Goal: Task Accomplishment & Management: Manage account settings

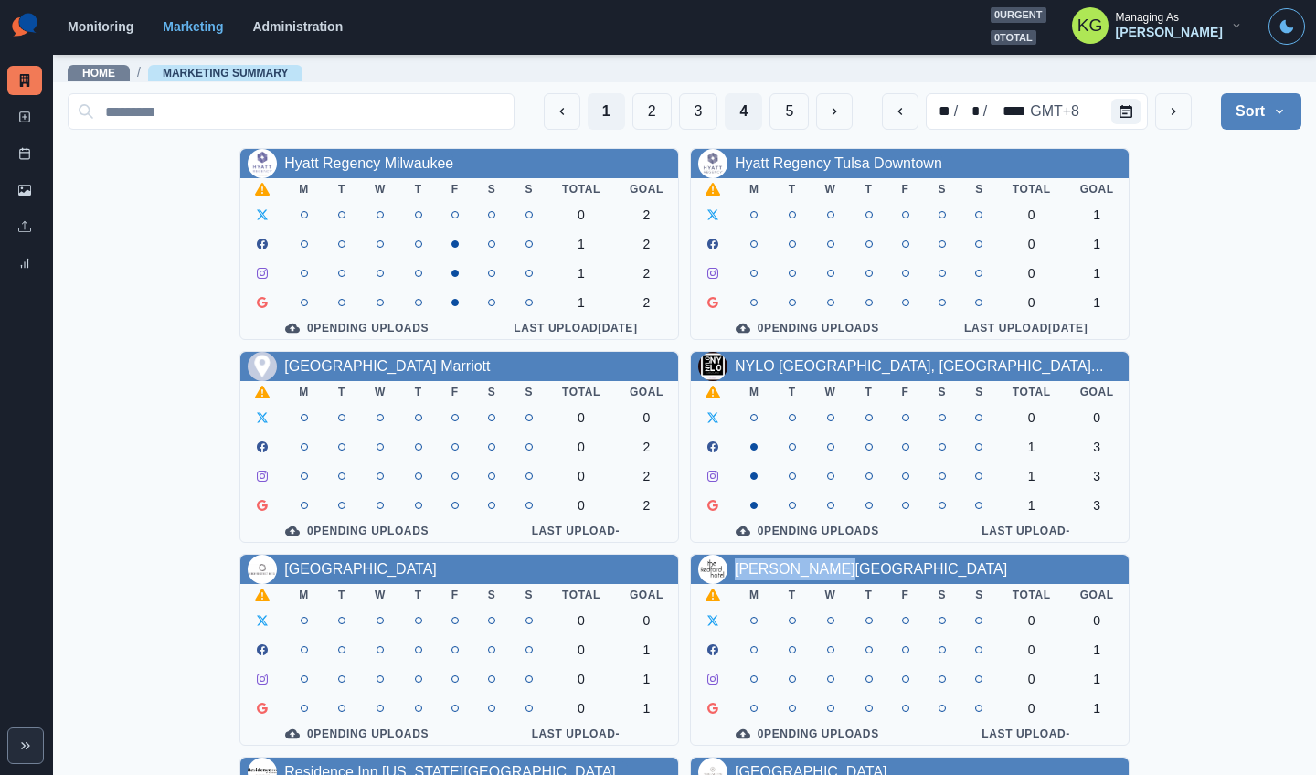
click at [588, 116] on button "1" at bounding box center [606, 111] width 37 height 37
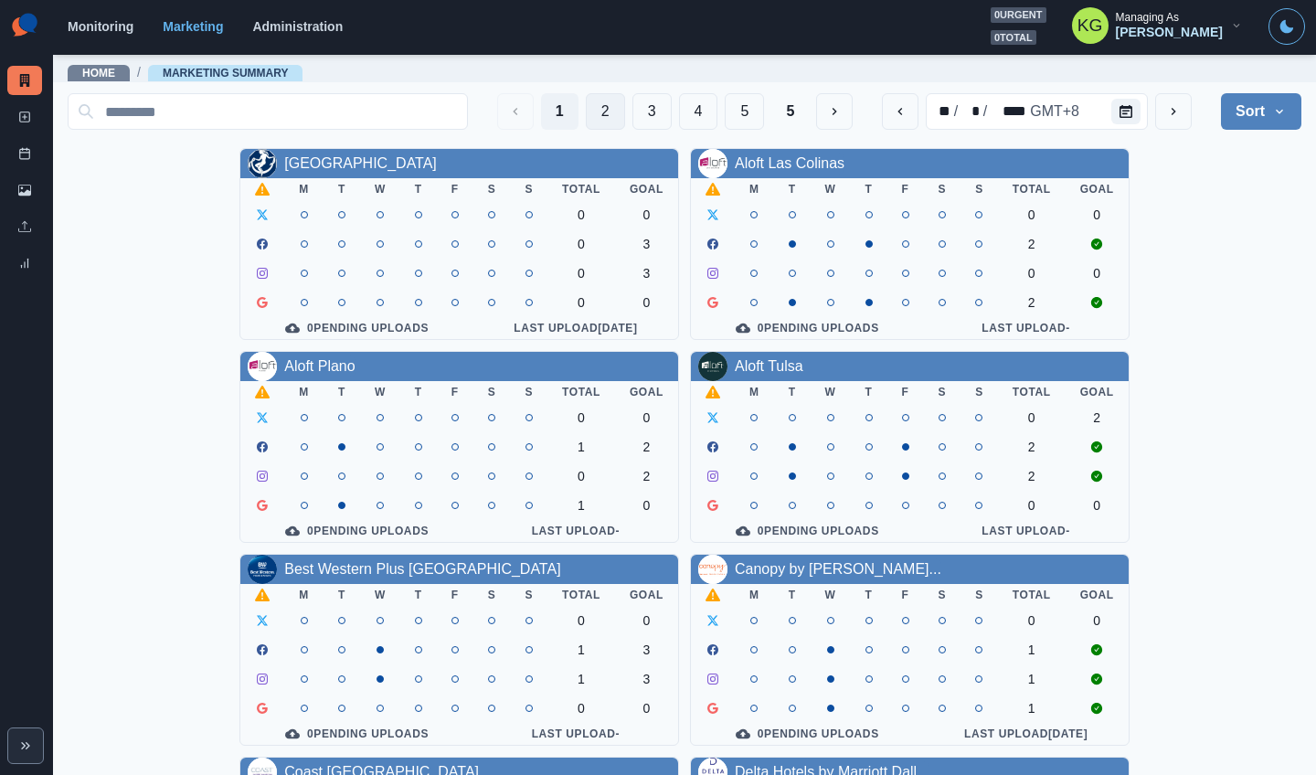
click at [588, 111] on button "2" at bounding box center [605, 111] width 39 height 37
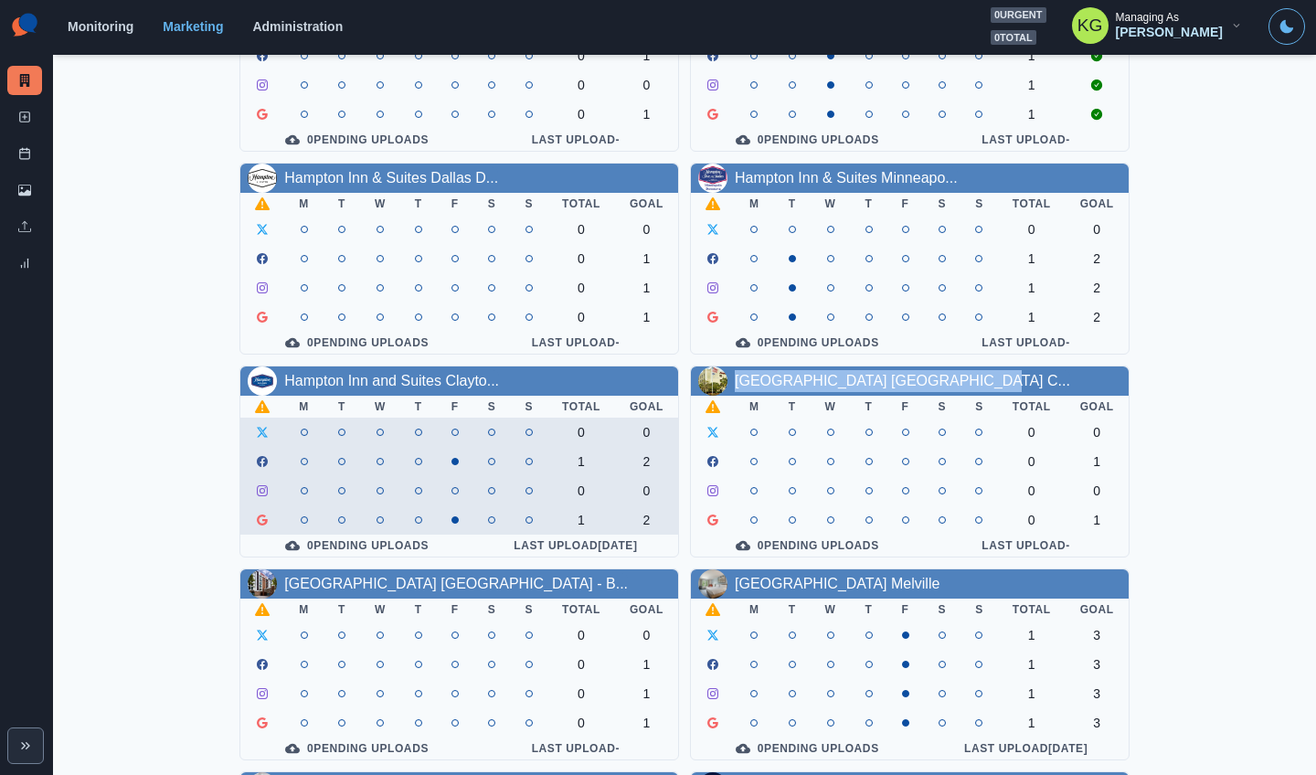
scroll to position [527, 0]
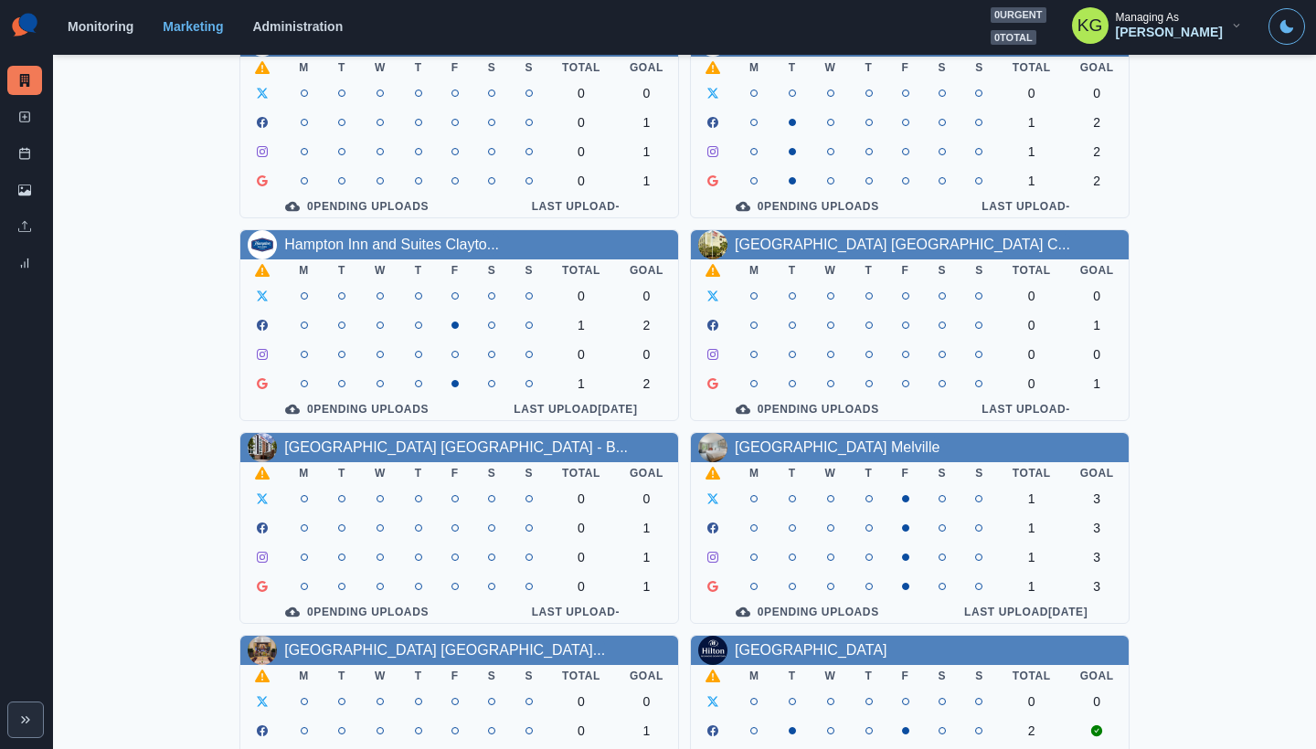
click at [727, 2] on section "Monitoring Marketing Administration 0 urgent 0 total KG Managing As Katrina Gal…" at bounding box center [684, 27] width 1263 height 55
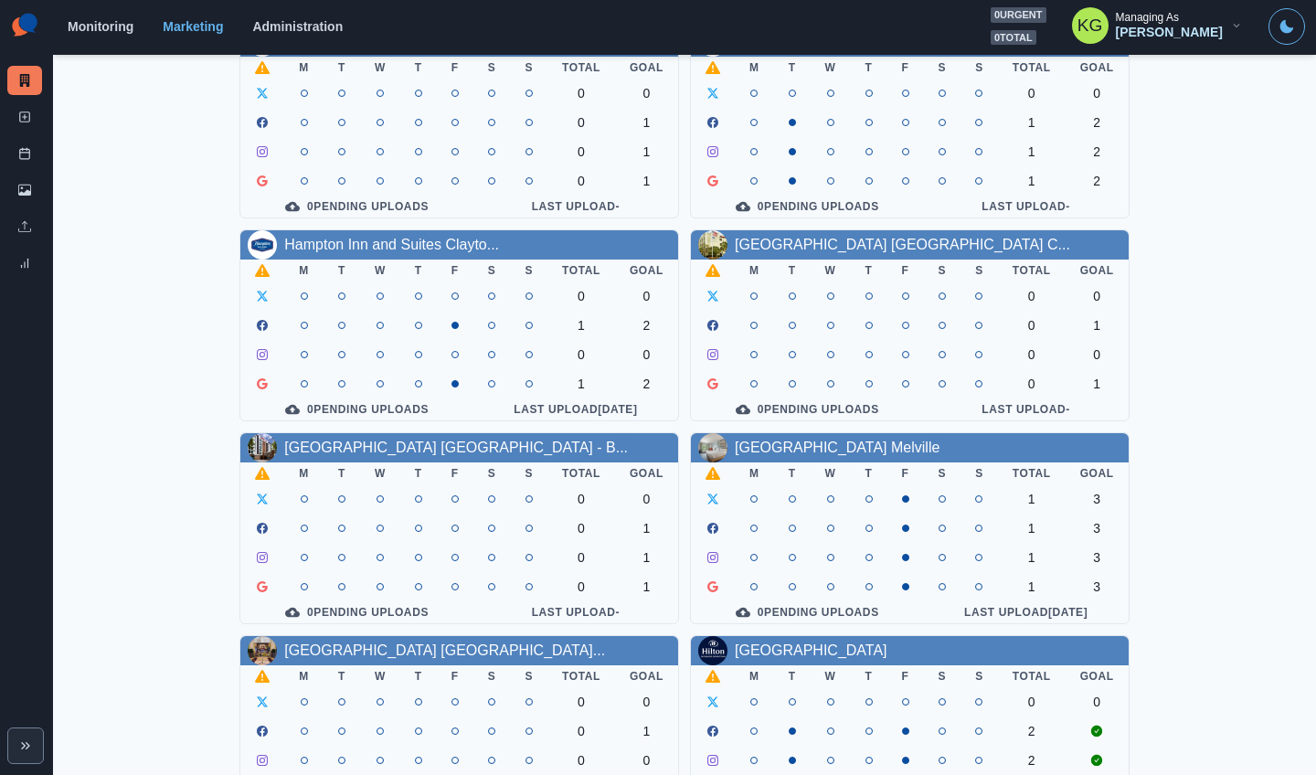
scroll to position [0, 0]
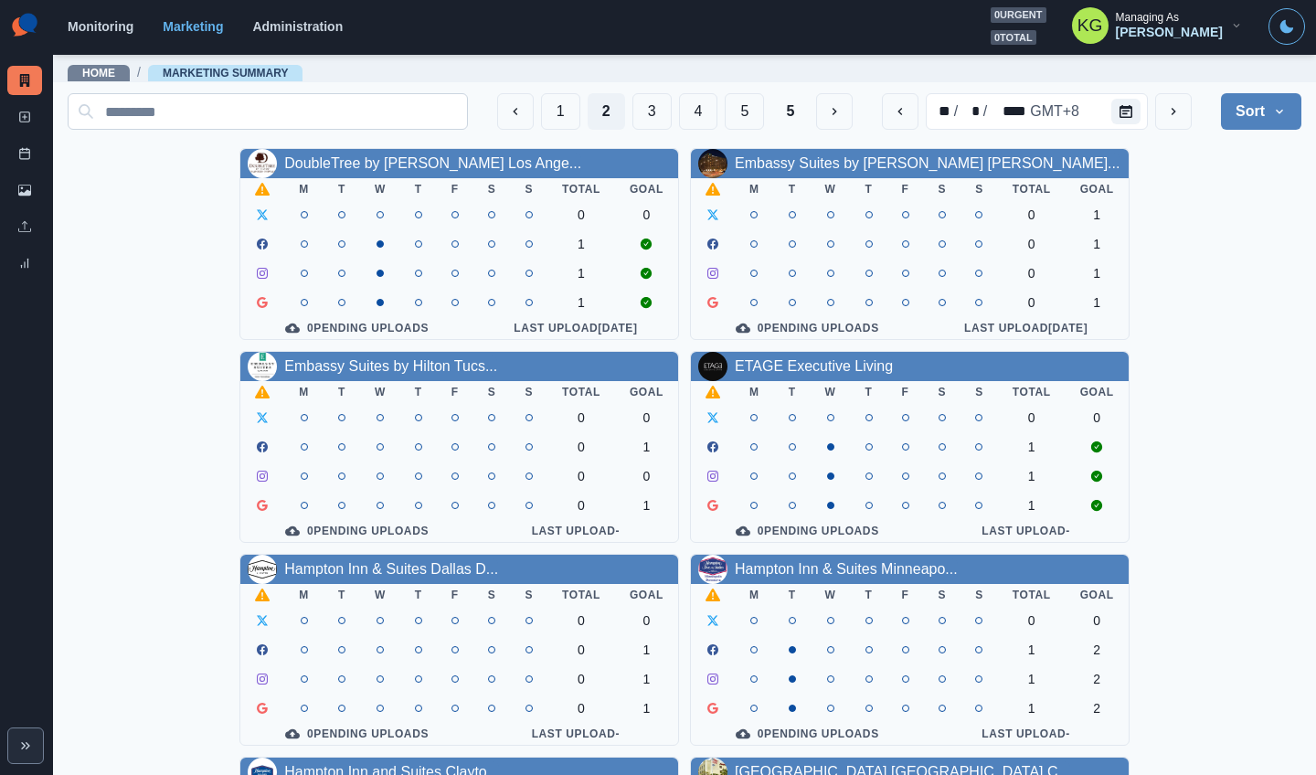
click at [729, 113] on button "5" at bounding box center [744, 111] width 39 height 37
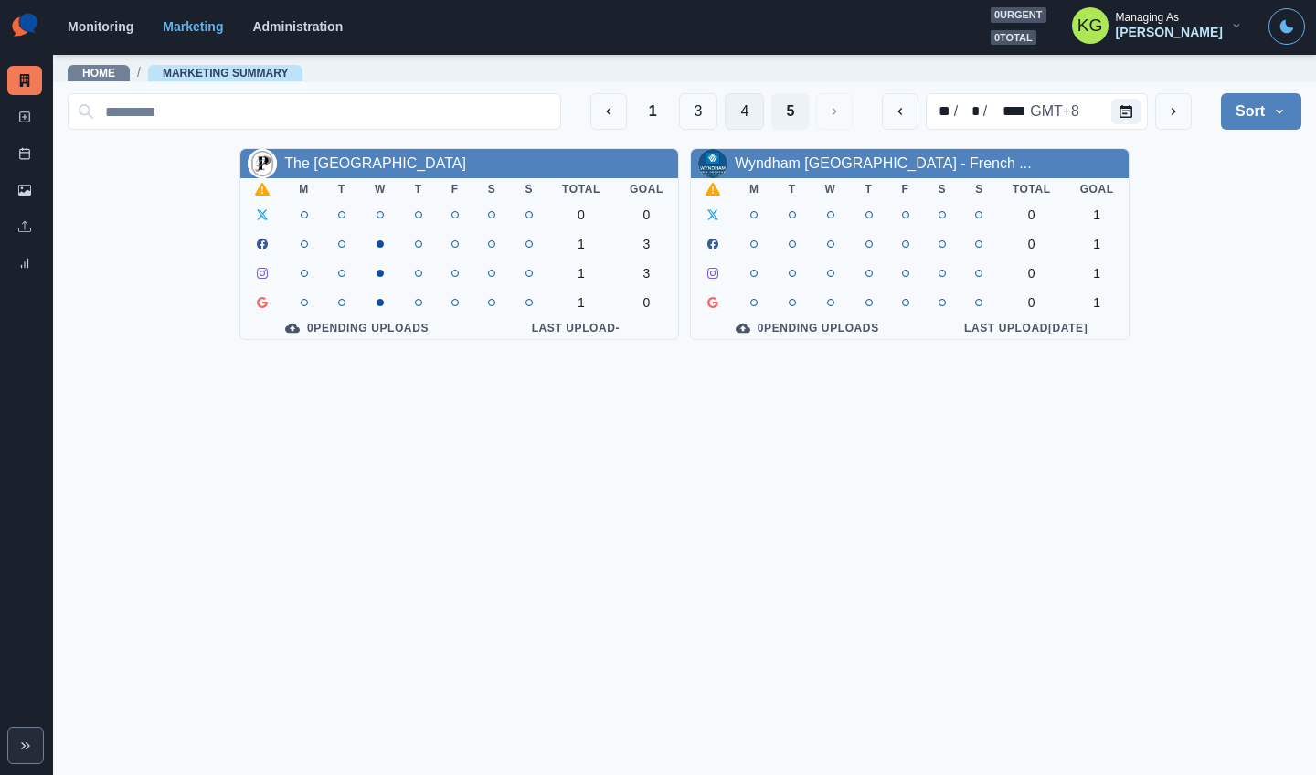
click at [742, 117] on button "4" at bounding box center [744, 111] width 39 height 37
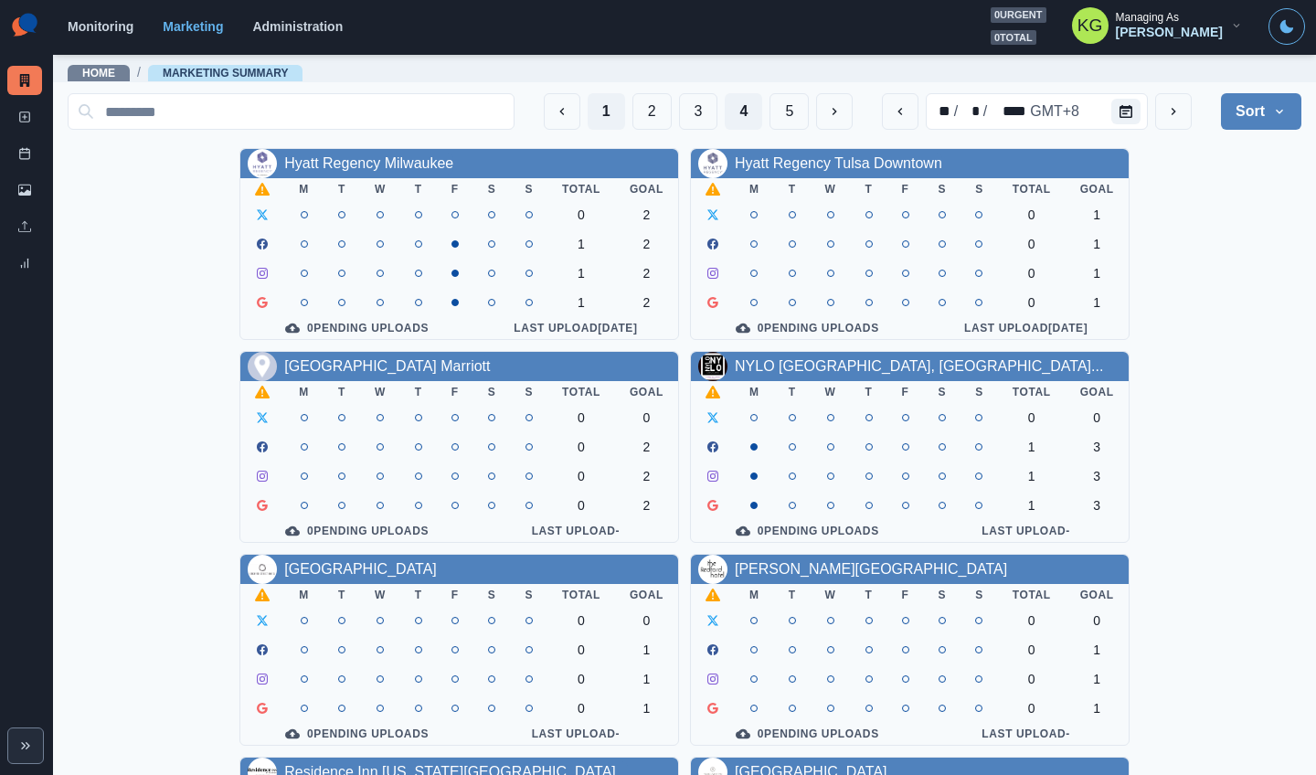
click at [588, 111] on button "1" at bounding box center [606, 111] width 37 height 37
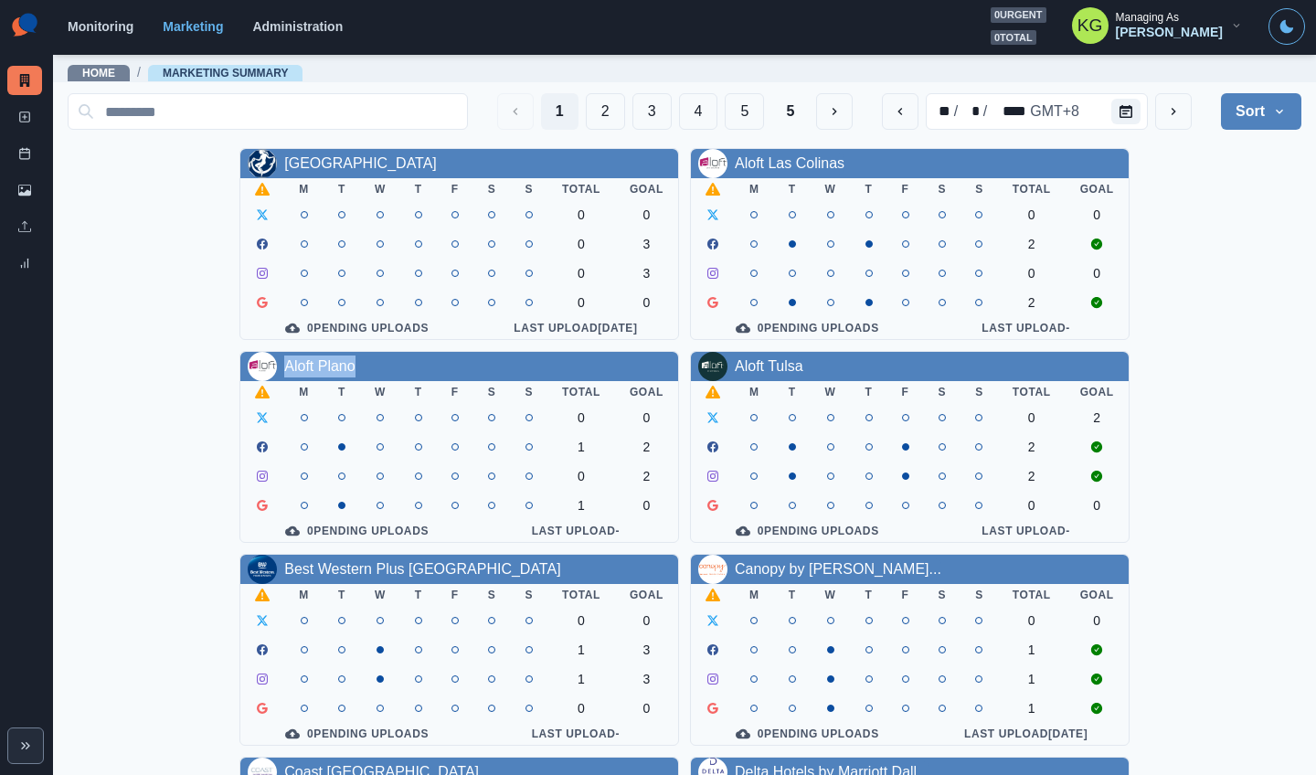
click at [790, 377] on div "Aloft Tulsa" at bounding box center [769, 366] width 69 height 22
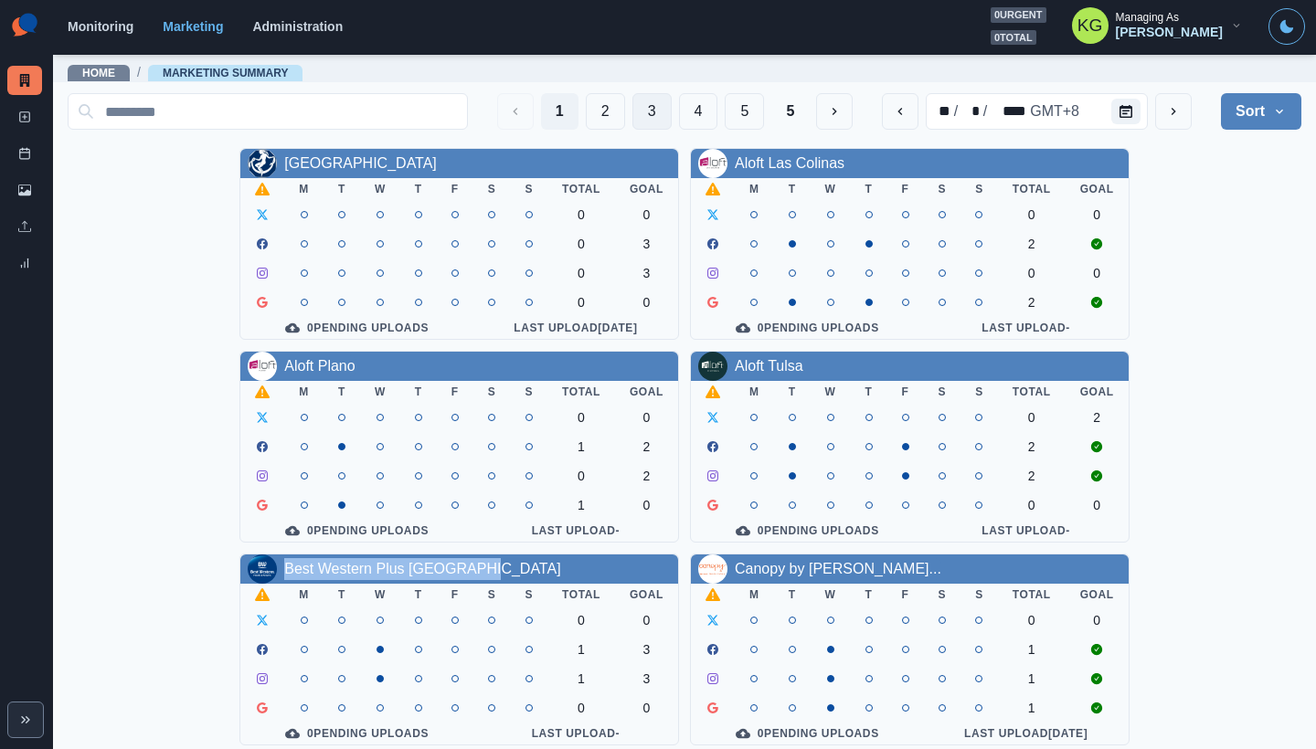
click at [632, 116] on button "3" at bounding box center [651, 111] width 39 height 37
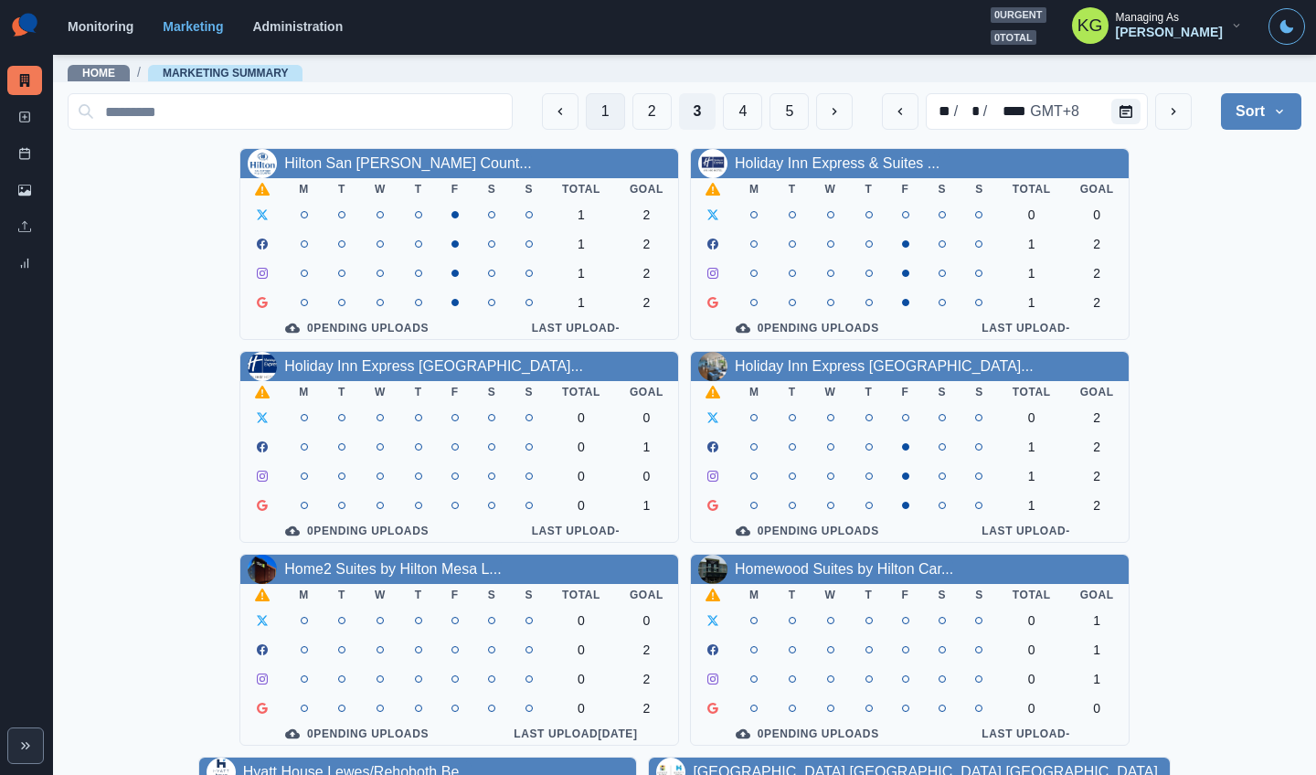
click at [587, 119] on button "1" at bounding box center [605, 111] width 39 height 37
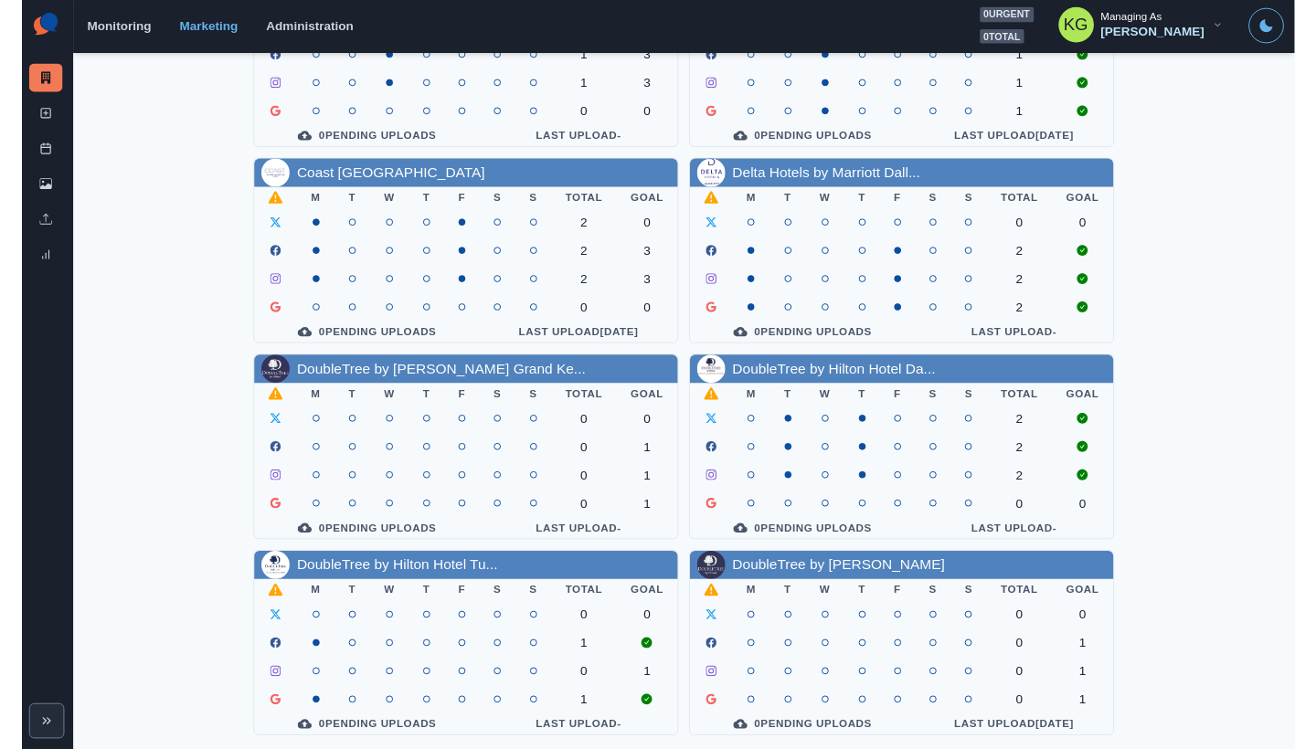
scroll to position [621, 0]
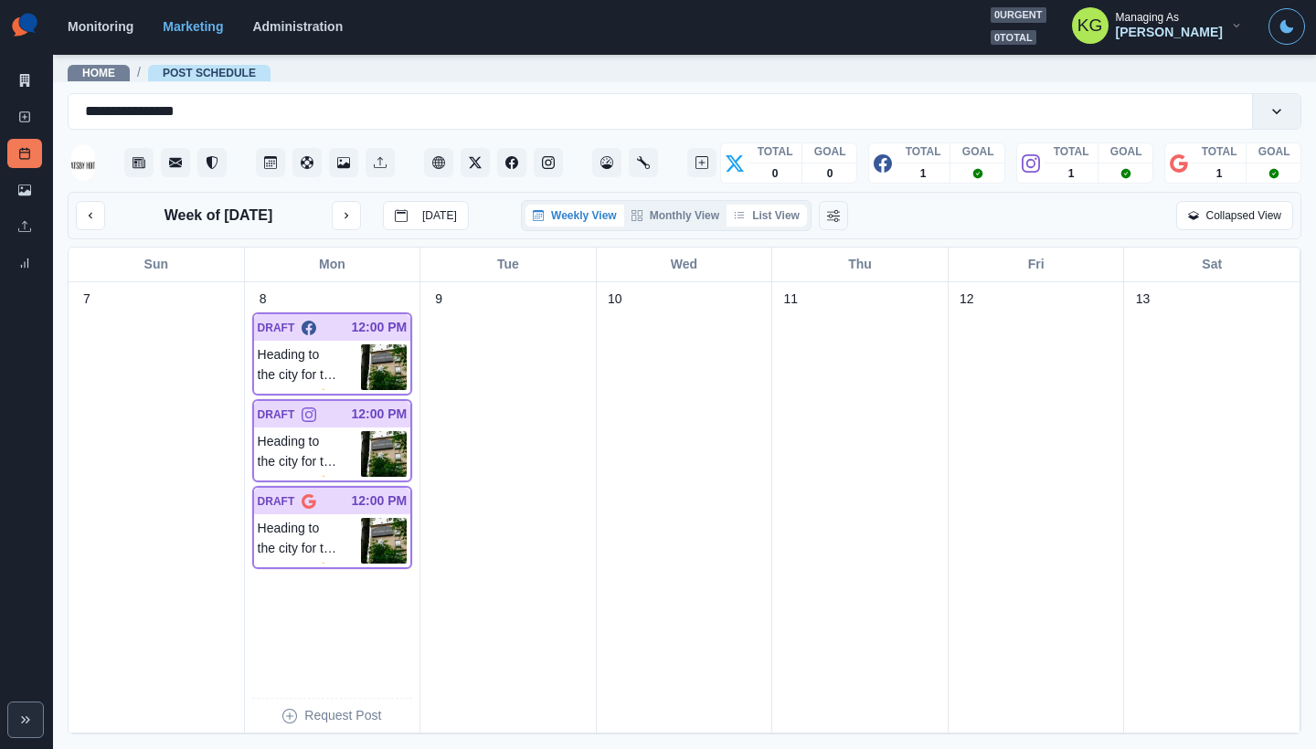
click at [793, 213] on button "List View" at bounding box center [766, 216] width 80 height 22
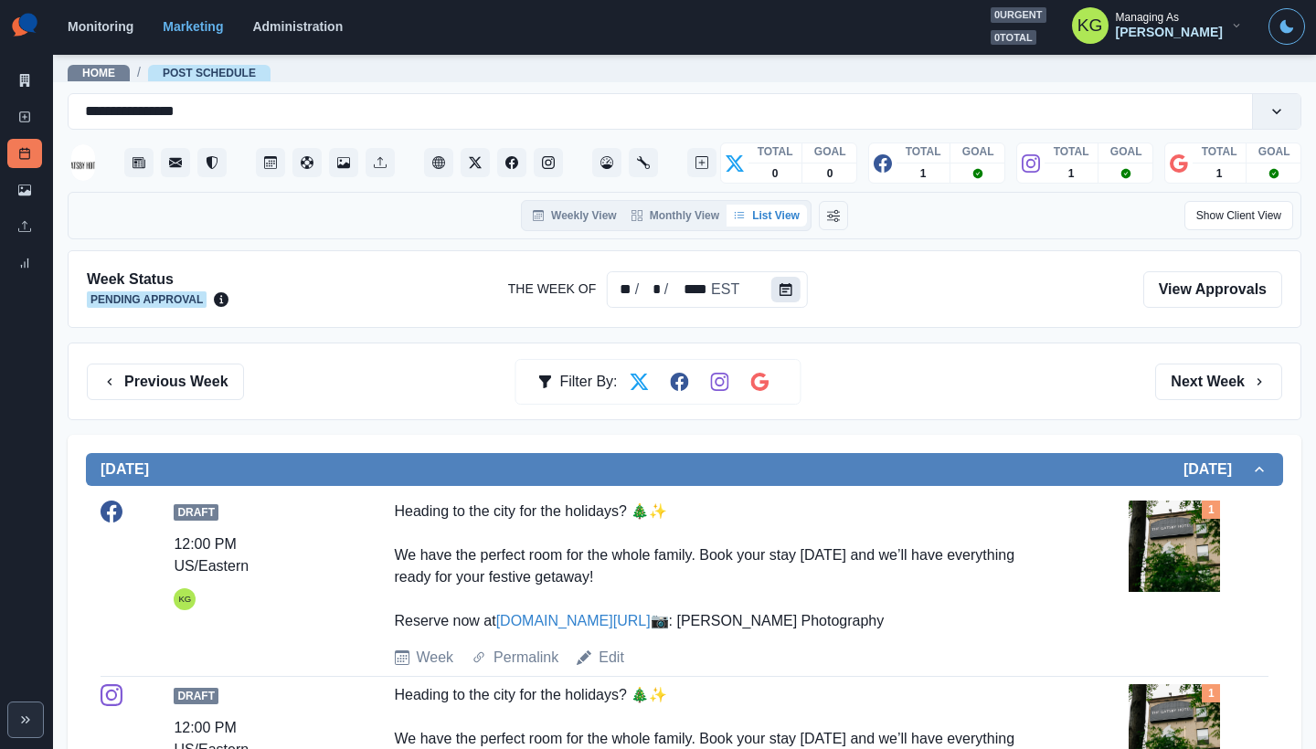
click at [784, 296] on button "Calendar" at bounding box center [785, 290] width 29 height 26
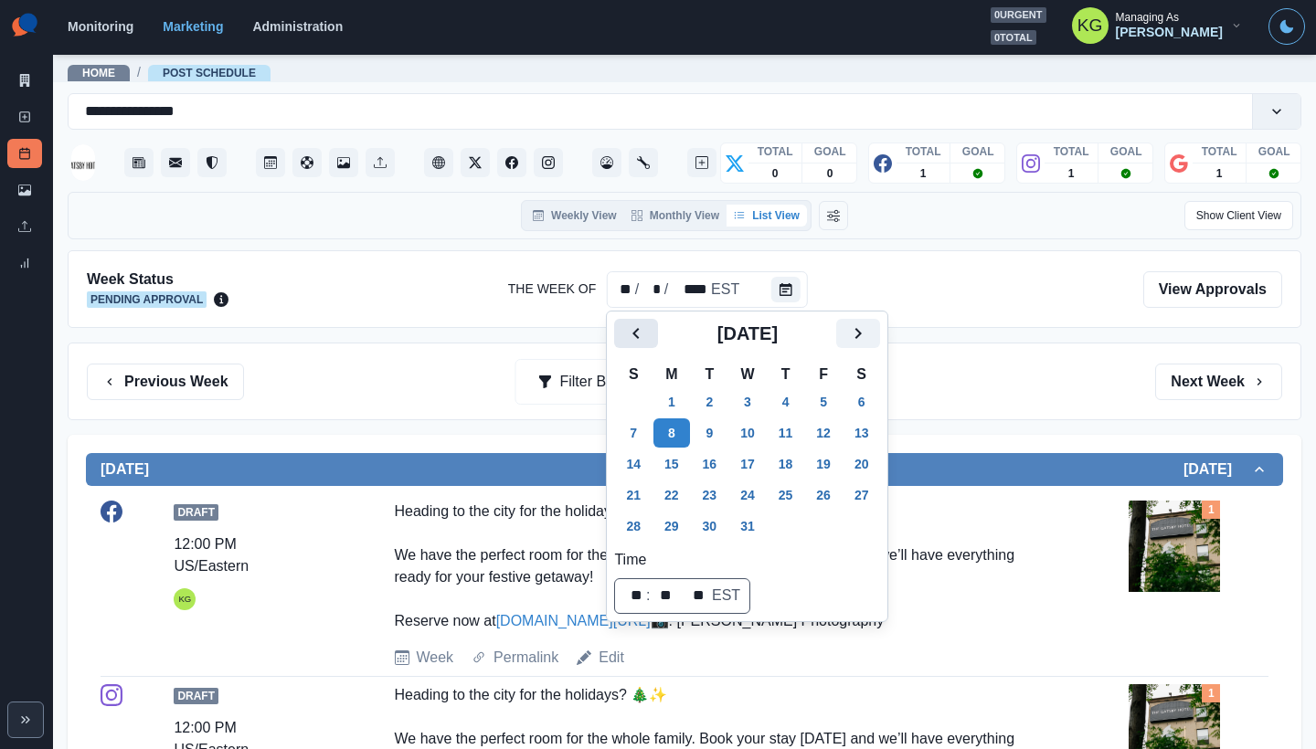
click at [634, 343] on icon "Previous" at bounding box center [636, 334] width 22 height 22
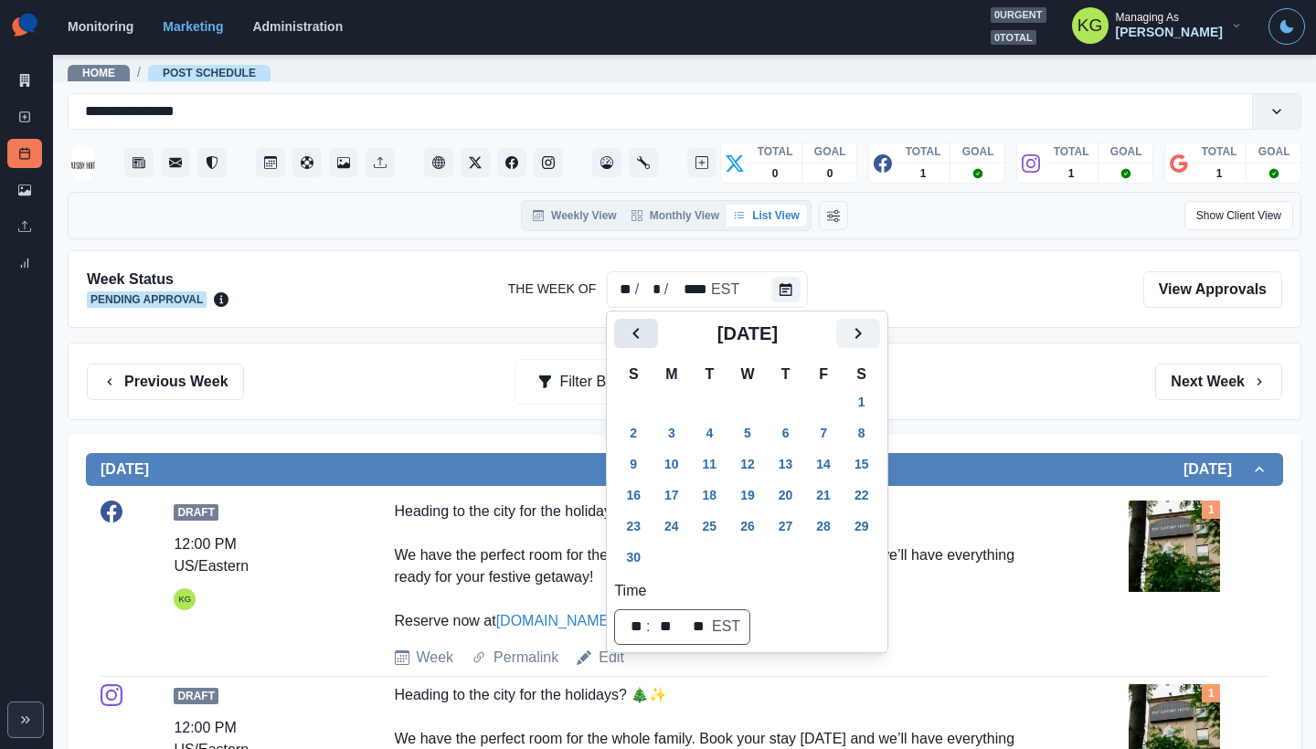
click at [634, 343] on icon "Previous" at bounding box center [636, 334] width 22 height 22
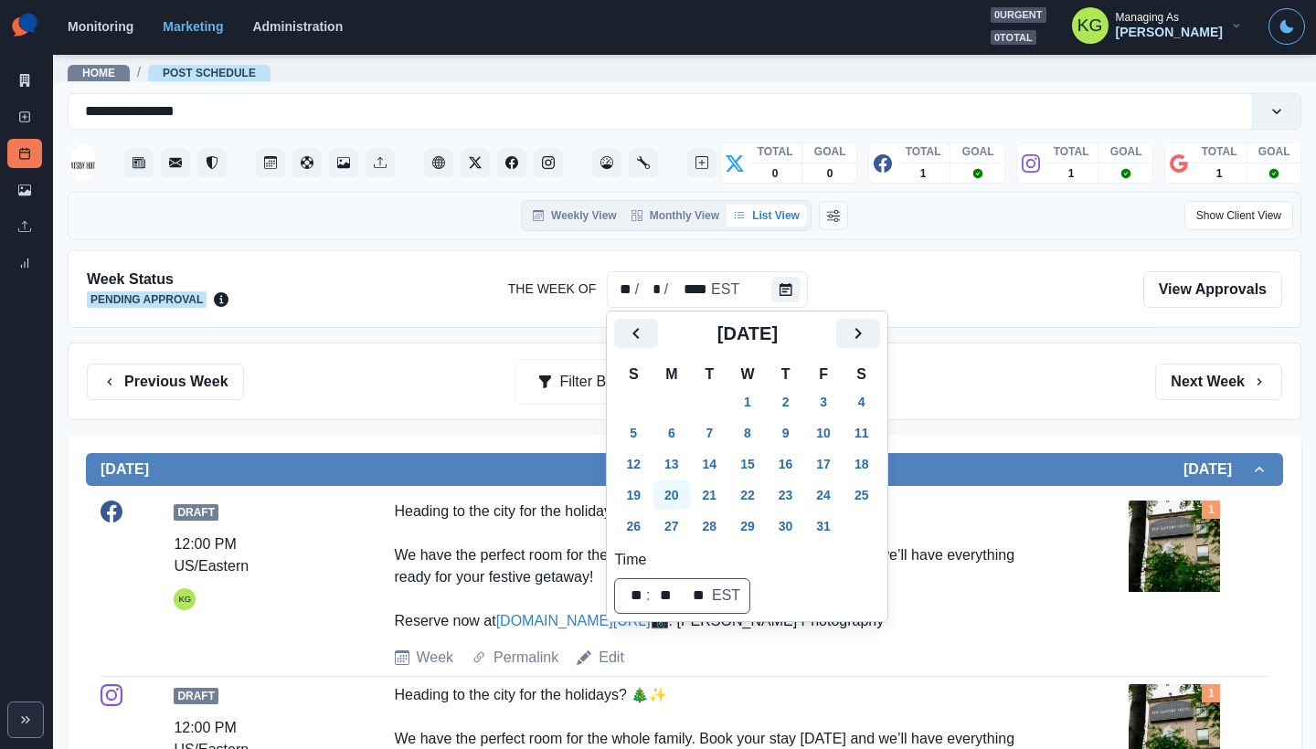
click at [674, 505] on button "20" at bounding box center [671, 495] width 37 height 29
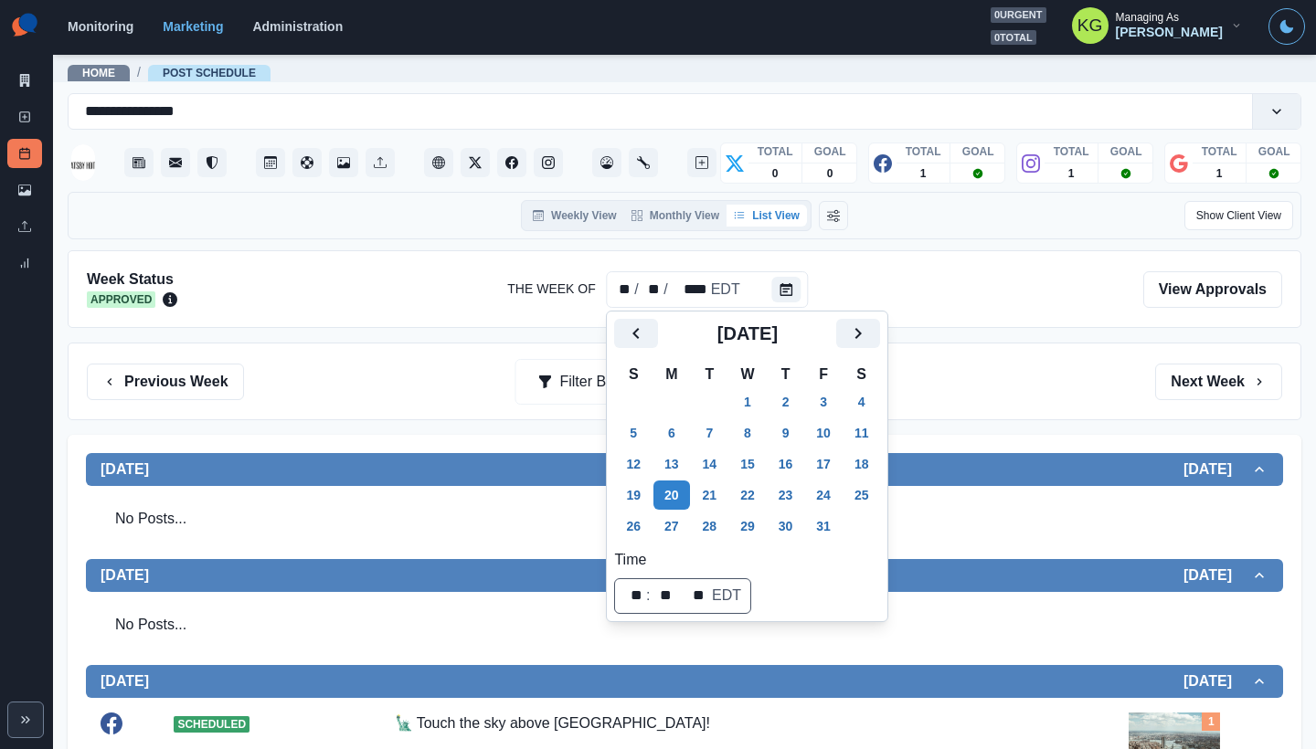
click at [969, 393] on div "Previous Week Filter By: Next Week" at bounding box center [684, 382] width 1195 height 37
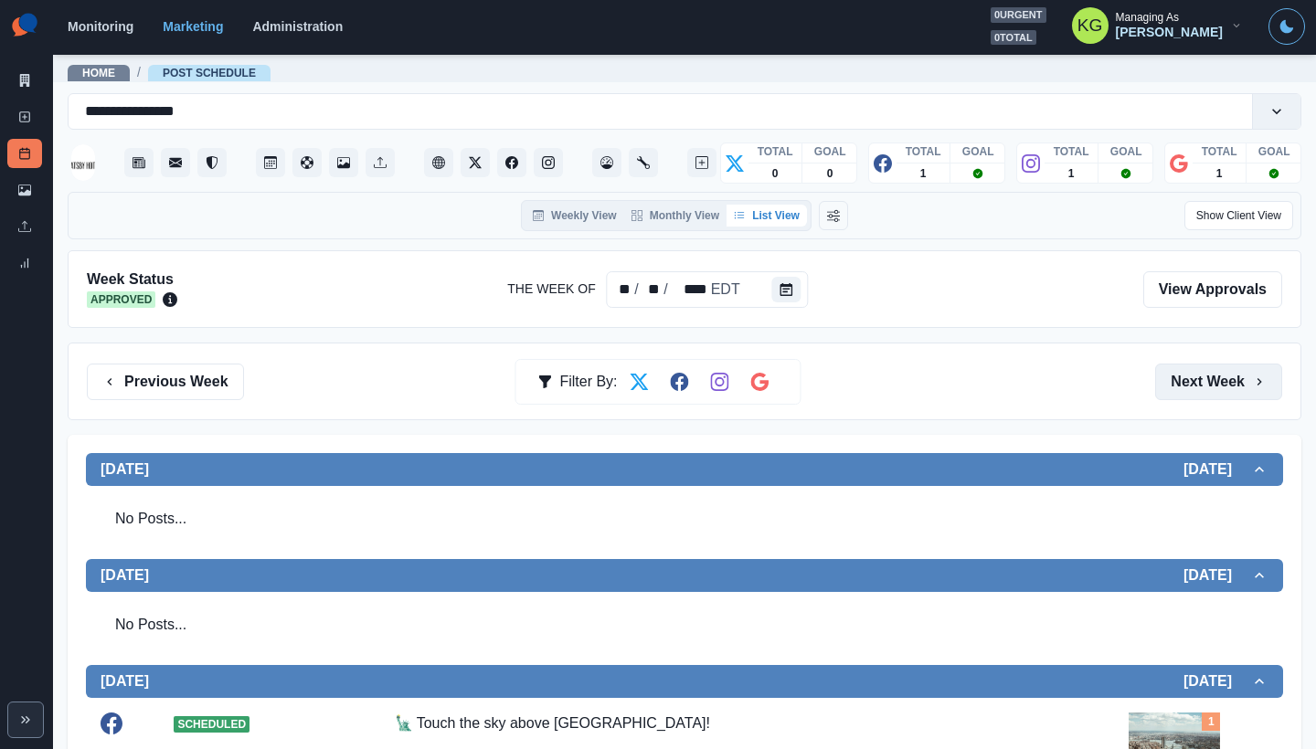
click at [1252, 384] on icon "button" at bounding box center [1259, 382] width 15 height 15
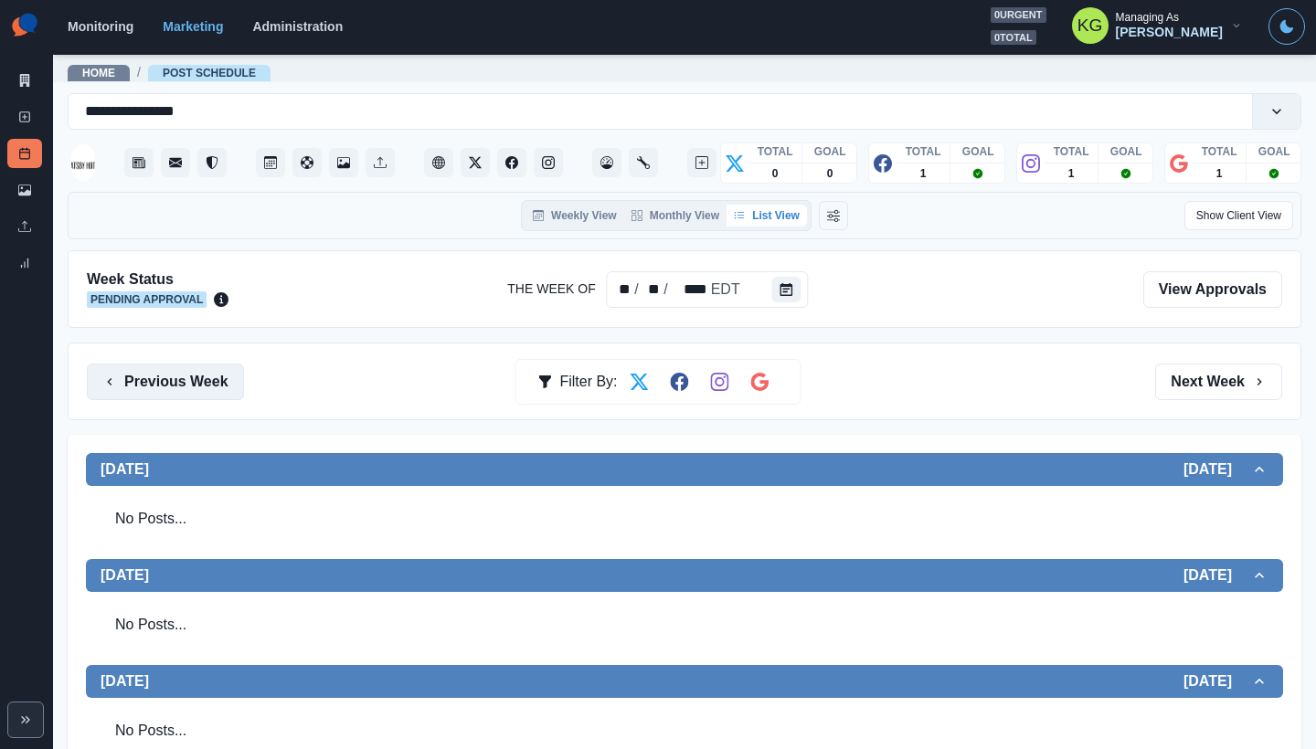
click at [169, 380] on button "Previous Week" at bounding box center [165, 382] width 157 height 37
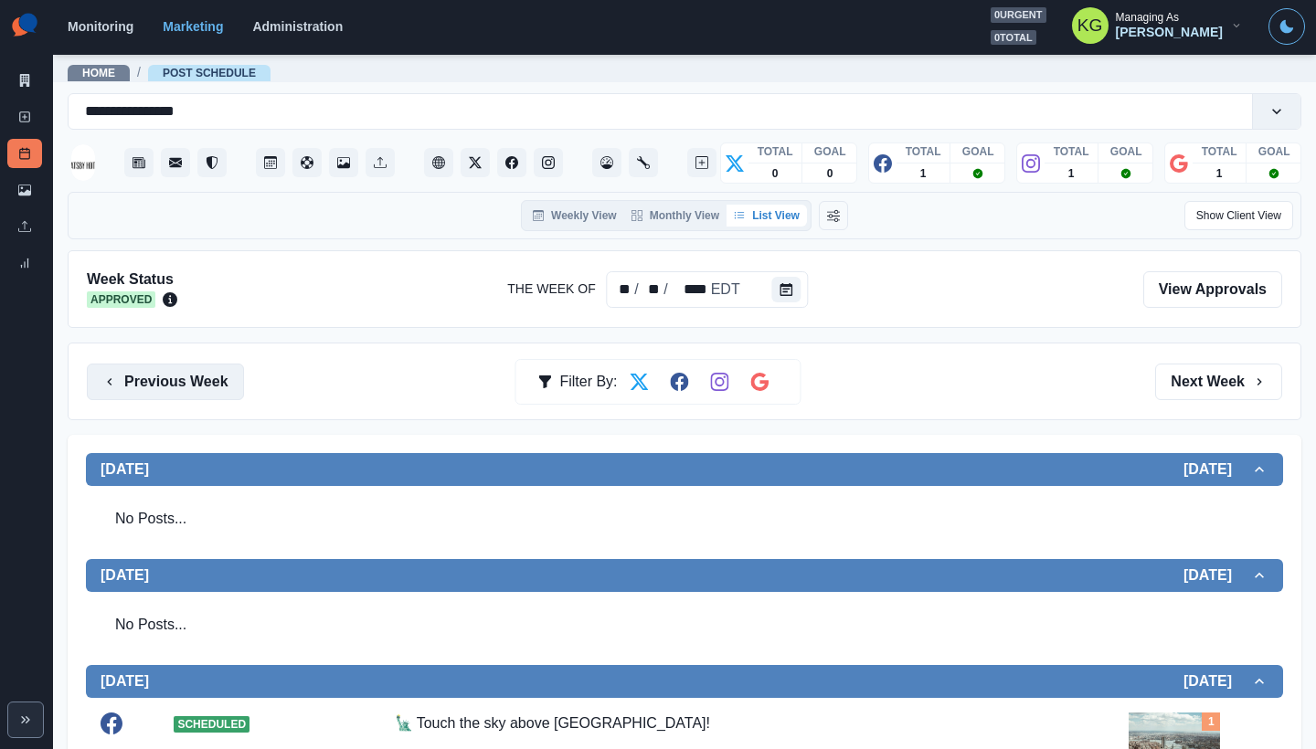
click at [169, 380] on button "Previous Week" at bounding box center [165, 382] width 157 height 37
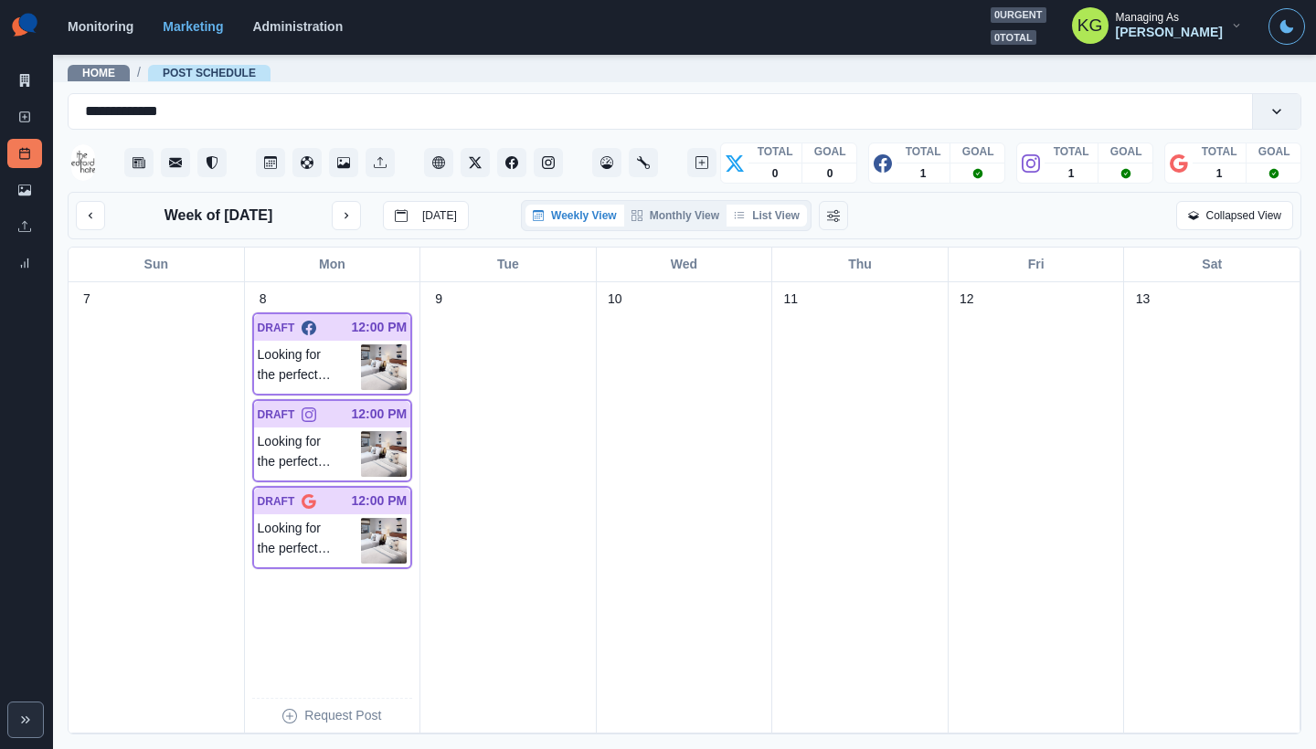
click at [775, 217] on button "List View" at bounding box center [766, 216] width 80 height 22
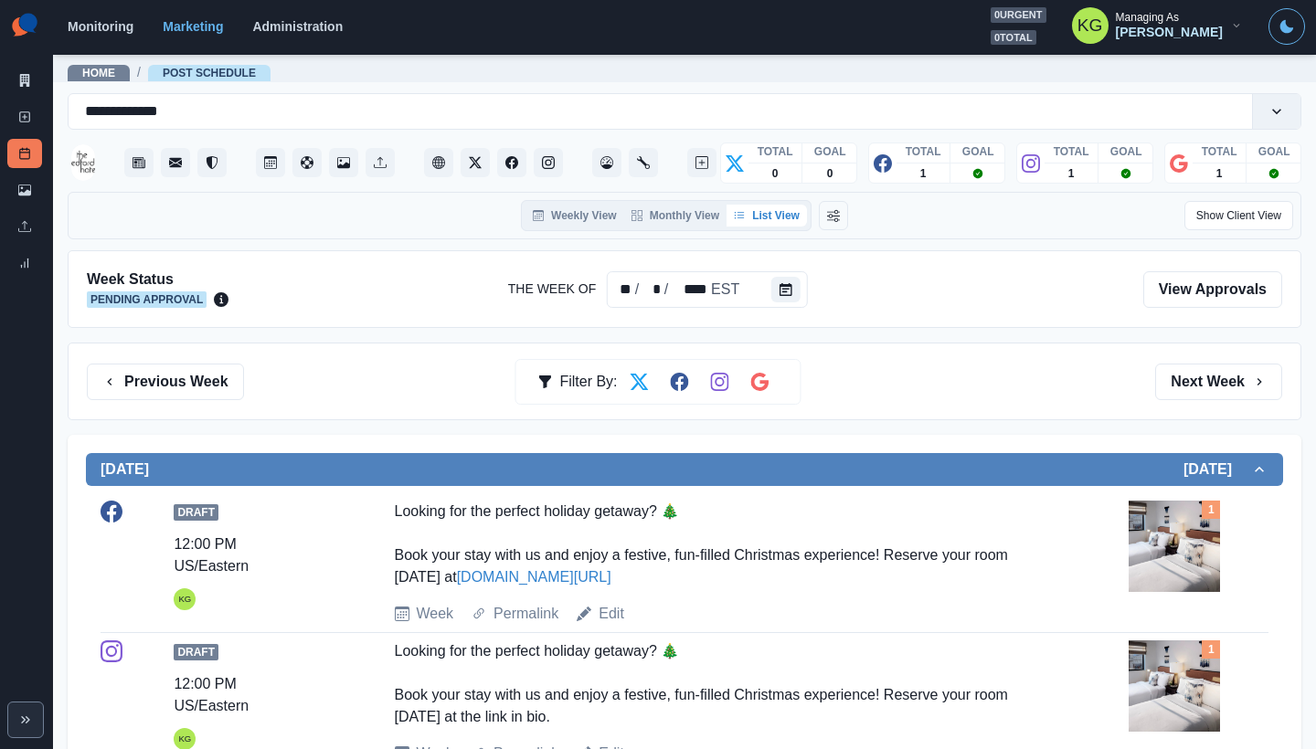
scroll to position [4, 0]
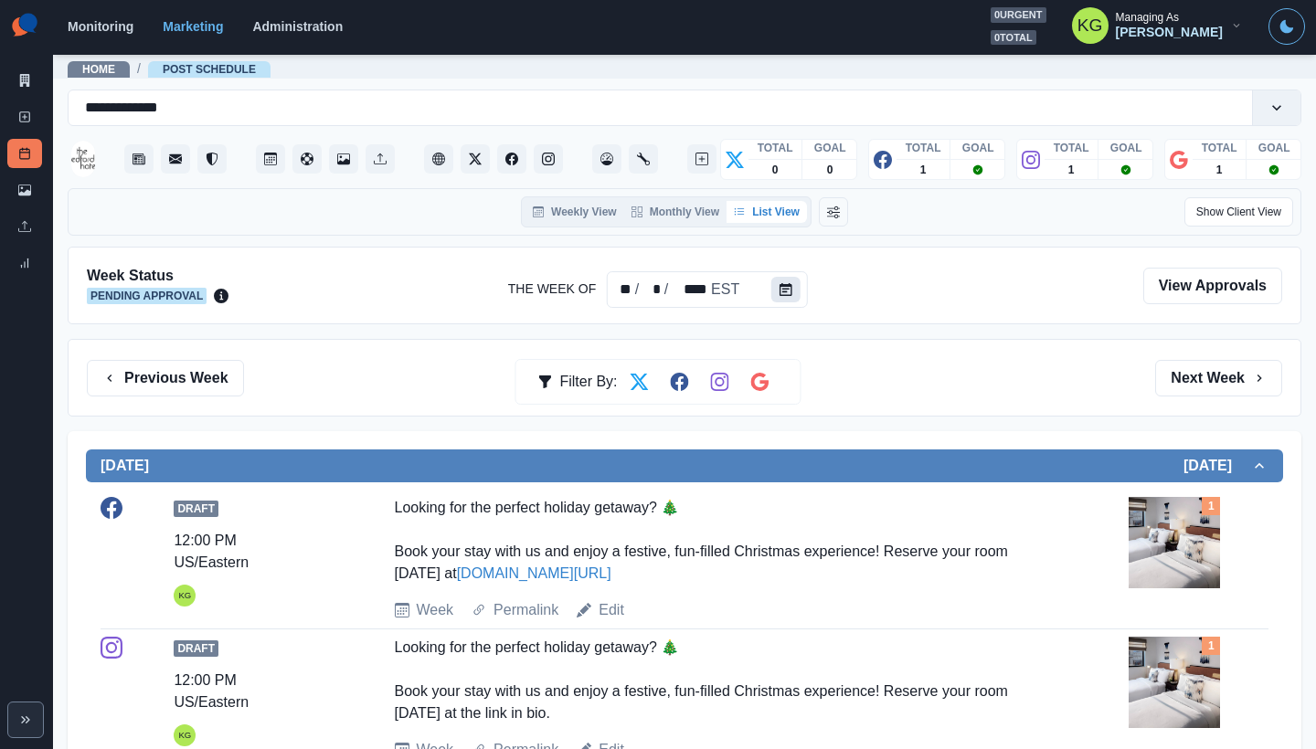
click at [779, 281] on button "Calendar" at bounding box center [785, 290] width 29 height 26
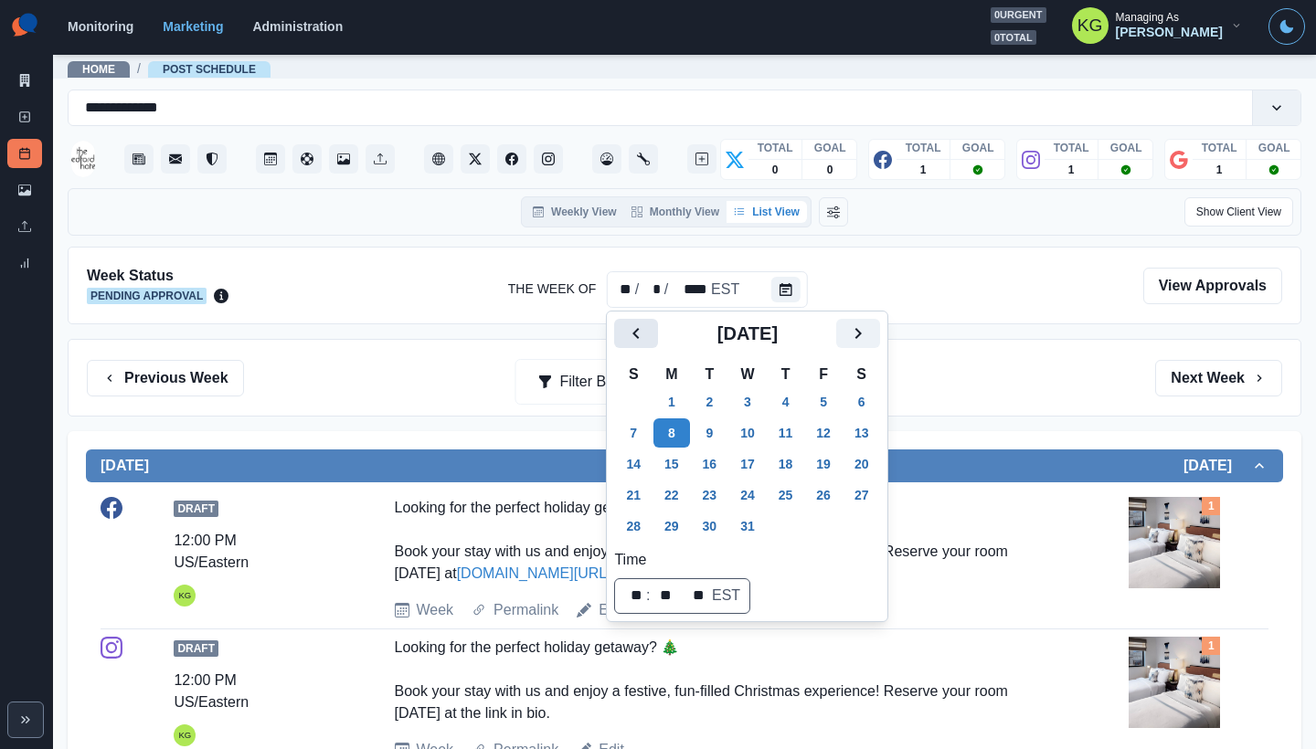
click at [649, 326] on button "Previous" at bounding box center [636, 333] width 44 height 29
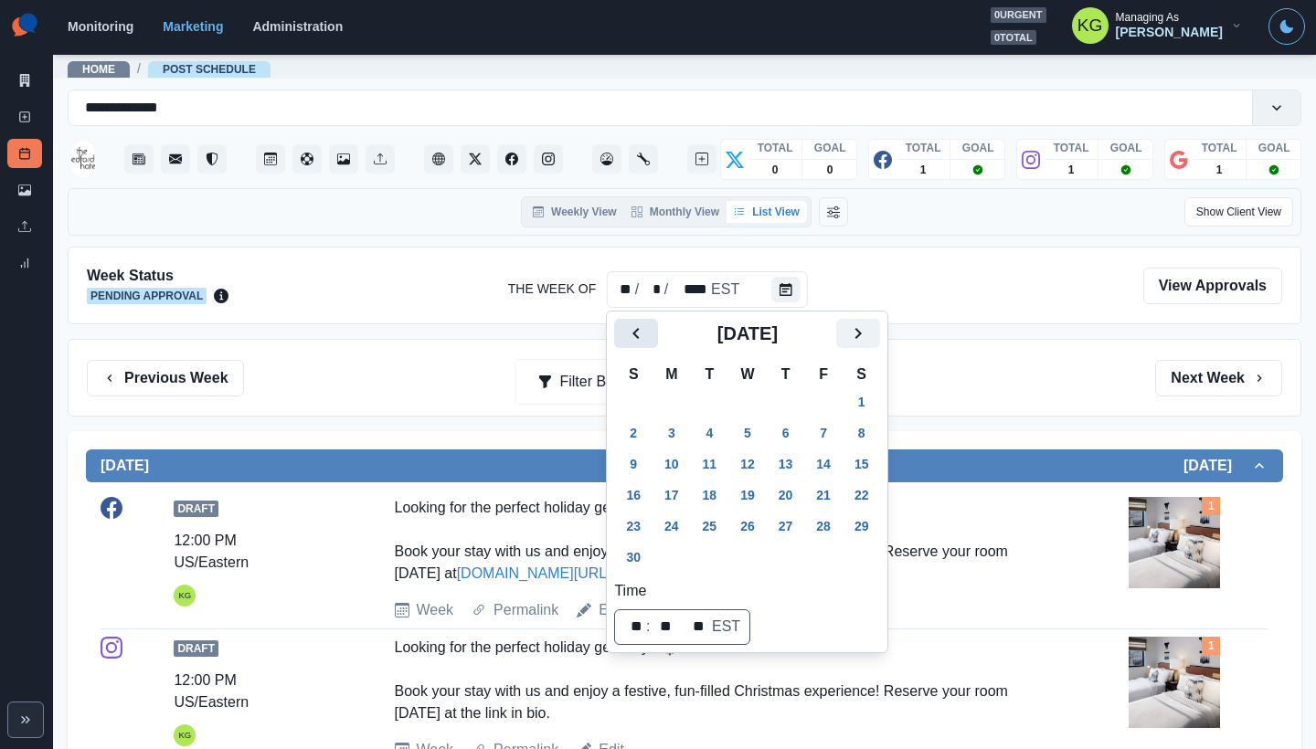
click at [649, 326] on button "Previous" at bounding box center [636, 333] width 44 height 29
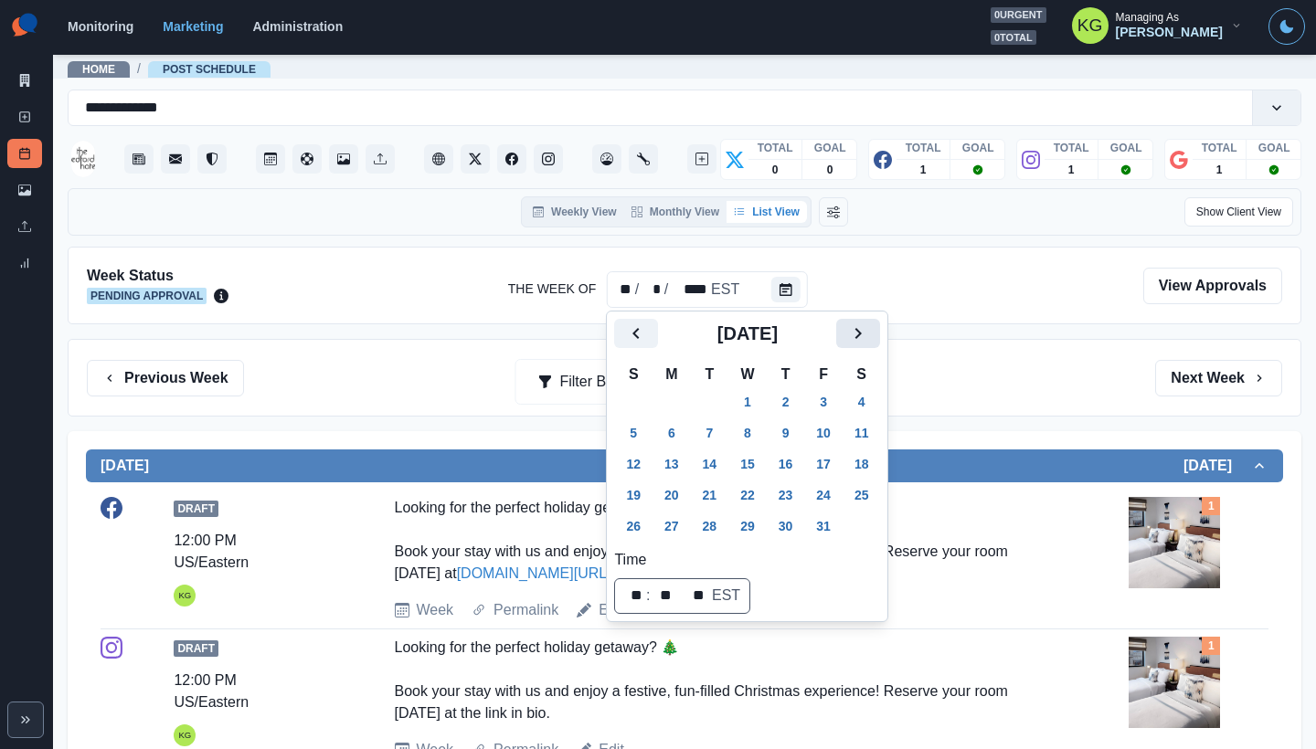
click at [869, 330] on icon "Next" at bounding box center [858, 334] width 22 height 22
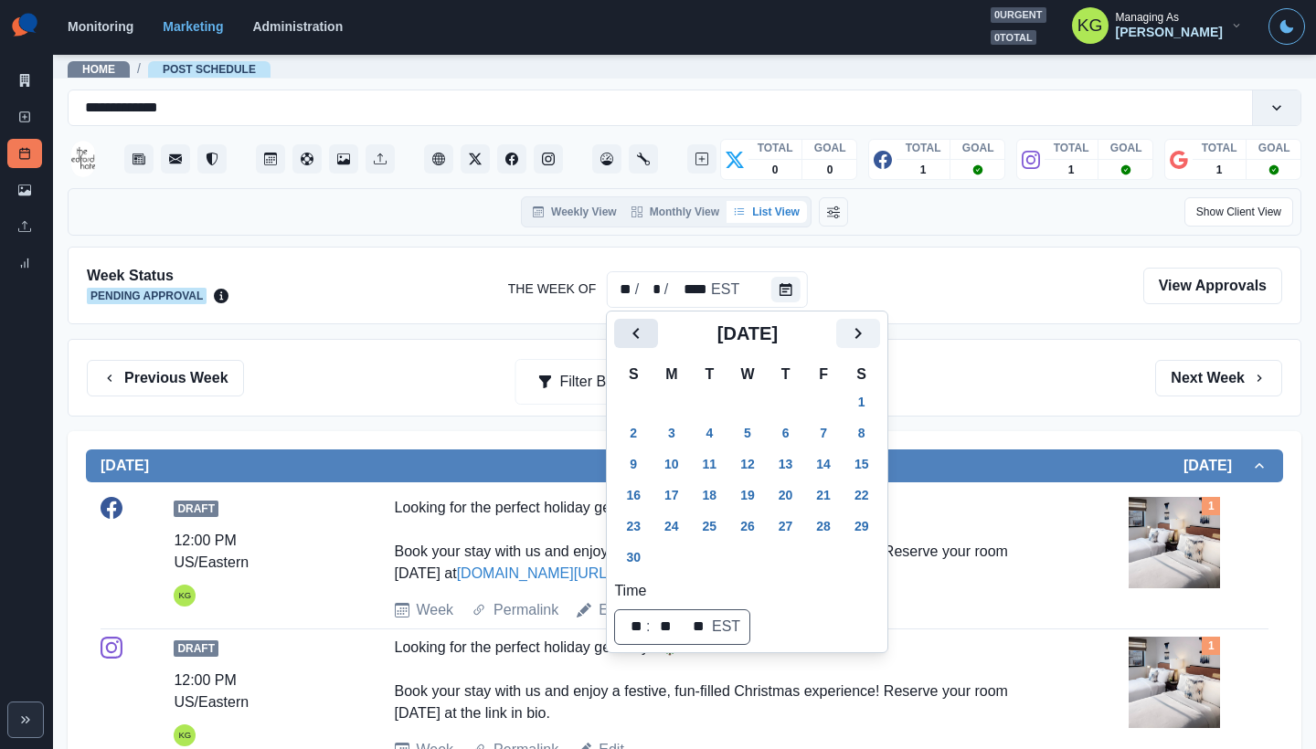
click at [644, 335] on icon "Previous" at bounding box center [636, 334] width 22 height 22
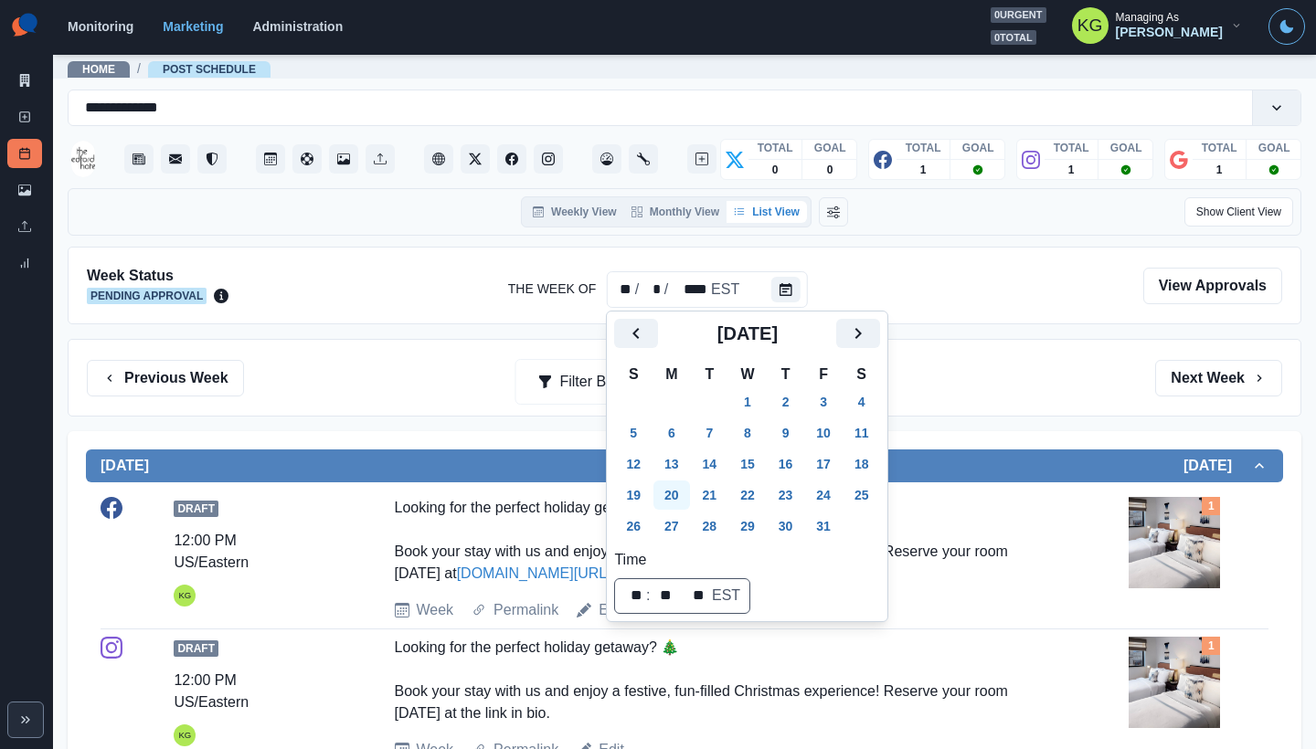
click at [669, 499] on button "20" at bounding box center [671, 495] width 37 height 29
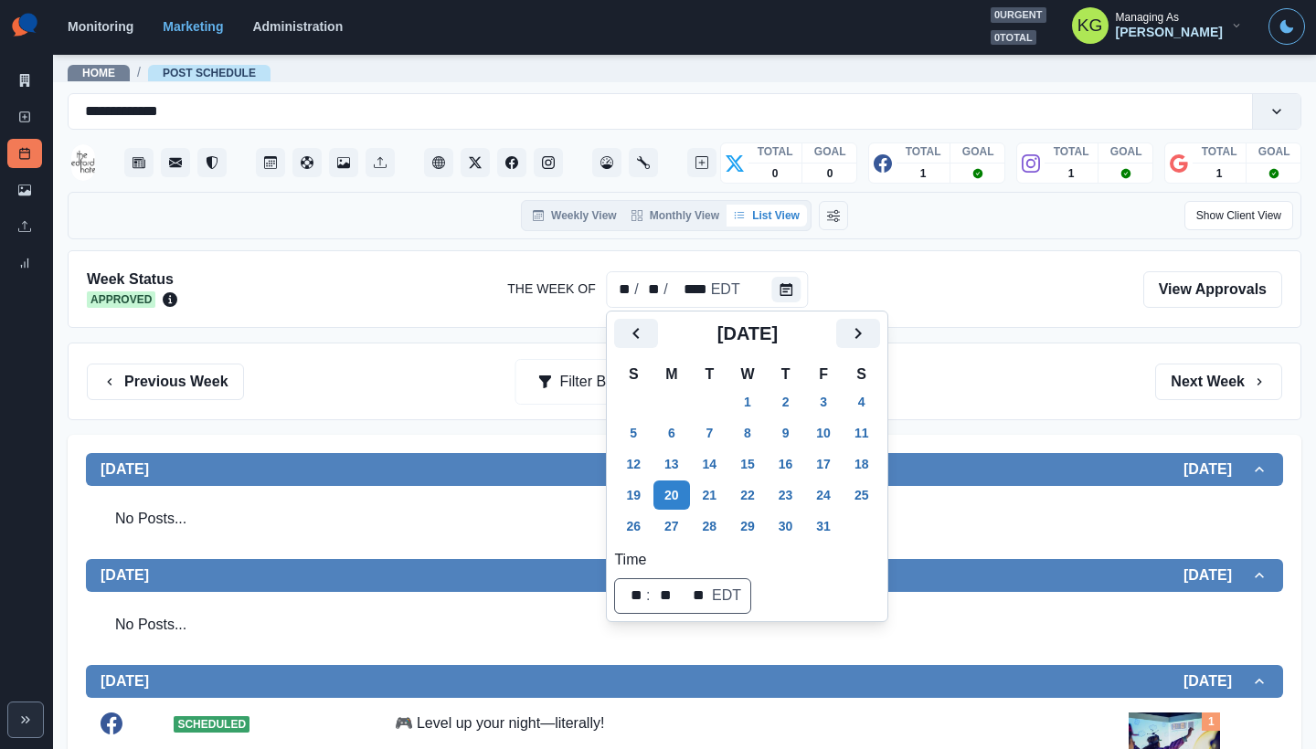
click at [1005, 407] on div "Previous Week Filter By: Next Week" at bounding box center [685, 382] width 1234 height 78
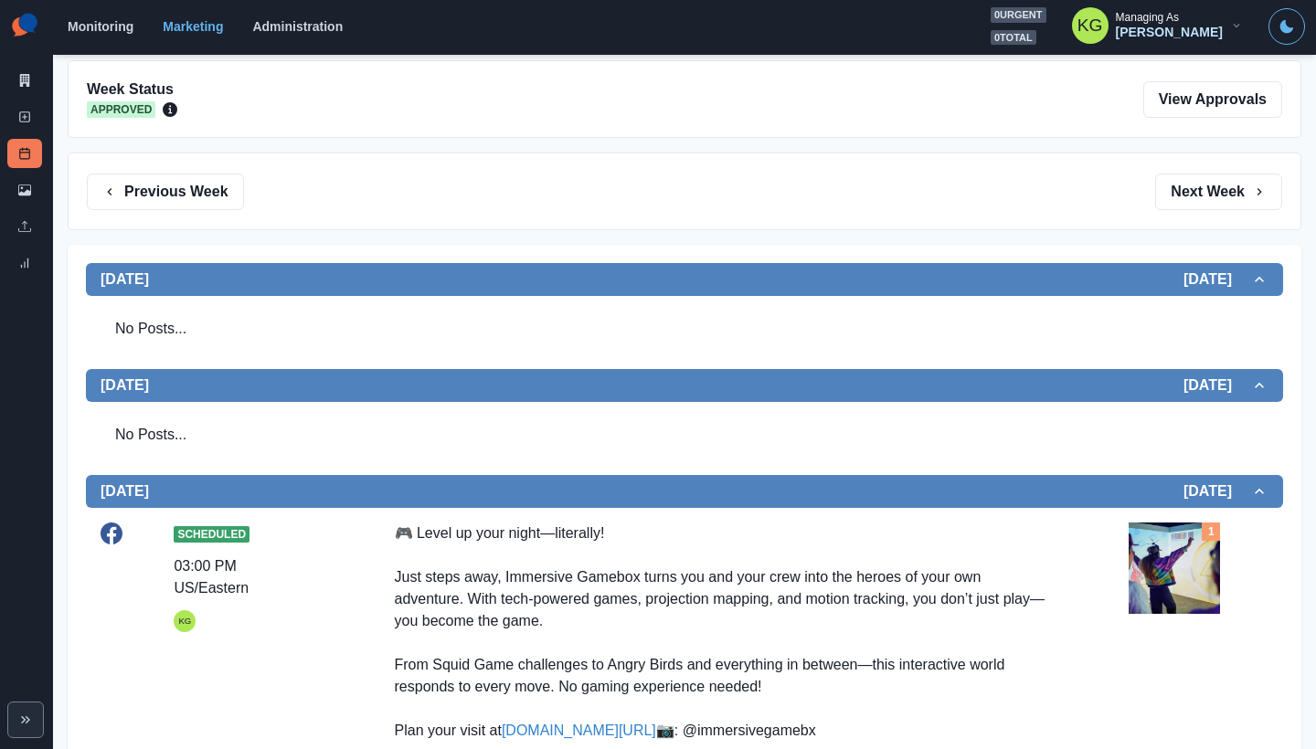
scroll to position [29, 0]
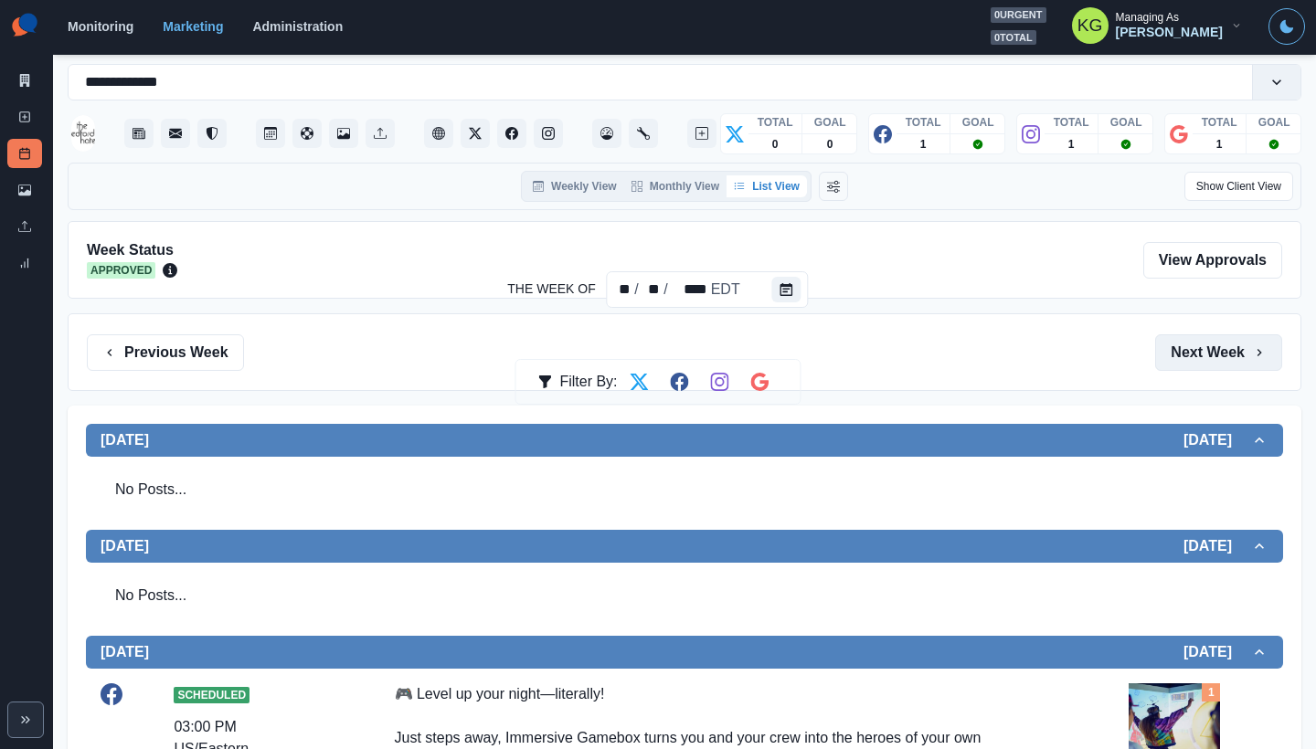
click at [1225, 349] on button "Next Week" at bounding box center [1218, 352] width 127 height 37
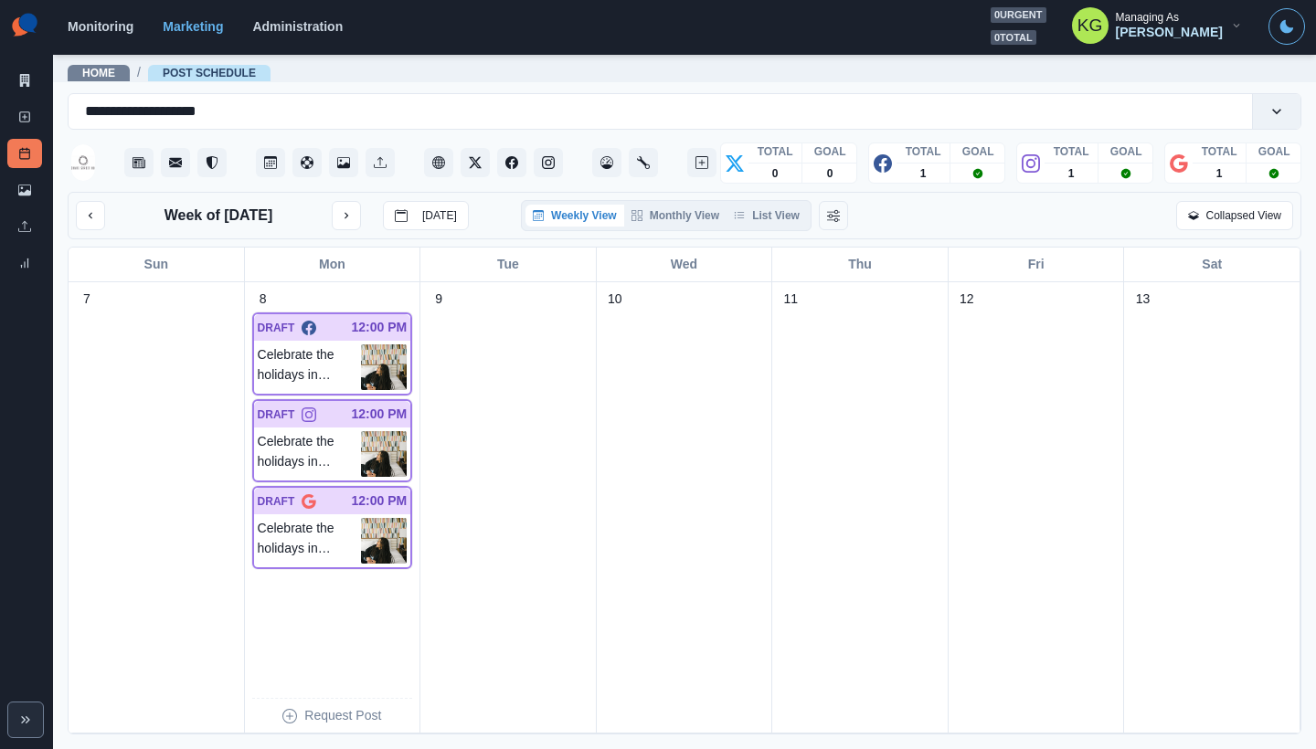
click at [811, 219] on div "Weekly View Monthly View List View" at bounding box center [666, 215] width 291 height 31
click at [806, 216] on button "List View" at bounding box center [766, 216] width 80 height 22
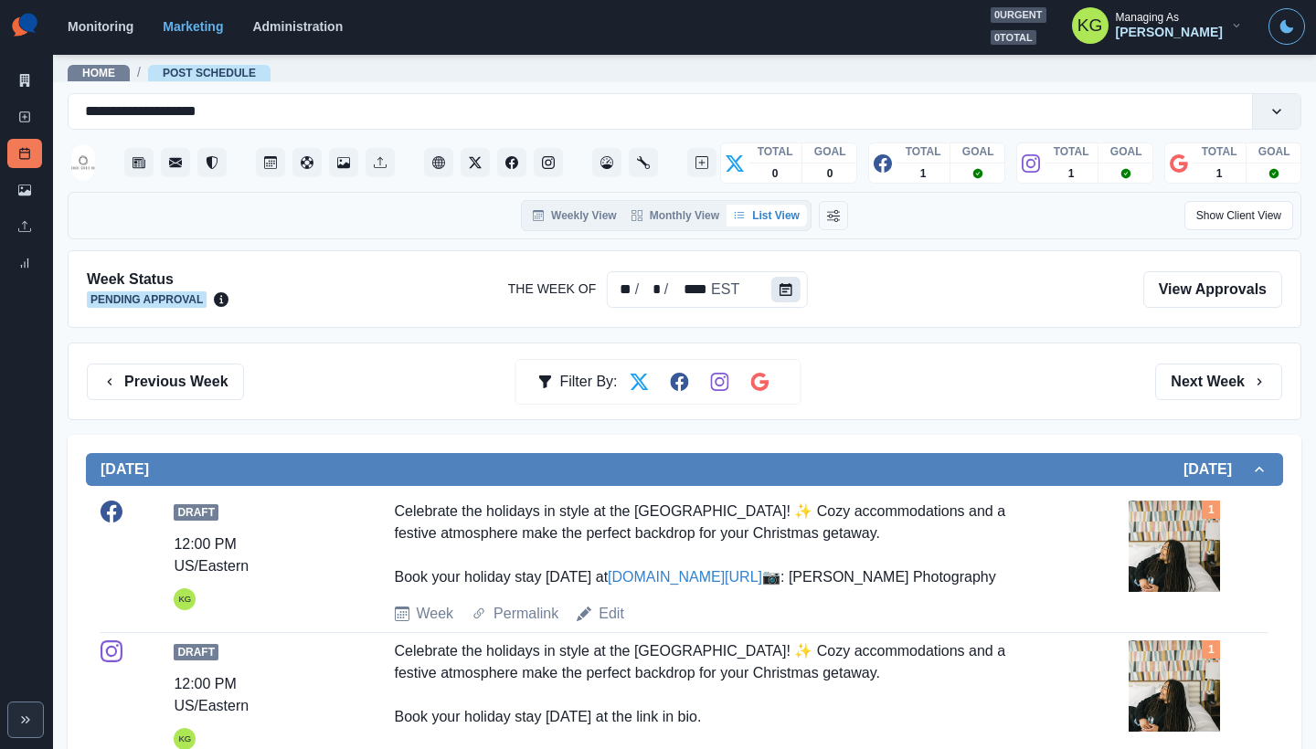
click at [779, 286] on icon "Calendar" at bounding box center [785, 289] width 13 height 13
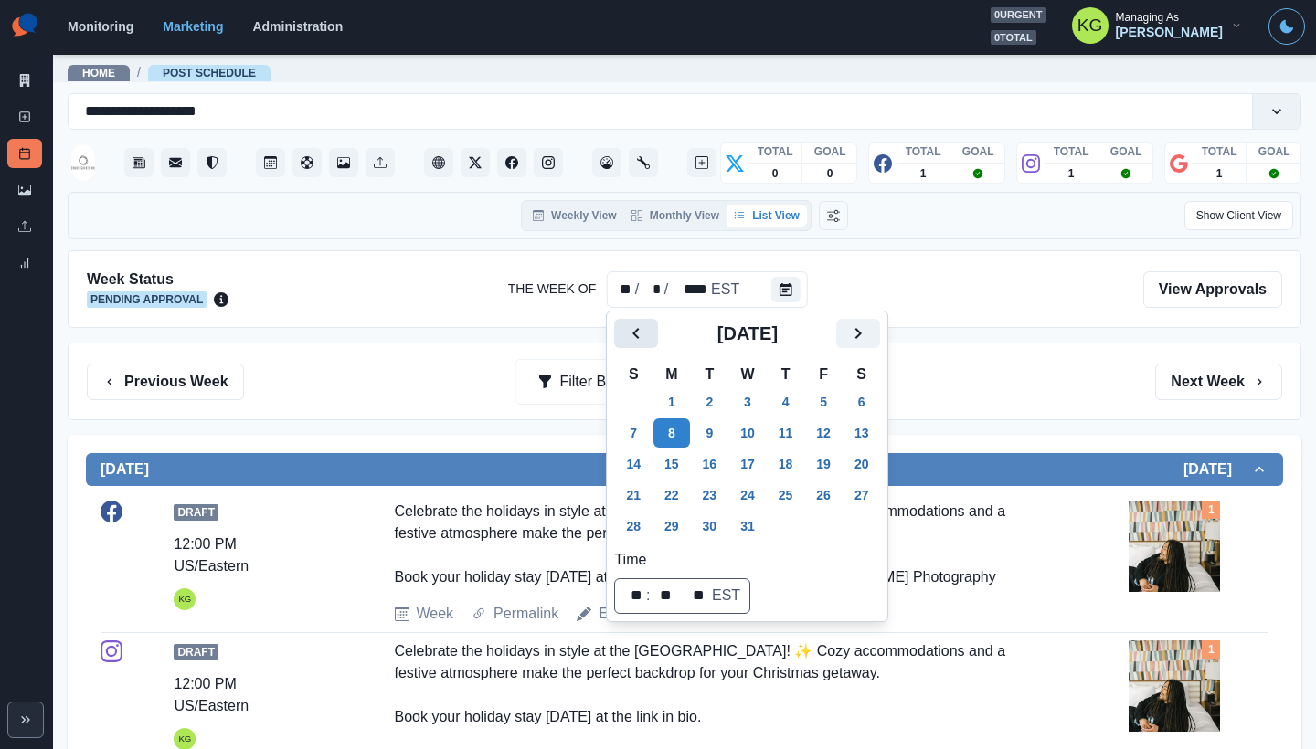
click at [646, 331] on icon "Previous" at bounding box center [636, 334] width 22 height 22
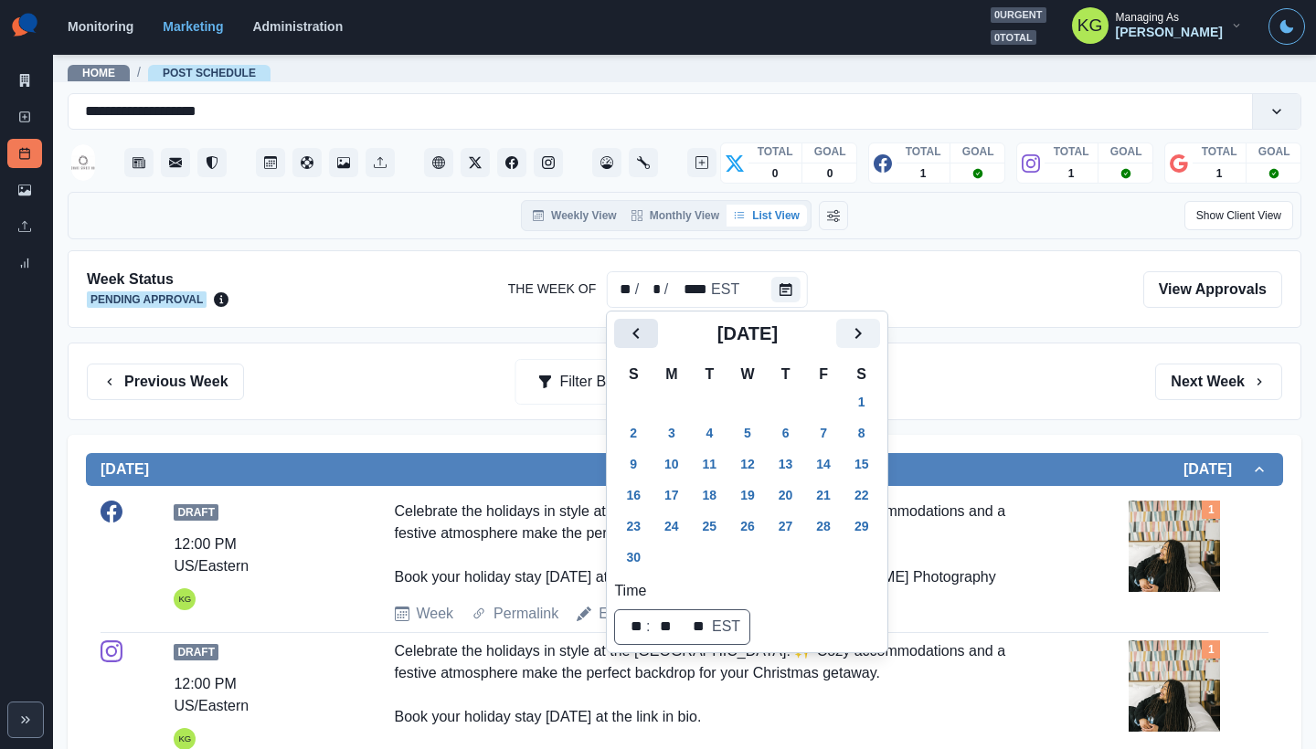
click at [645, 331] on icon "Previous" at bounding box center [636, 334] width 22 height 22
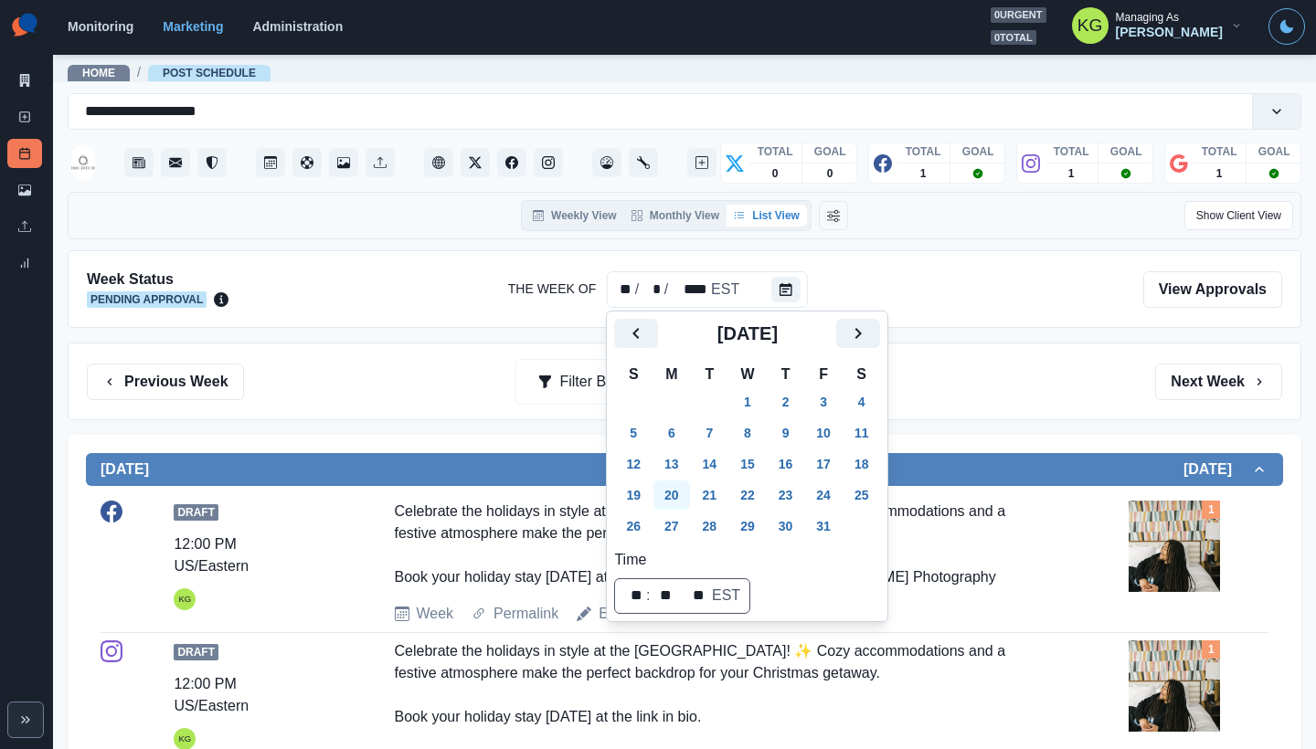
click at [681, 503] on button "20" at bounding box center [671, 495] width 37 height 29
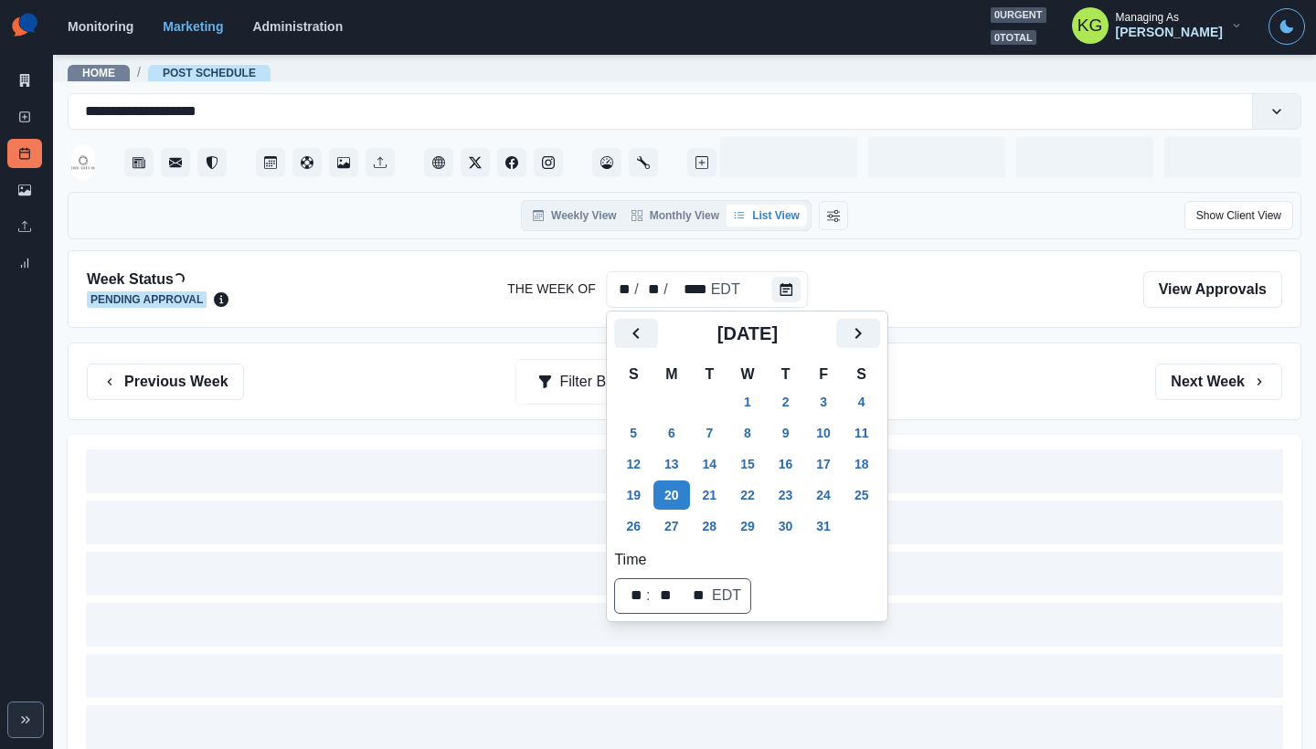
click at [1010, 409] on div "Previous Week Filter By: Next Week" at bounding box center [685, 382] width 1234 height 78
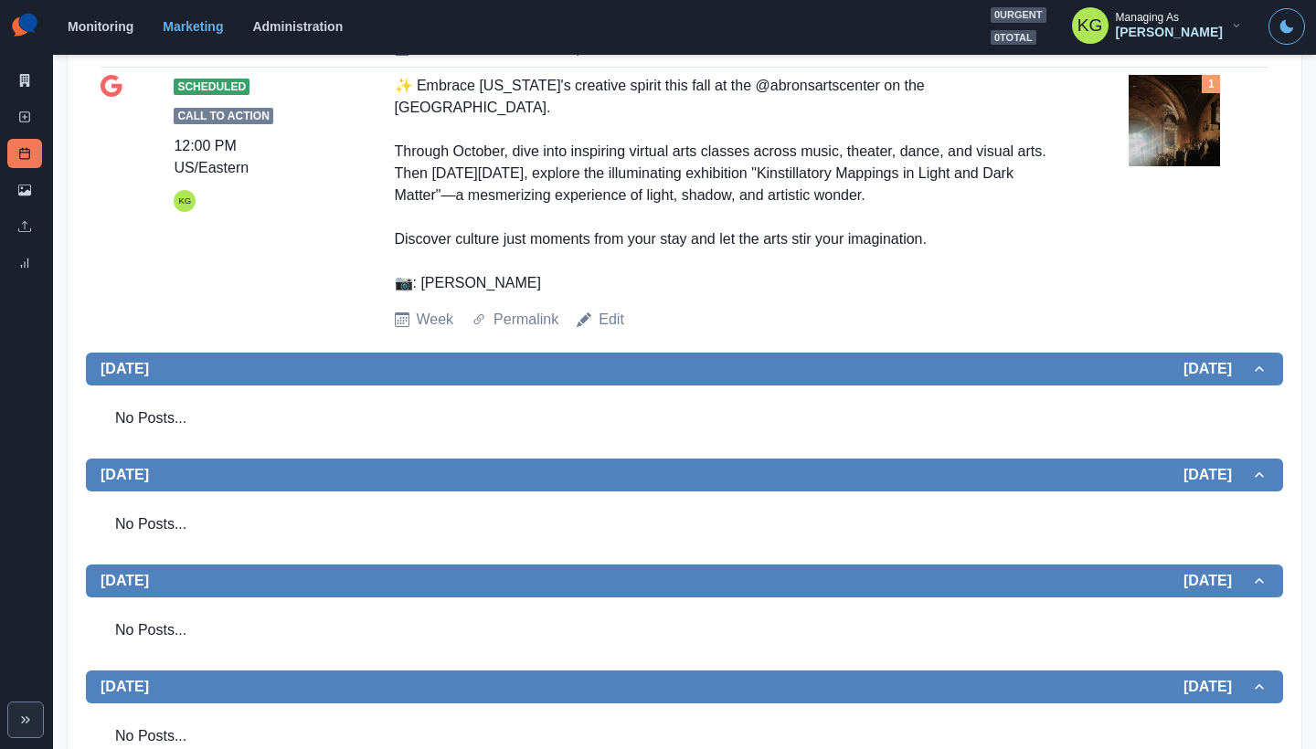
scroll to position [227, 0]
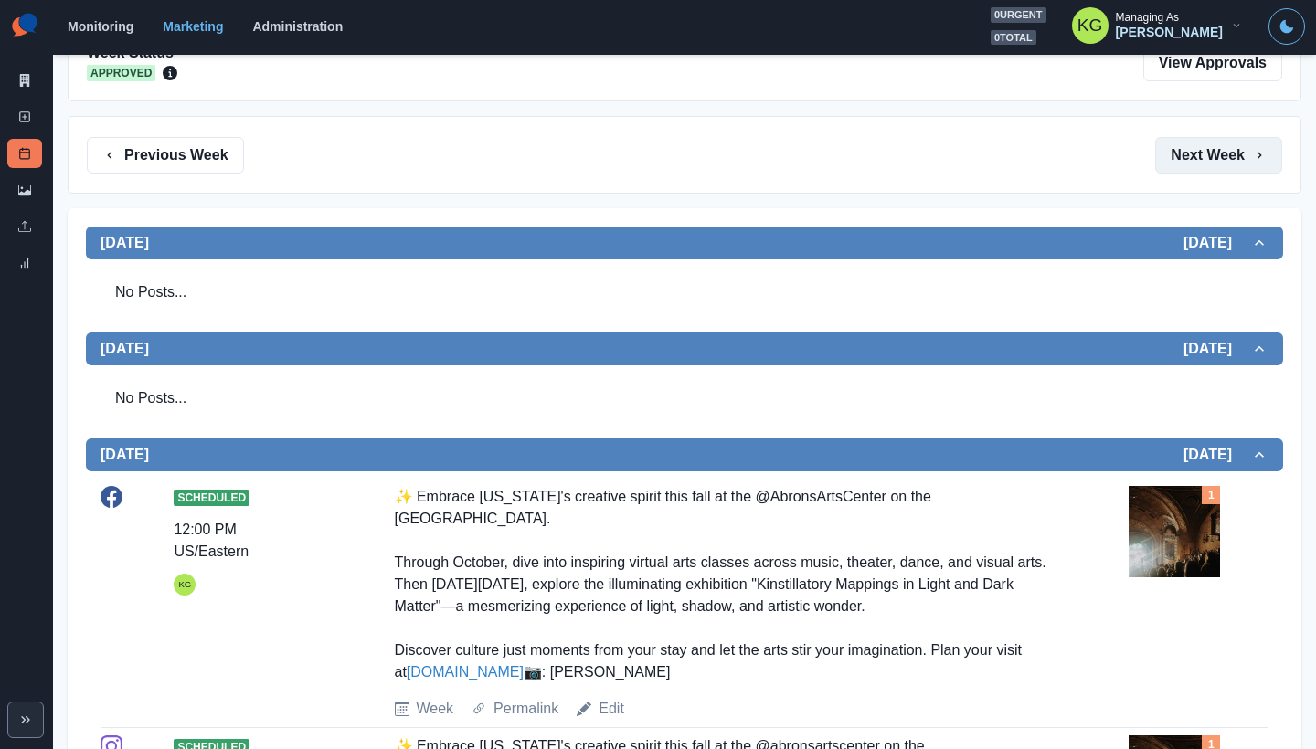
click at [1196, 163] on button "Next Week" at bounding box center [1218, 155] width 127 height 37
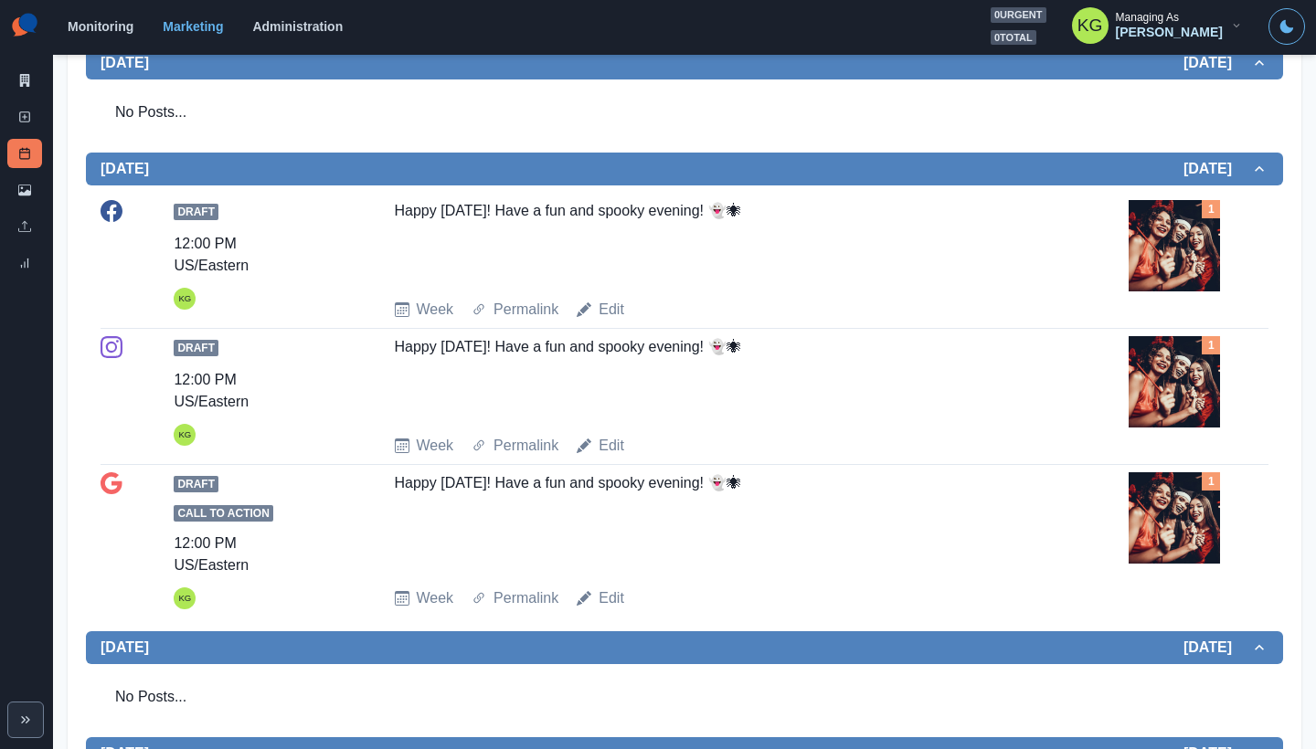
scroll to position [687, 0]
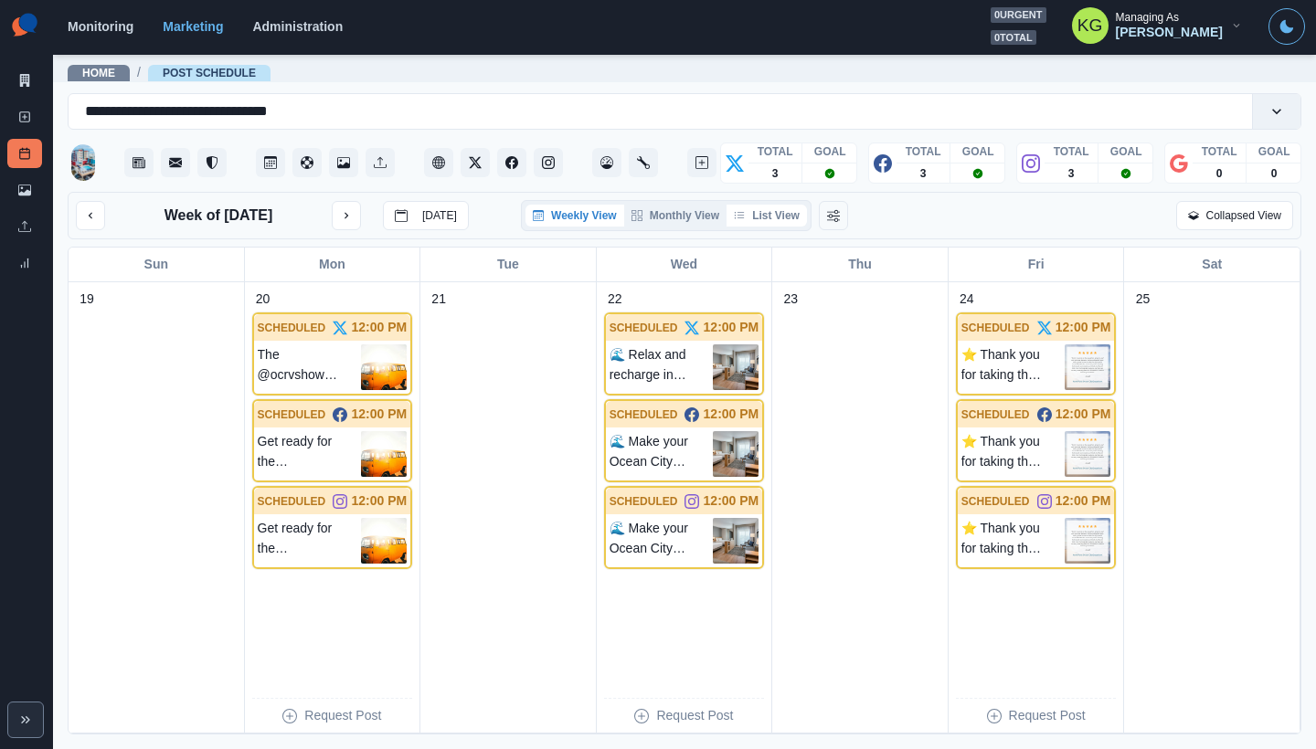
click at [780, 224] on button "List View" at bounding box center [766, 216] width 80 height 22
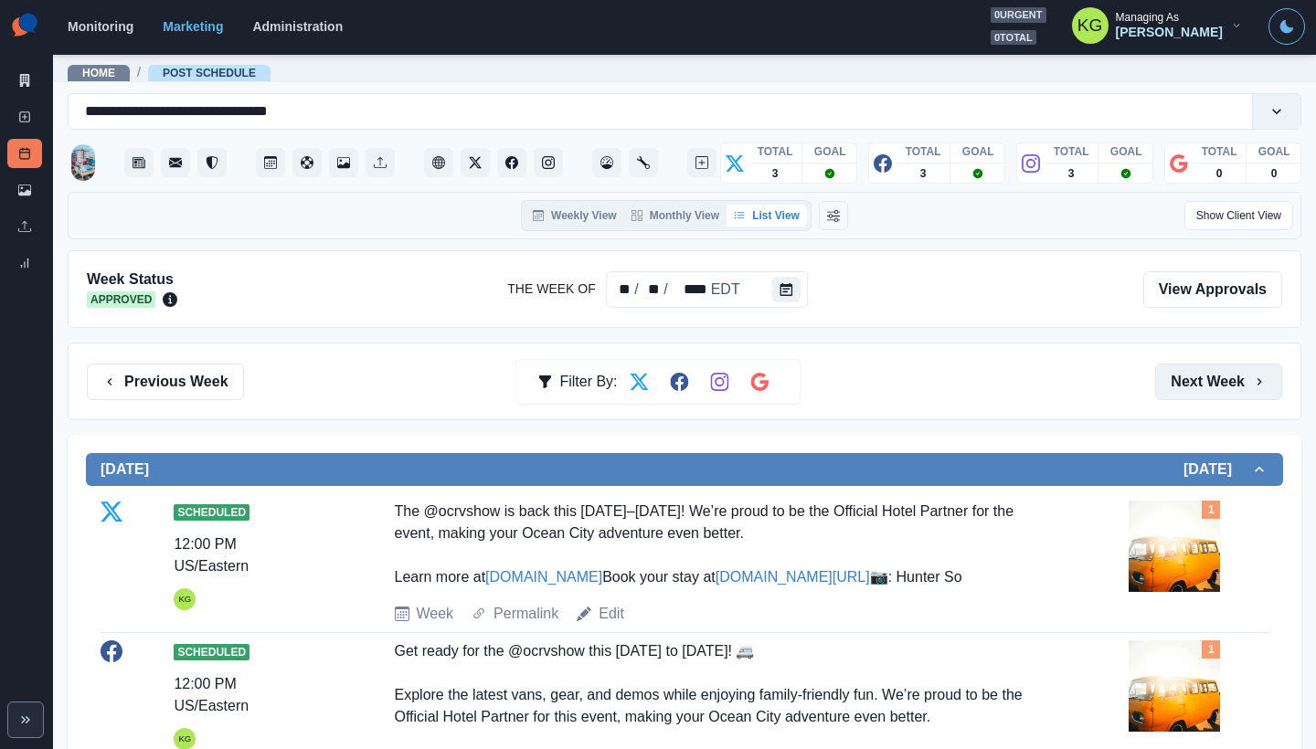
click at [1163, 377] on button "Next Week" at bounding box center [1218, 382] width 127 height 37
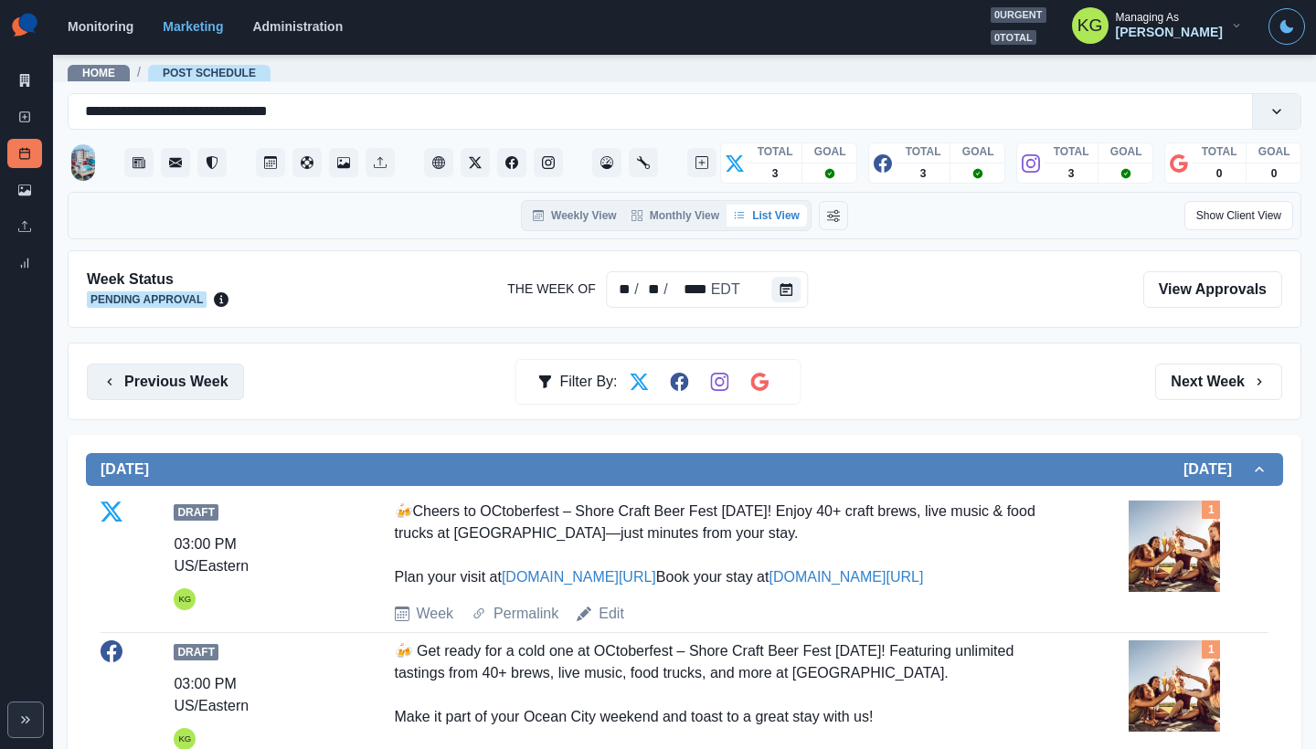
click at [162, 372] on button "Previous Week" at bounding box center [165, 382] width 157 height 37
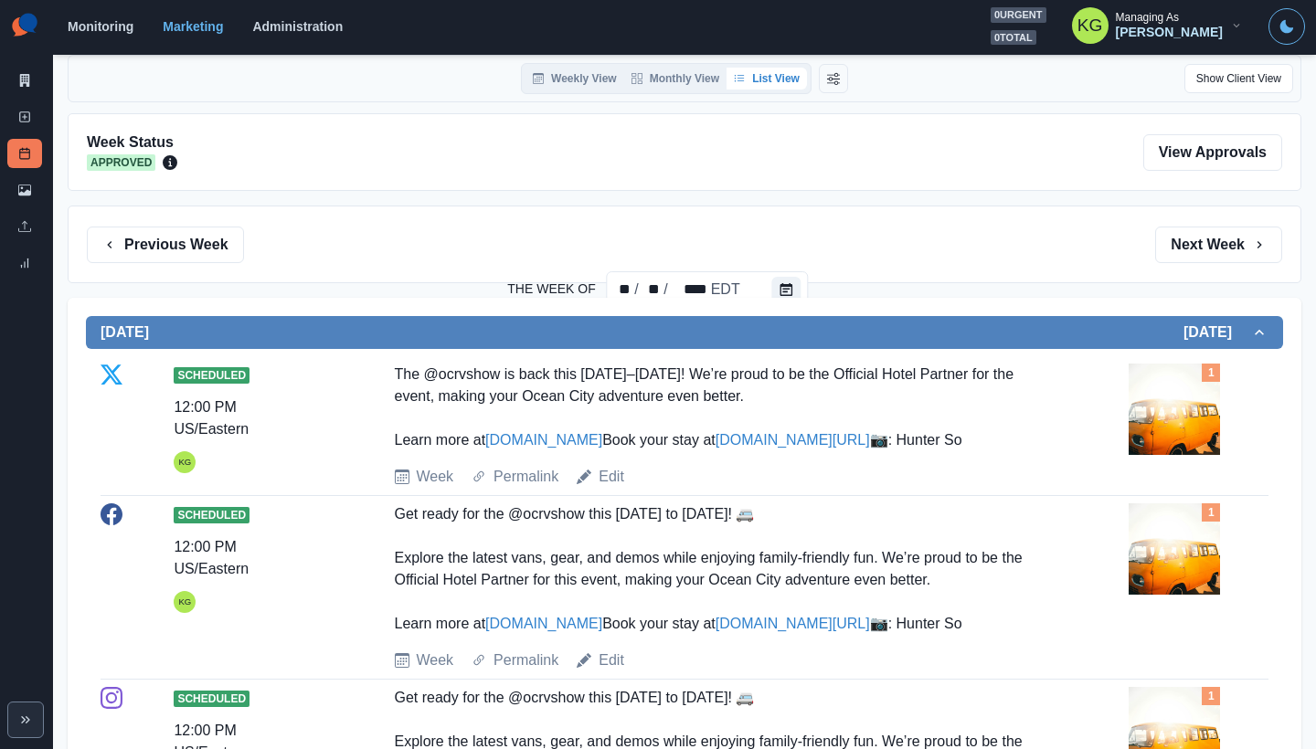
scroll to position [141, 0]
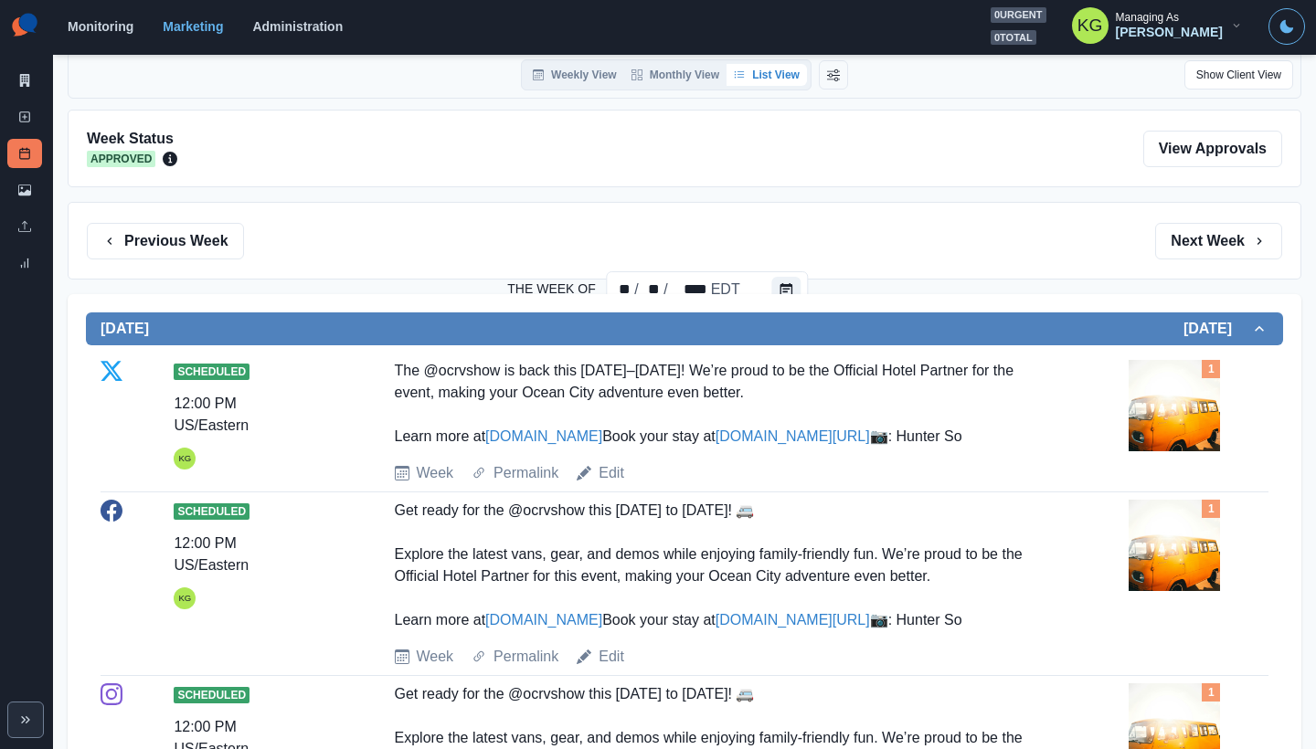
click at [1159, 413] on img at bounding box center [1174, 405] width 91 height 91
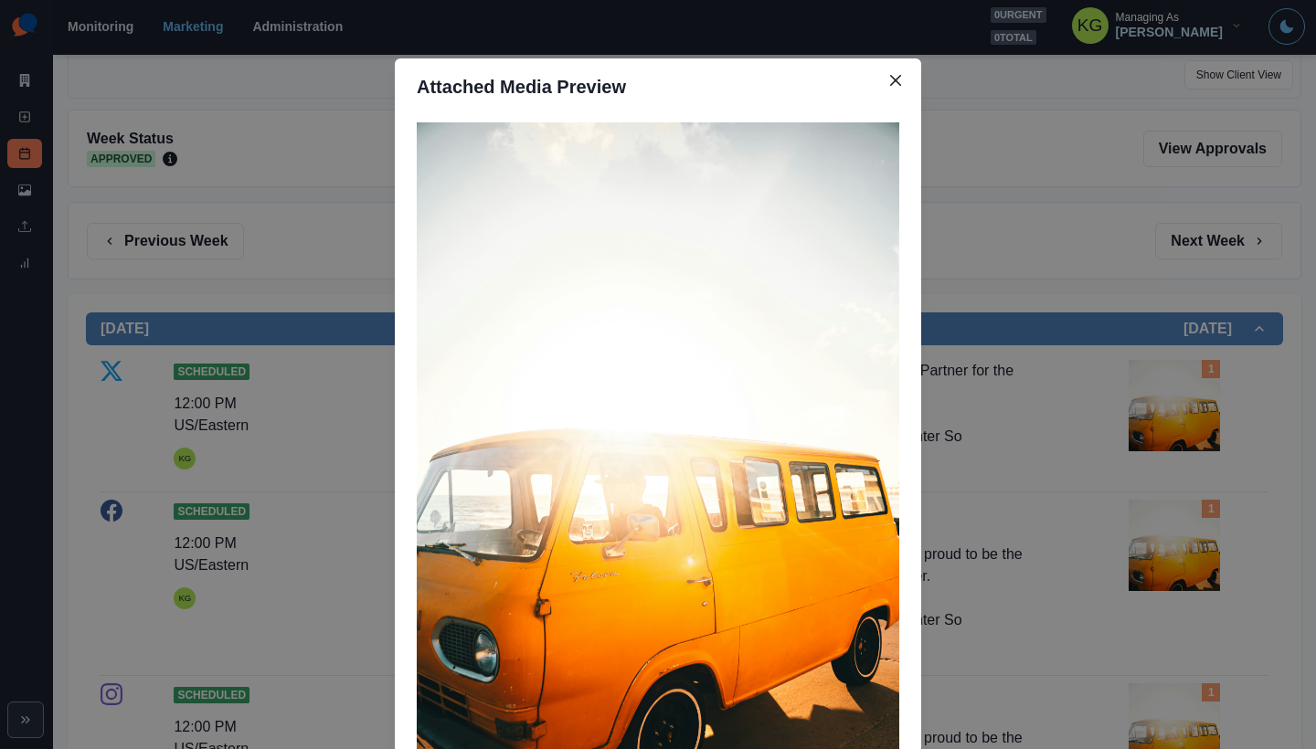
click at [1100, 397] on div "Attached Media Preview" at bounding box center [658, 374] width 1316 height 749
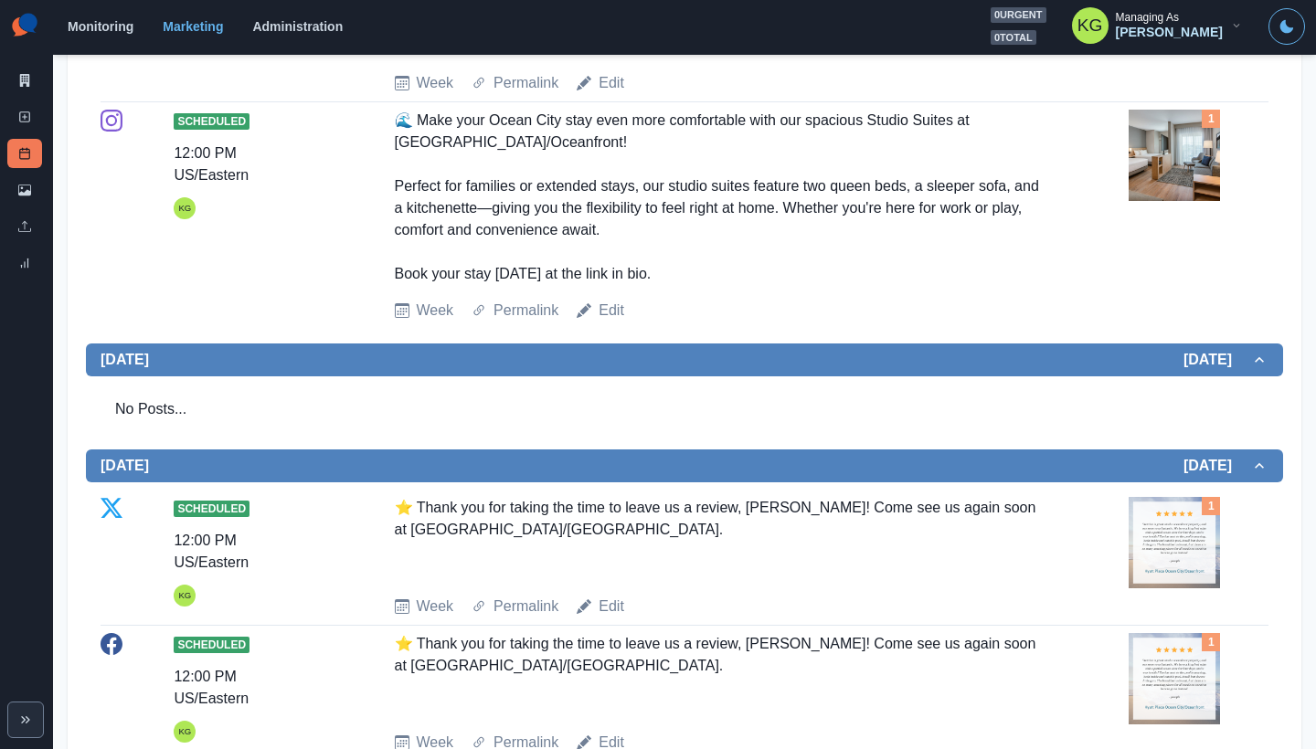
scroll to position [1860, 0]
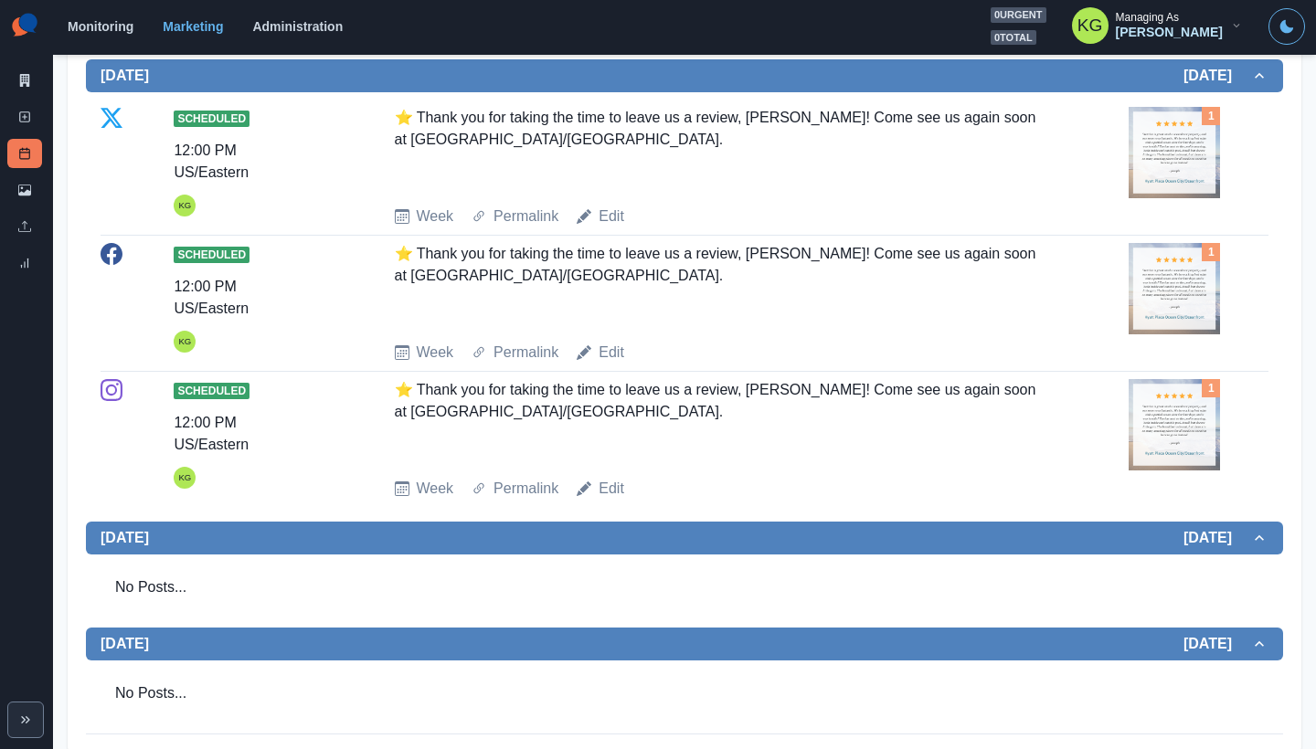
click at [1171, 198] on img at bounding box center [1174, 152] width 91 height 91
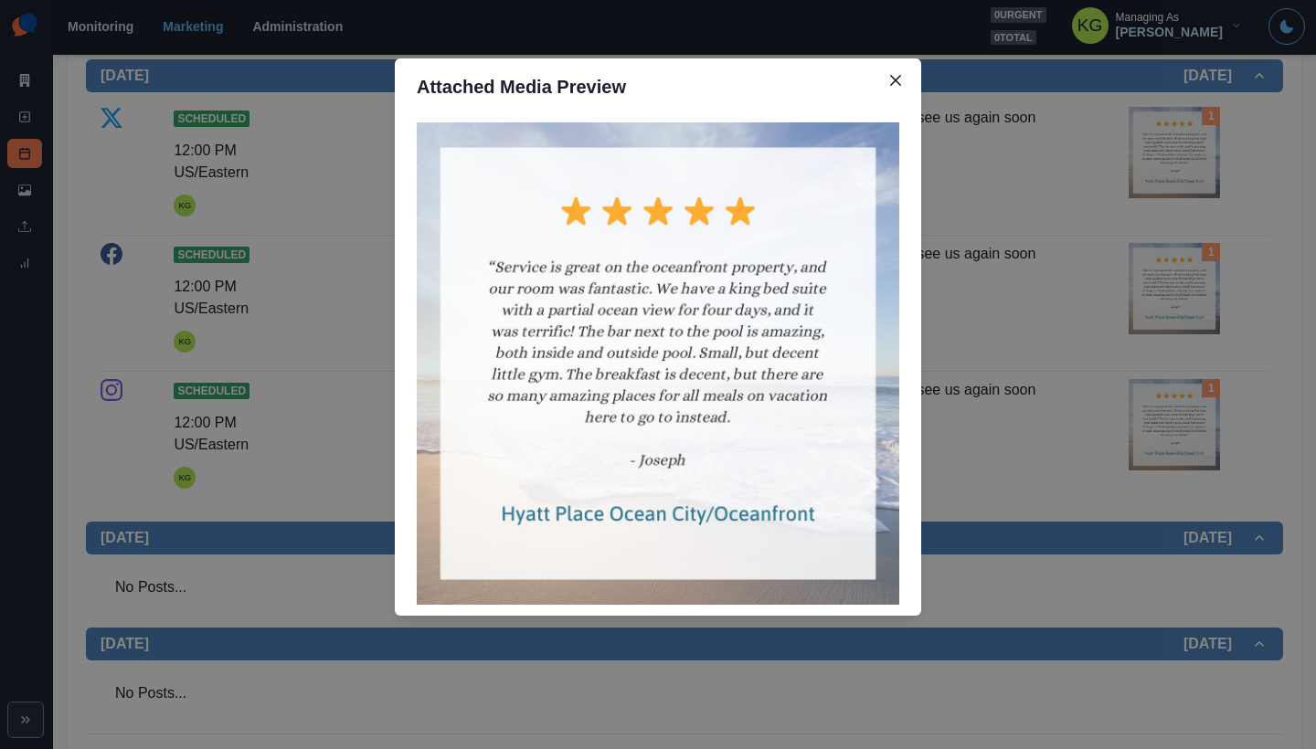
click at [1111, 381] on div "Attached Media Preview" at bounding box center [658, 374] width 1316 height 749
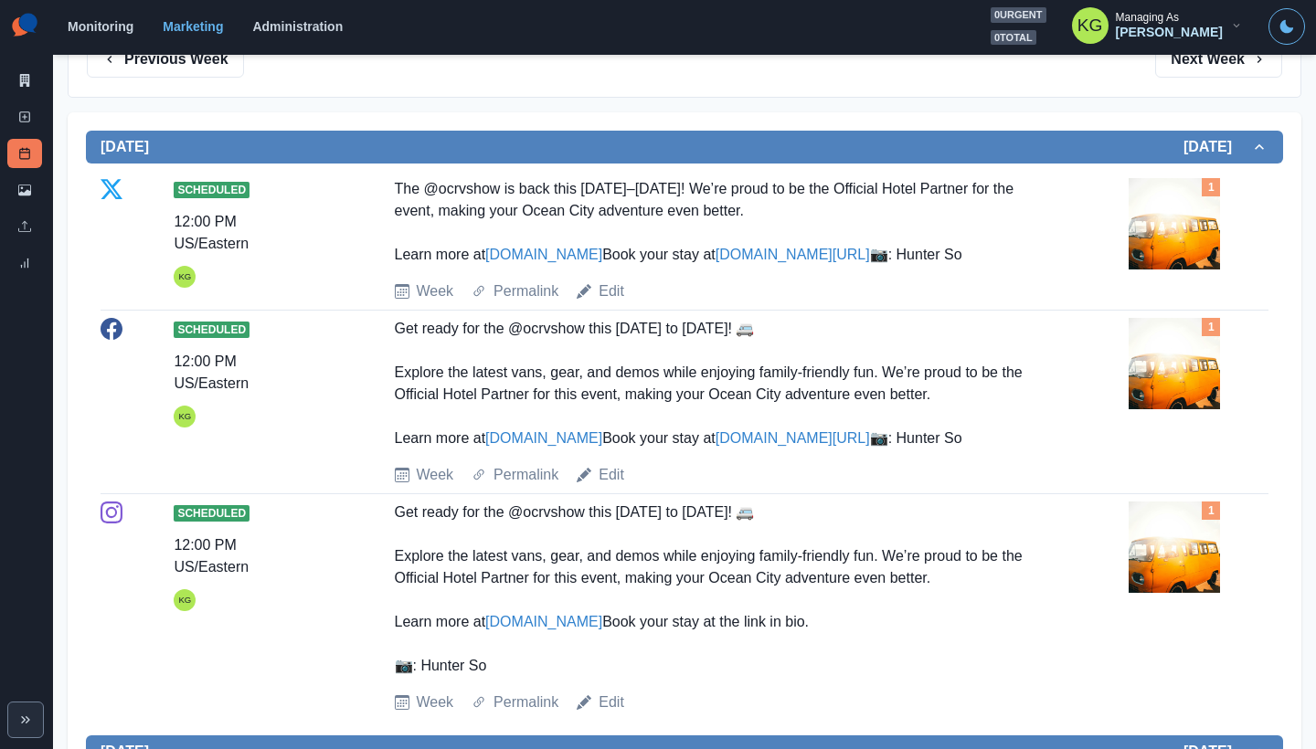
scroll to position [0, 0]
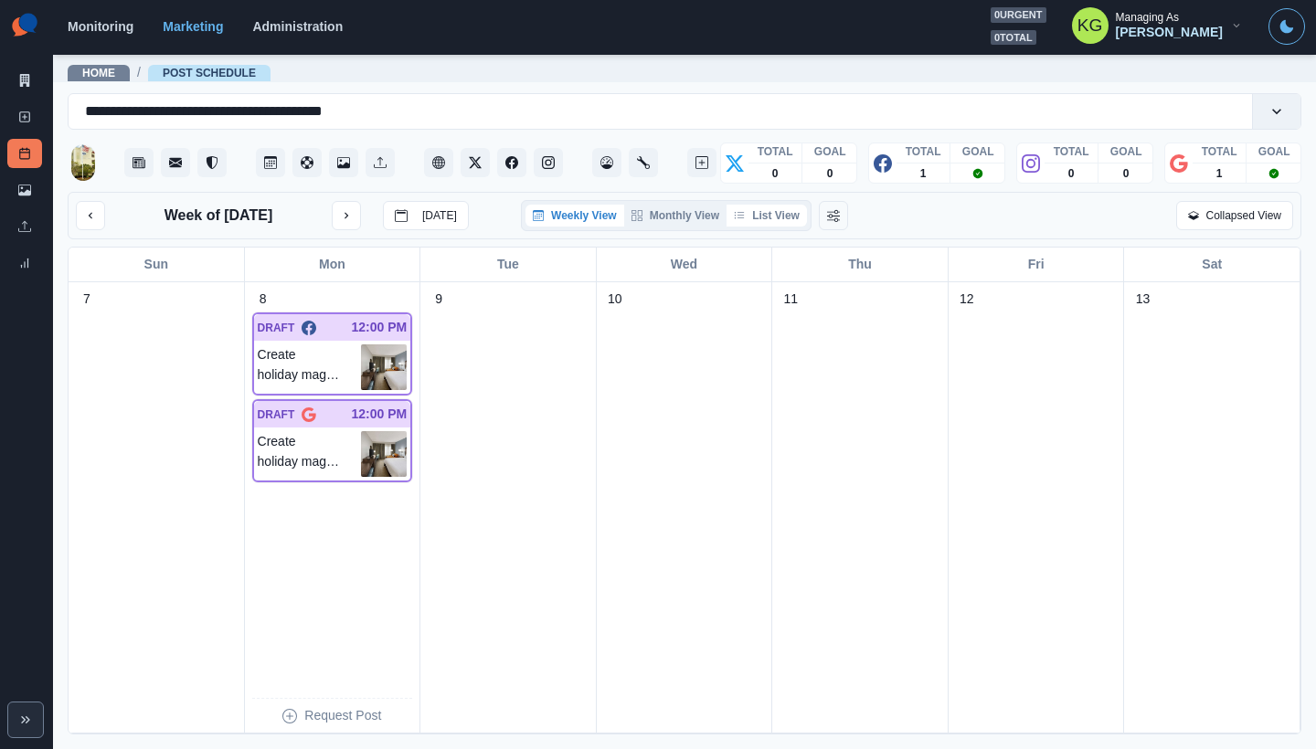
click at [777, 211] on button "List View" at bounding box center [766, 216] width 80 height 22
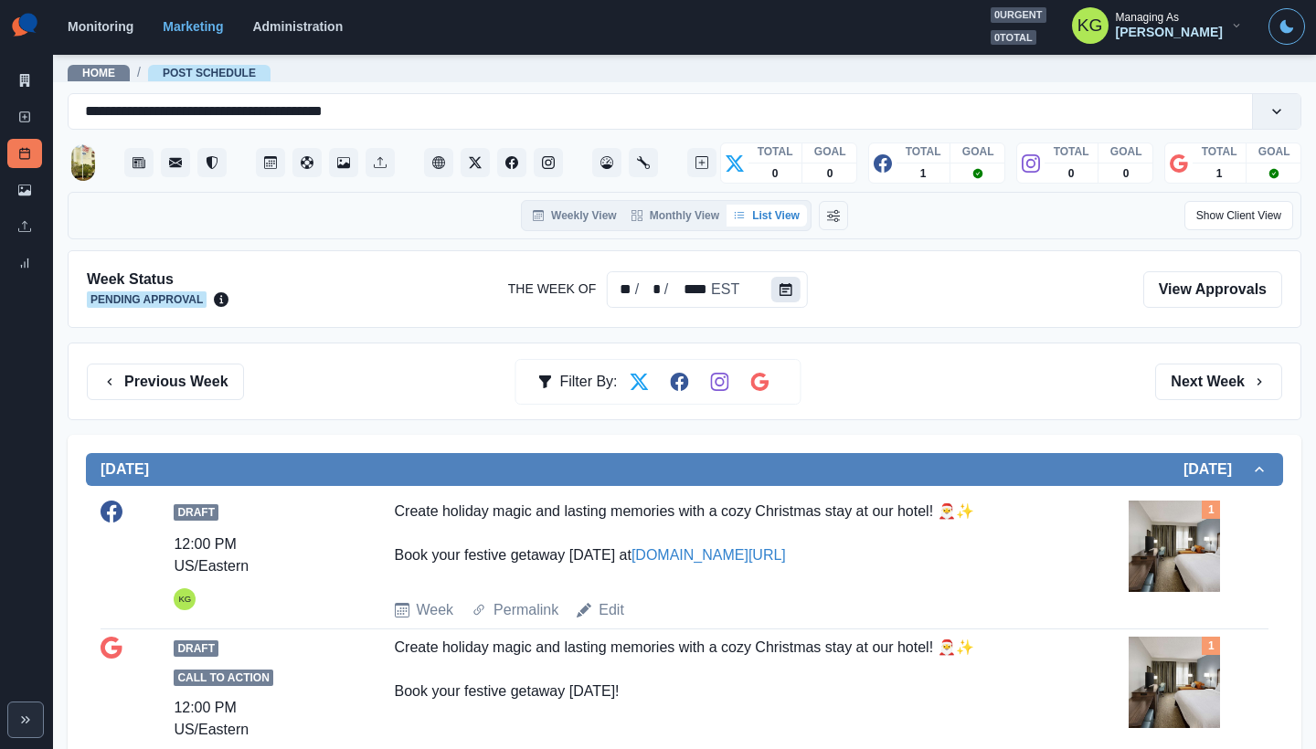
click at [790, 295] on button "Calendar" at bounding box center [785, 290] width 29 height 26
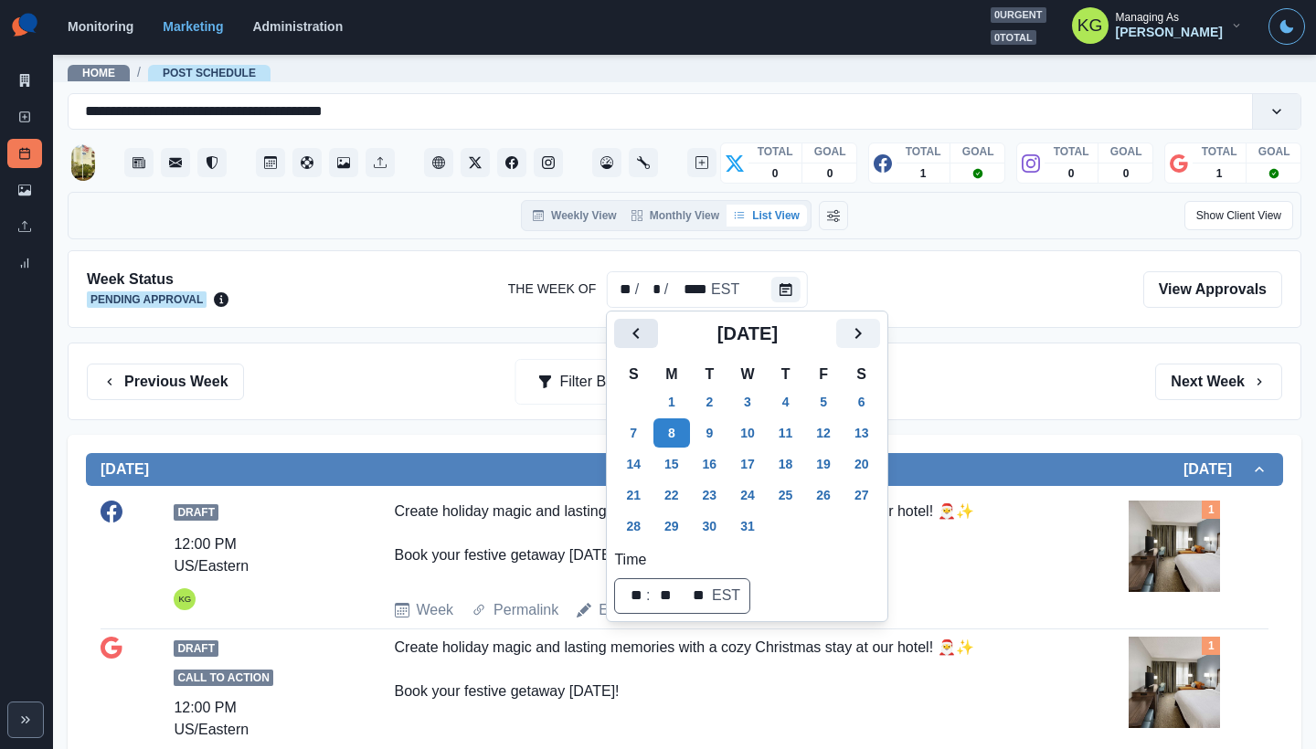
click at [625, 342] on icon "Previous" at bounding box center [636, 334] width 22 height 22
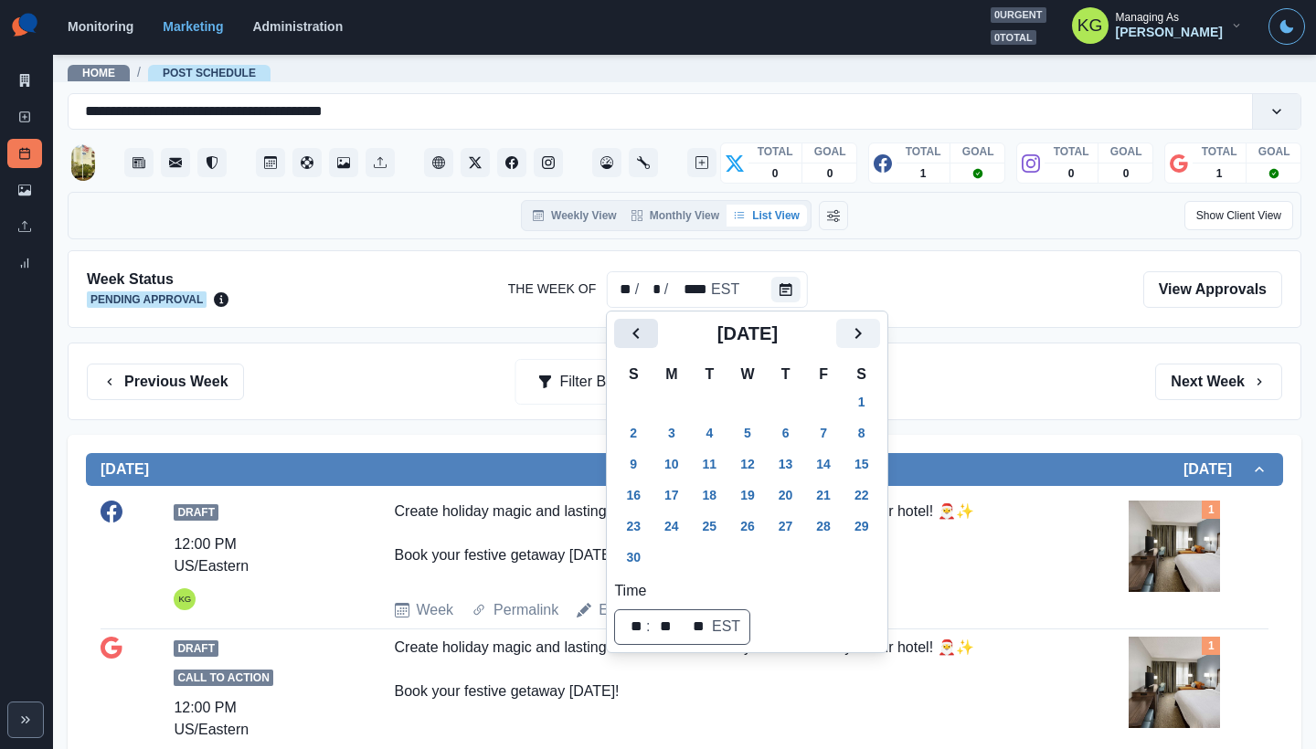
click at [625, 342] on icon "Previous" at bounding box center [636, 334] width 22 height 22
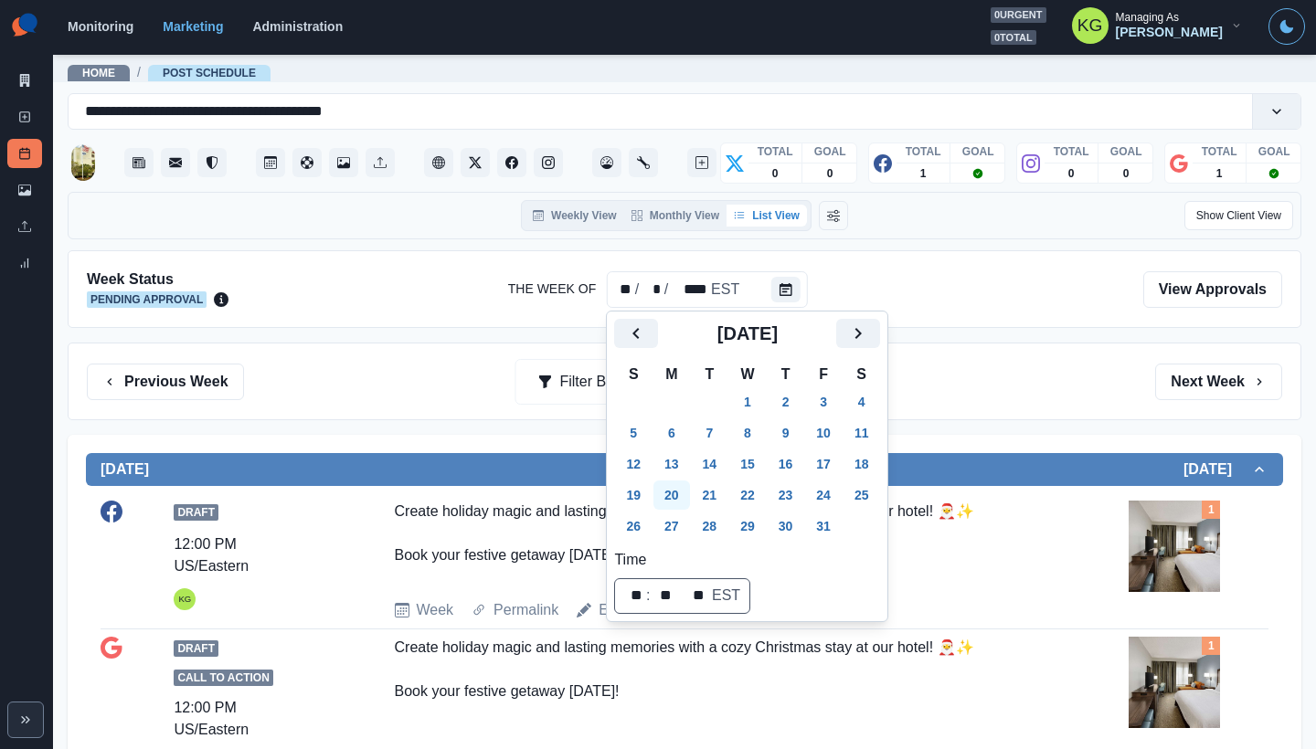
click at [676, 494] on button "20" at bounding box center [671, 495] width 37 height 29
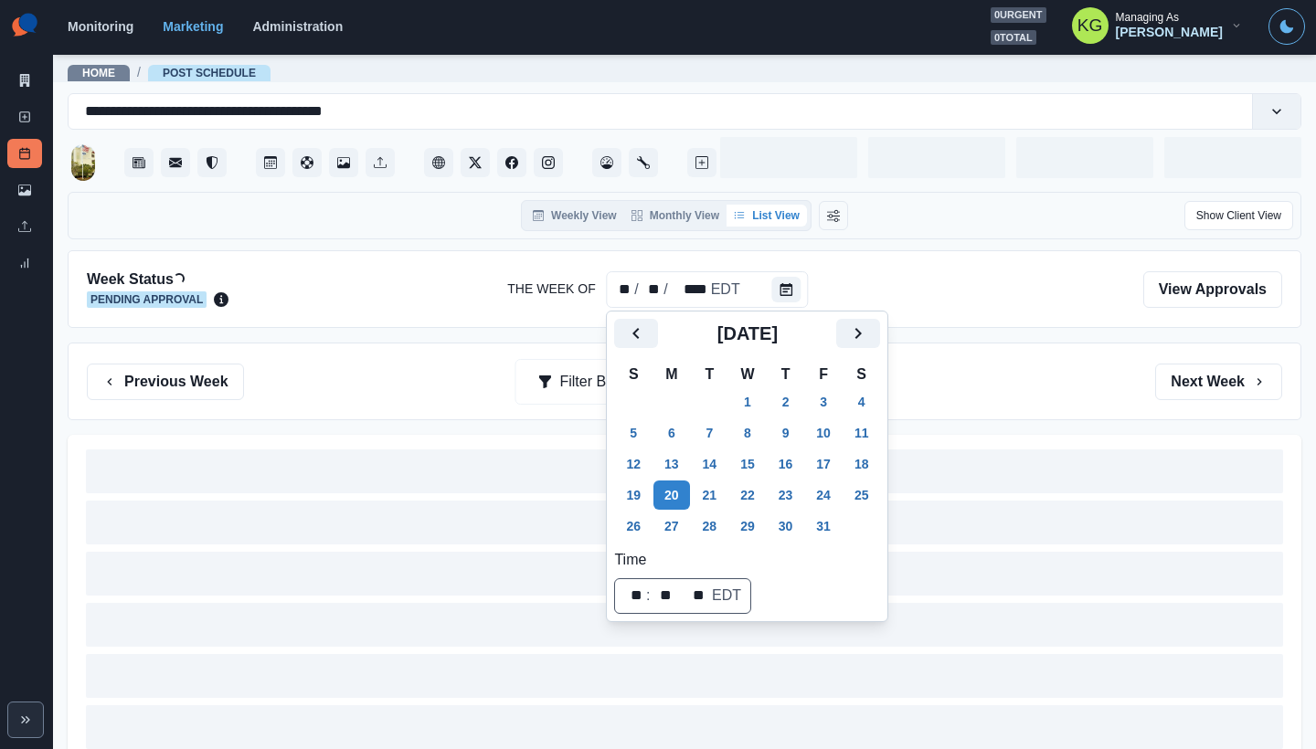
click at [1061, 436] on div at bounding box center [685, 621] width 1234 height 373
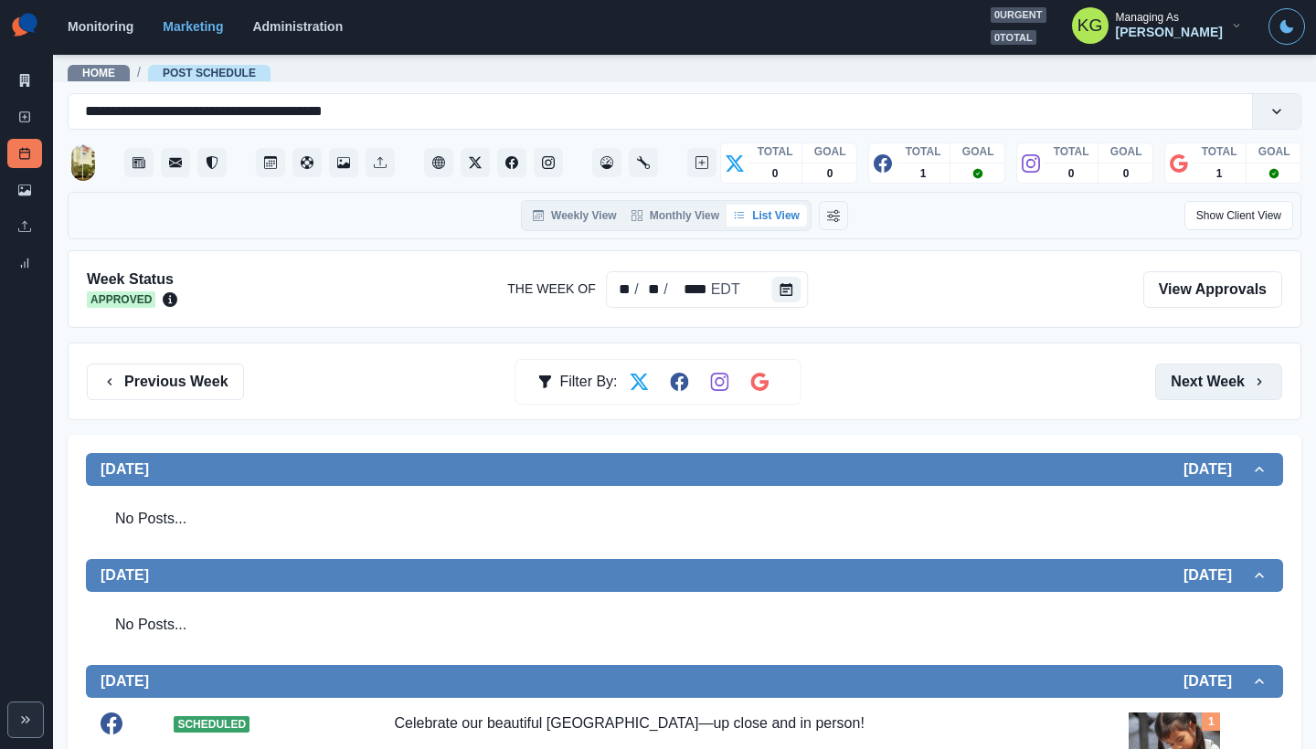
click at [1187, 387] on button "Next Week" at bounding box center [1218, 382] width 127 height 37
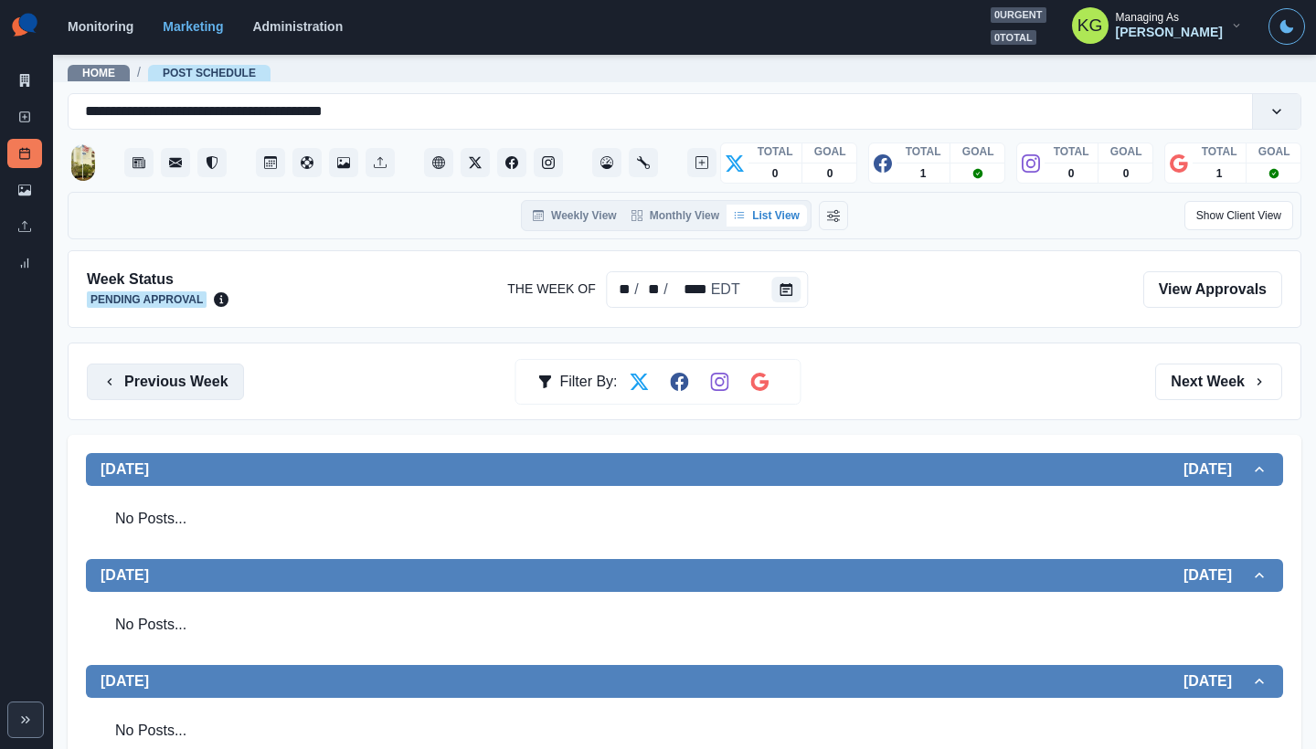
click at [162, 376] on button "Previous Week" at bounding box center [165, 382] width 157 height 37
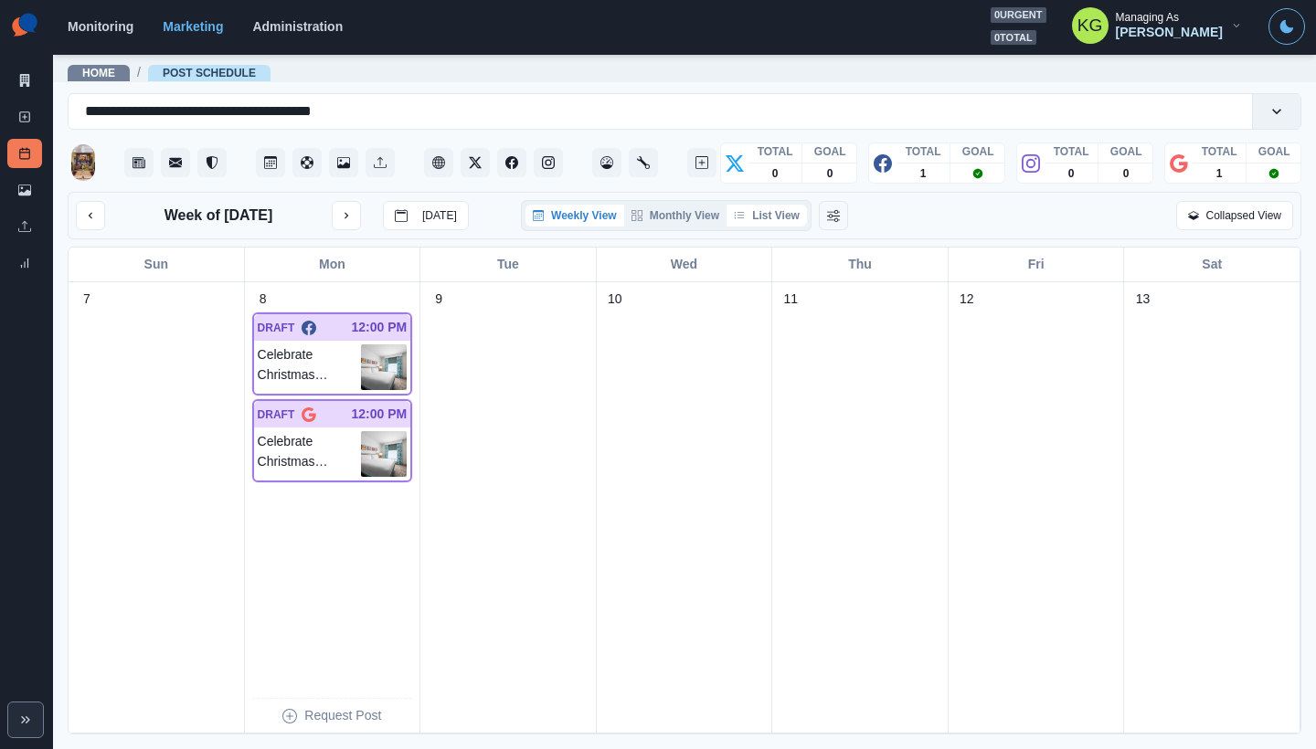
click at [784, 218] on button "List View" at bounding box center [766, 216] width 80 height 22
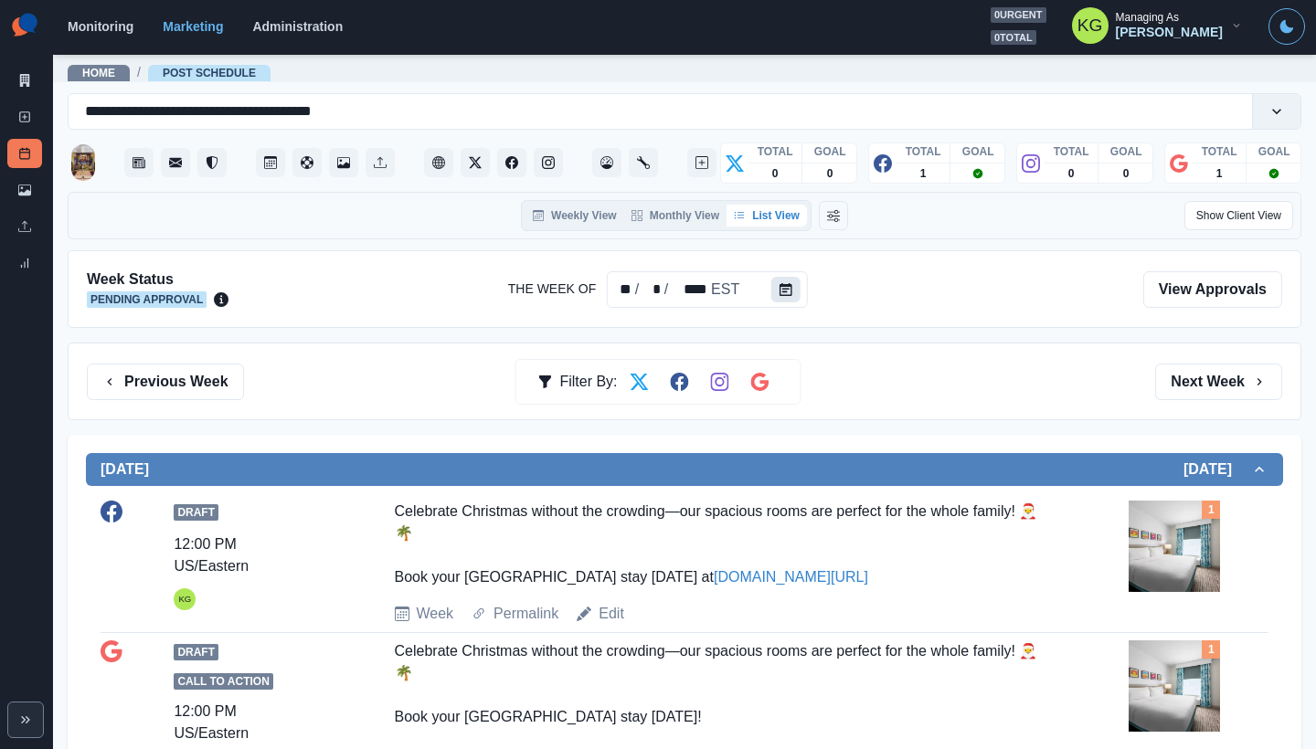
click at [788, 284] on icon "Calendar" at bounding box center [785, 289] width 13 height 13
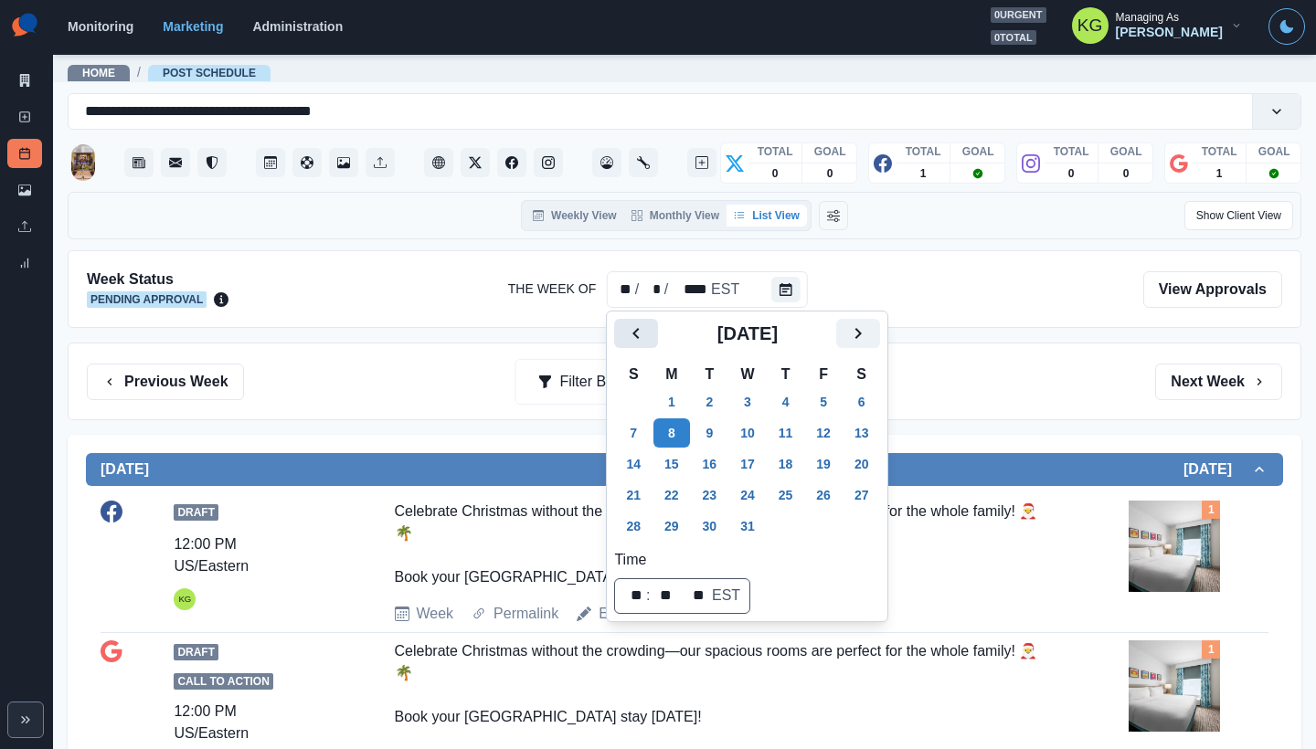
click at [625, 343] on icon "Previous" at bounding box center [636, 334] width 22 height 22
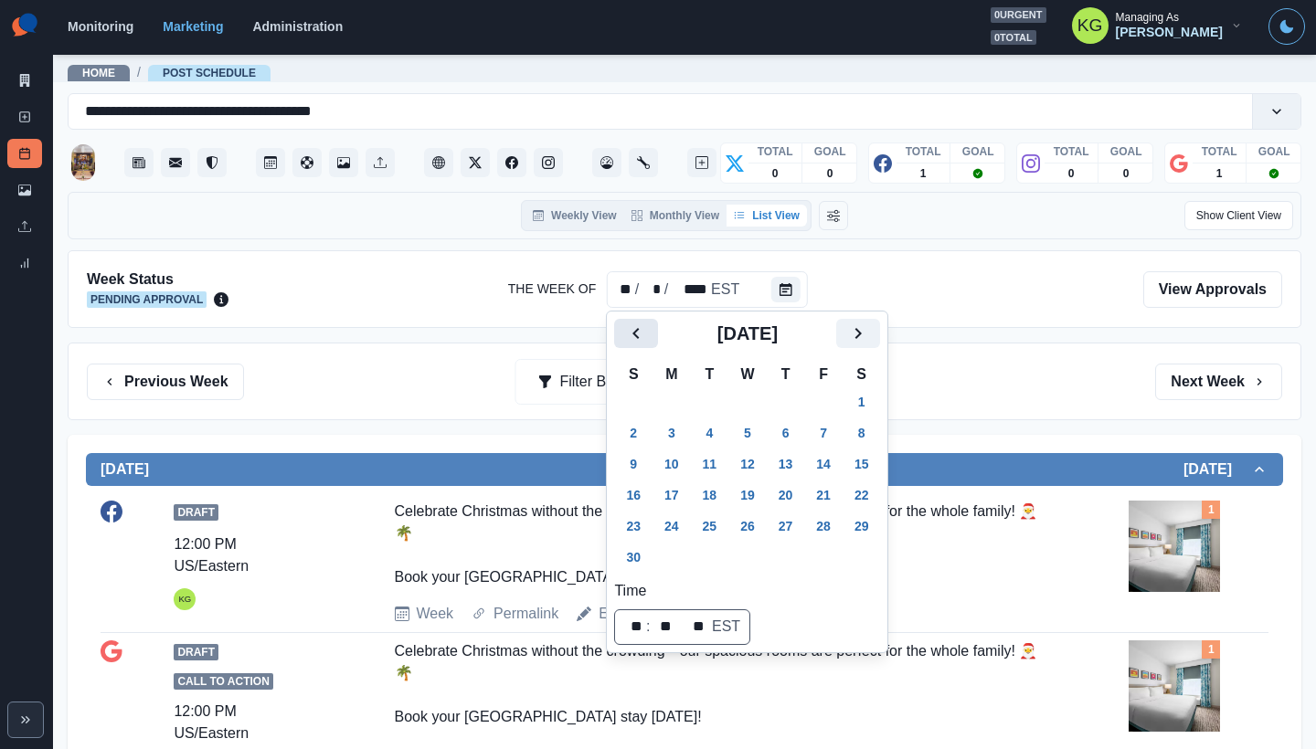
click at [626, 323] on icon "Previous" at bounding box center [636, 334] width 22 height 22
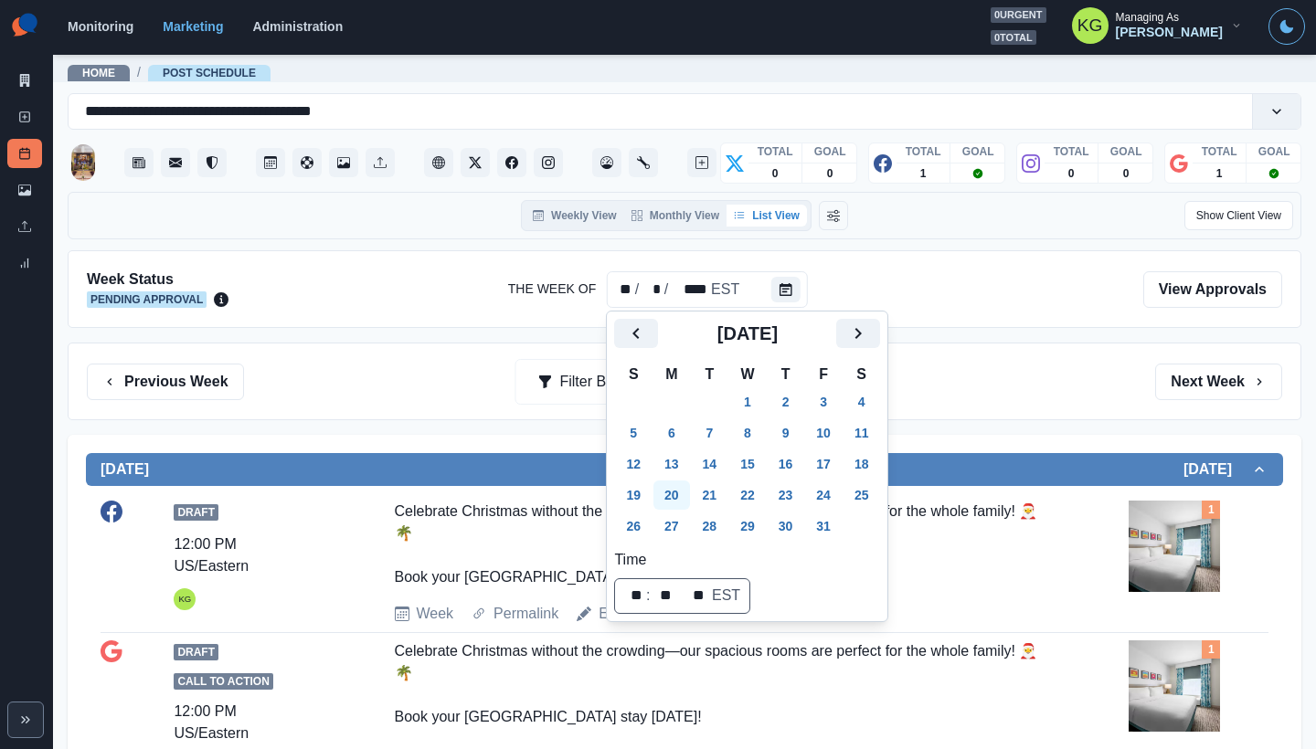
click at [670, 498] on button "20" at bounding box center [671, 495] width 37 height 29
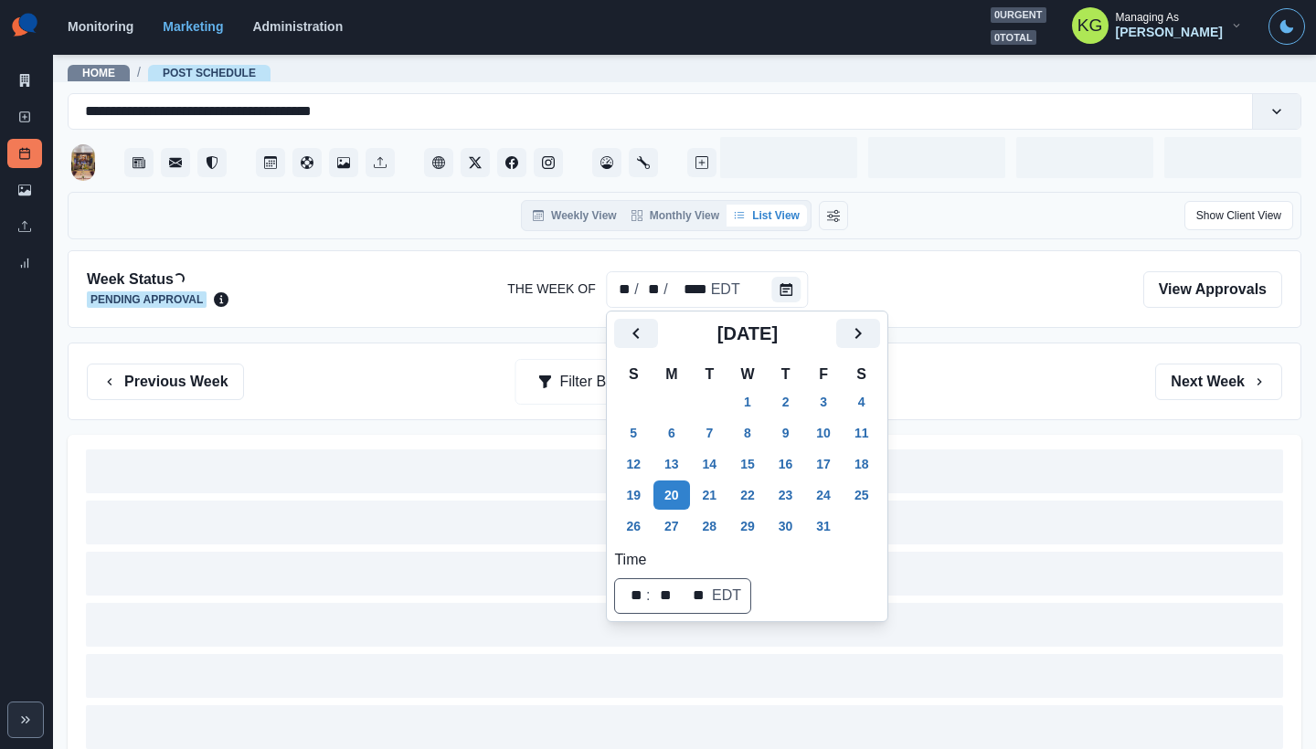
click at [1115, 430] on div "Week Status Loading... Pending Approval The Week Of ** / ** / **** EDT View App…" at bounding box center [685, 528] width 1234 height 557
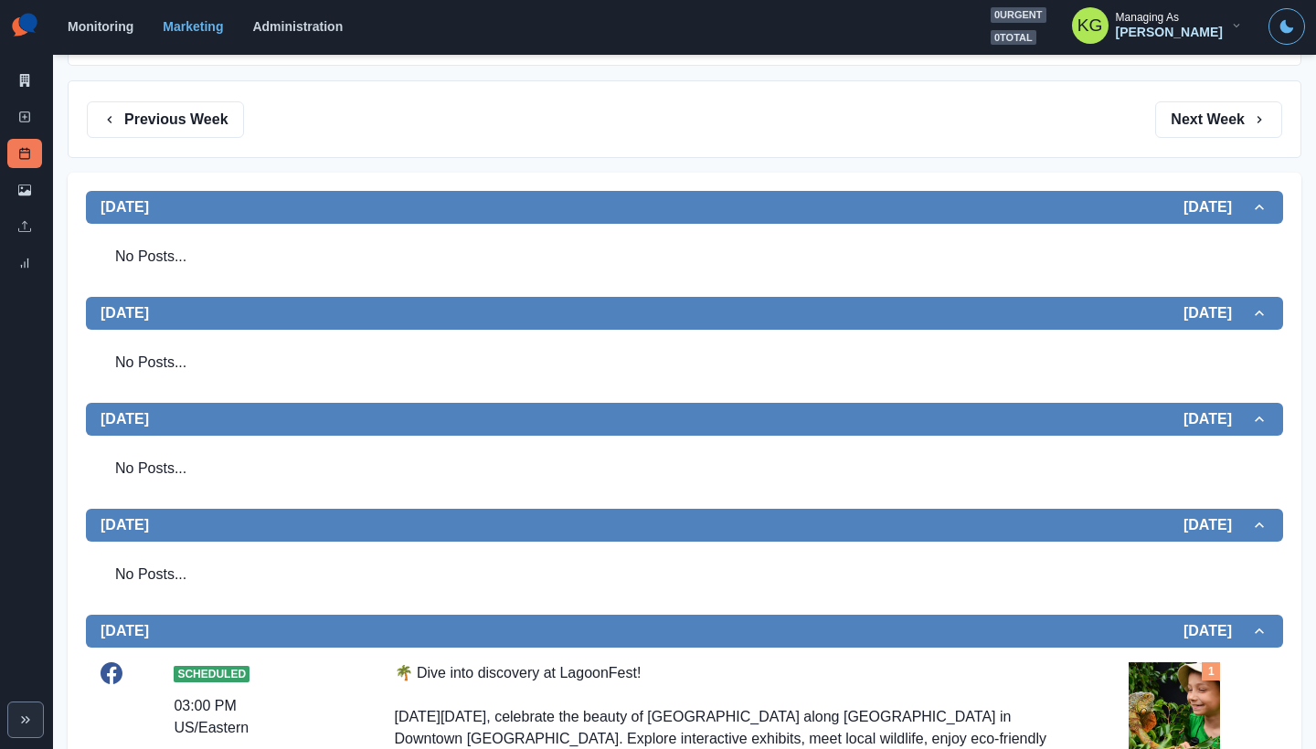
scroll to position [13, 0]
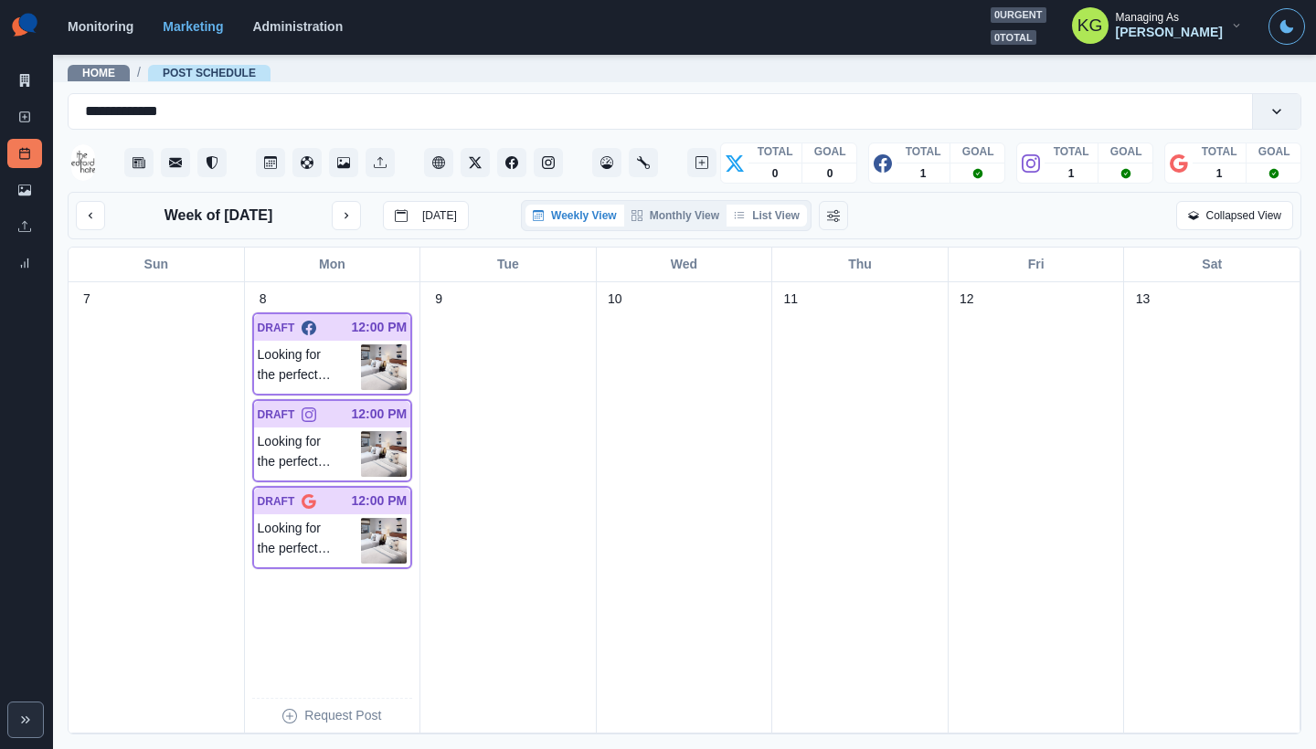
click at [751, 209] on button "List View" at bounding box center [766, 216] width 80 height 22
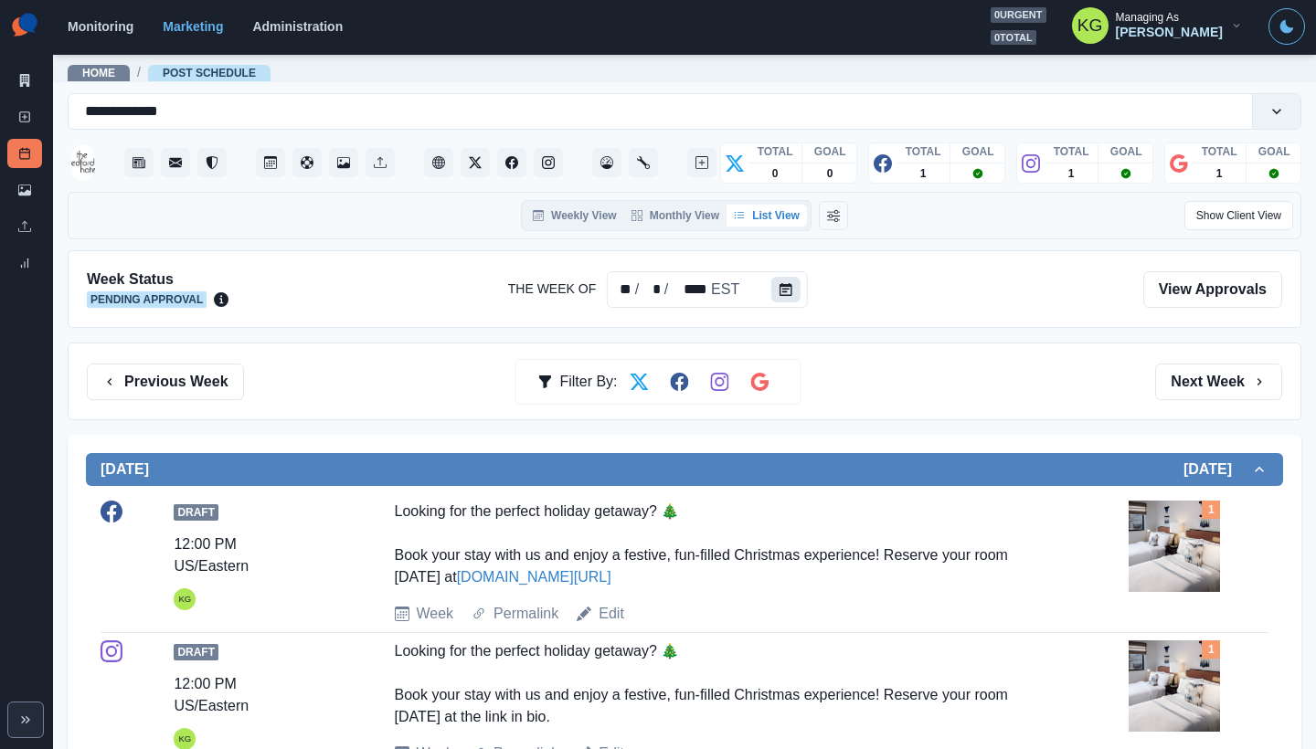
click at [786, 289] on icon "Calendar" at bounding box center [785, 289] width 13 height 13
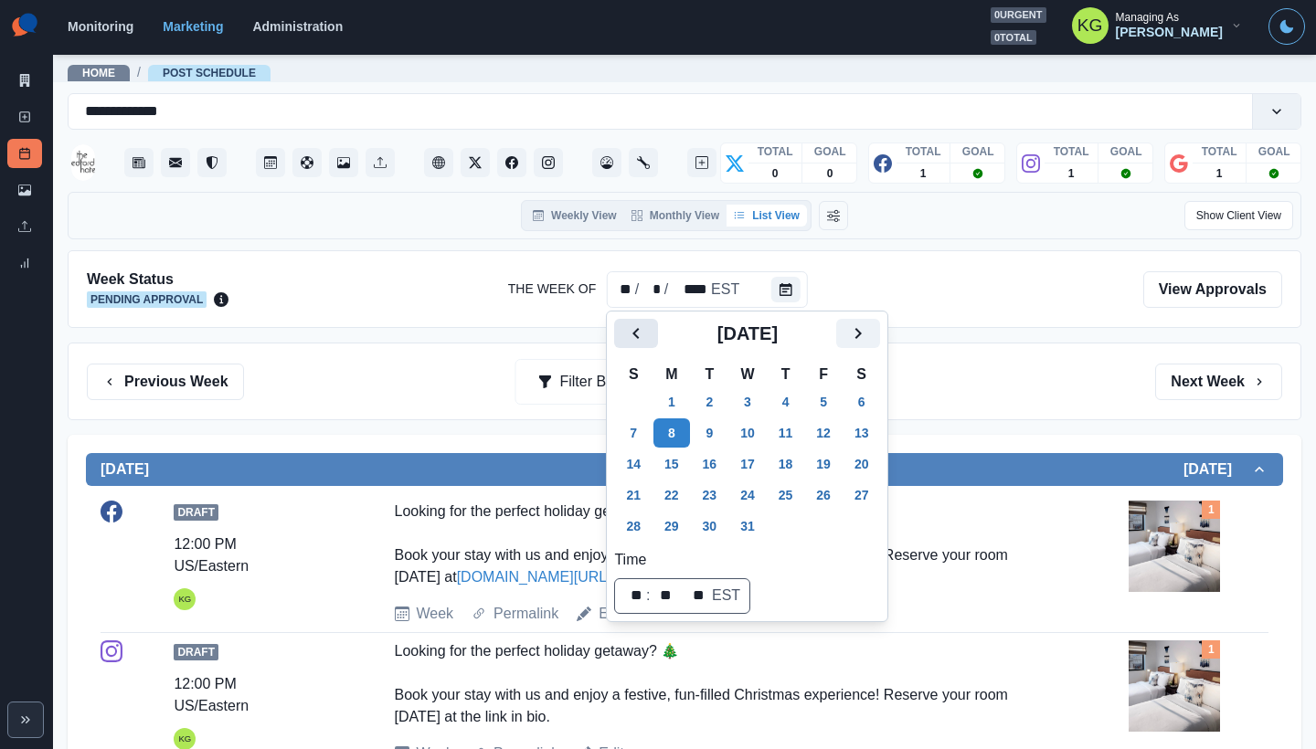
click at [631, 337] on icon "Previous" at bounding box center [636, 334] width 22 height 22
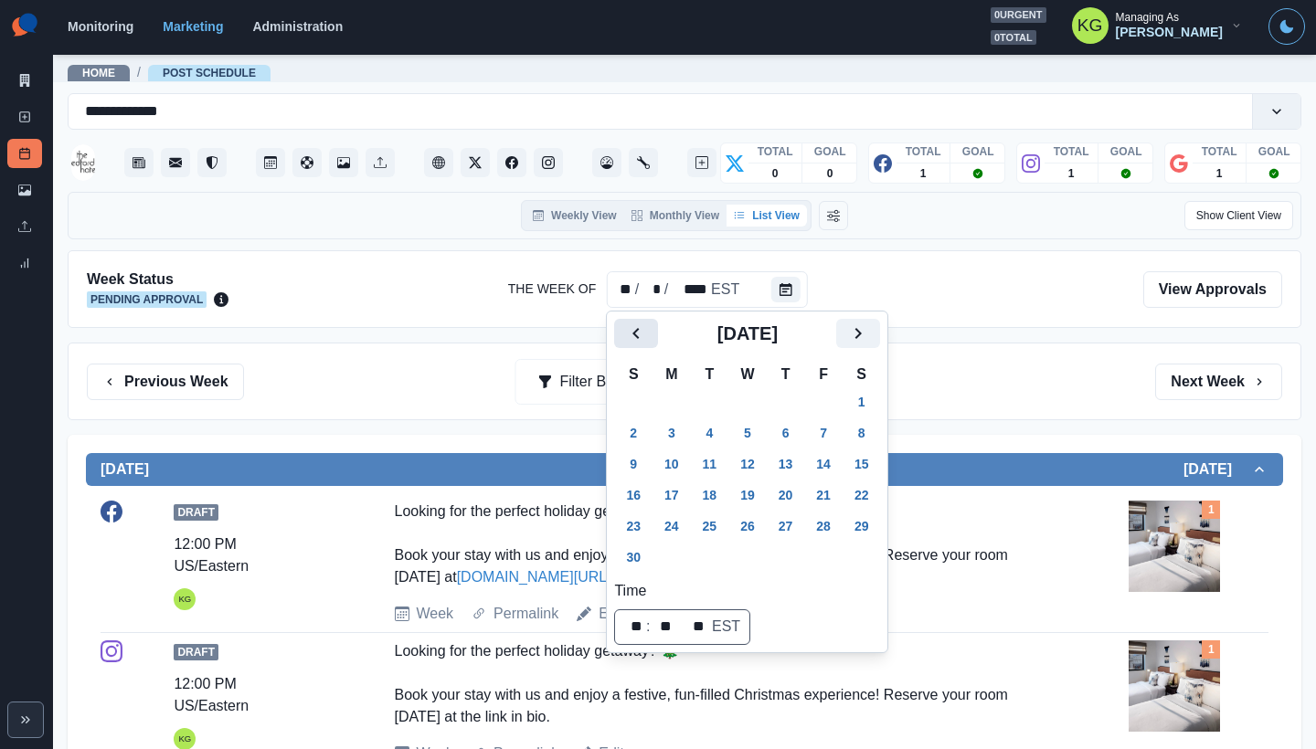
click at [634, 333] on icon "Previous" at bounding box center [635, 333] width 6 height 11
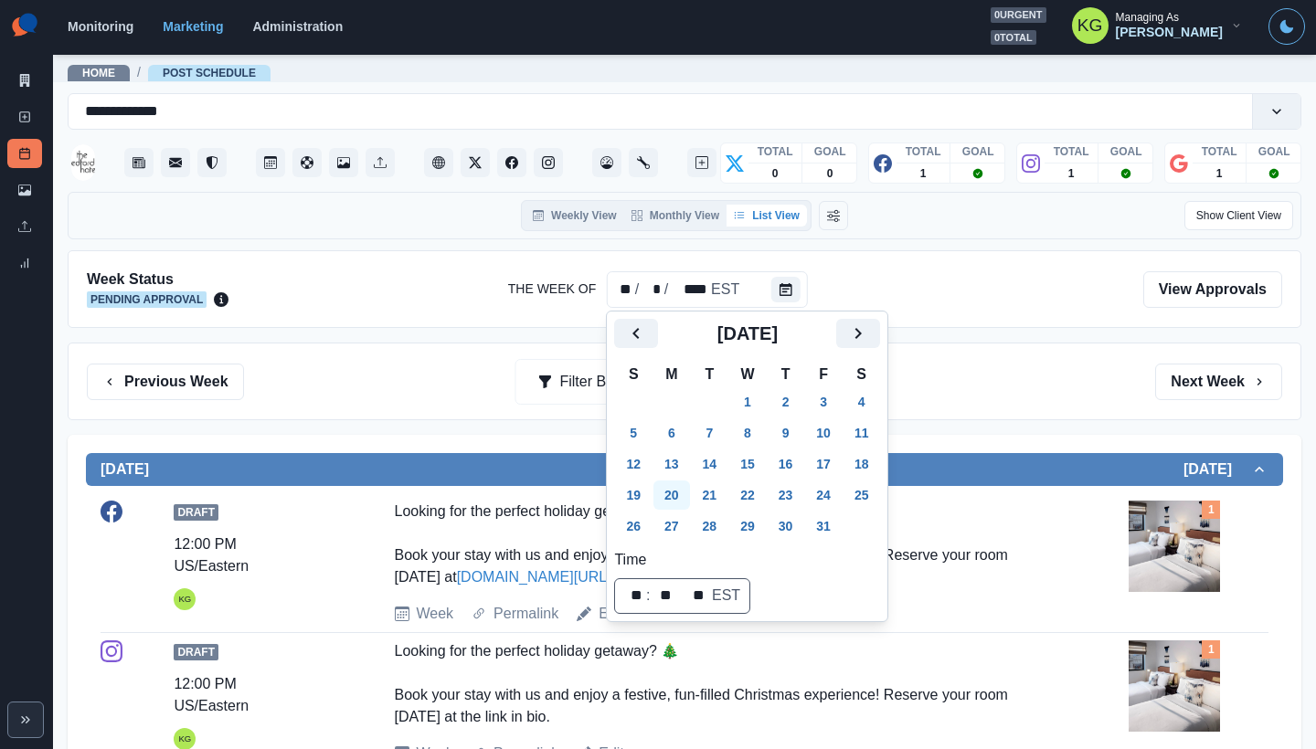
click at [673, 484] on button "20" at bounding box center [671, 495] width 37 height 29
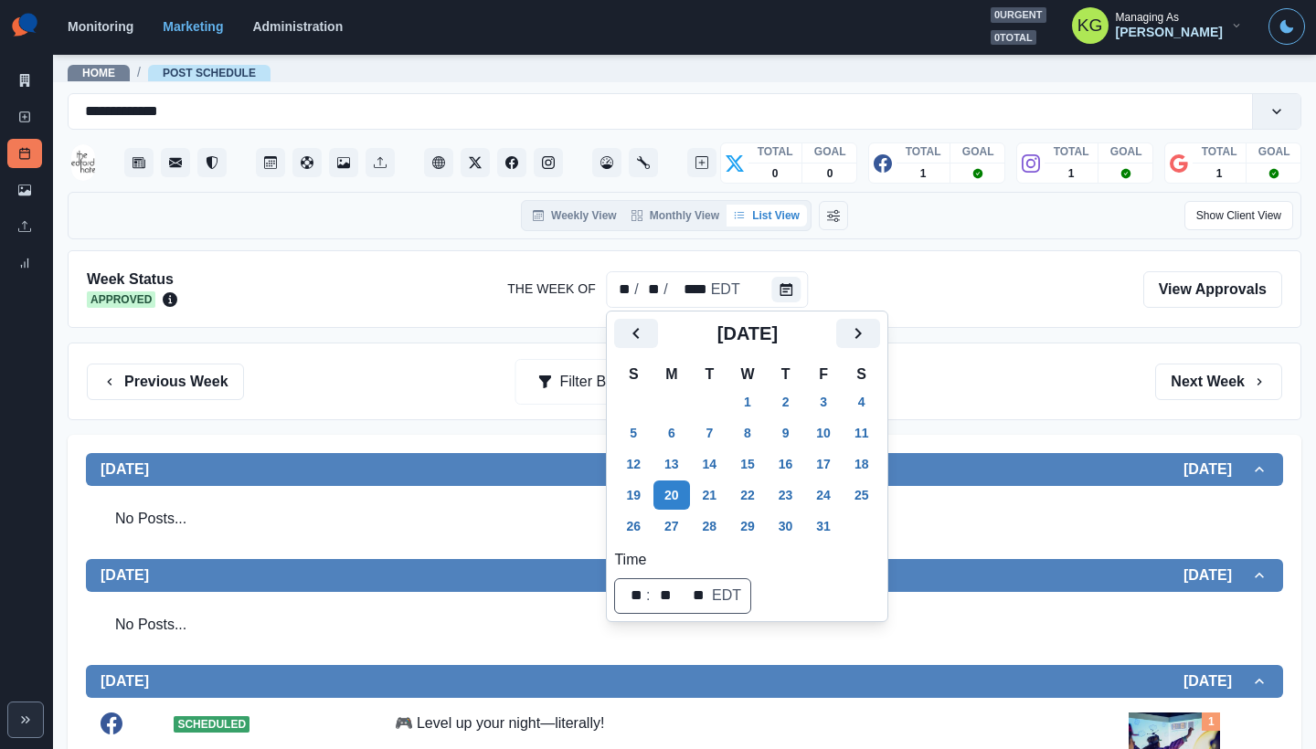
click at [972, 415] on div "Previous Week Filter By: Next Week" at bounding box center [685, 382] width 1234 height 78
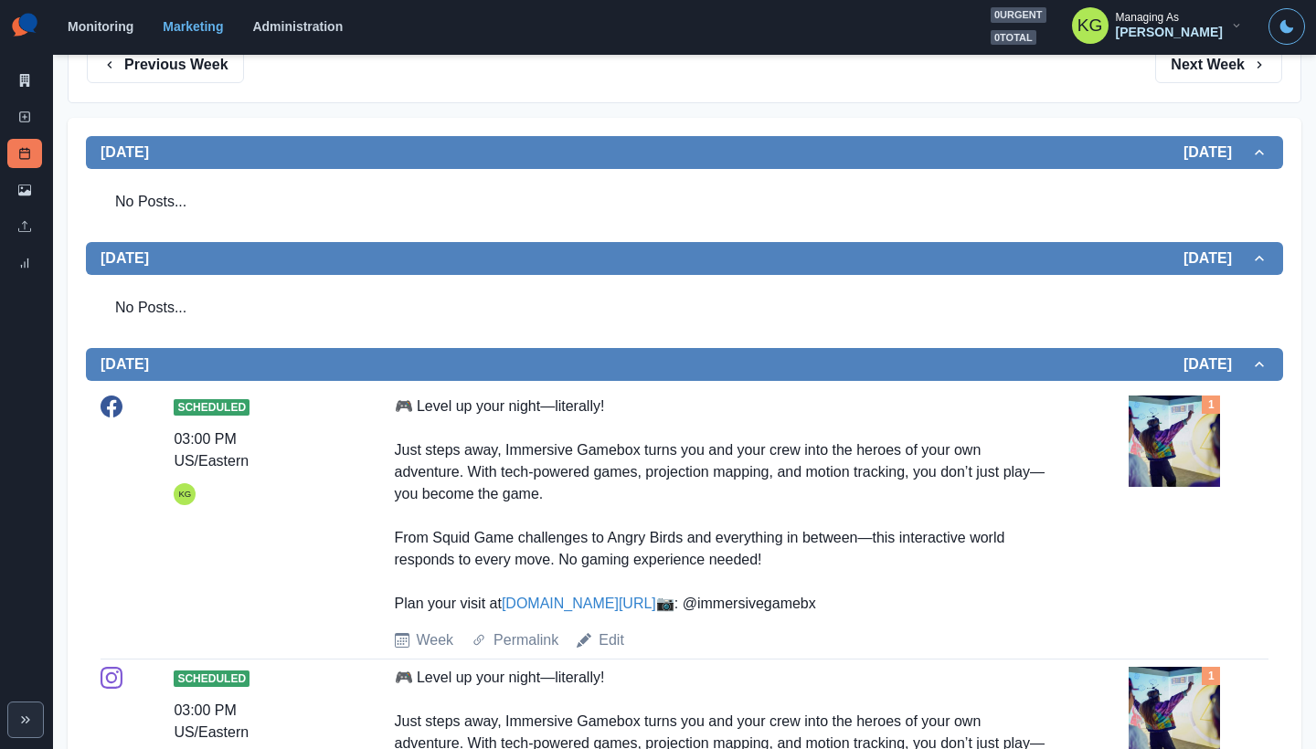
scroll to position [377, 0]
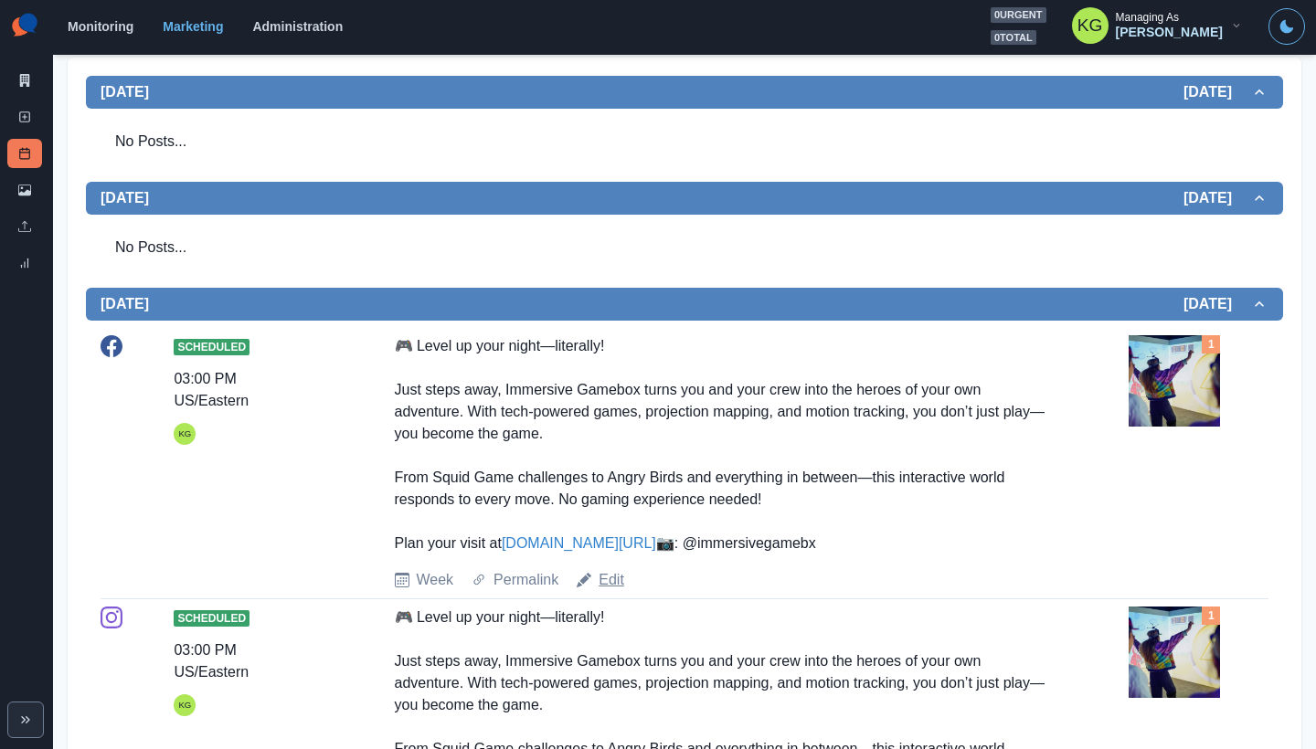
click at [610, 591] on link "Edit" at bounding box center [612, 580] width 26 height 22
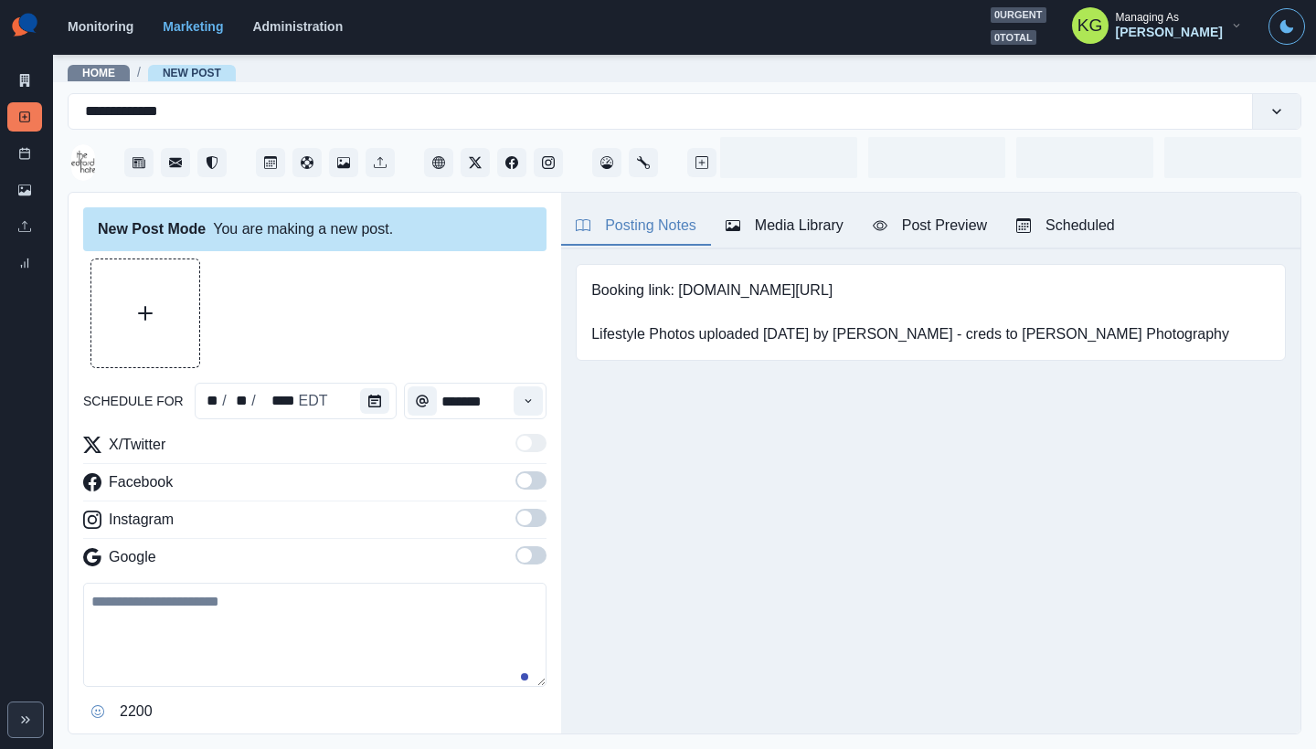
type input "*******"
type textarea "**********"
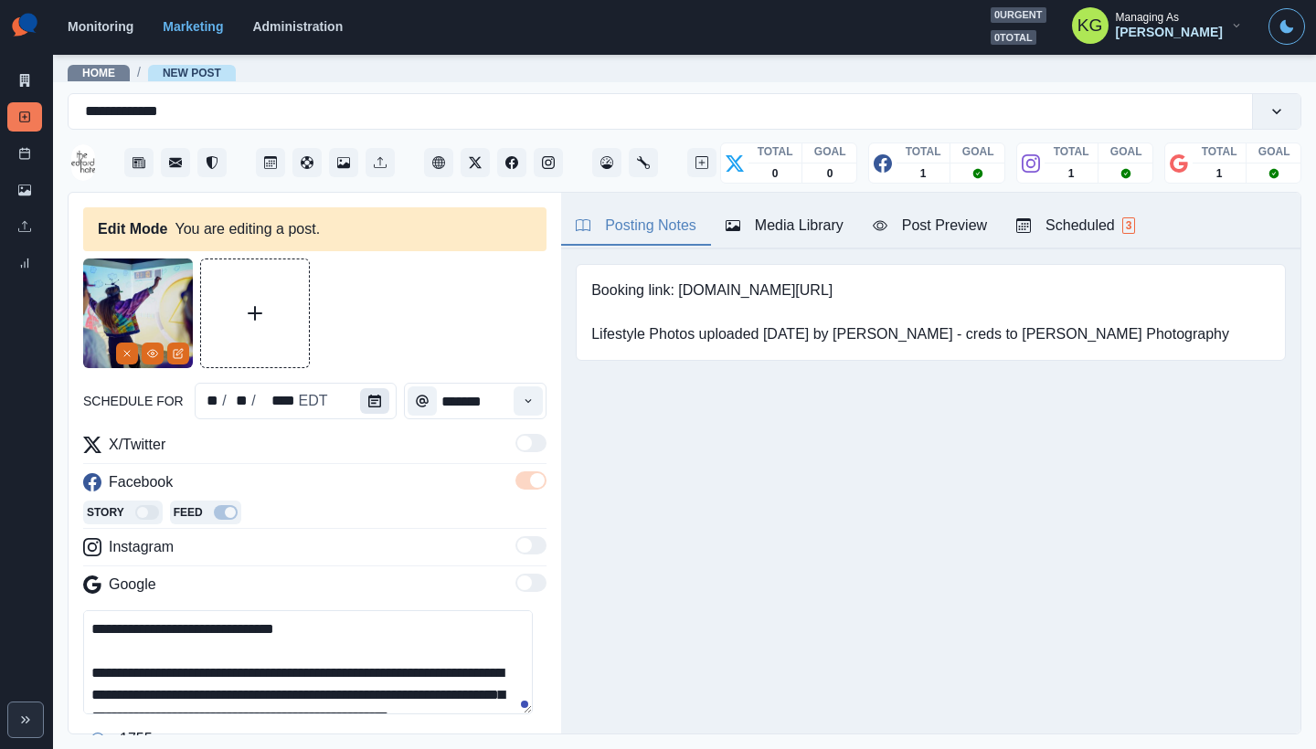
click at [369, 406] on icon "Calendar" at bounding box center [374, 401] width 13 height 13
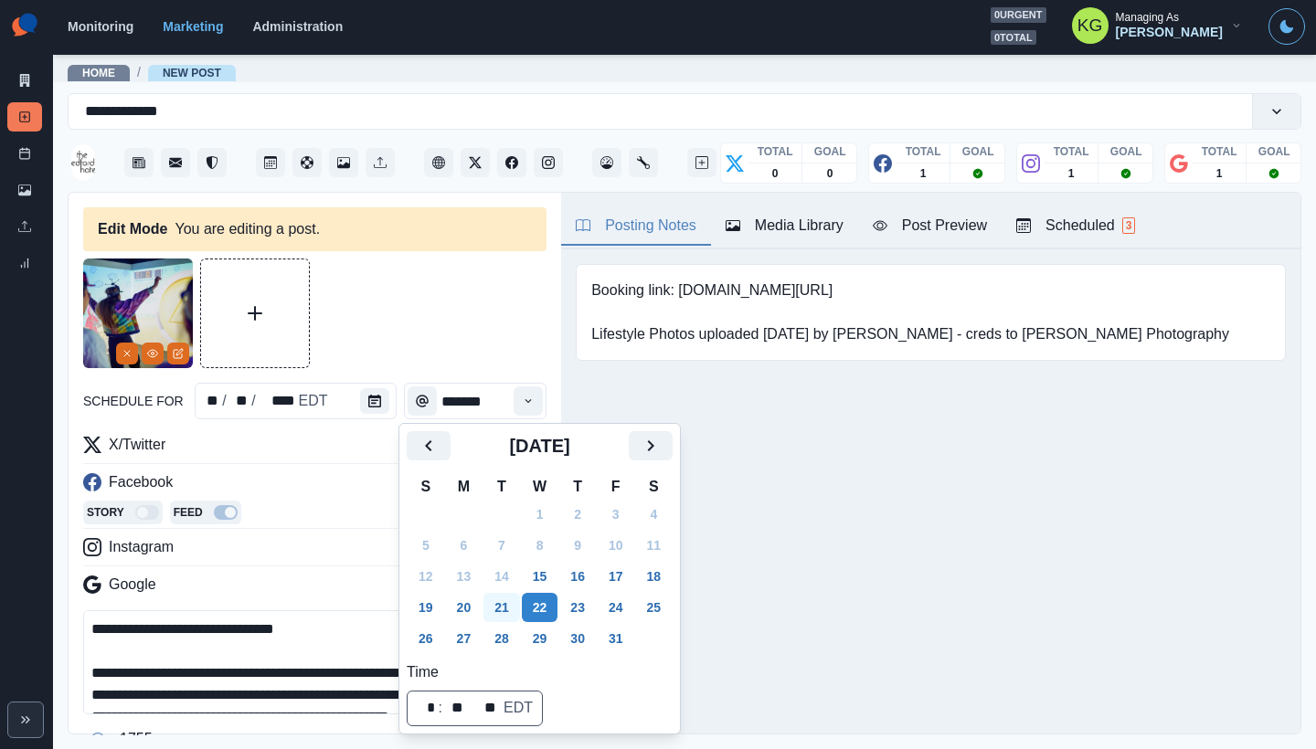
click at [504, 604] on button "21" at bounding box center [501, 607] width 37 height 29
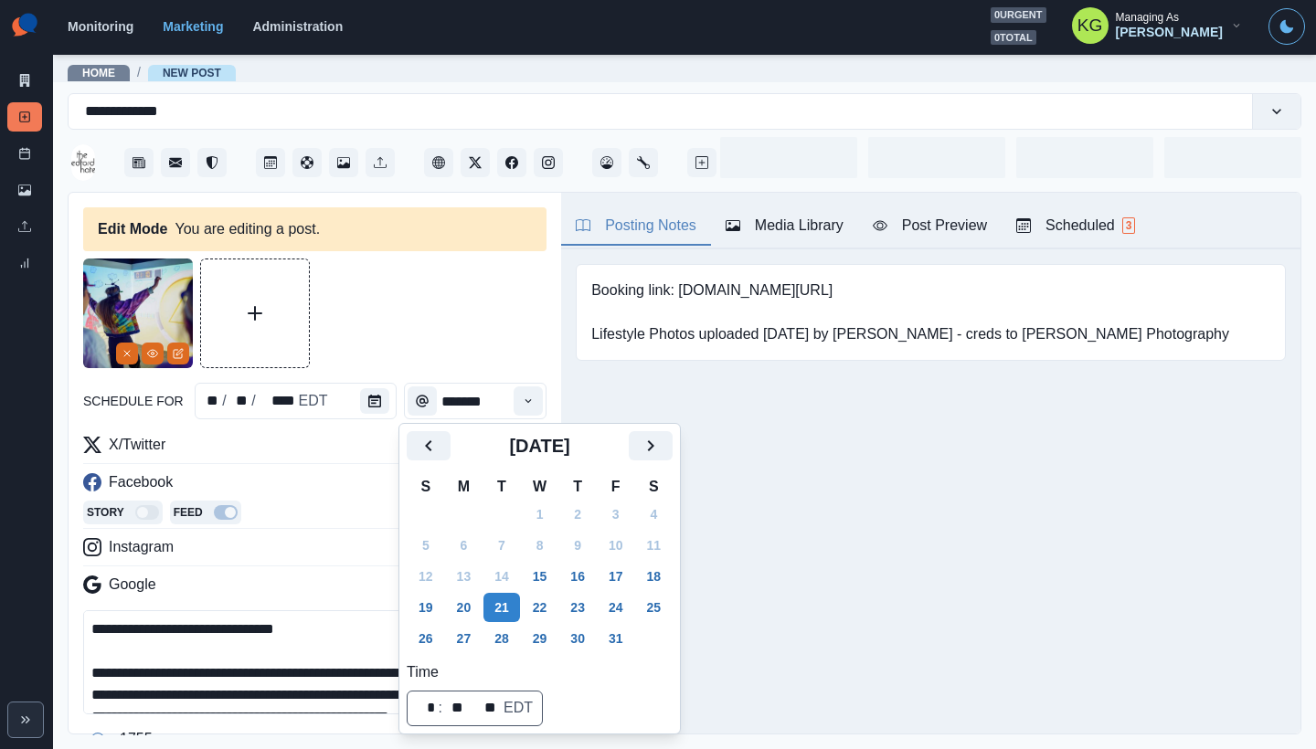
click at [1006, 496] on div "Posting Notes Media Library Post Preview Scheduled 3 Booking link: www.bit.ly/3…" at bounding box center [930, 463] width 739 height 541
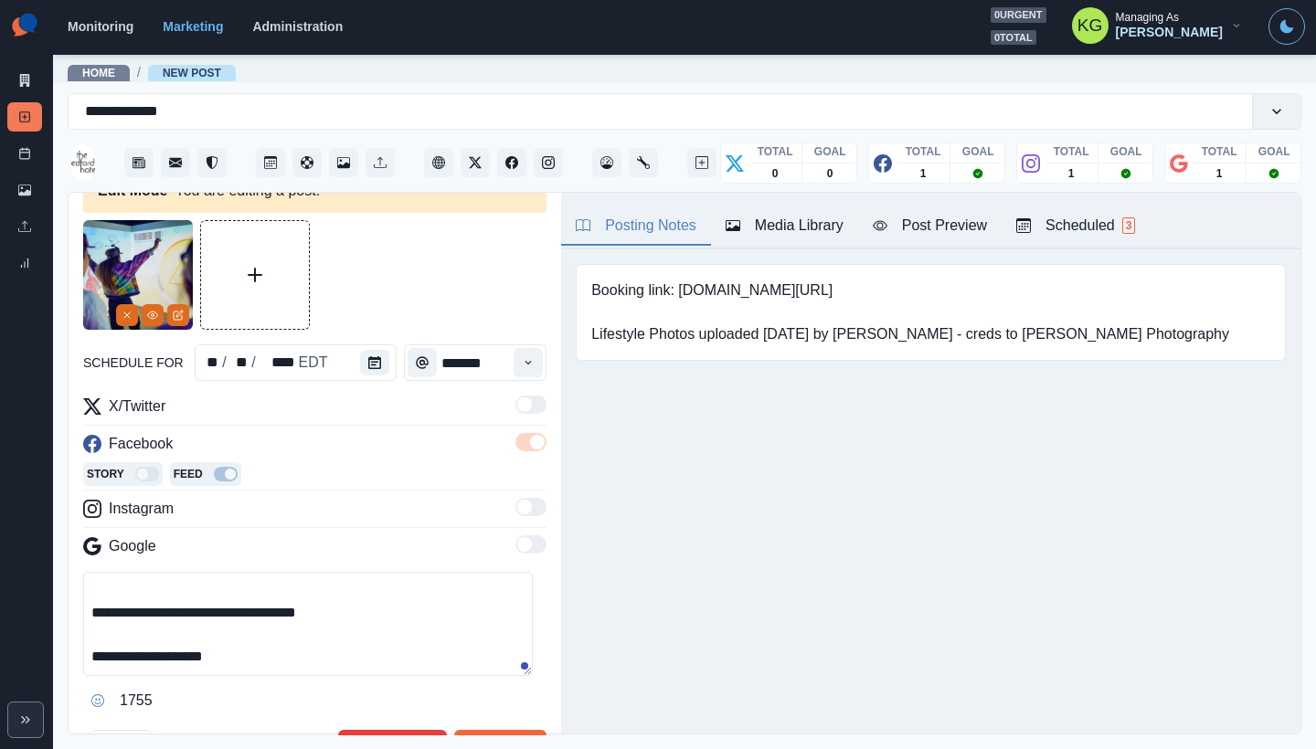
scroll to position [192, 0]
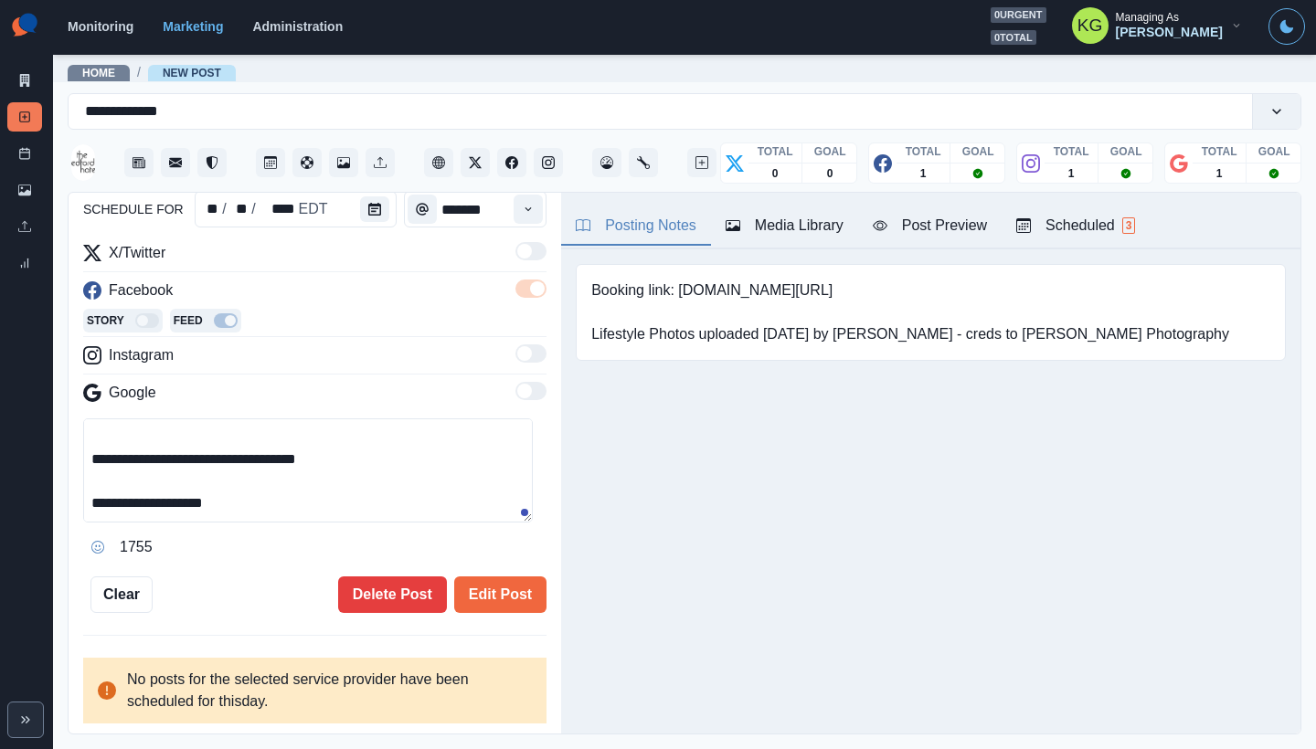
click at [507, 574] on div "**********" at bounding box center [314, 340] width 463 height 546
click at [505, 588] on button "Edit Post" at bounding box center [500, 595] width 92 height 37
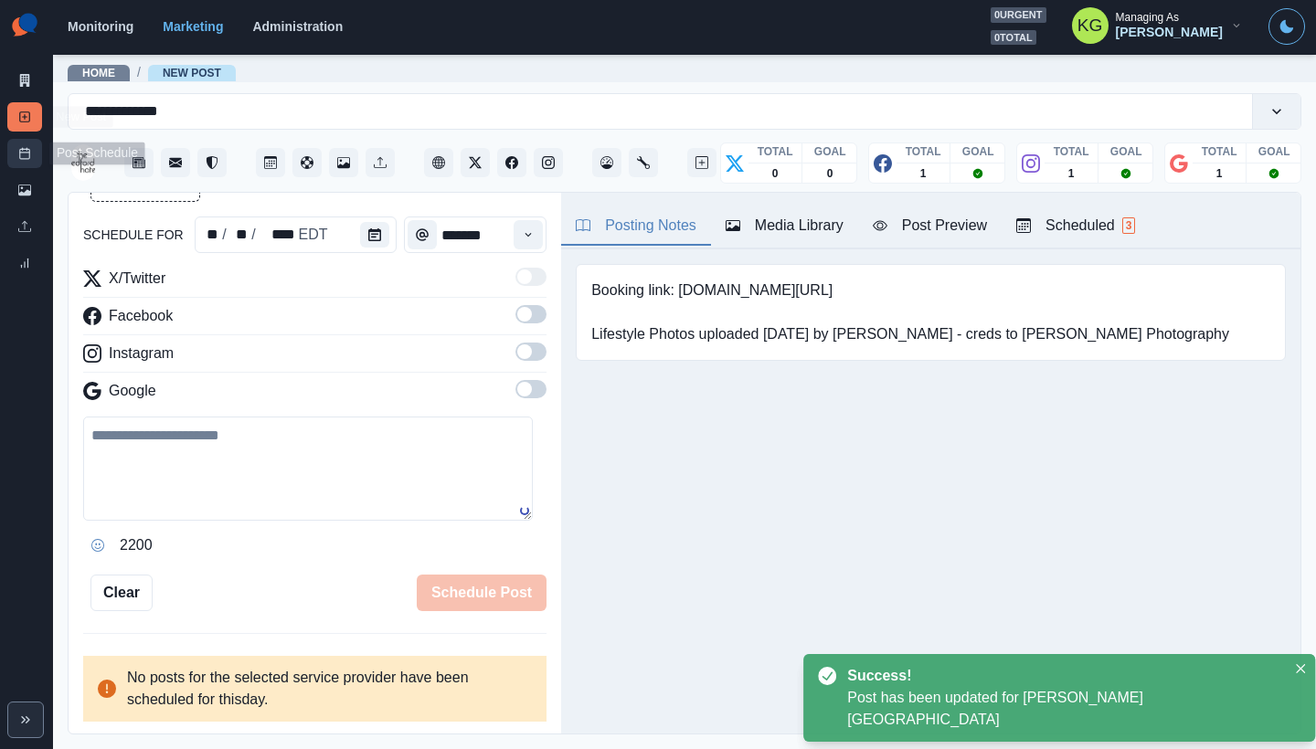
scroll to position [101, 0]
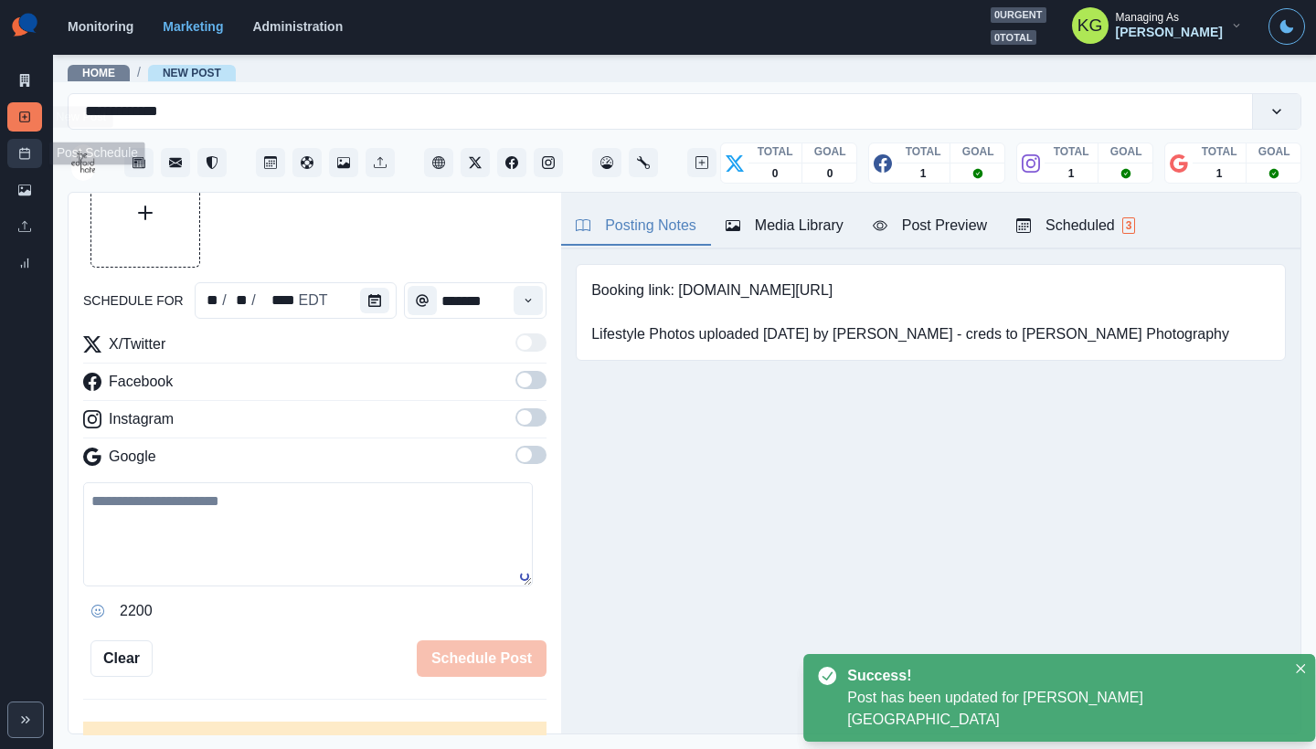
click at [21, 155] on icon at bounding box center [24, 153] width 13 height 13
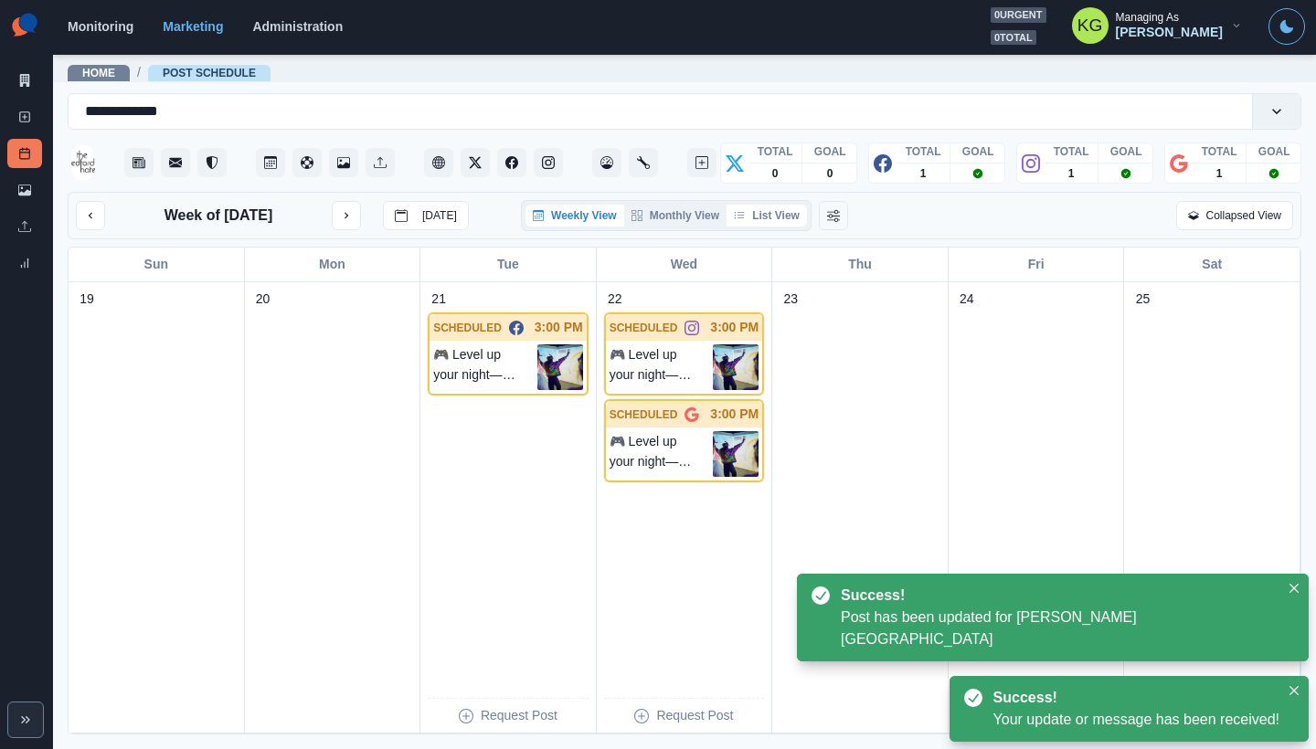
click at [770, 217] on button "List View" at bounding box center [766, 216] width 80 height 22
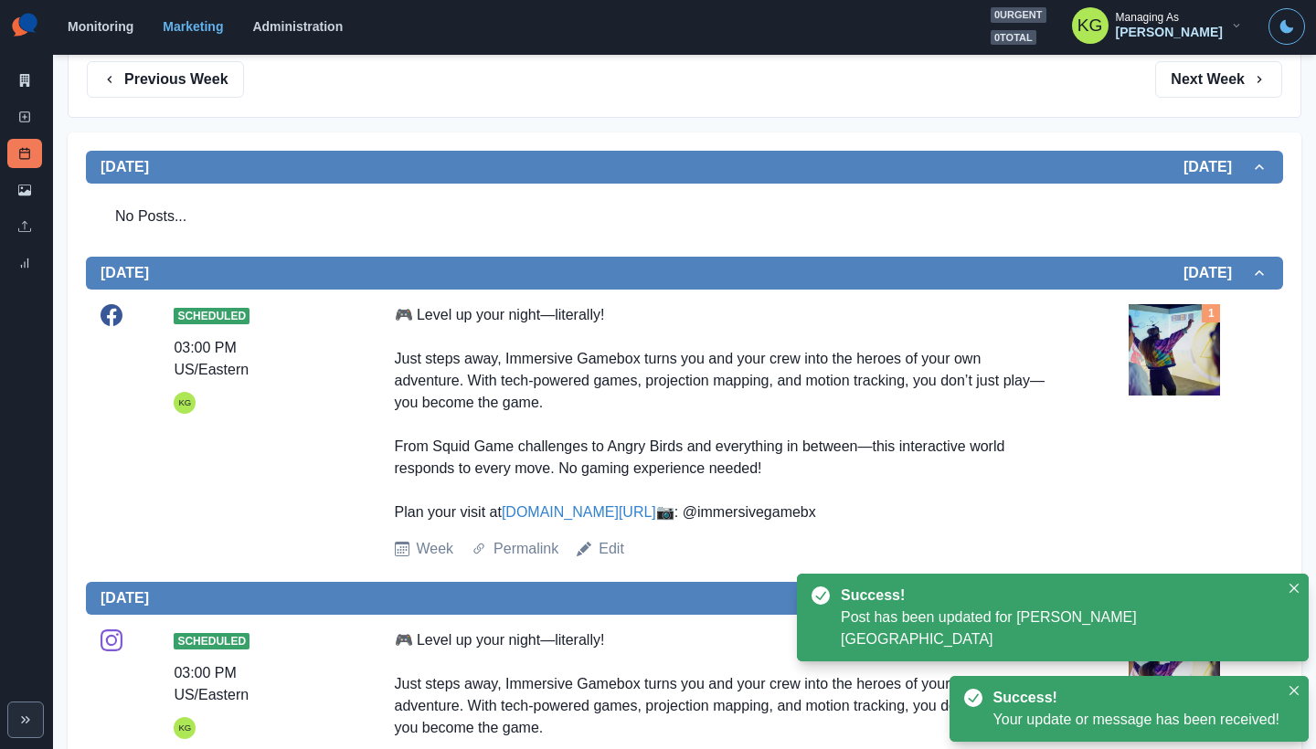
scroll to position [340, 0]
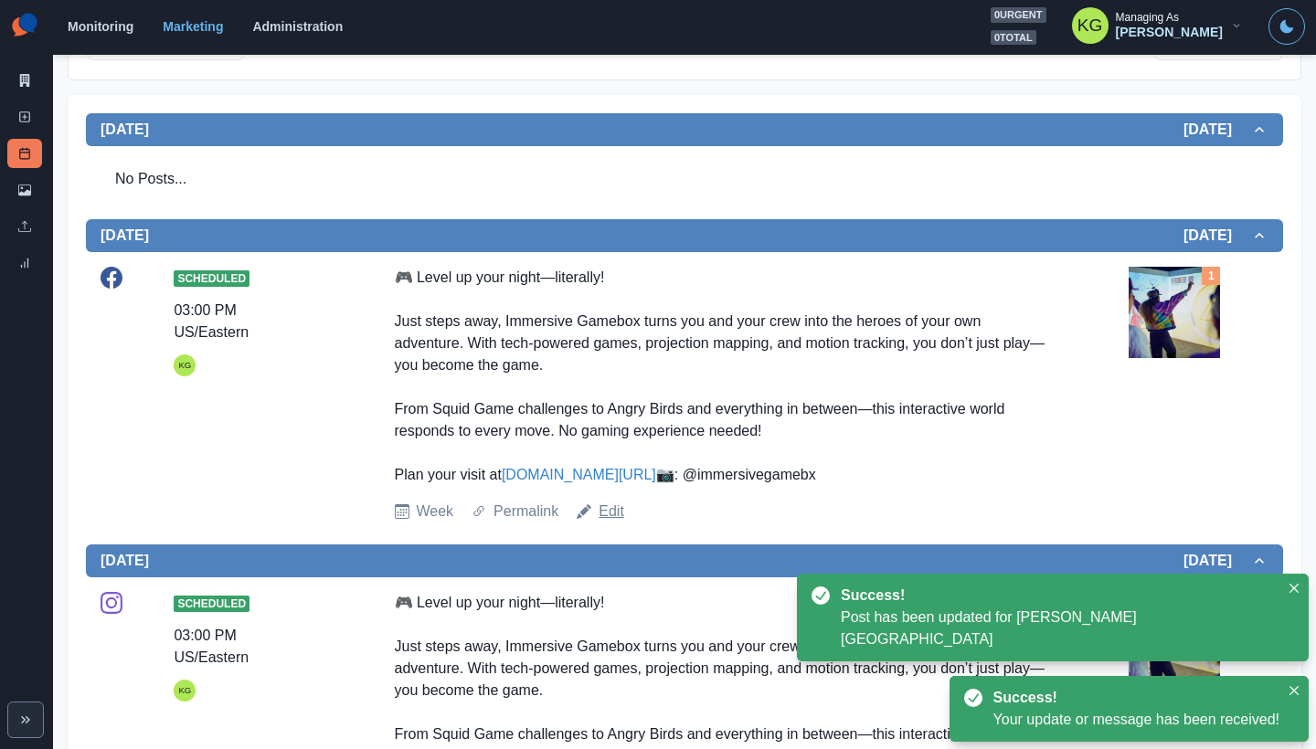
click at [610, 523] on link "Edit" at bounding box center [612, 512] width 26 height 22
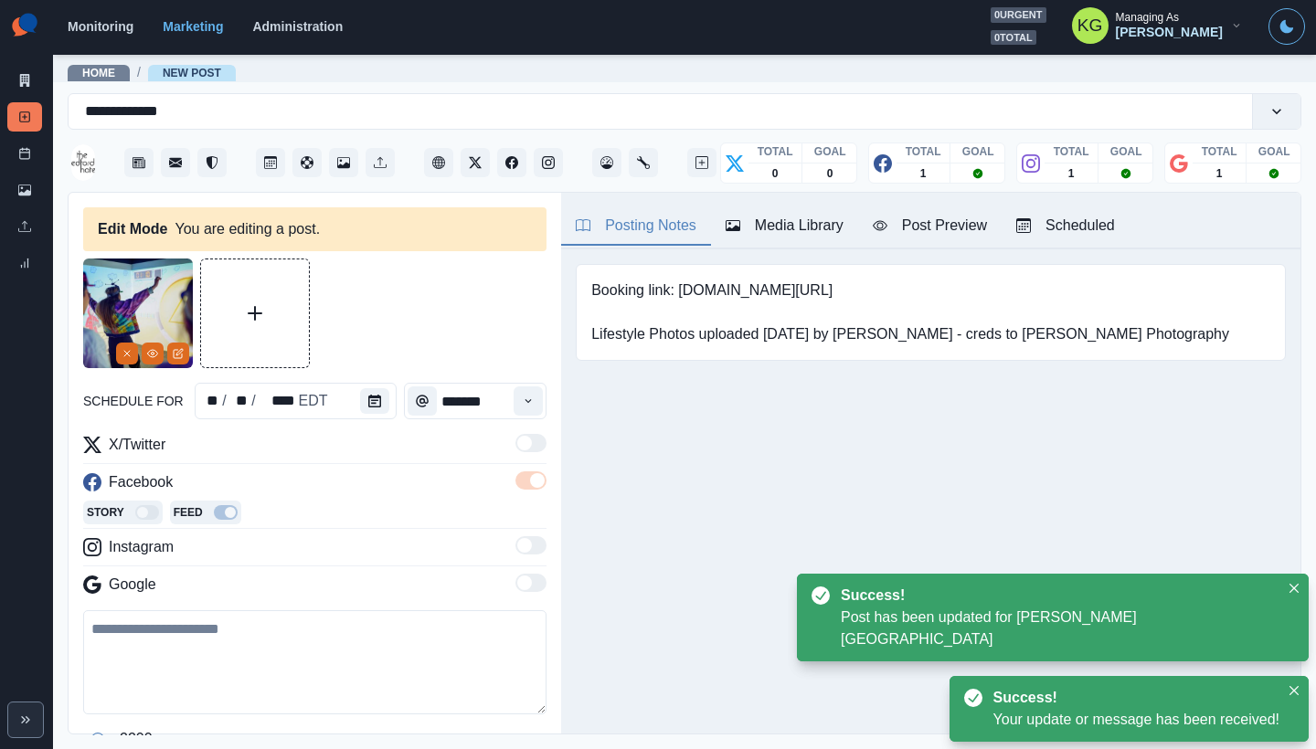
type textarea "**********"
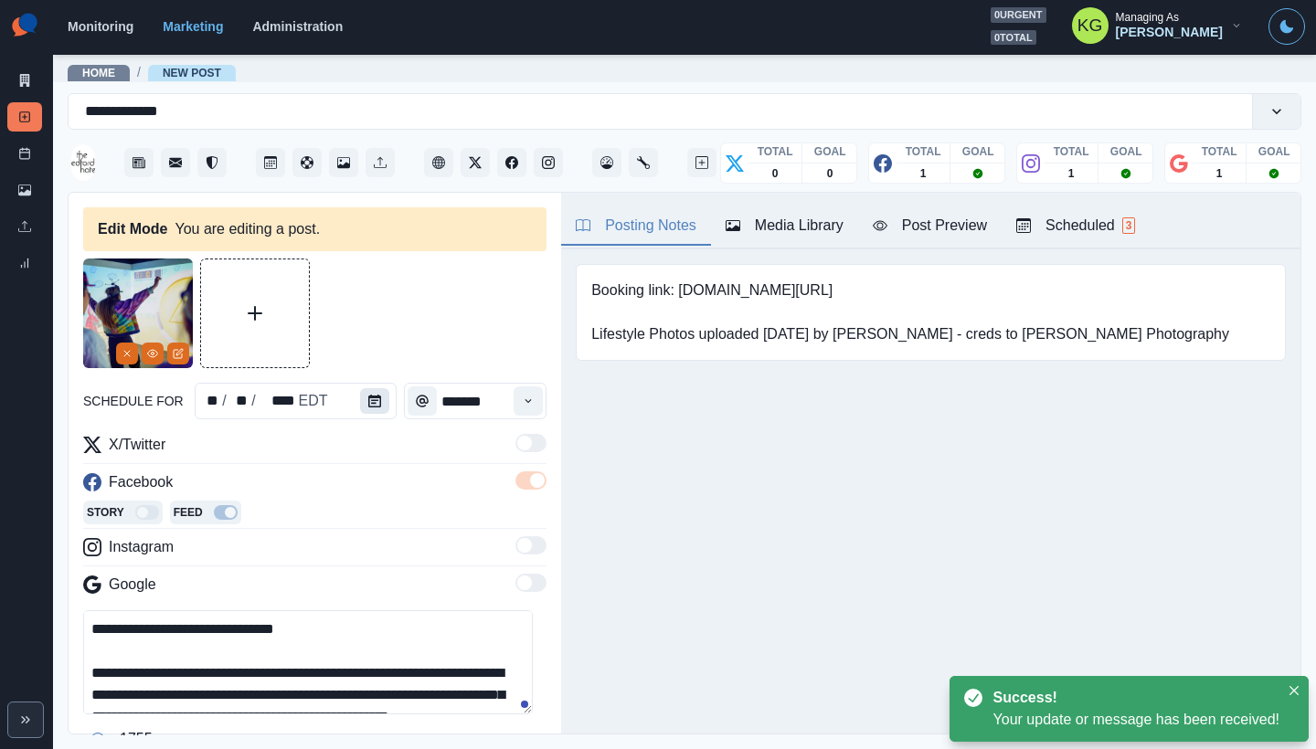
click at [368, 406] on icon "Calendar" at bounding box center [374, 401] width 13 height 13
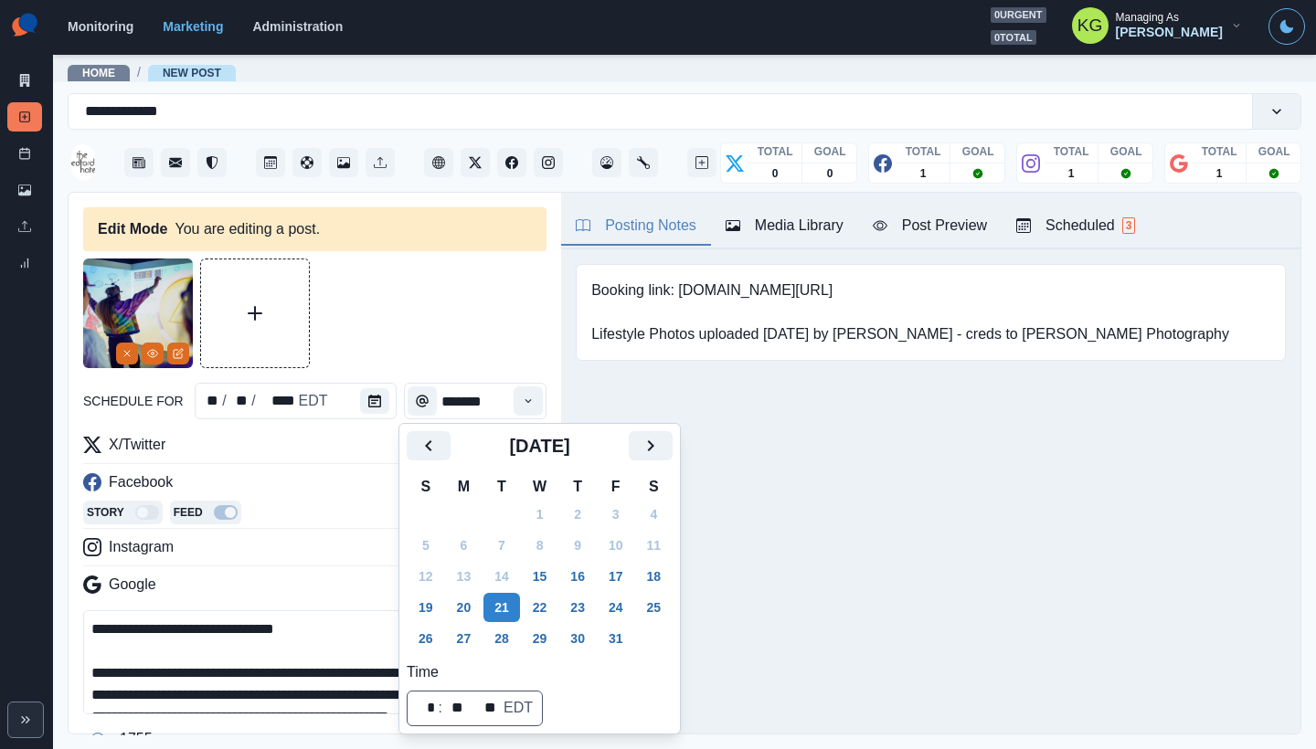
click at [905, 435] on div "Posting Notes Media Library Post Preview Scheduled 3 Booking link: www.bit.ly/3…" at bounding box center [930, 463] width 739 height 541
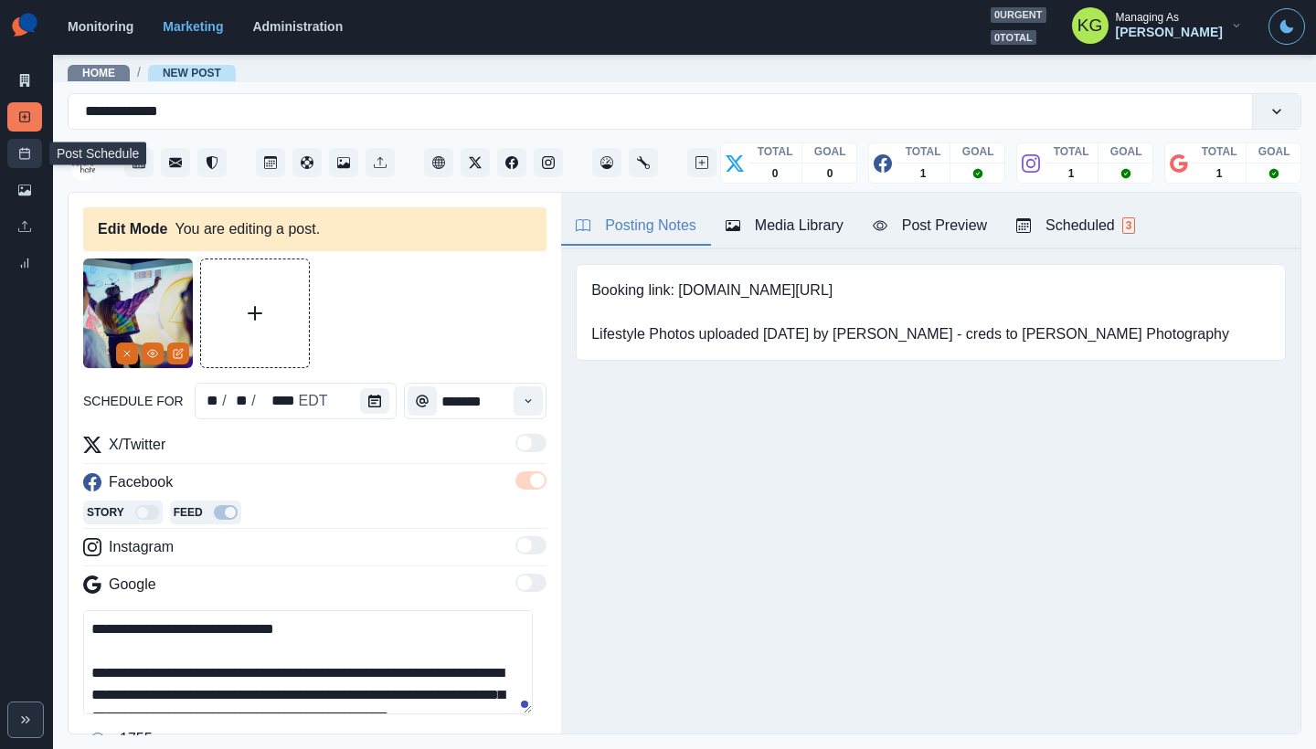
click at [17, 154] on link "Post Schedule" at bounding box center [24, 153] width 35 height 29
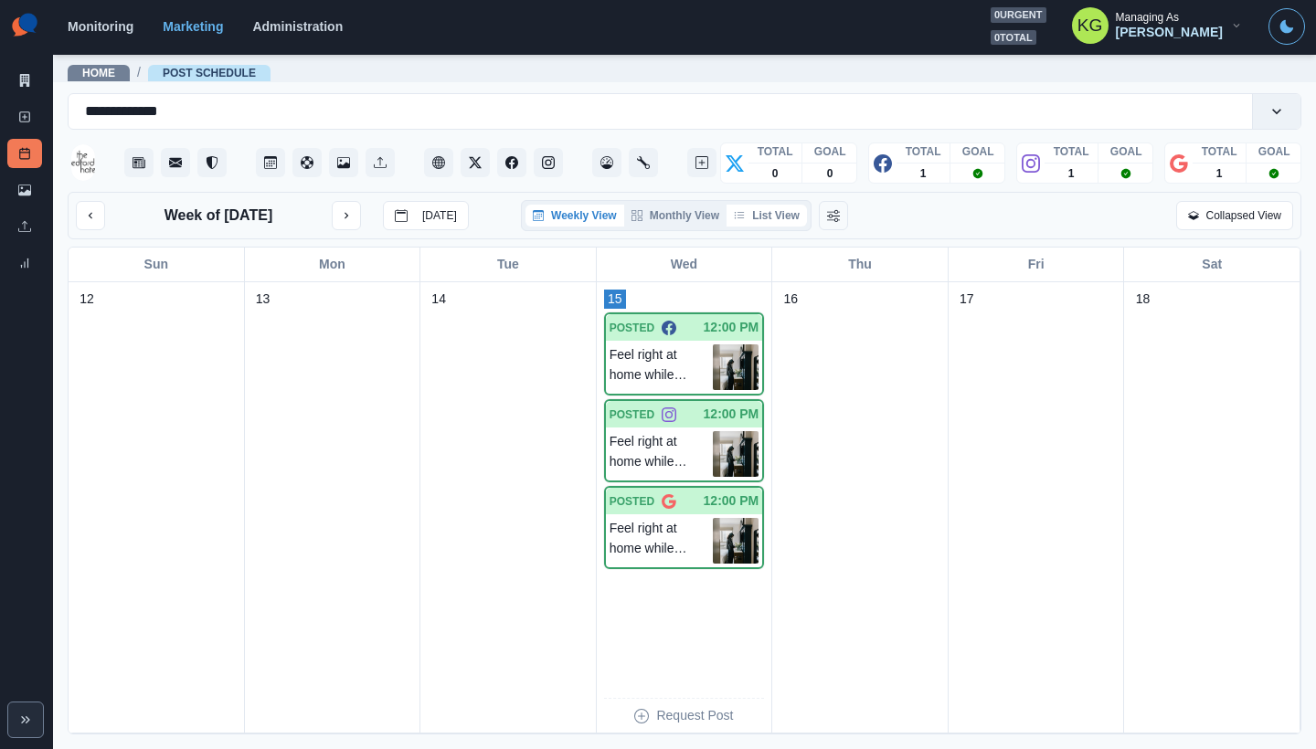
click at [761, 217] on button "List View" at bounding box center [766, 216] width 80 height 22
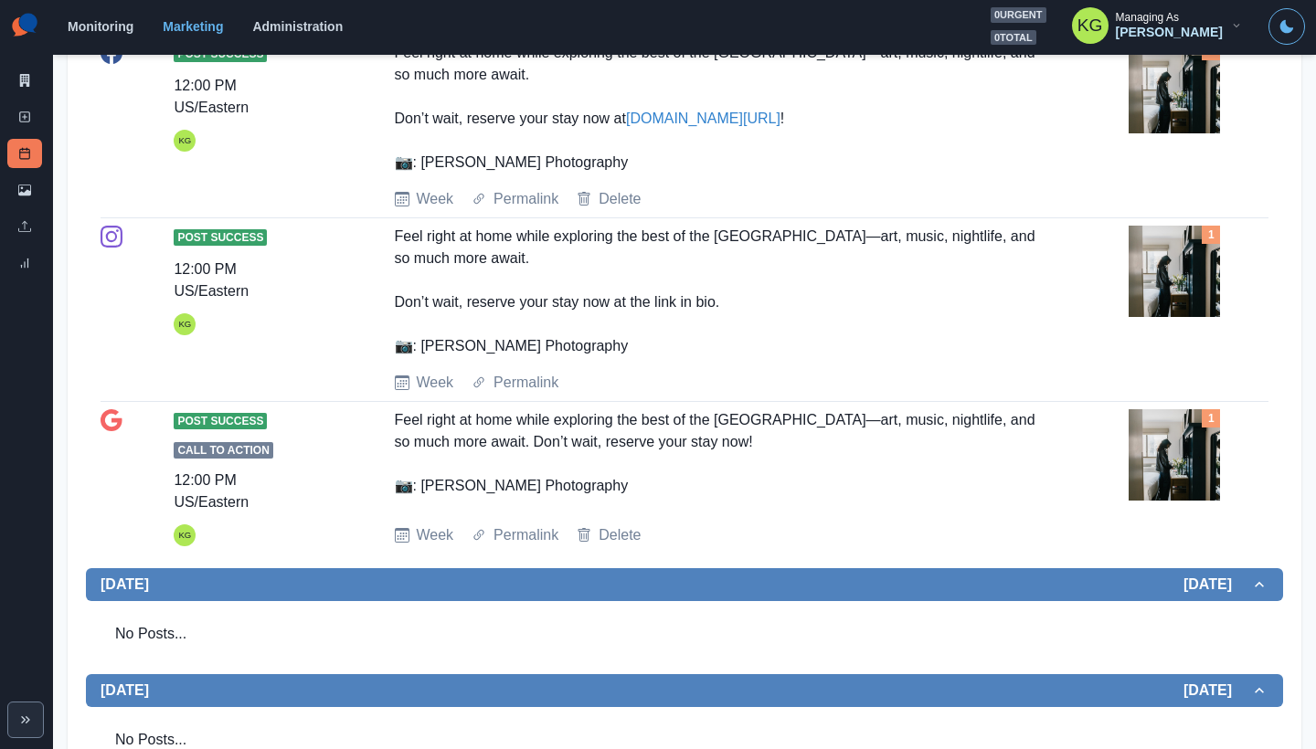
scroll to position [5, 0]
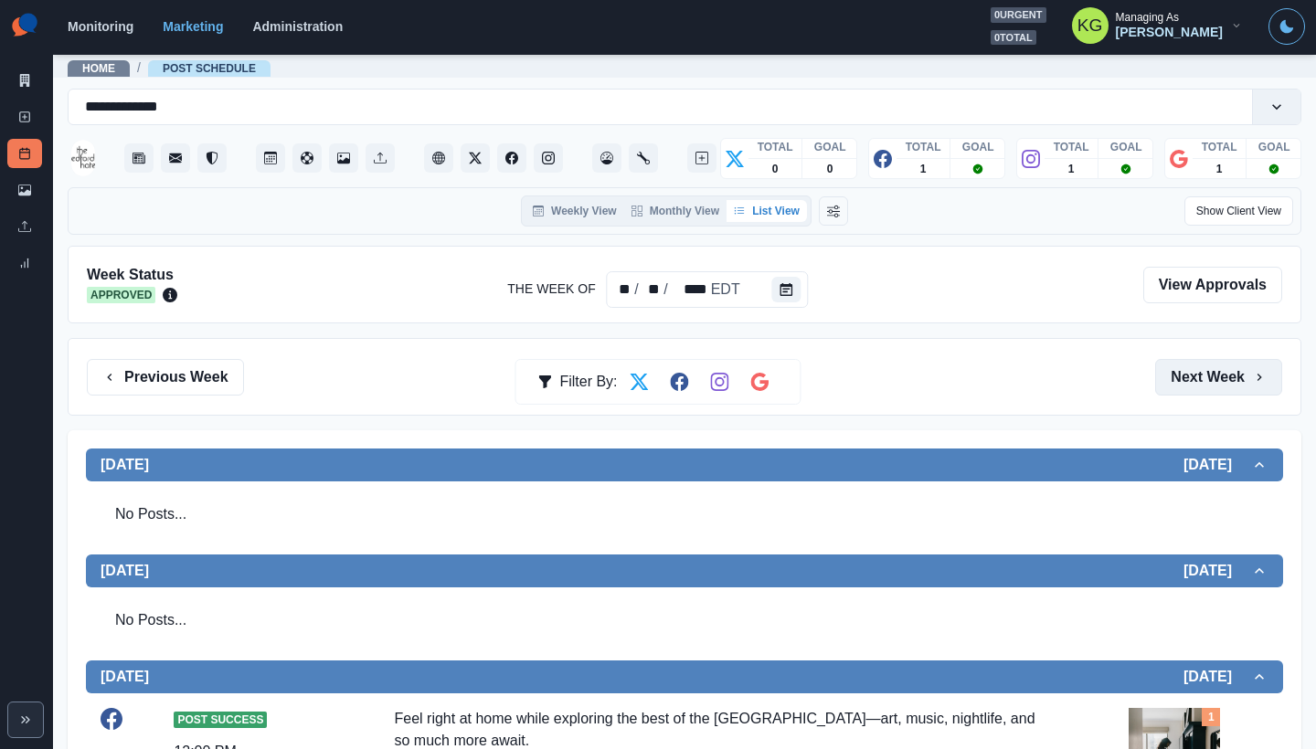
click at [1222, 387] on button "Next Week" at bounding box center [1218, 377] width 127 height 37
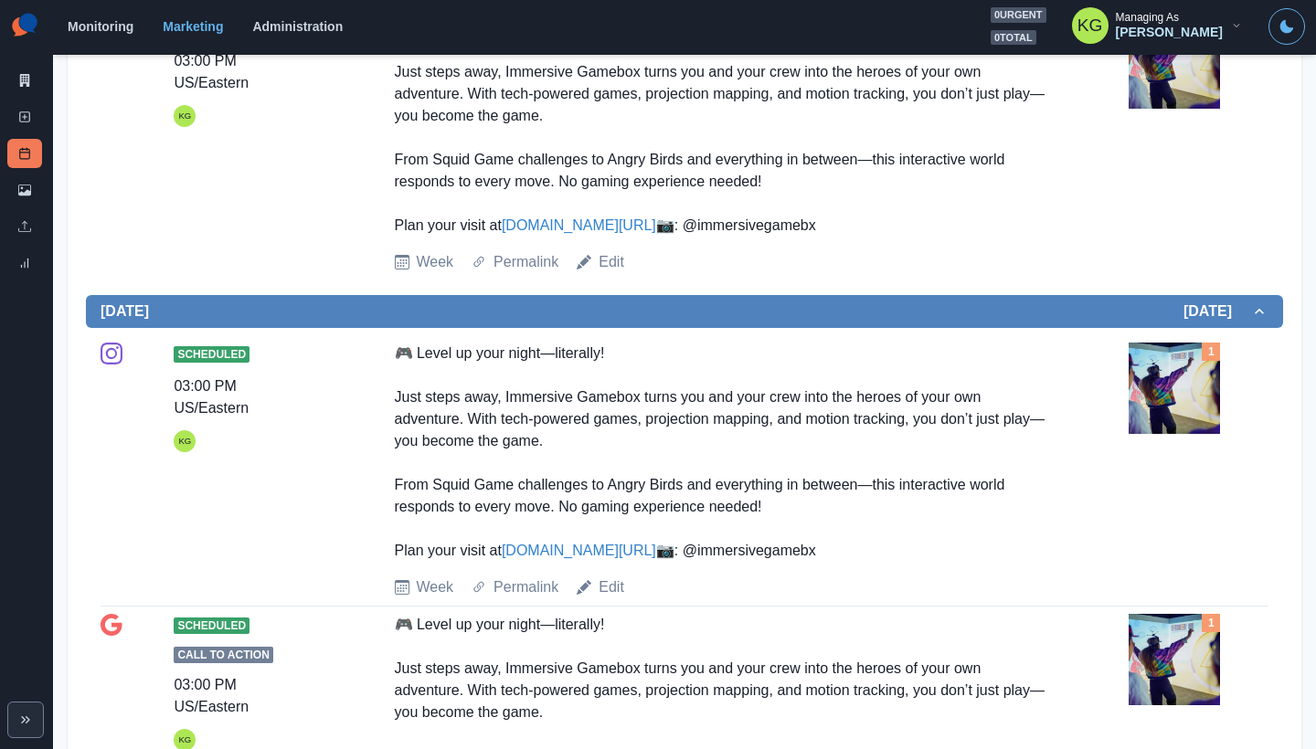
scroll to position [747, 0]
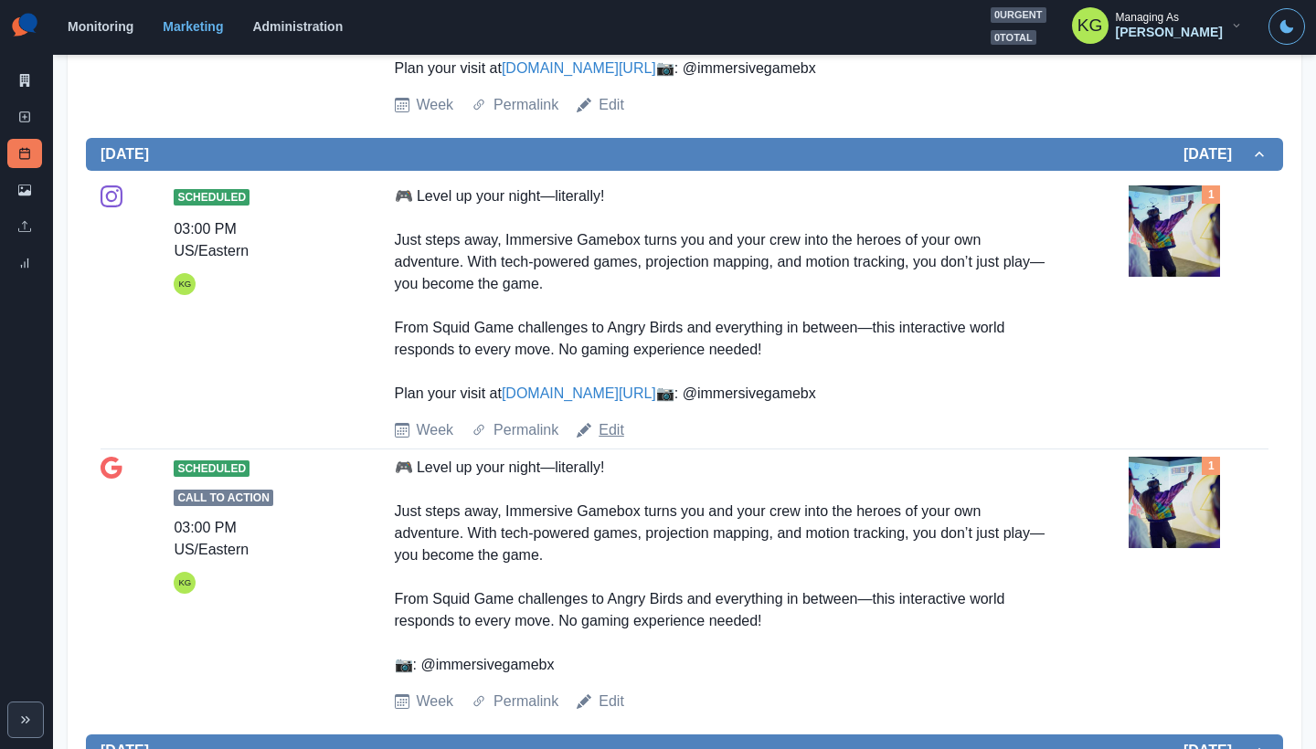
click at [610, 441] on link "Edit" at bounding box center [612, 430] width 26 height 22
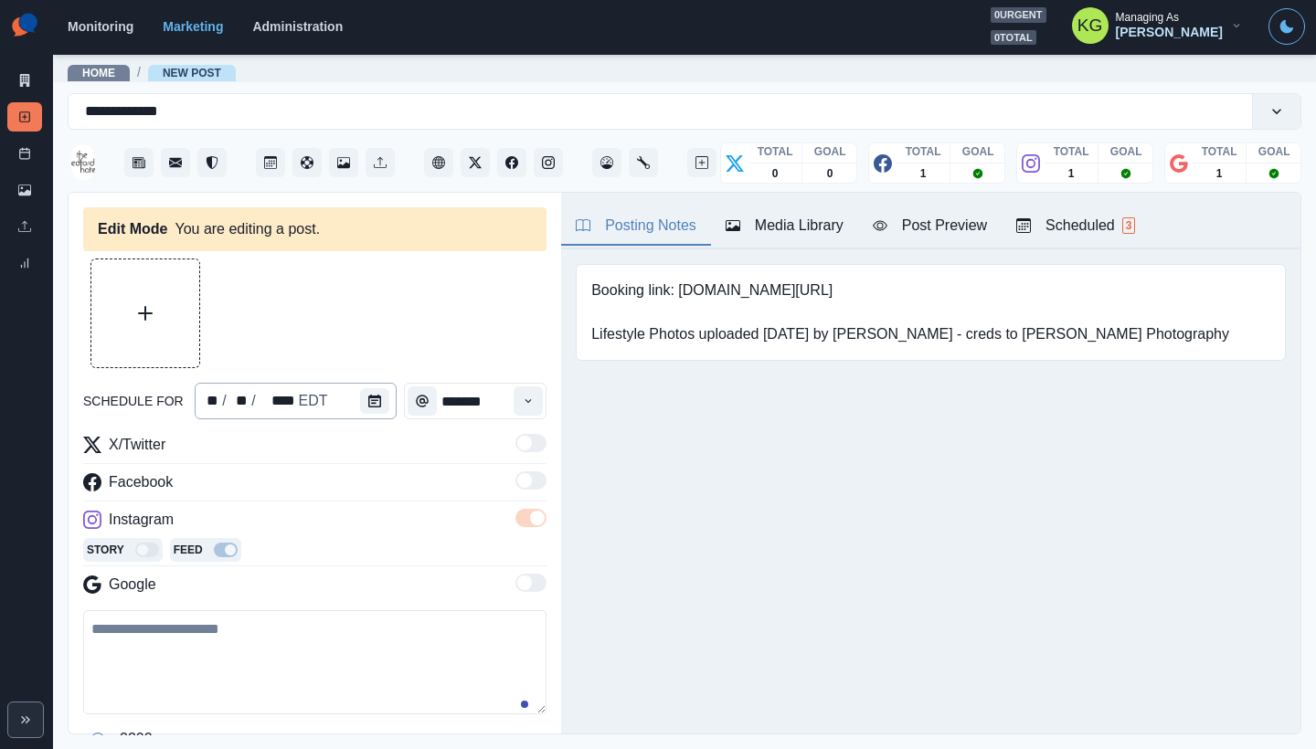
type input "*******"
type textarea "**********"
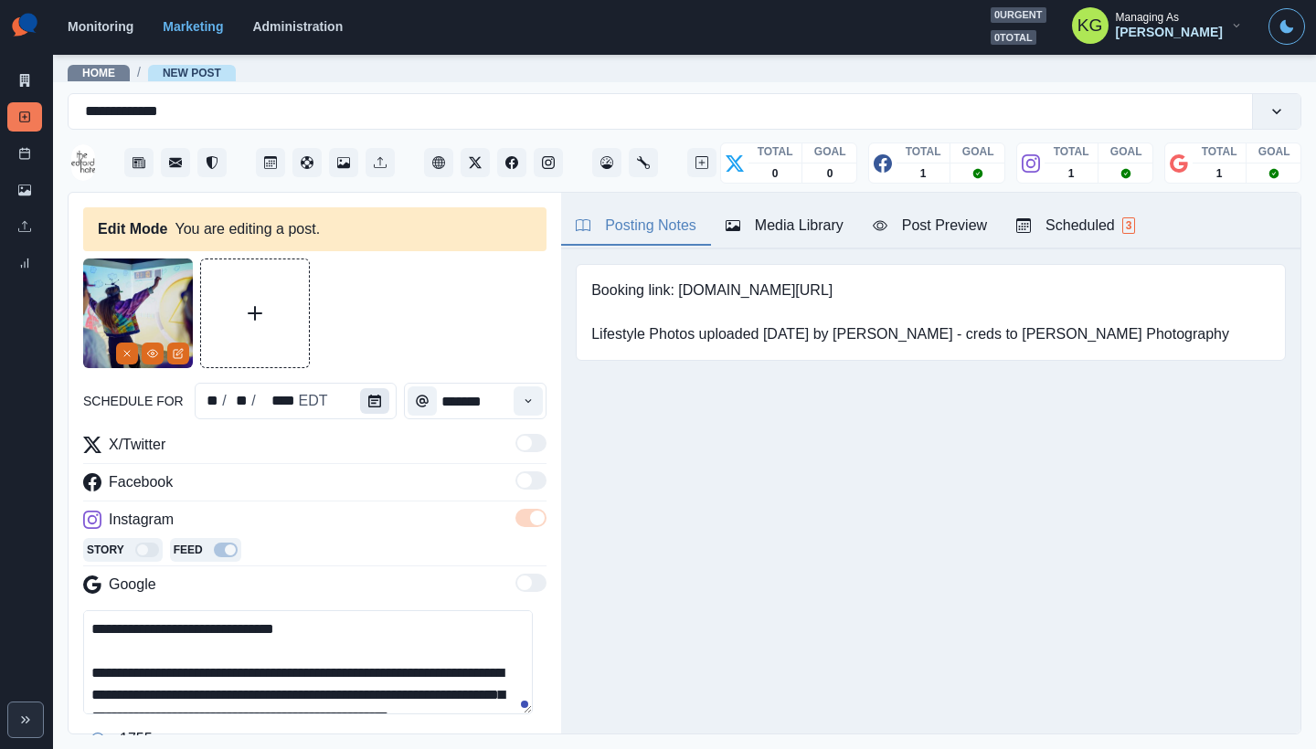
click at [376, 404] on icon "Calendar" at bounding box center [374, 401] width 13 height 13
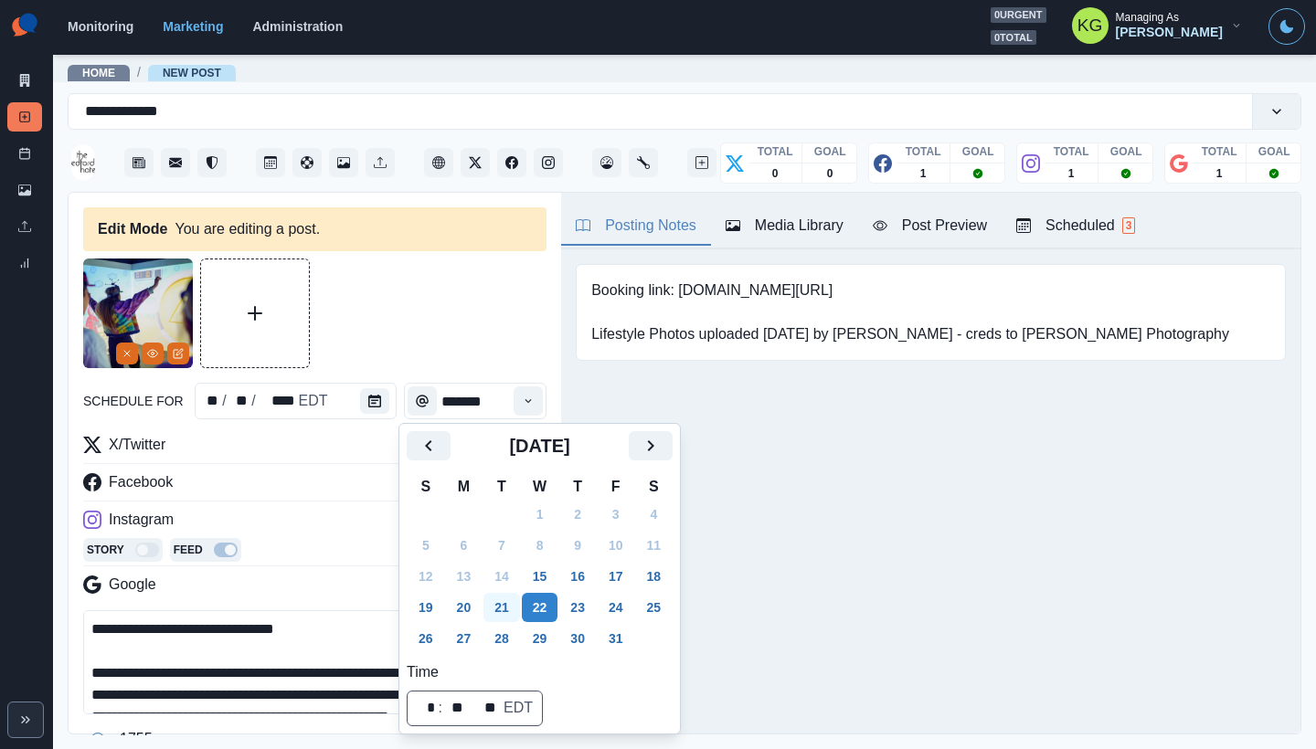
click at [501, 594] on button "21" at bounding box center [501, 607] width 37 height 29
click at [960, 463] on div "Posting Notes Media Library Post Preview Scheduled 3 Booking link: www.bit.ly/3…" at bounding box center [930, 463] width 739 height 541
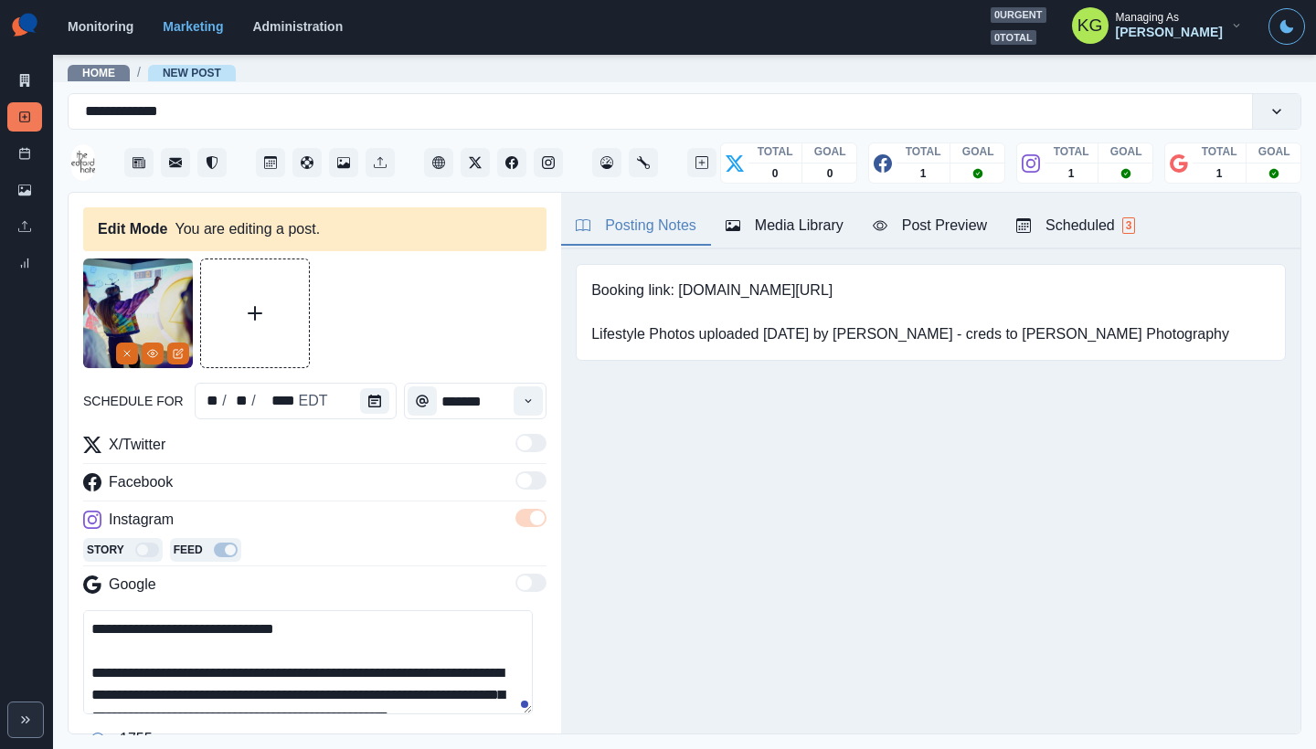
click at [421, 357] on div at bounding box center [314, 314] width 463 height 110
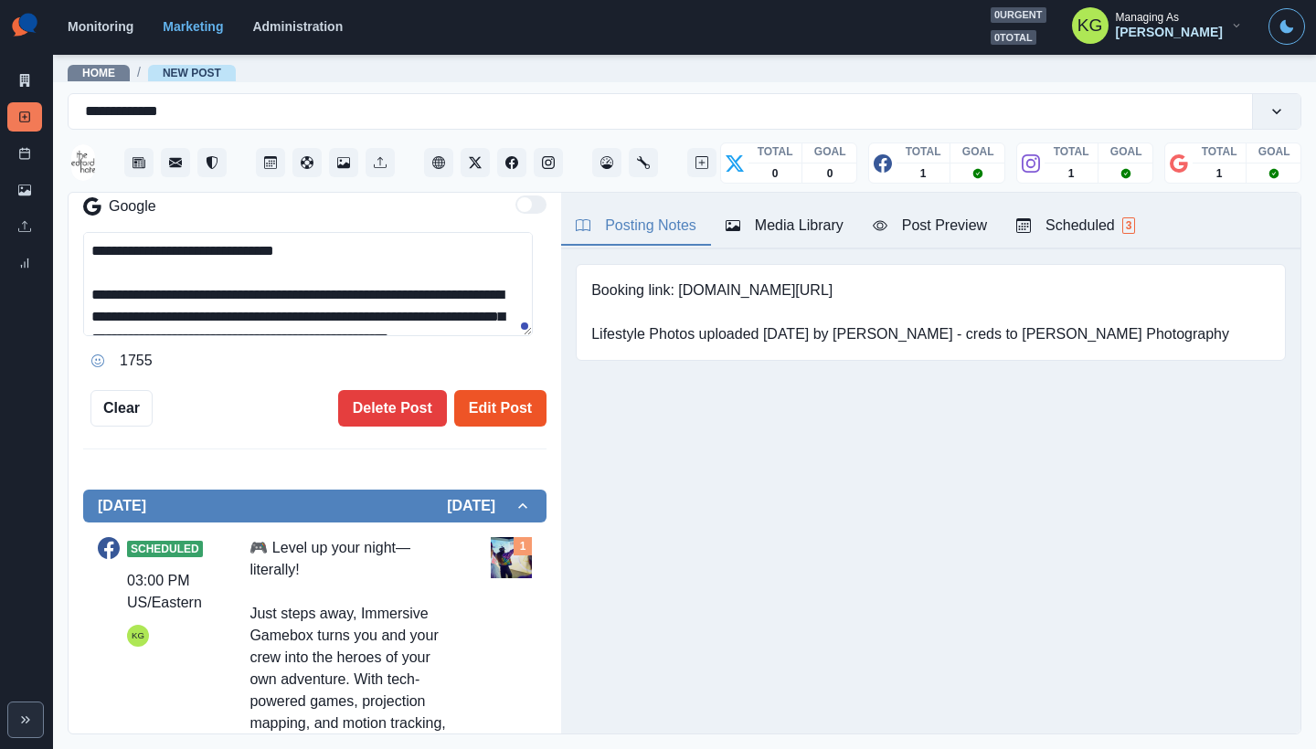
click at [520, 406] on button "Edit Post" at bounding box center [500, 408] width 92 height 37
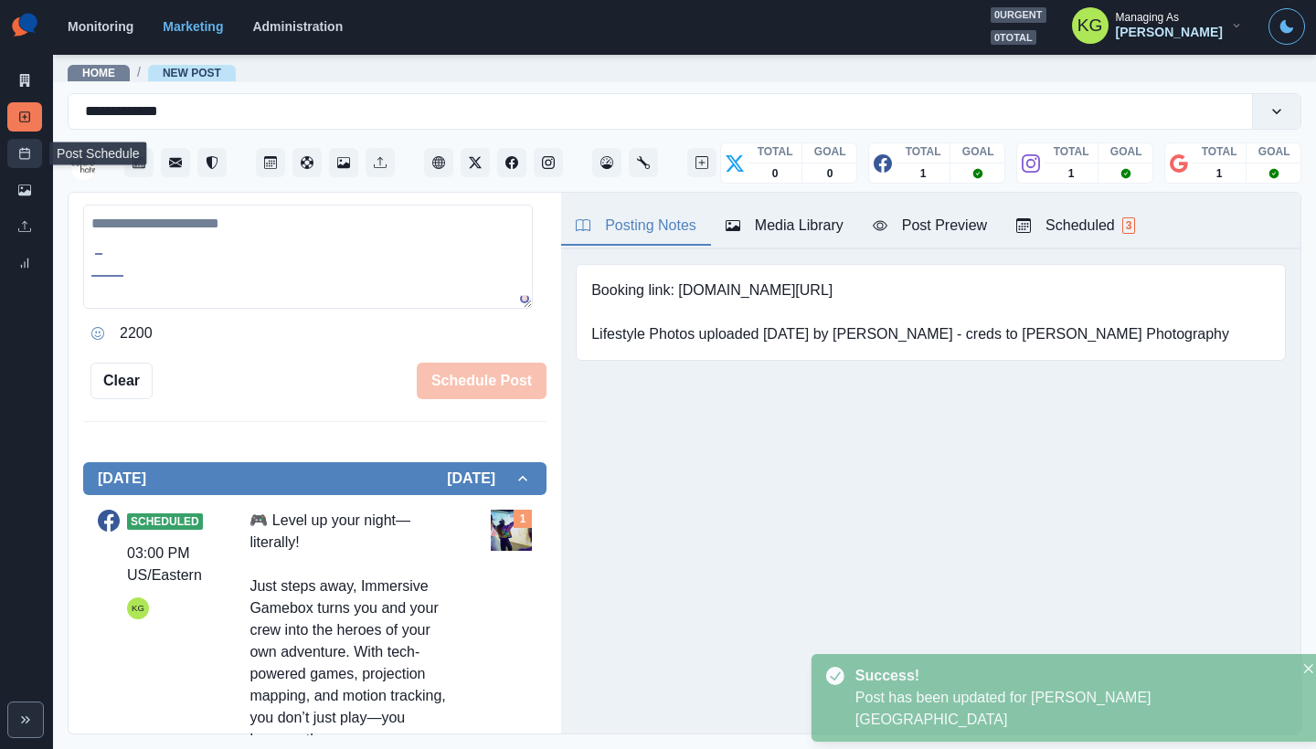
click at [20, 154] on rect at bounding box center [25, 154] width 10 height 10
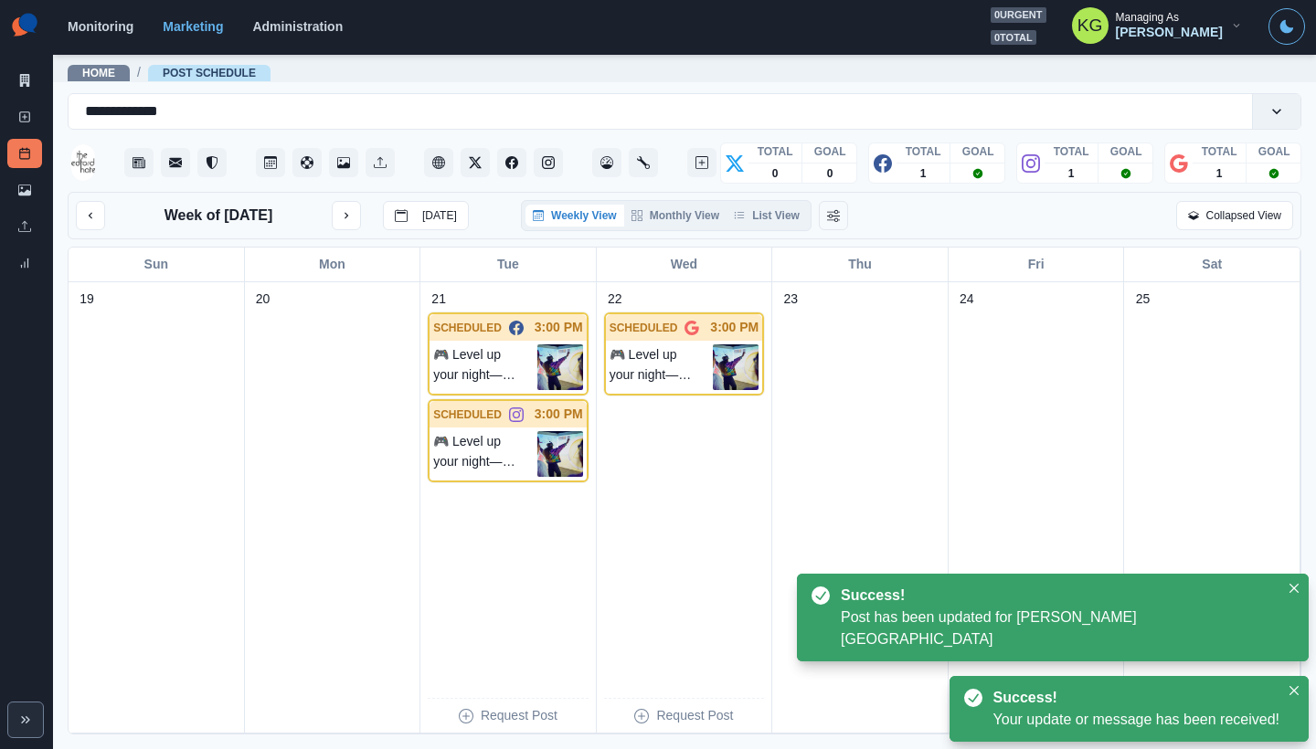
scroll to position [14, 0]
click at [789, 206] on button "List View" at bounding box center [766, 216] width 80 height 22
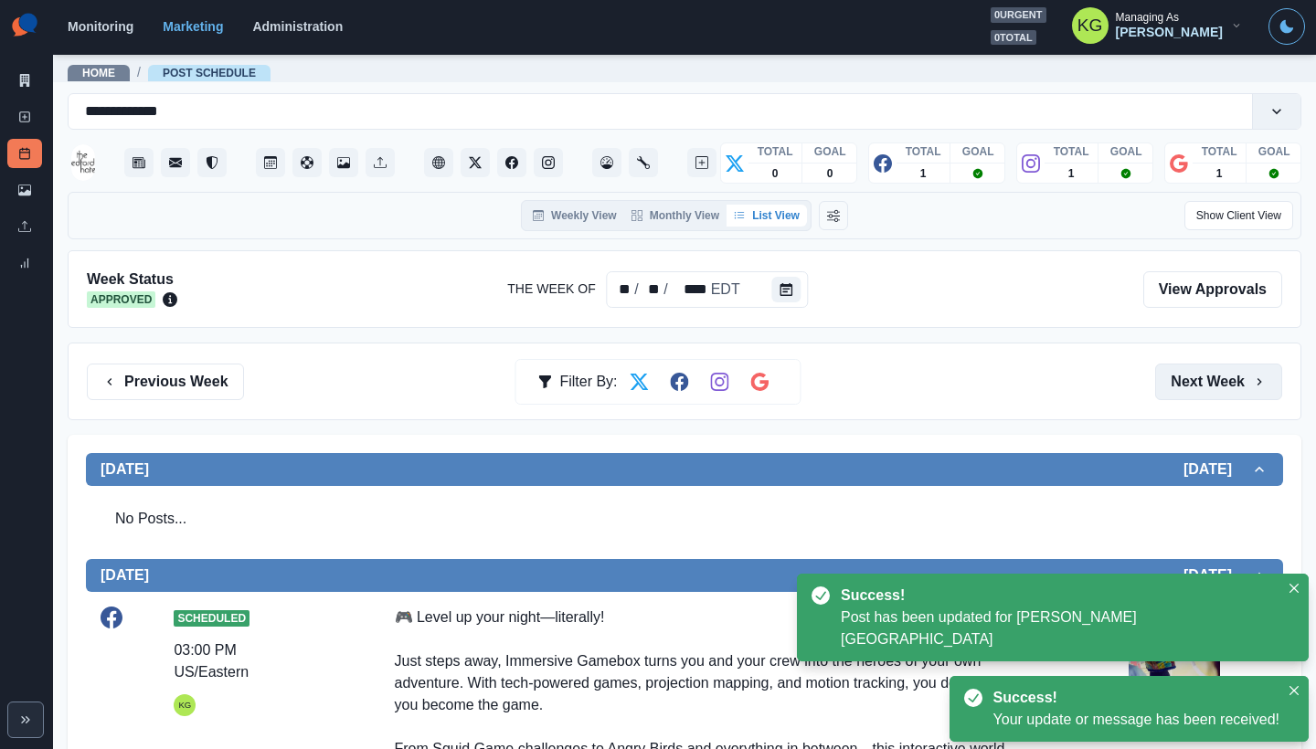
click at [1243, 394] on button "Next Week" at bounding box center [1218, 382] width 127 height 37
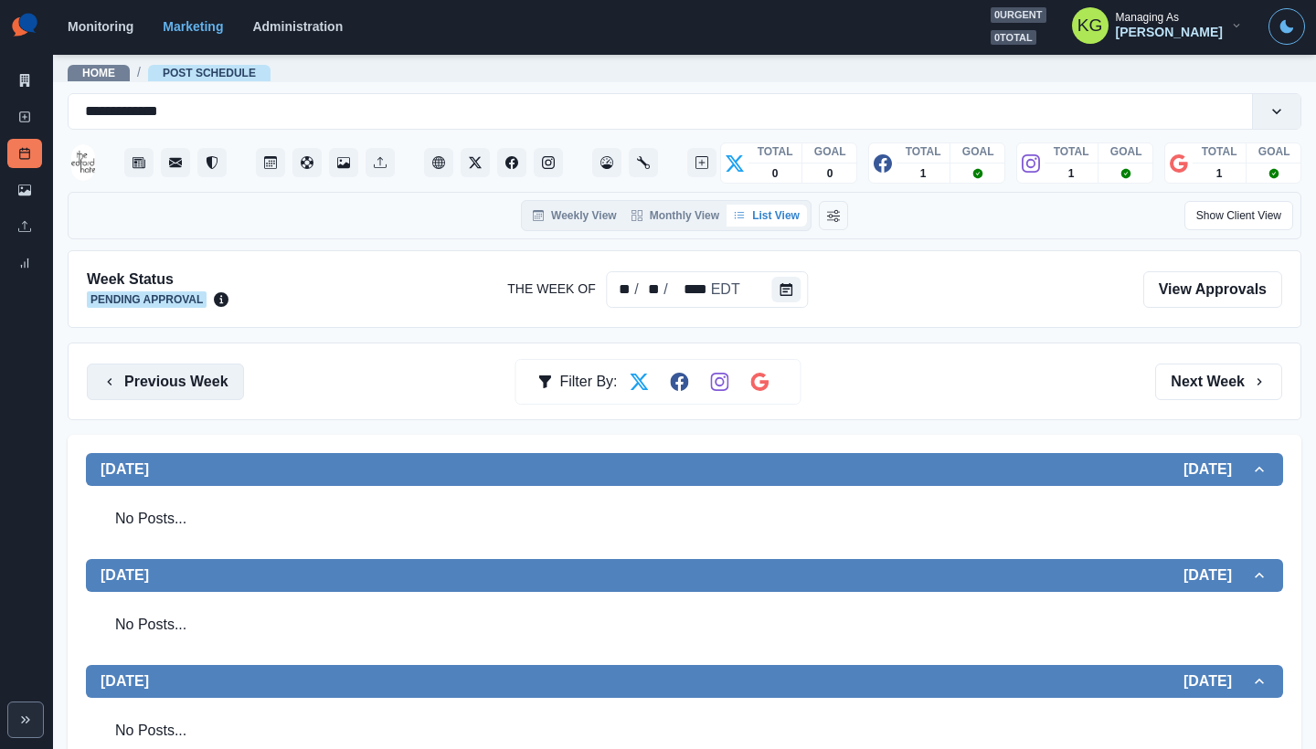
click at [136, 370] on button "Previous Week" at bounding box center [165, 382] width 157 height 37
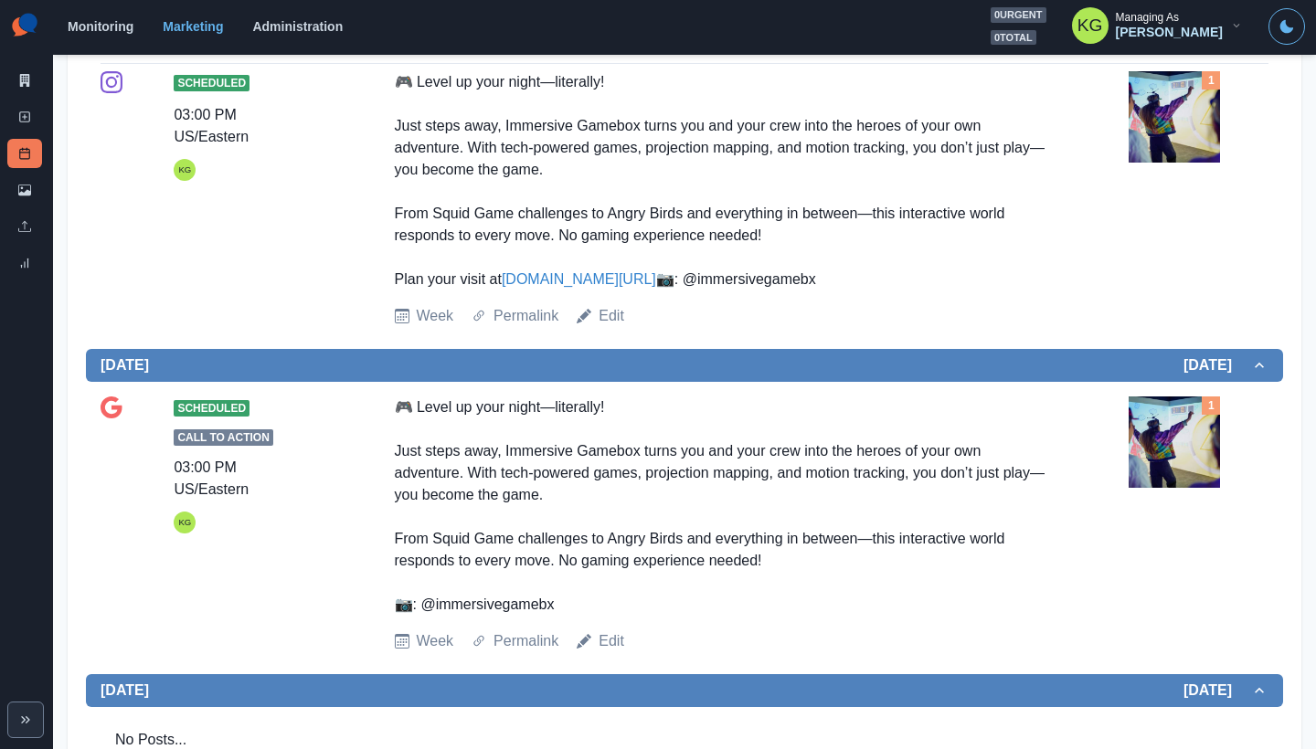
scroll to position [986, 0]
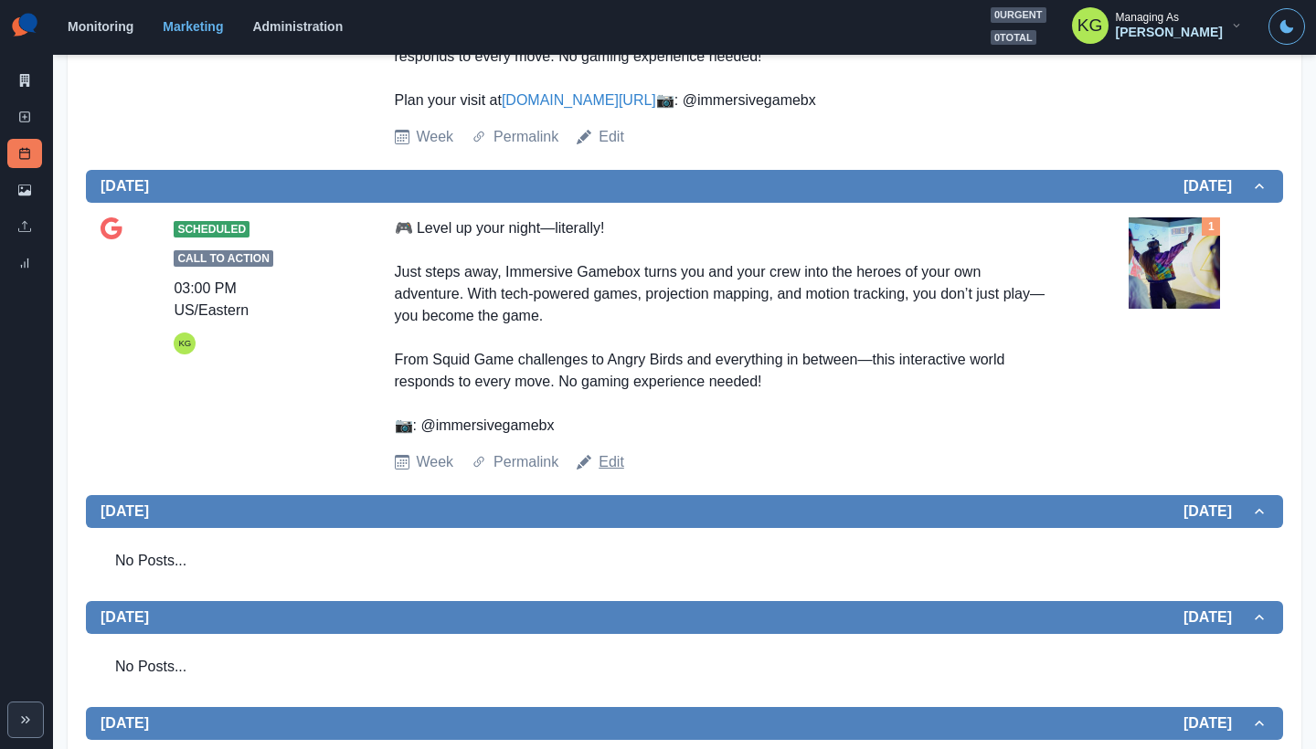
click at [607, 473] on link "Edit" at bounding box center [612, 462] width 26 height 22
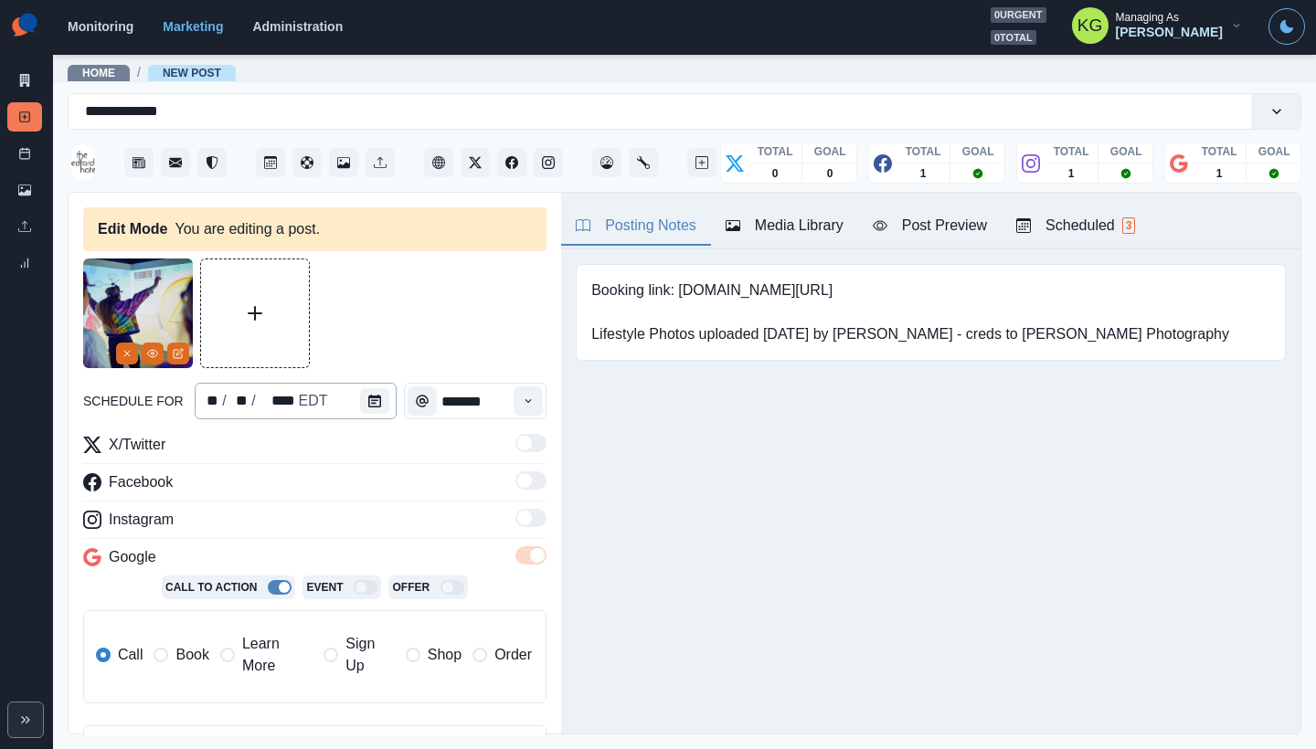
type input "*******"
type textarea "**********"
click at [374, 397] on icon "Calendar" at bounding box center [374, 401] width 13 height 13
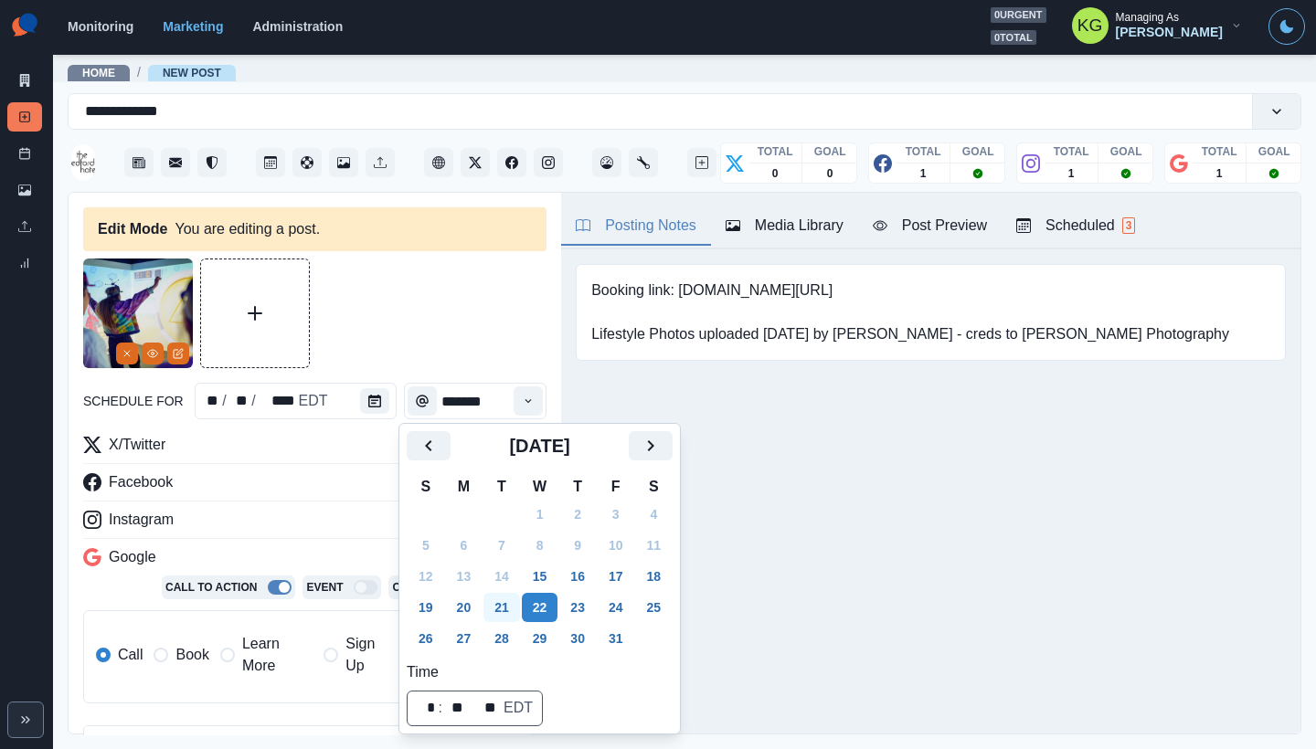
click at [508, 599] on button "21" at bounding box center [501, 607] width 37 height 29
click at [484, 327] on div at bounding box center [314, 314] width 463 height 110
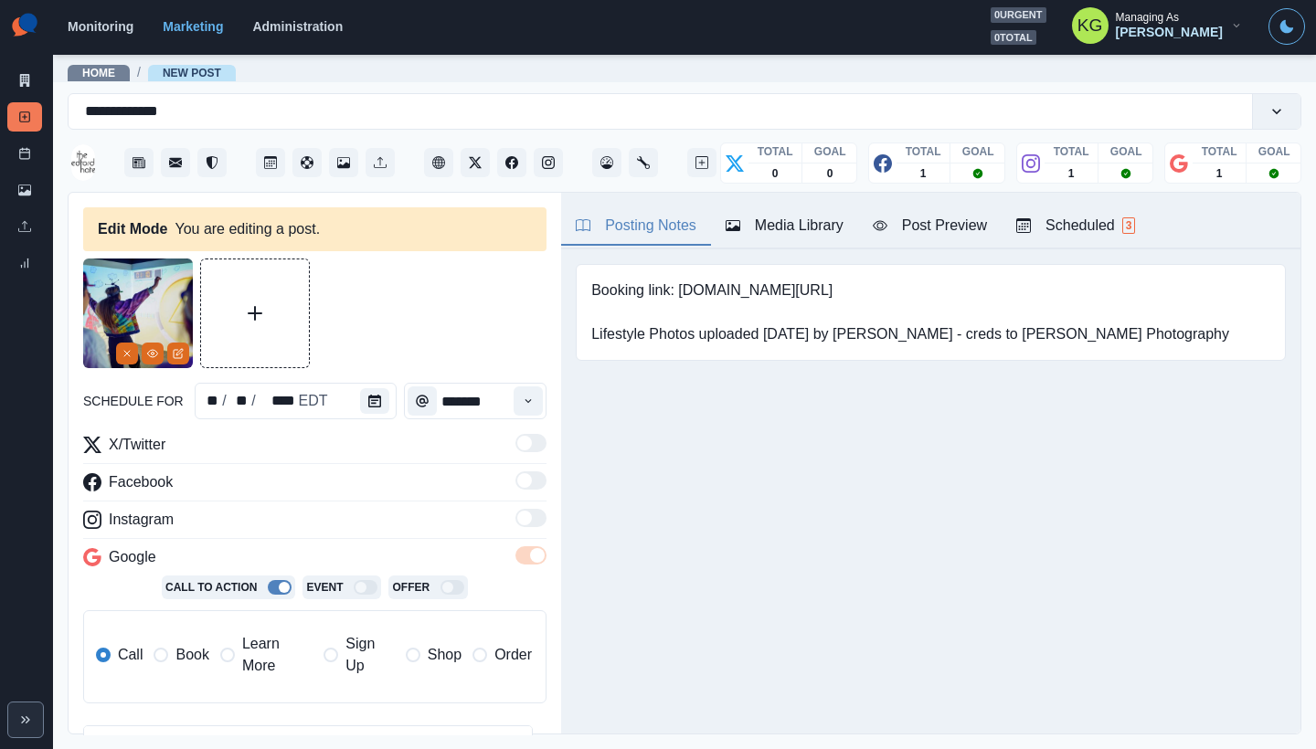
scroll to position [384, 0]
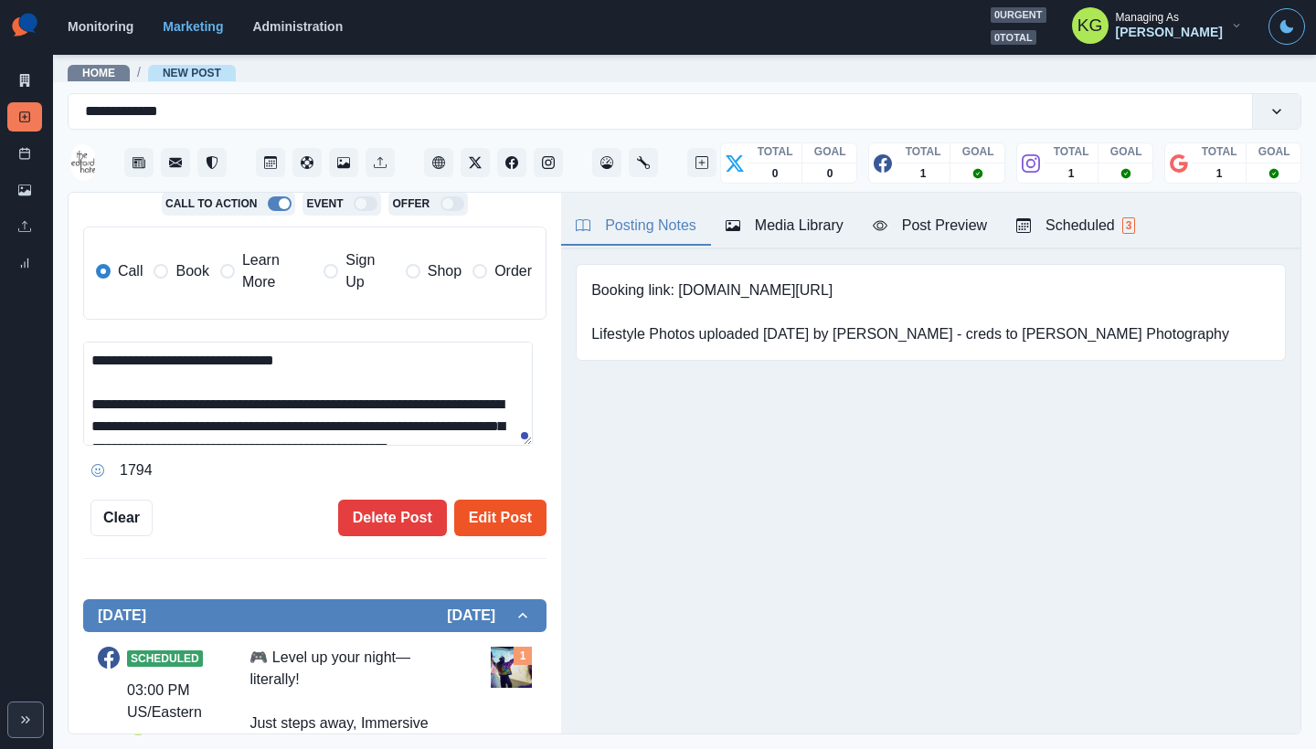
click at [490, 512] on button "Edit Post" at bounding box center [500, 518] width 92 height 37
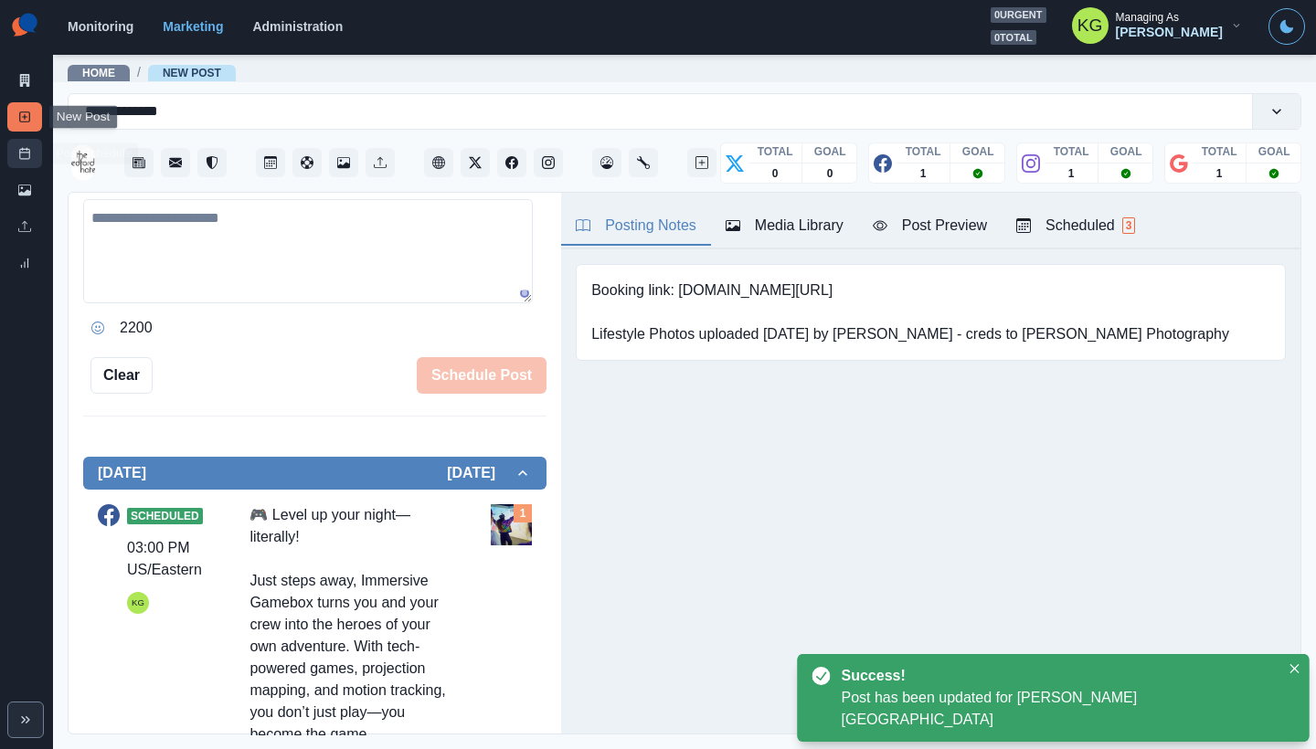
click at [31, 155] on link "Post Schedule" at bounding box center [24, 153] width 35 height 29
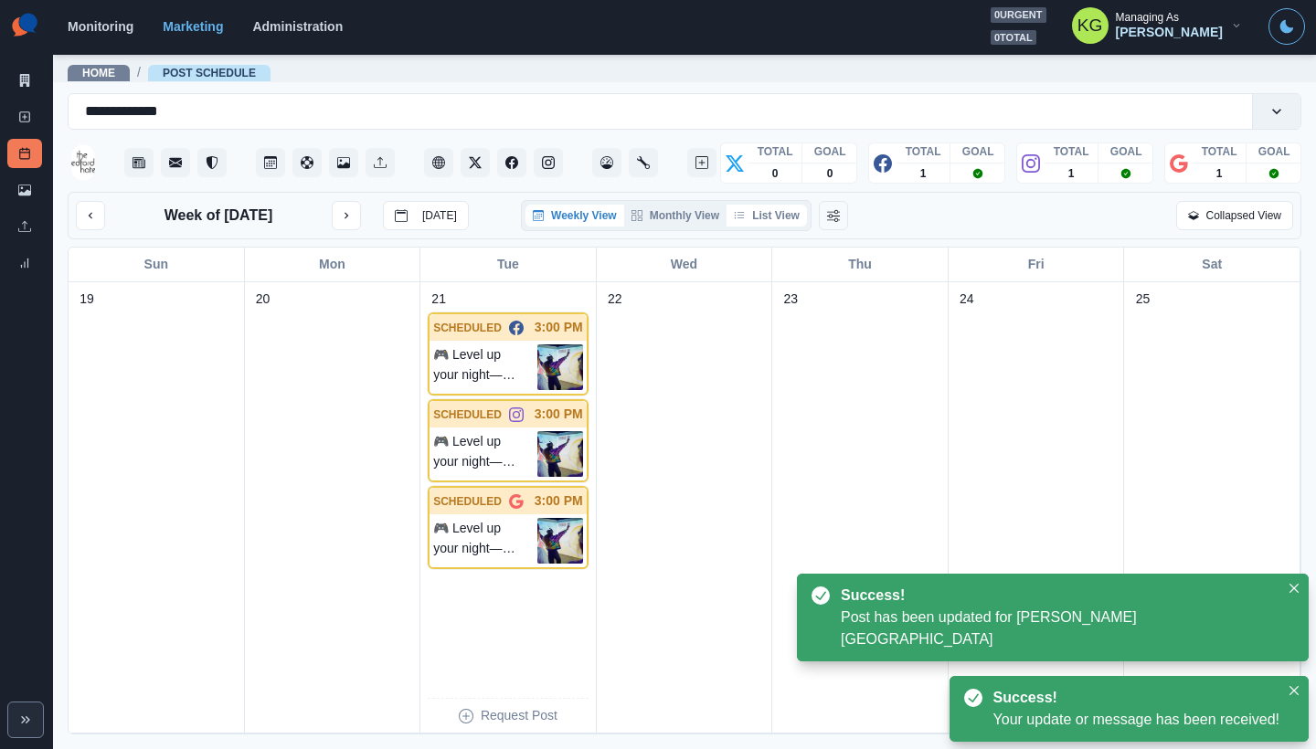
click at [773, 211] on button "List View" at bounding box center [766, 216] width 80 height 22
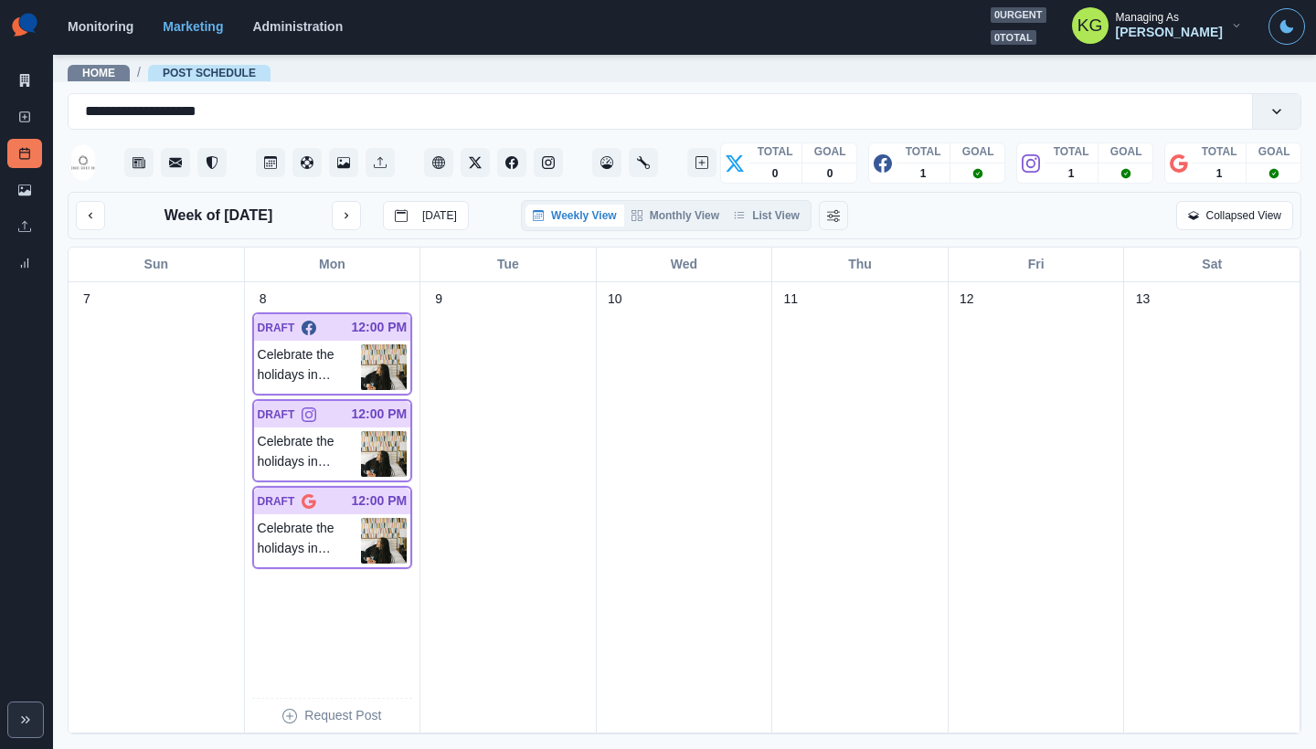
click at [726, 200] on div "Weekly View Monthly View List View" at bounding box center [666, 215] width 291 height 31
click at [742, 228] on div "Weekly View Monthly View List View" at bounding box center [666, 215] width 291 height 31
click at [769, 212] on button "List View" at bounding box center [766, 216] width 80 height 22
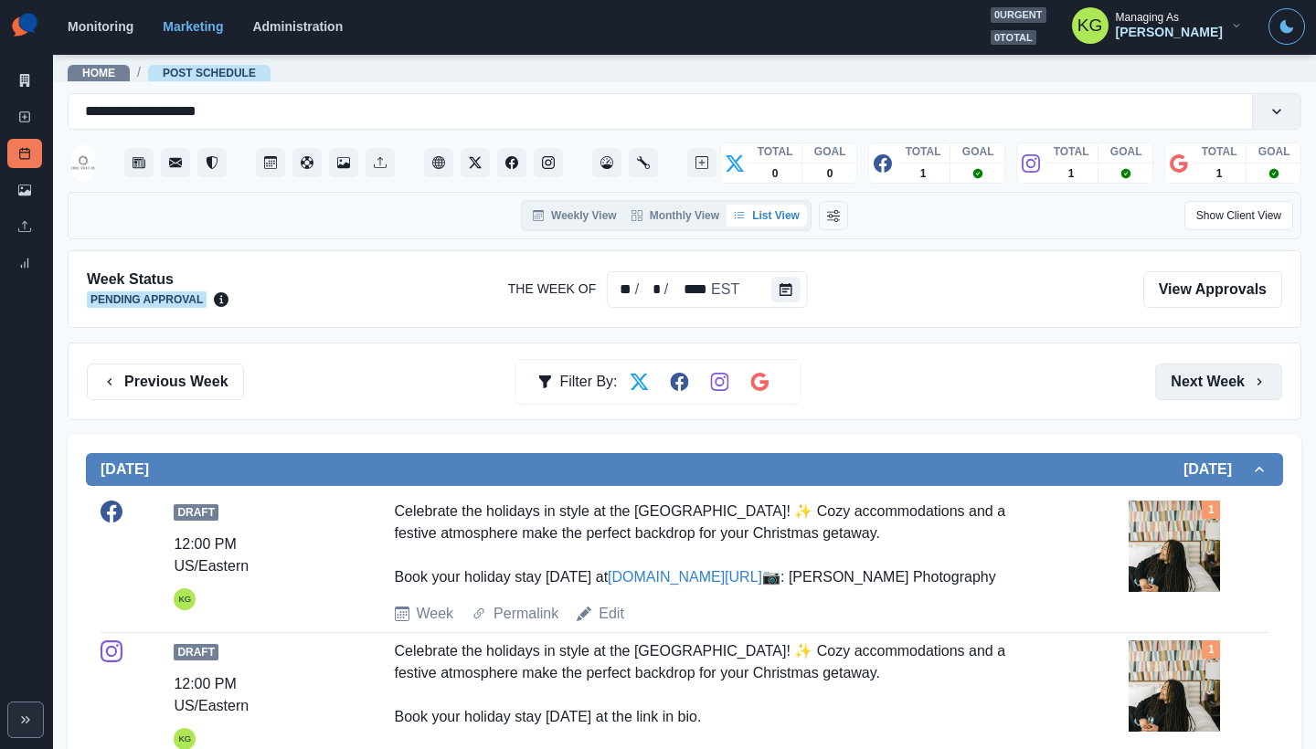
click at [1170, 389] on button "Next Week" at bounding box center [1218, 382] width 127 height 37
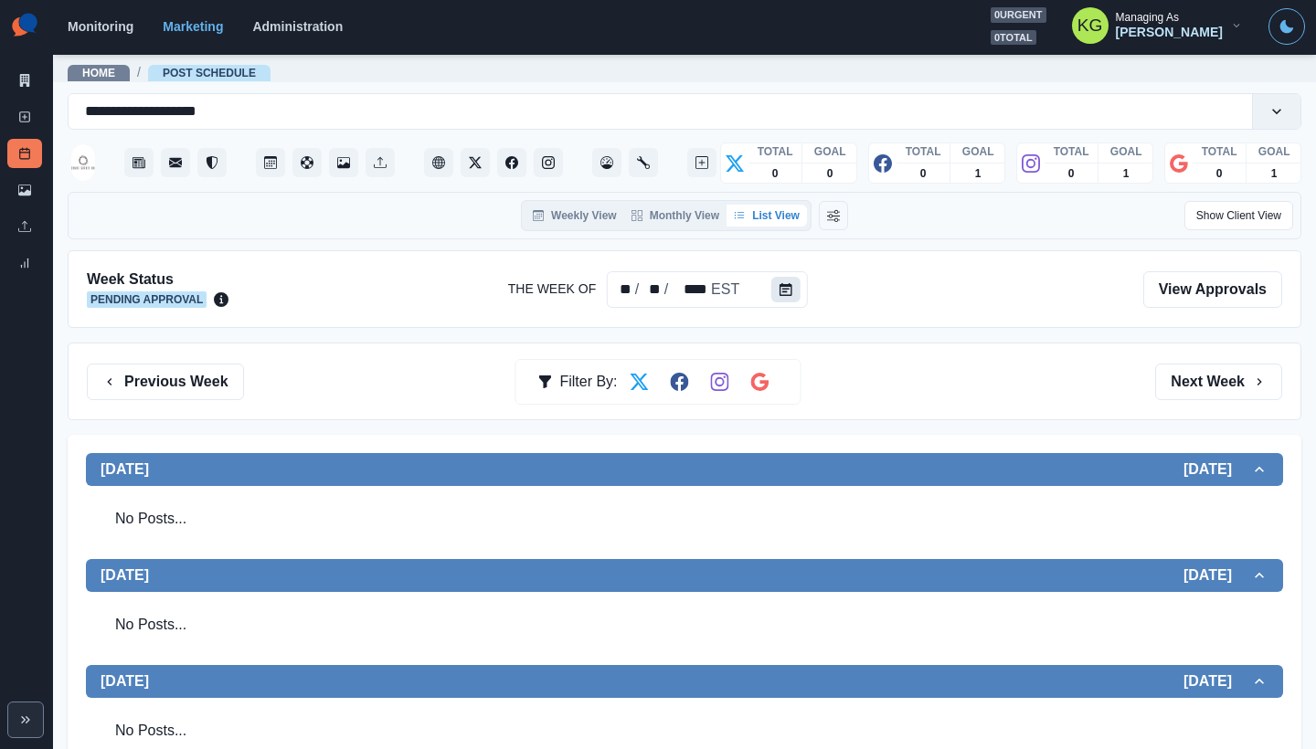
click at [781, 290] on icon "Calendar" at bounding box center [785, 289] width 13 height 13
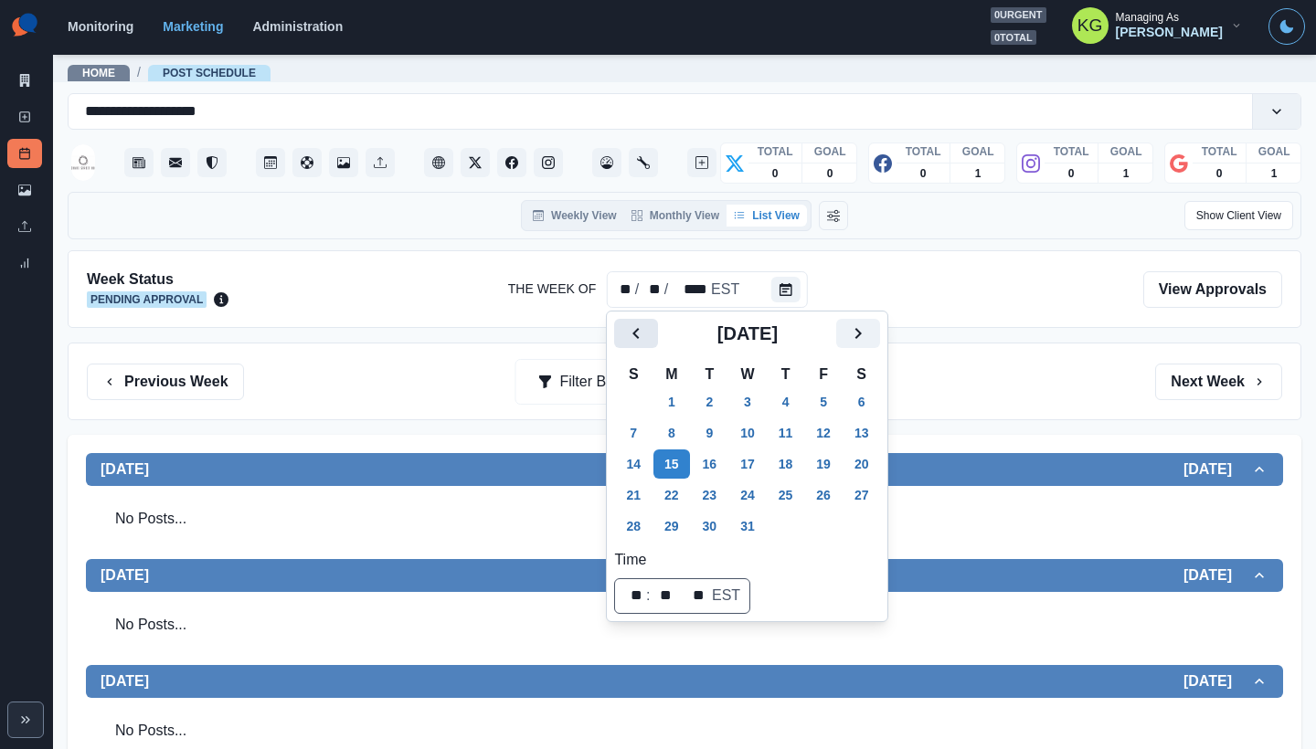
click at [628, 341] on icon "Previous" at bounding box center [636, 334] width 22 height 22
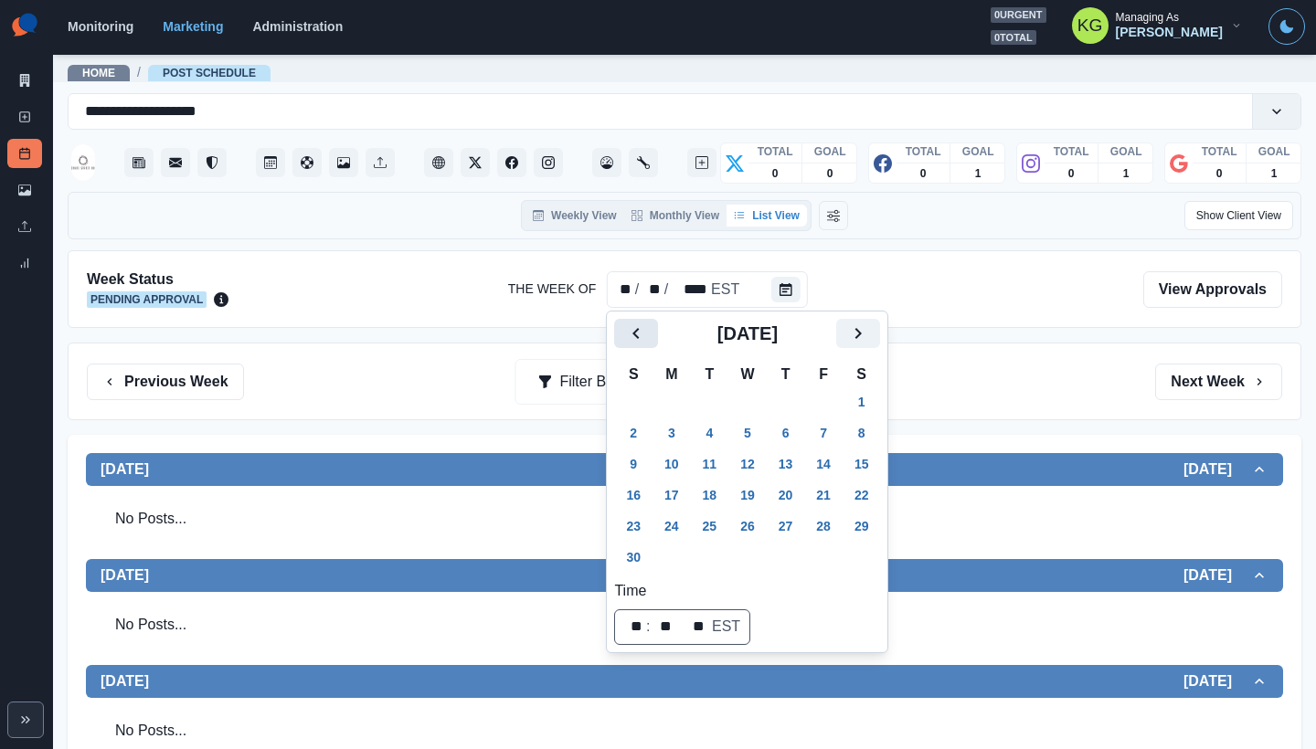
click at [628, 341] on icon "Previous" at bounding box center [636, 334] width 22 height 22
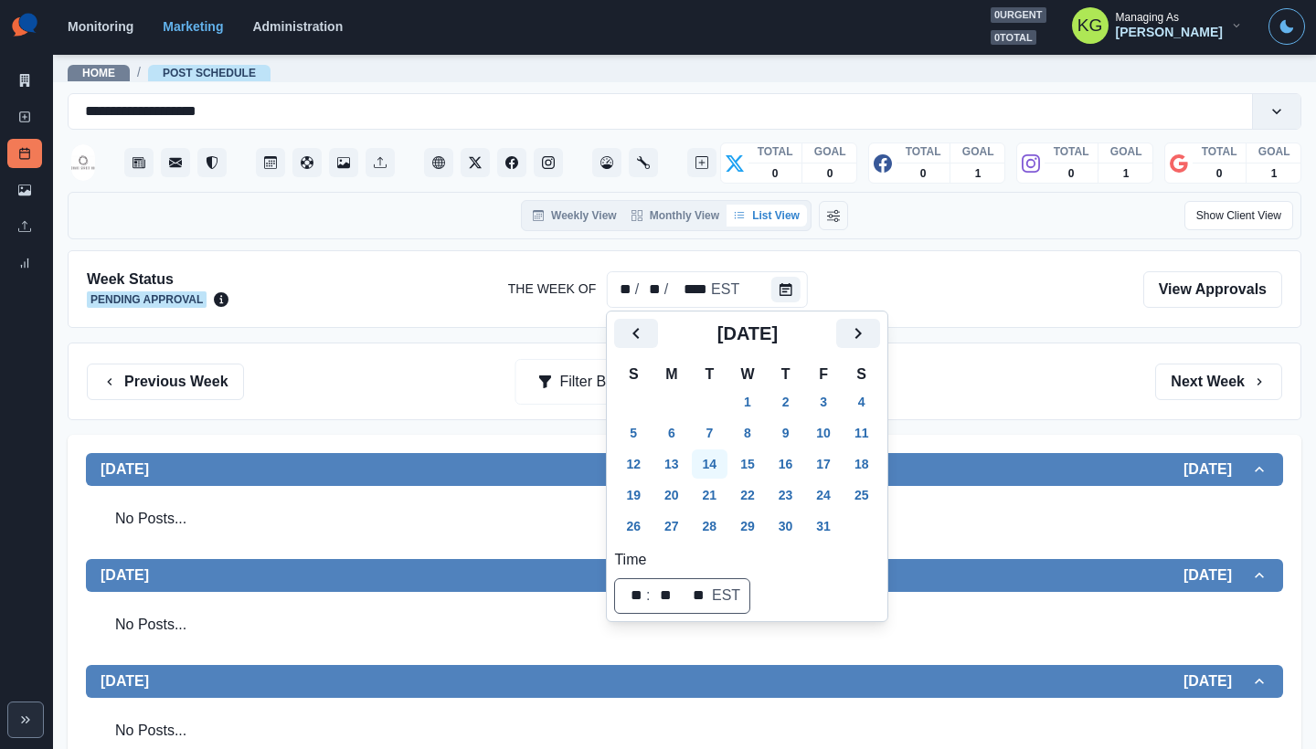
click at [678, 483] on button "20" at bounding box center [671, 495] width 37 height 29
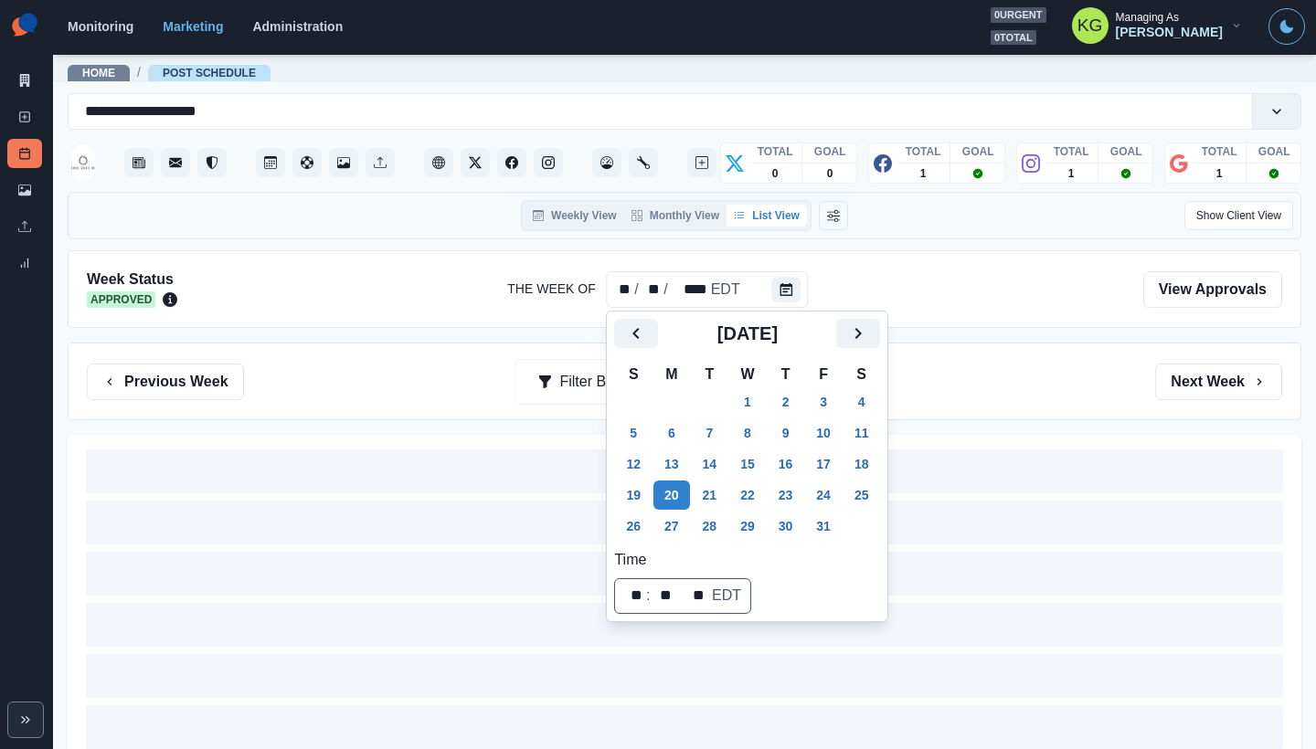
click at [1049, 406] on div "Previous Week Filter By: Next Week" at bounding box center [685, 382] width 1234 height 78
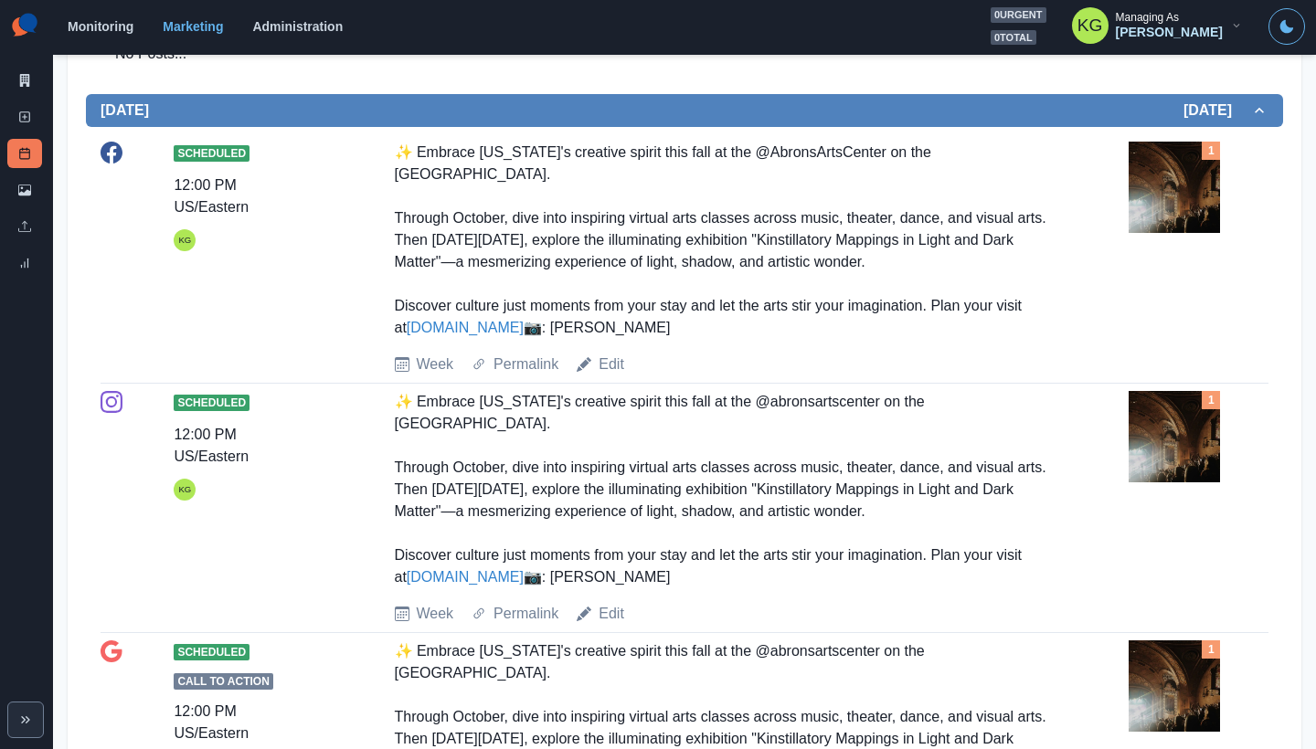
scroll to position [177, 0]
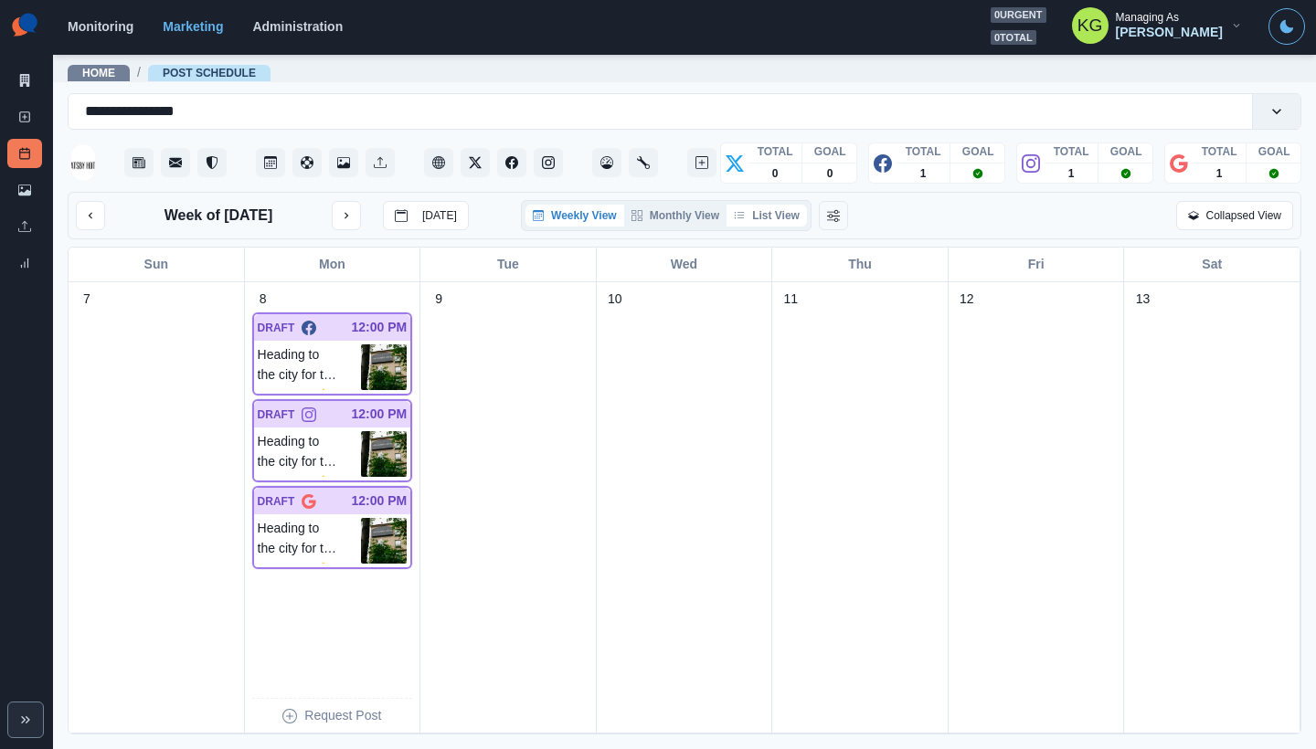
click at [790, 214] on button "List View" at bounding box center [766, 216] width 80 height 22
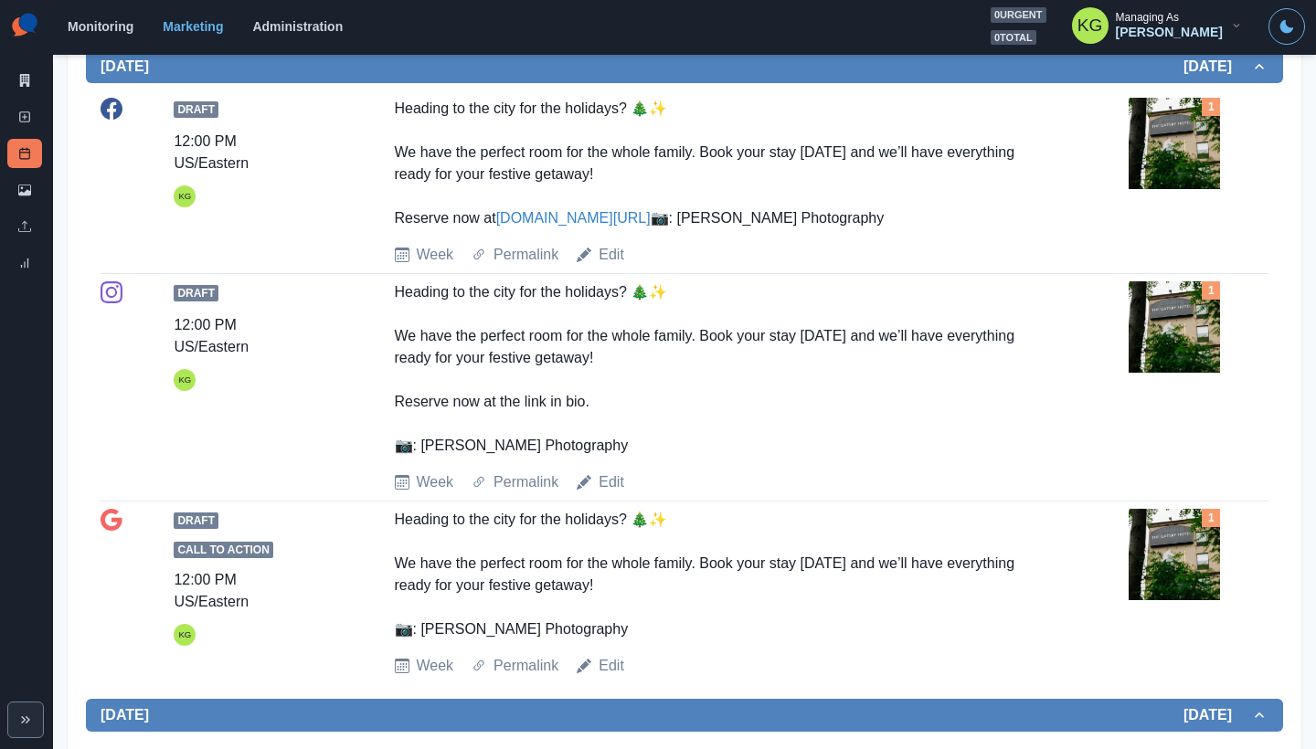
scroll to position [12, 0]
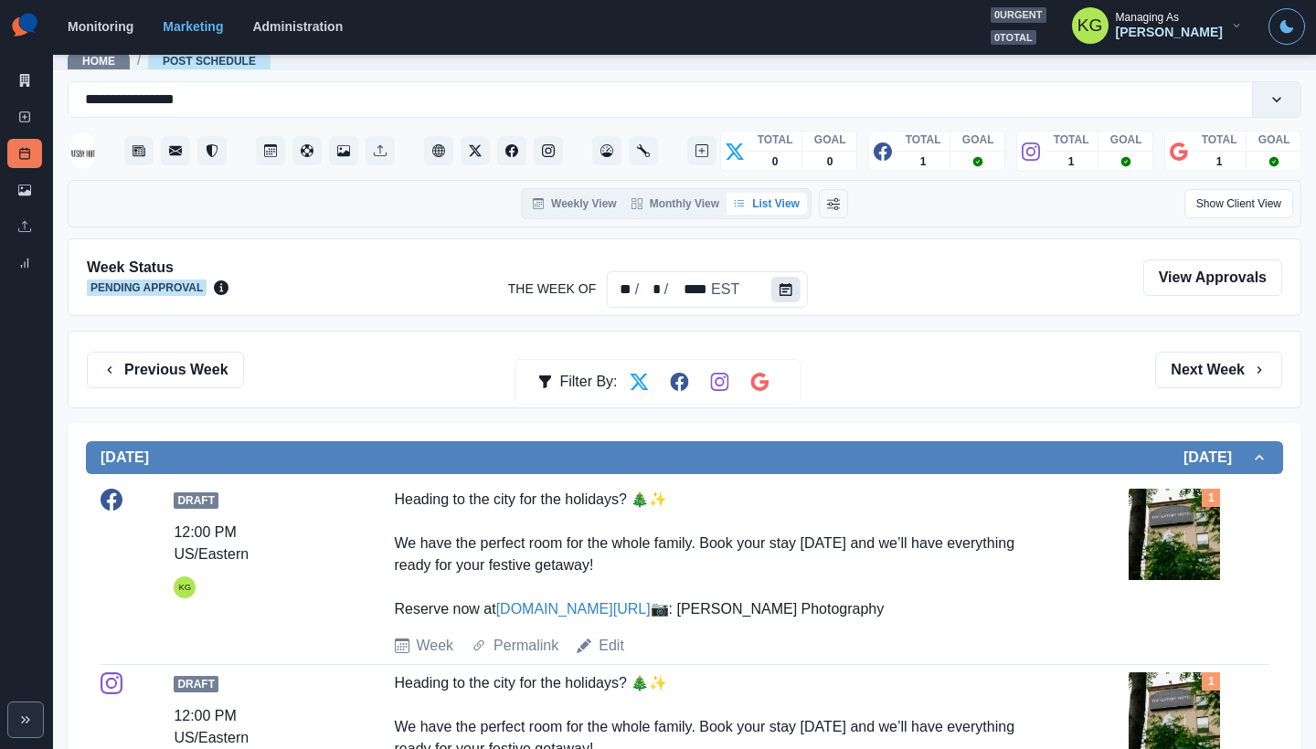
click at [787, 287] on icon "Calendar" at bounding box center [785, 289] width 13 height 13
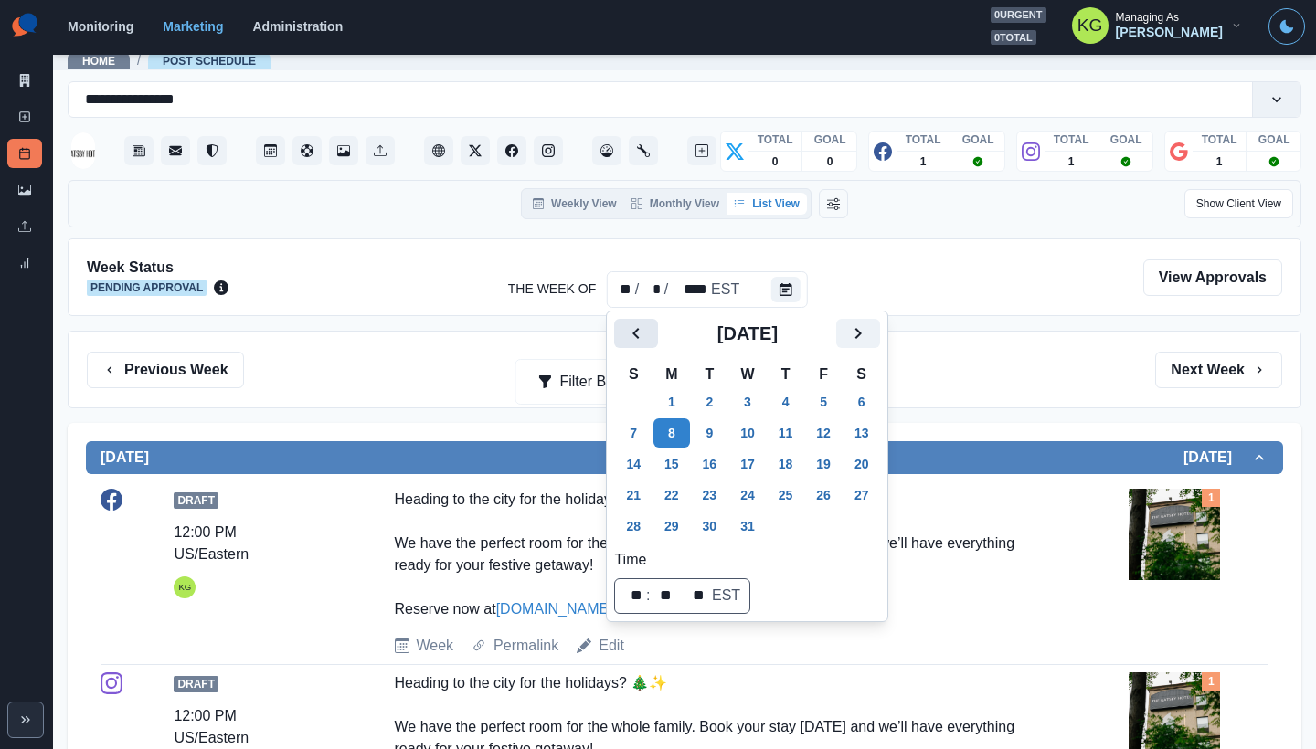
click at [641, 329] on icon "Previous" at bounding box center [636, 334] width 22 height 22
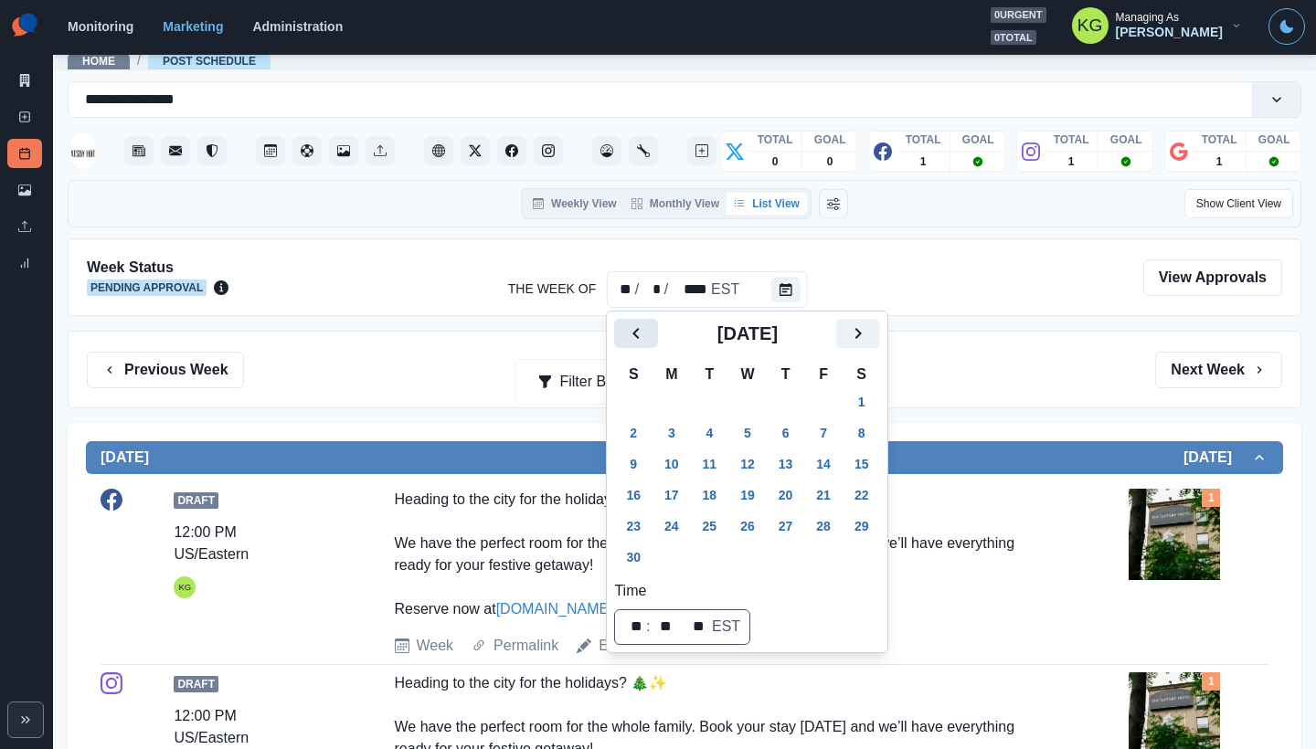
click at [641, 329] on icon "Previous" at bounding box center [636, 334] width 22 height 22
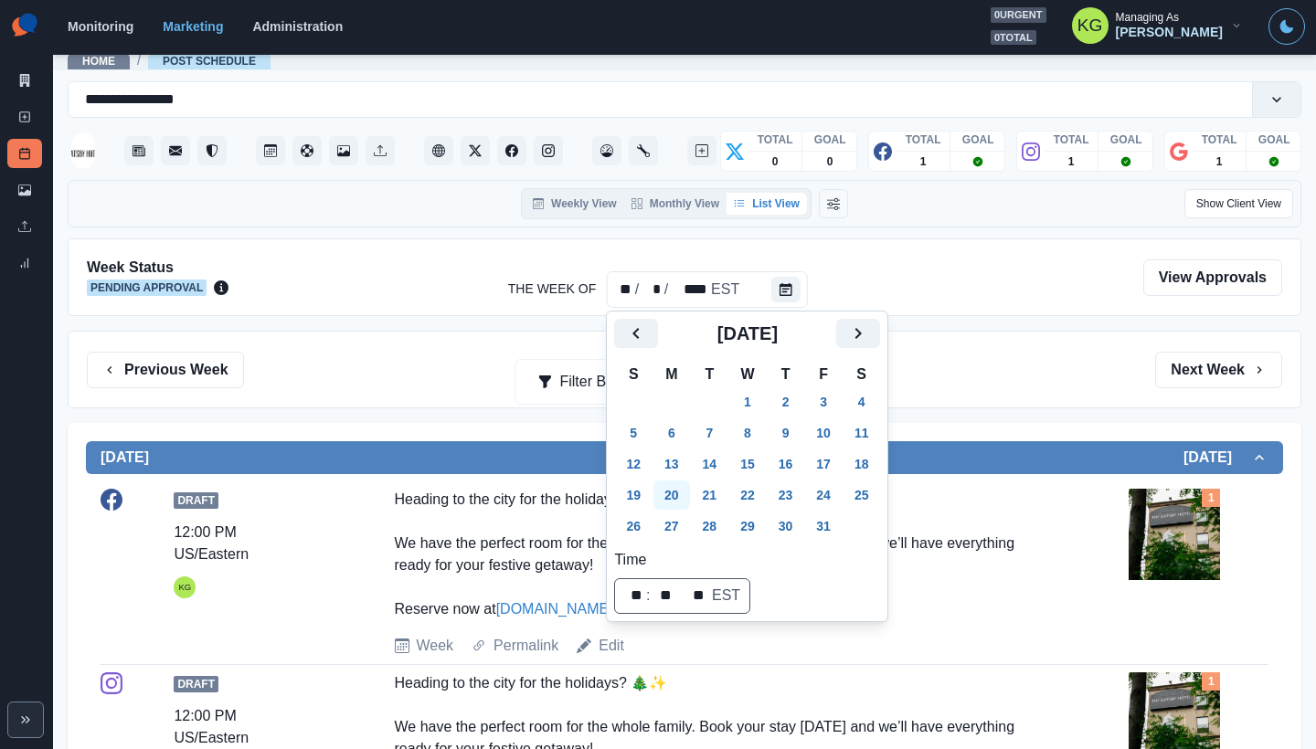
click at [675, 488] on button "20" at bounding box center [671, 495] width 37 height 29
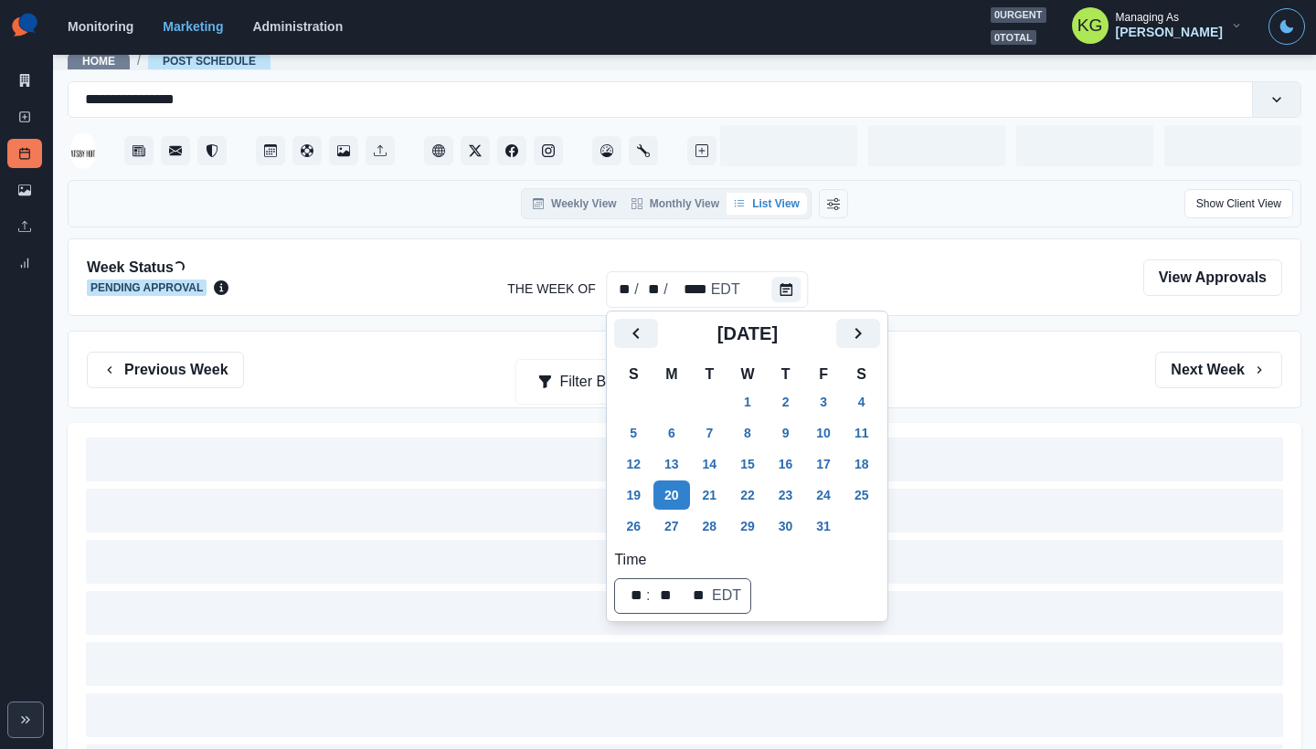
click at [1004, 366] on div "Previous Week Filter By: Next Week" at bounding box center [684, 370] width 1195 height 37
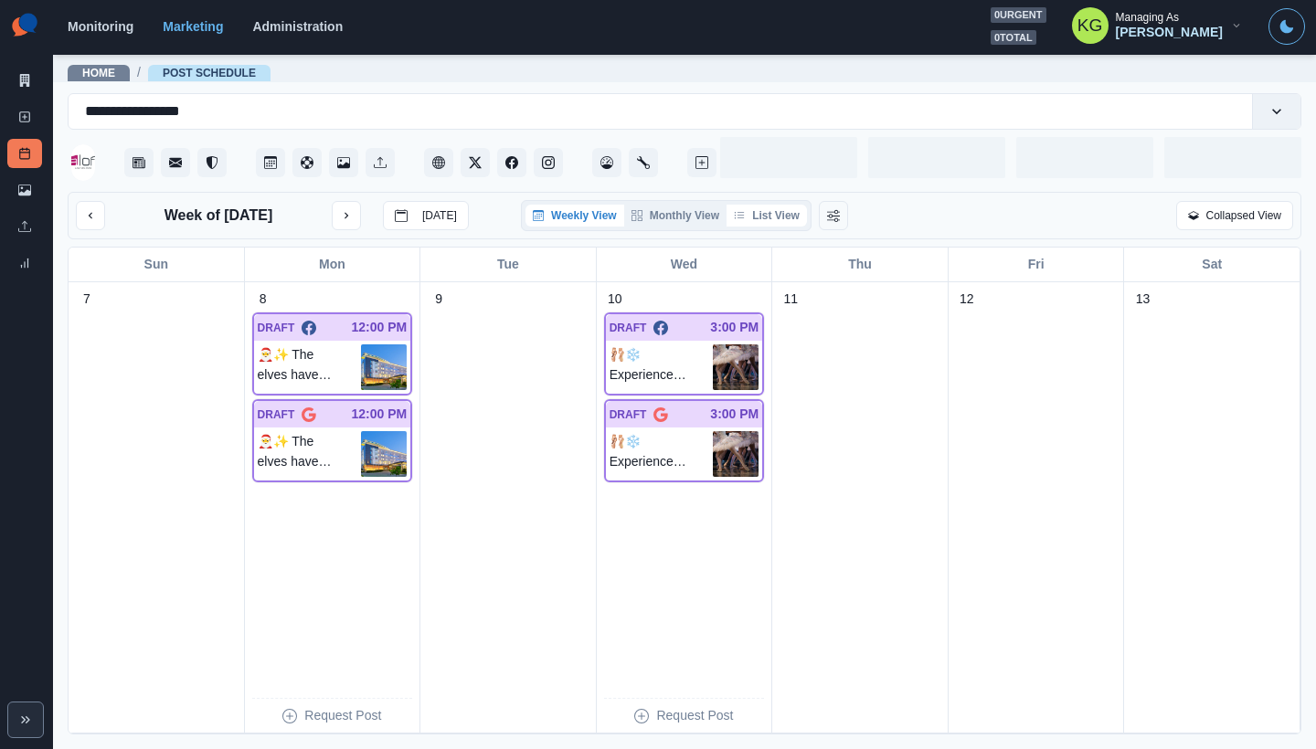
click at [787, 222] on button "List View" at bounding box center [766, 216] width 80 height 22
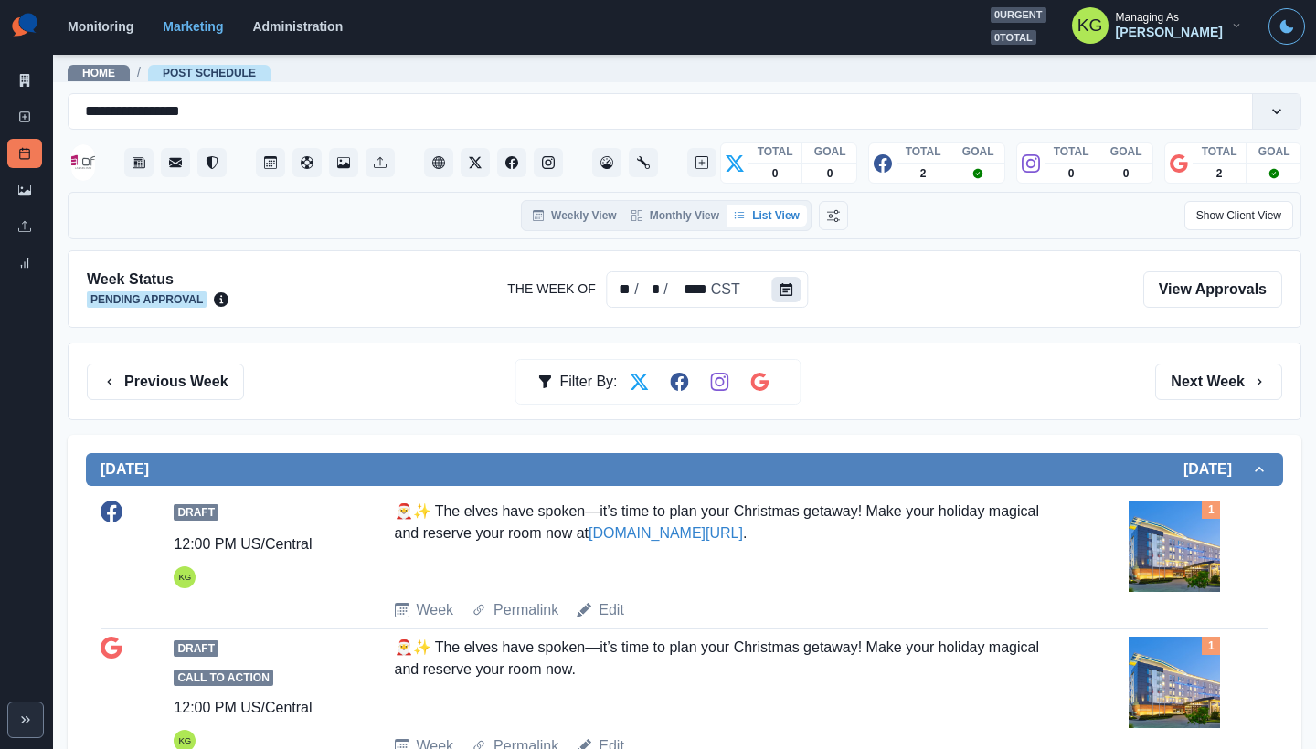
click at [778, 281] on button "Calendar" at bounding box center [786, 290] width 29 height 26
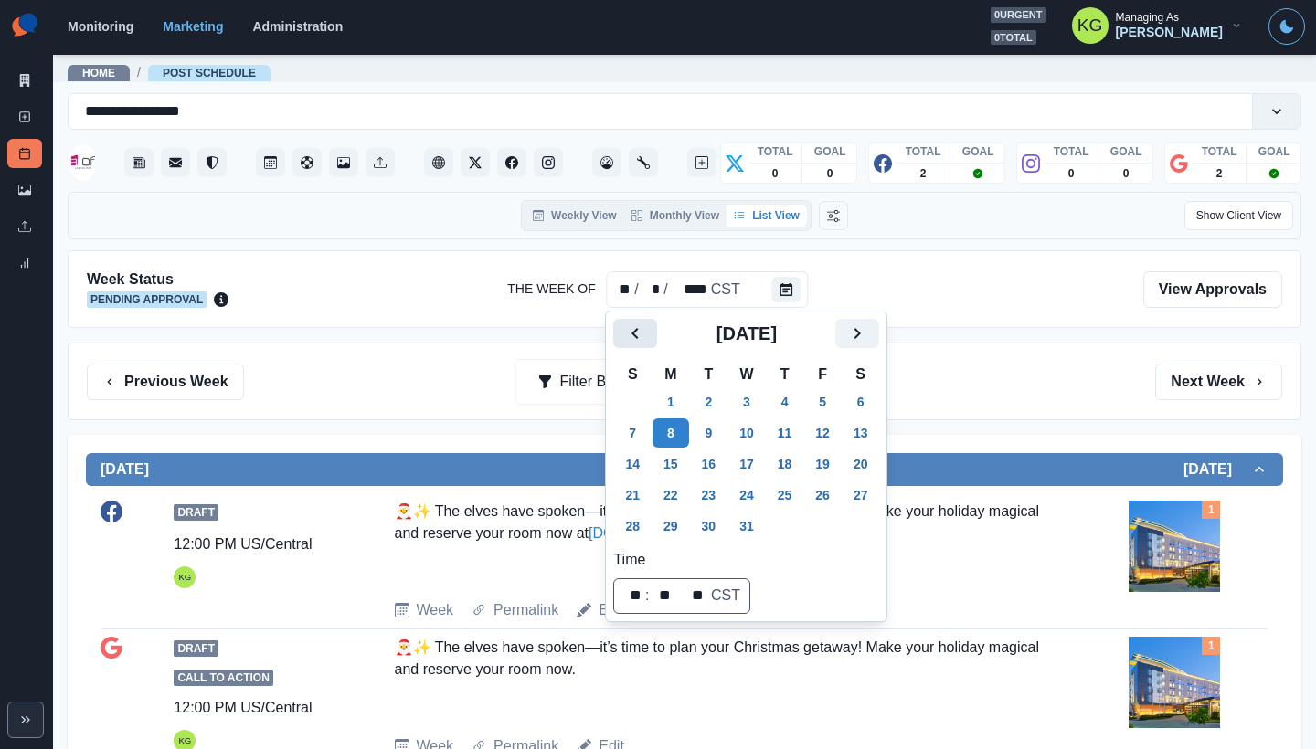
click at [633, 331] on icon "Previous" at bounding box center [635, 334] width 22 height 22
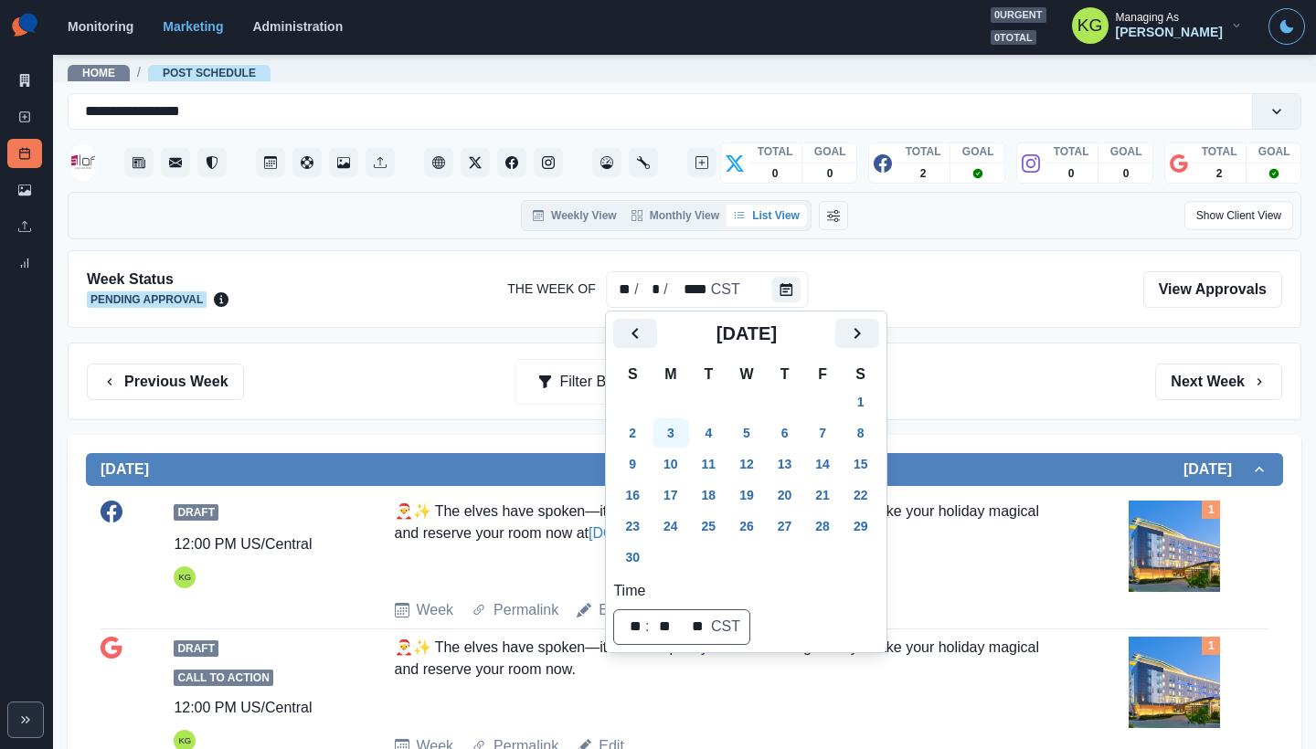
click at [681, 429] on button "3" at bounding box center [670, 433] width 37 height 29
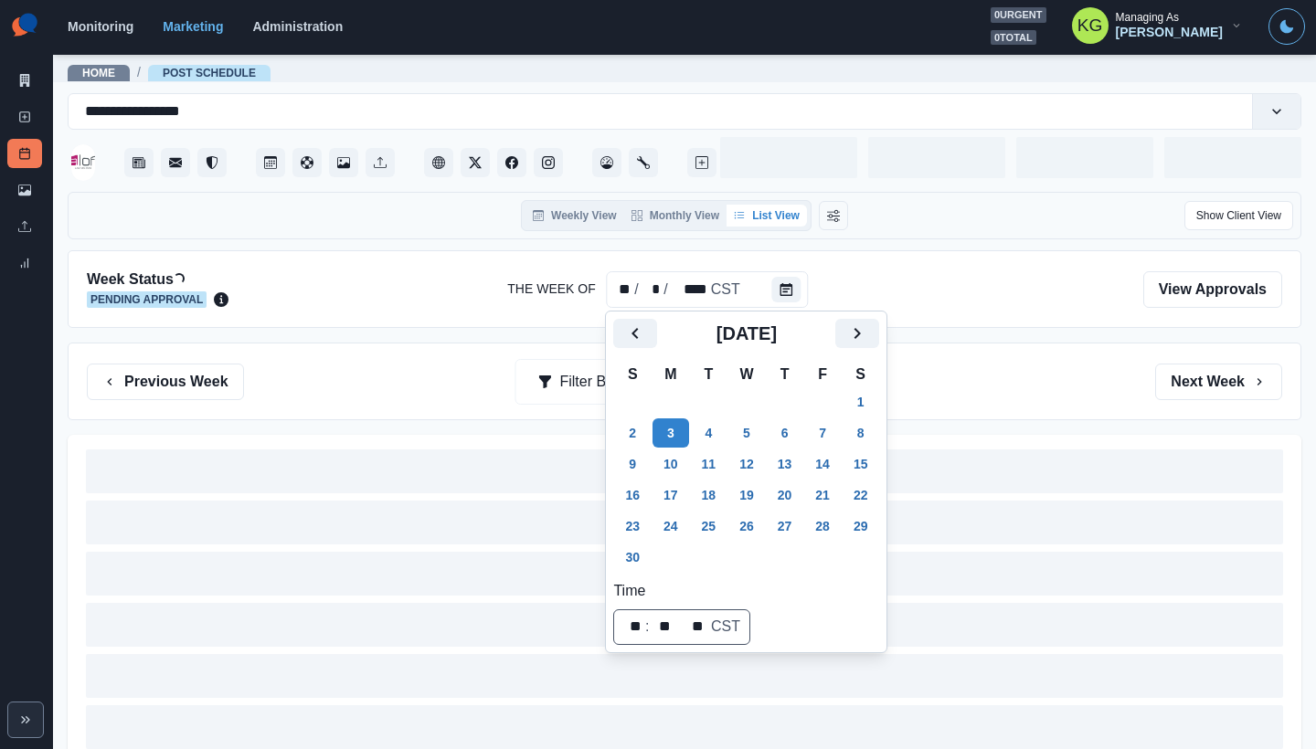
click at [1013, 414] on div "Previous Week Filter By: Next Week" at bounding box center [685, 382] width 1234 height 78
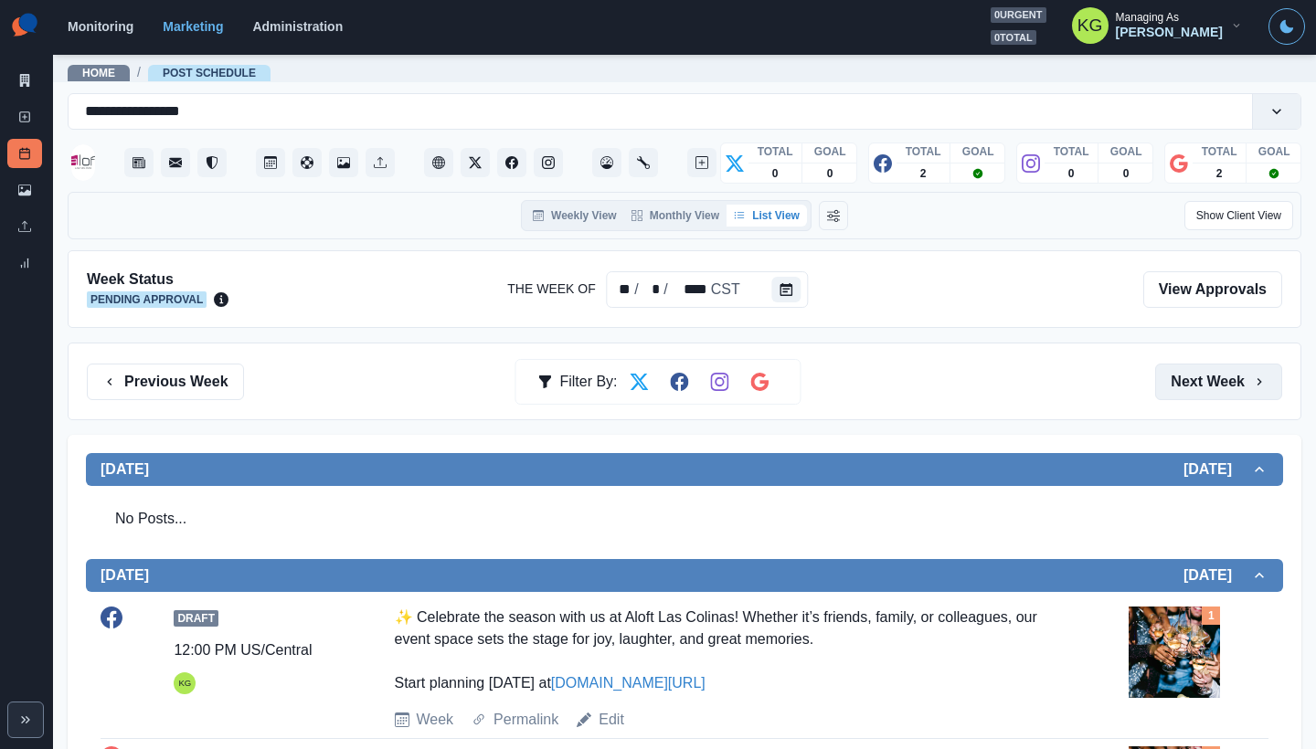
click at [1181, 381] on button "Next Week" at bounding box center [1218, 382] width 127 height 37
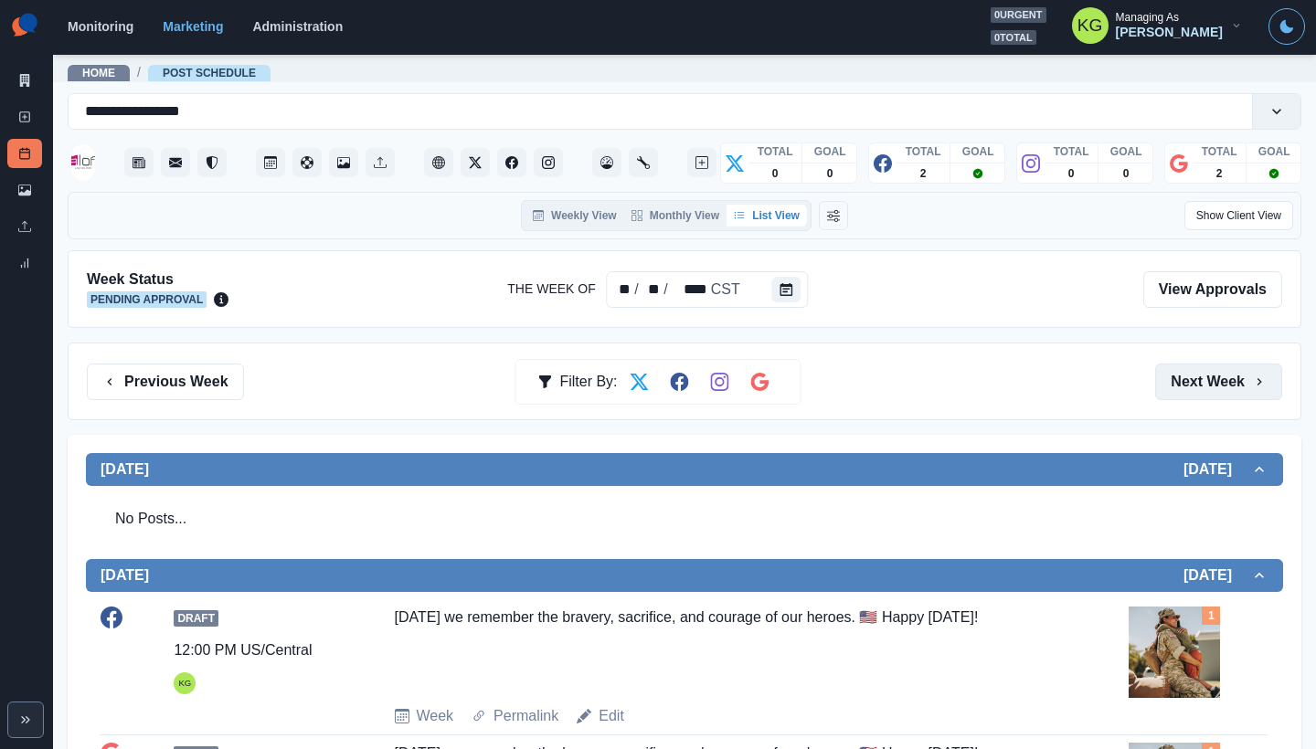
click at [1190, 378] on button "Next Week" at bounding box center [1218, 382] width 127 height 37
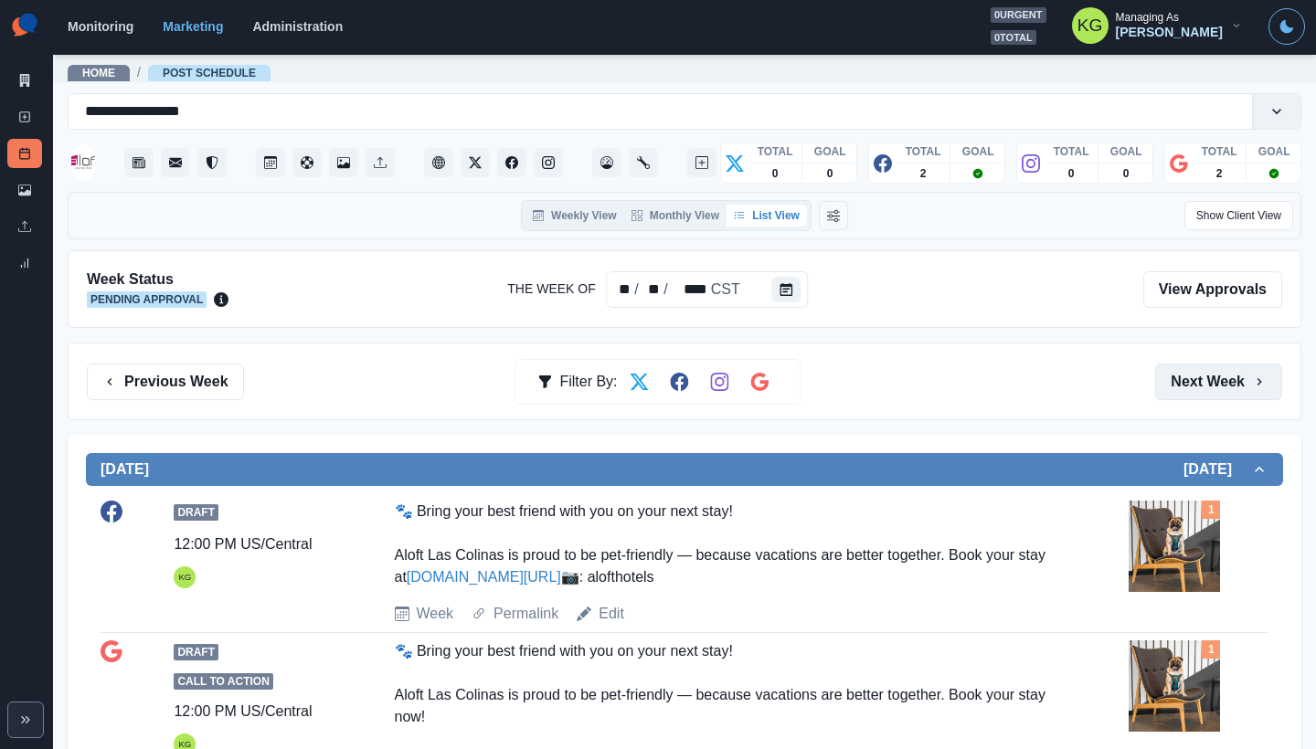
click at [1187, 382] on button "Next Week" at bounding box center [1218, 382] width 127 height 37
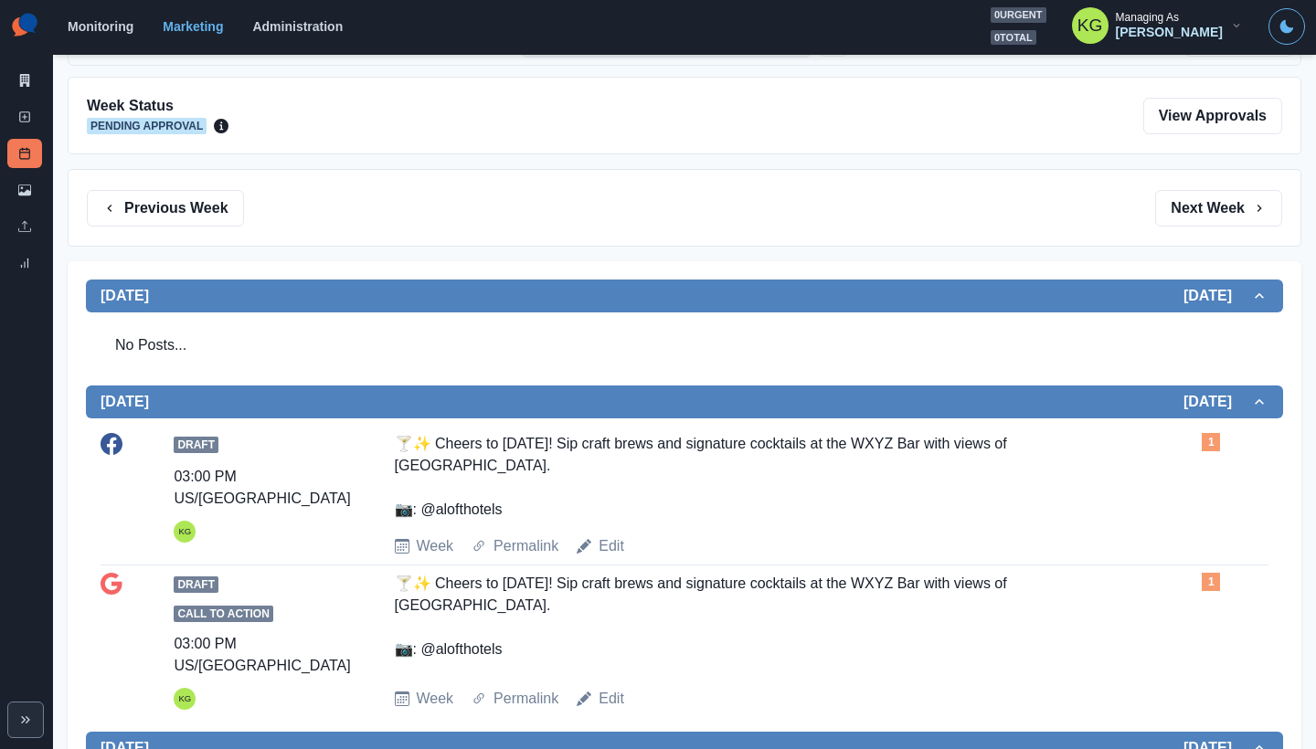
scroll to position [143, 0]
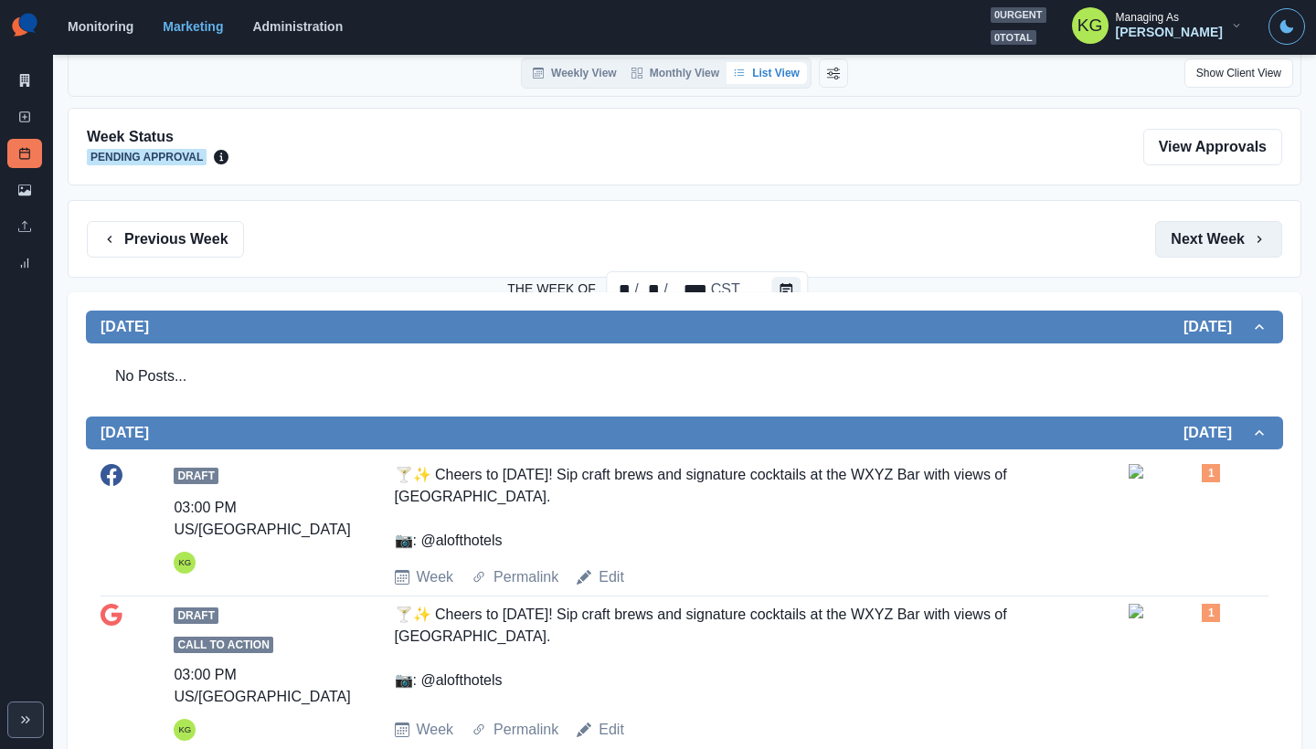
click at [1180, 248] on button "Next Week" at bounding box center [1218, 239] width 127 height 37
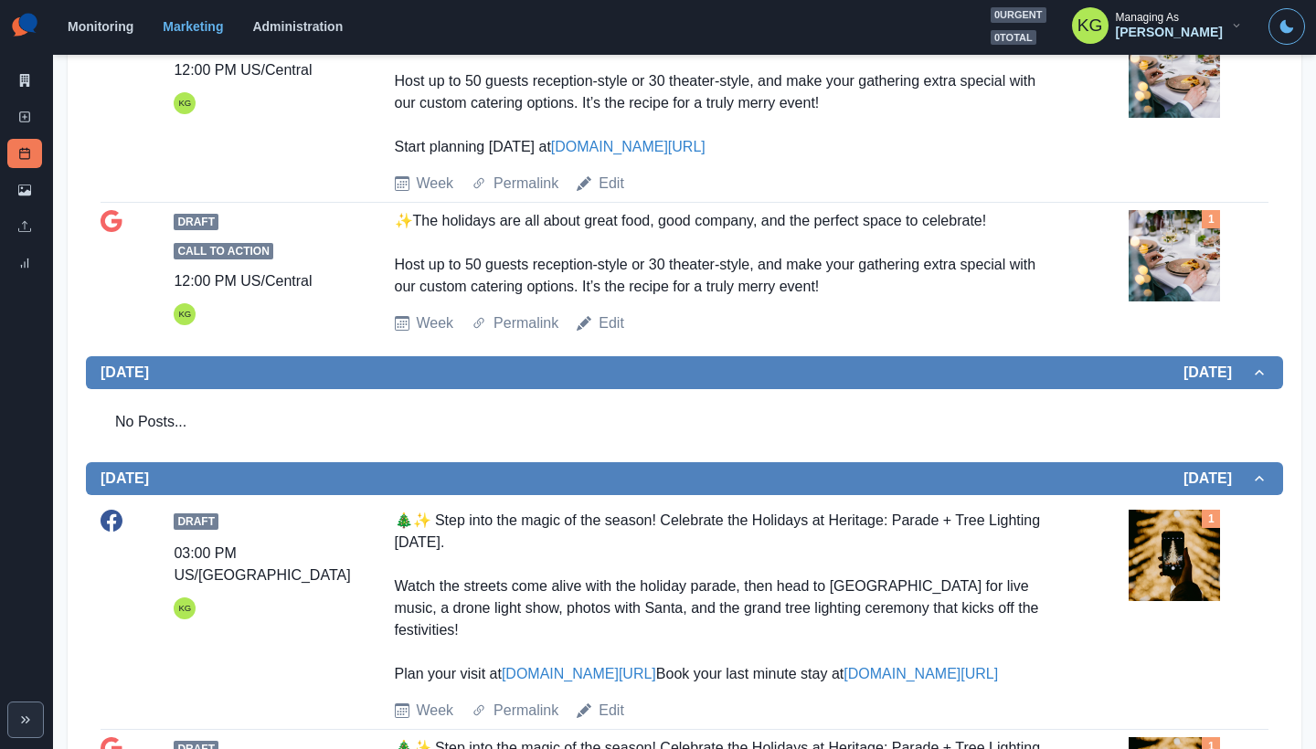
scroll to position [963, 0]
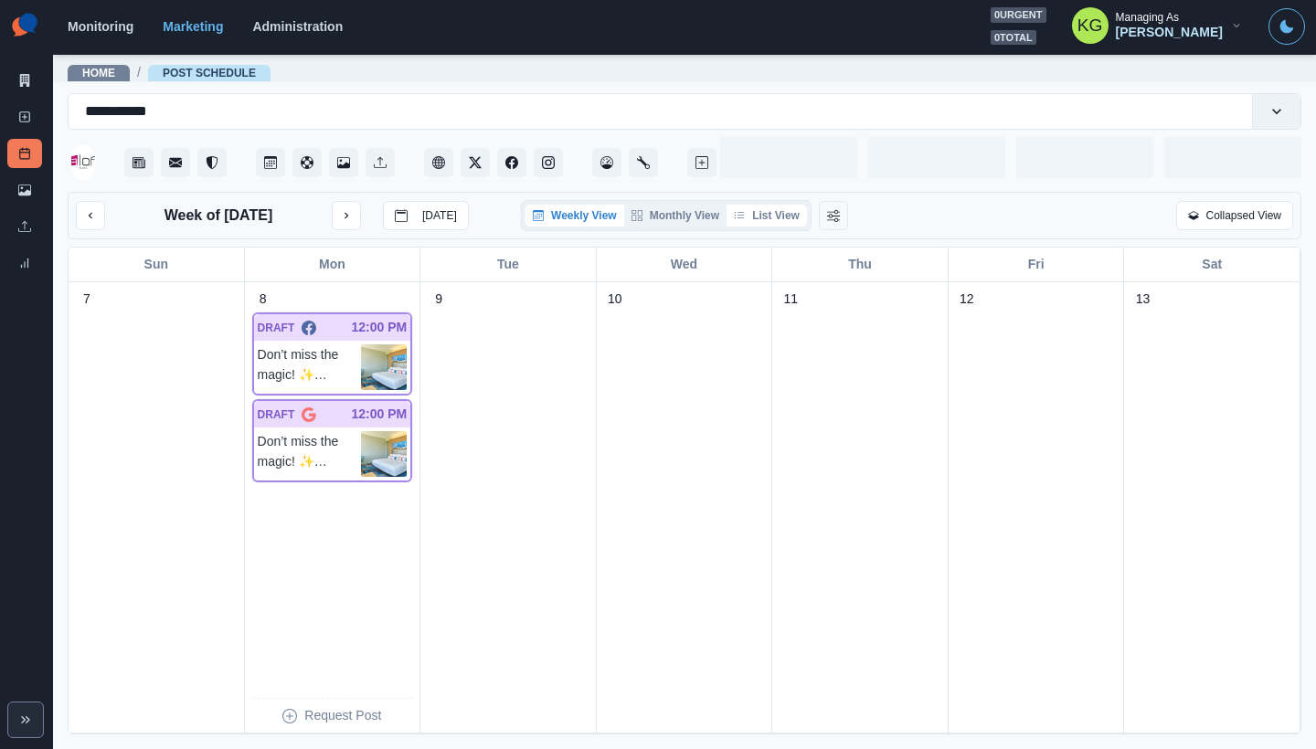
click at [789, 211] on button "List View" at bounding box center [766, 216] width 80 height 22
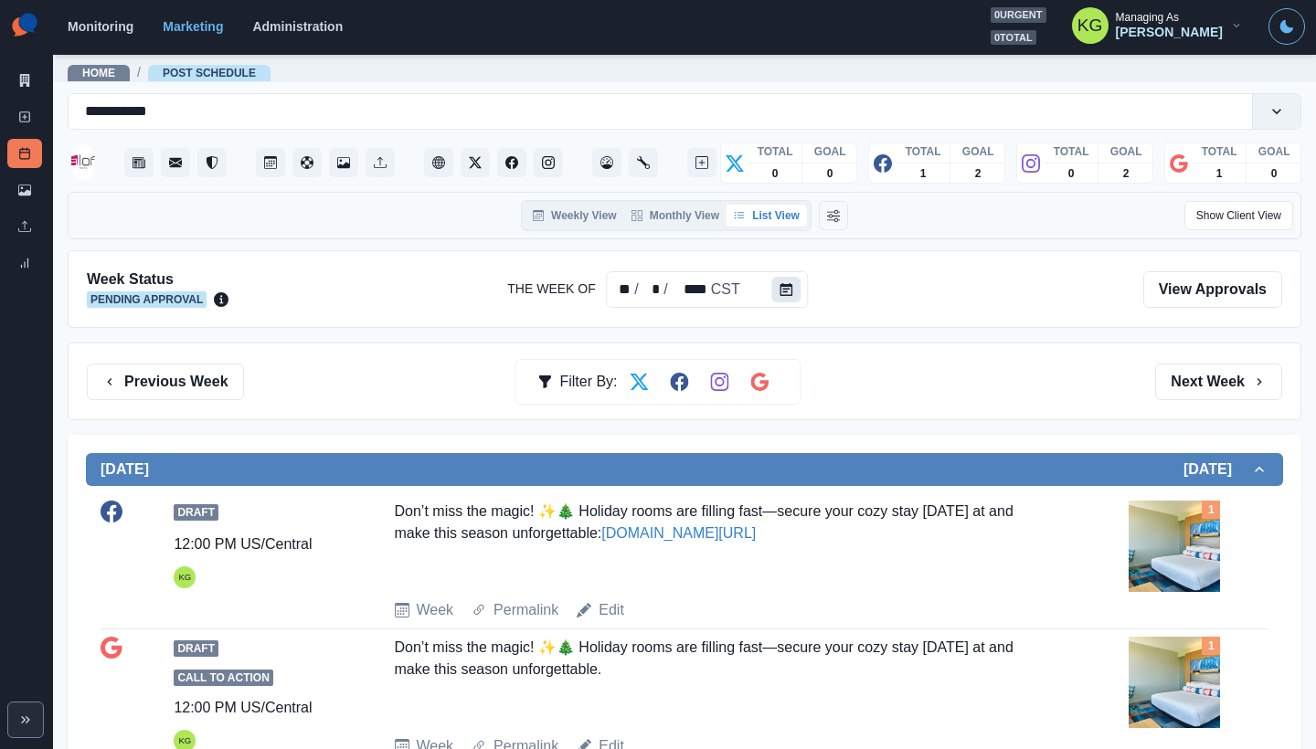
click at [790, 295] on icon "Calendar" at bounding box center [786, 289] width 13 height 13
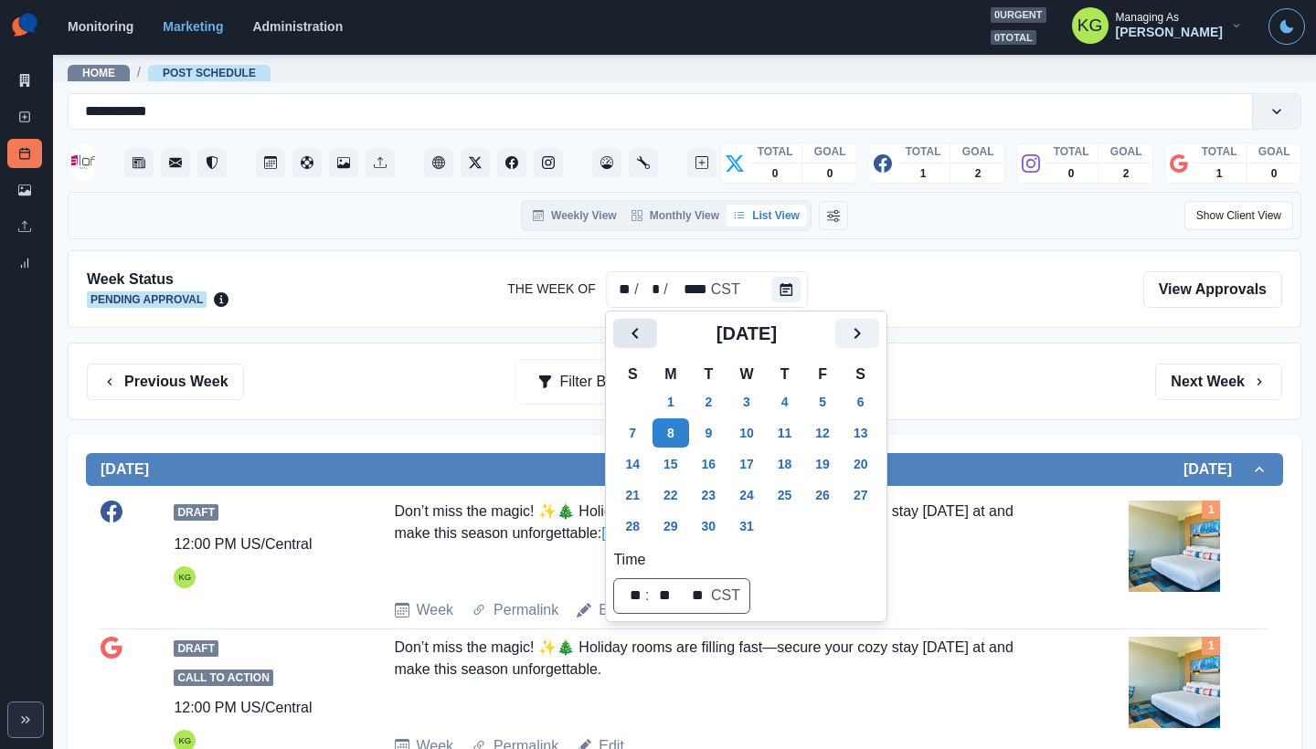
click at [622, 329] on button "Previous" at bounding box center [635, 333] width 44 height 29
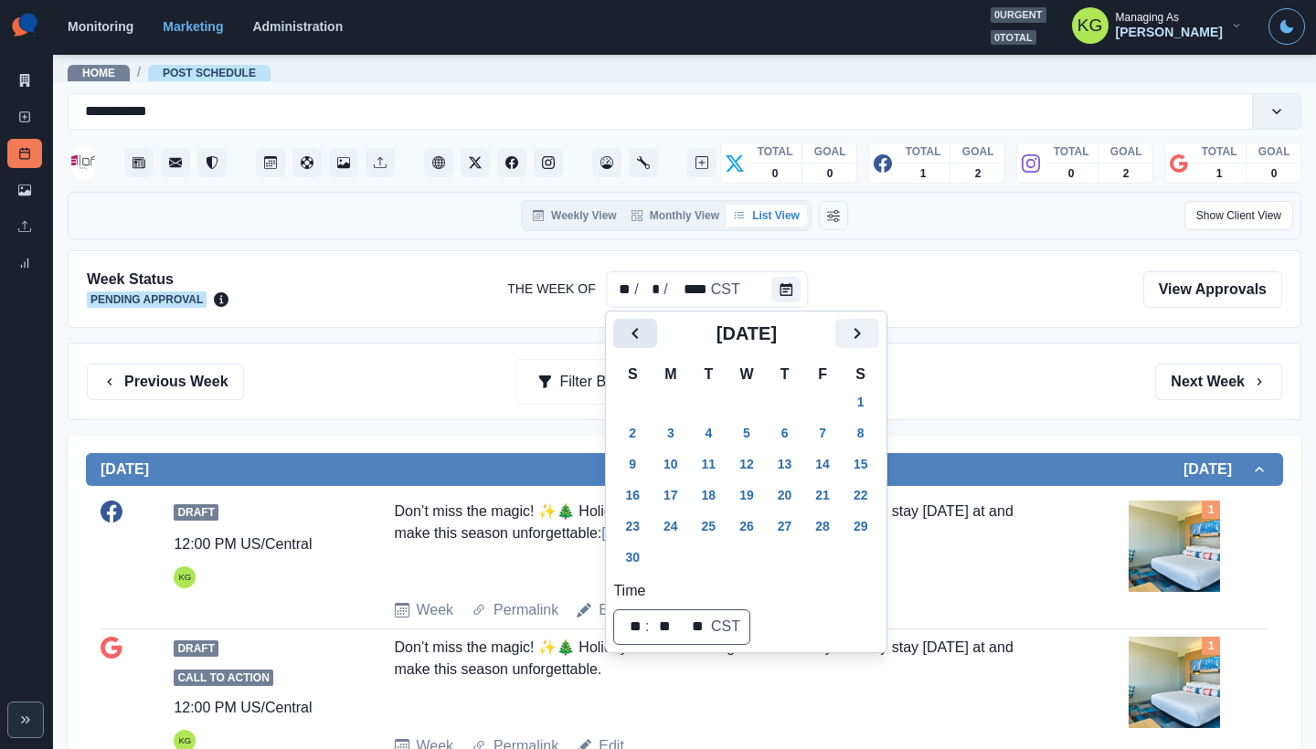
click at [622, 329] on button "Previous" at bounding box center [635, 333] width 44 height 29
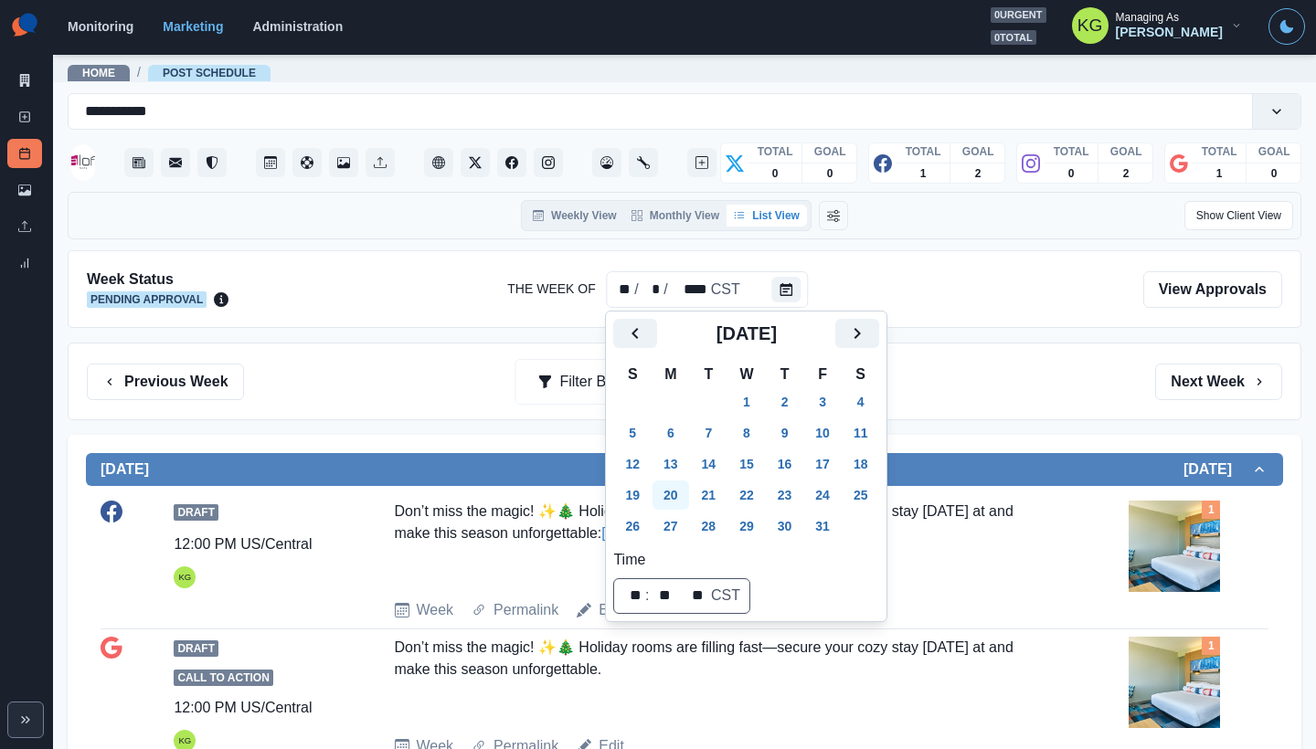
click at [673, 505] on button "20" at bounding box center [670, 495] width 37 height 29
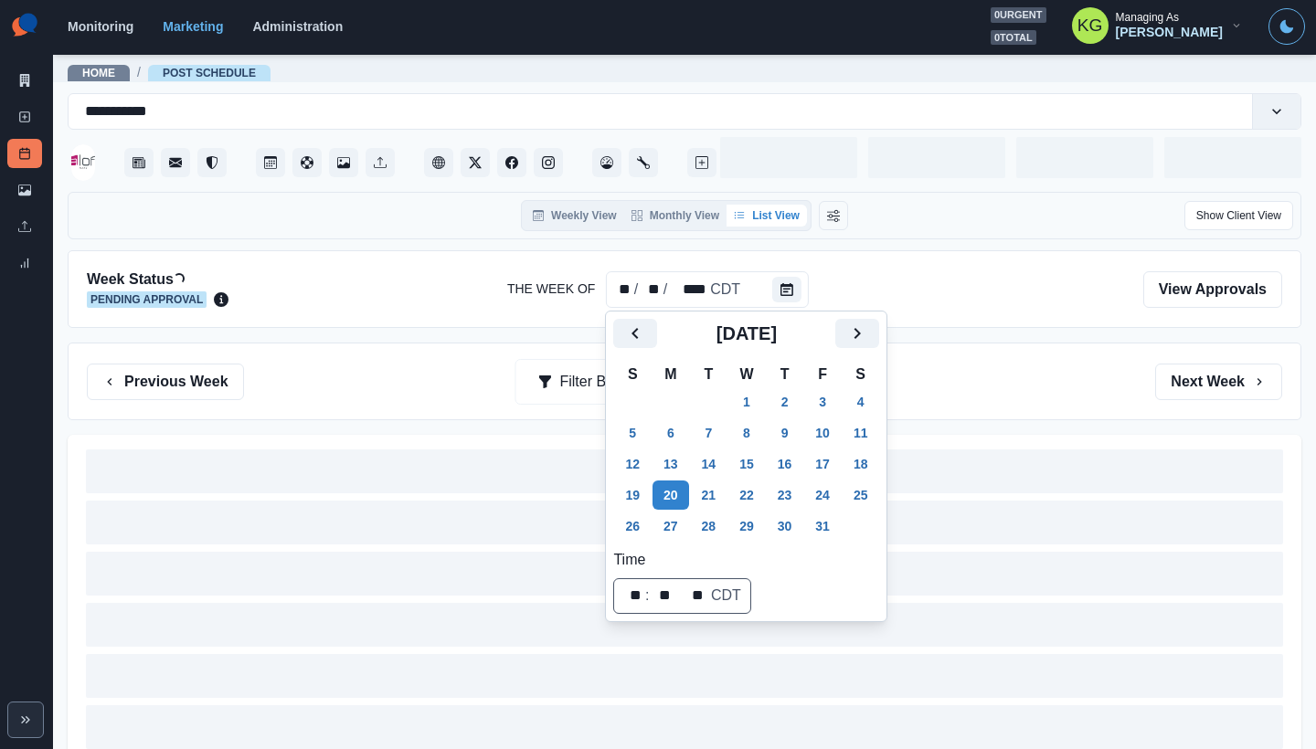
click at [1018, 380] on div "Previous Week Filter By: Next Week" at bounding box center [684, 382] width 1195 height 37
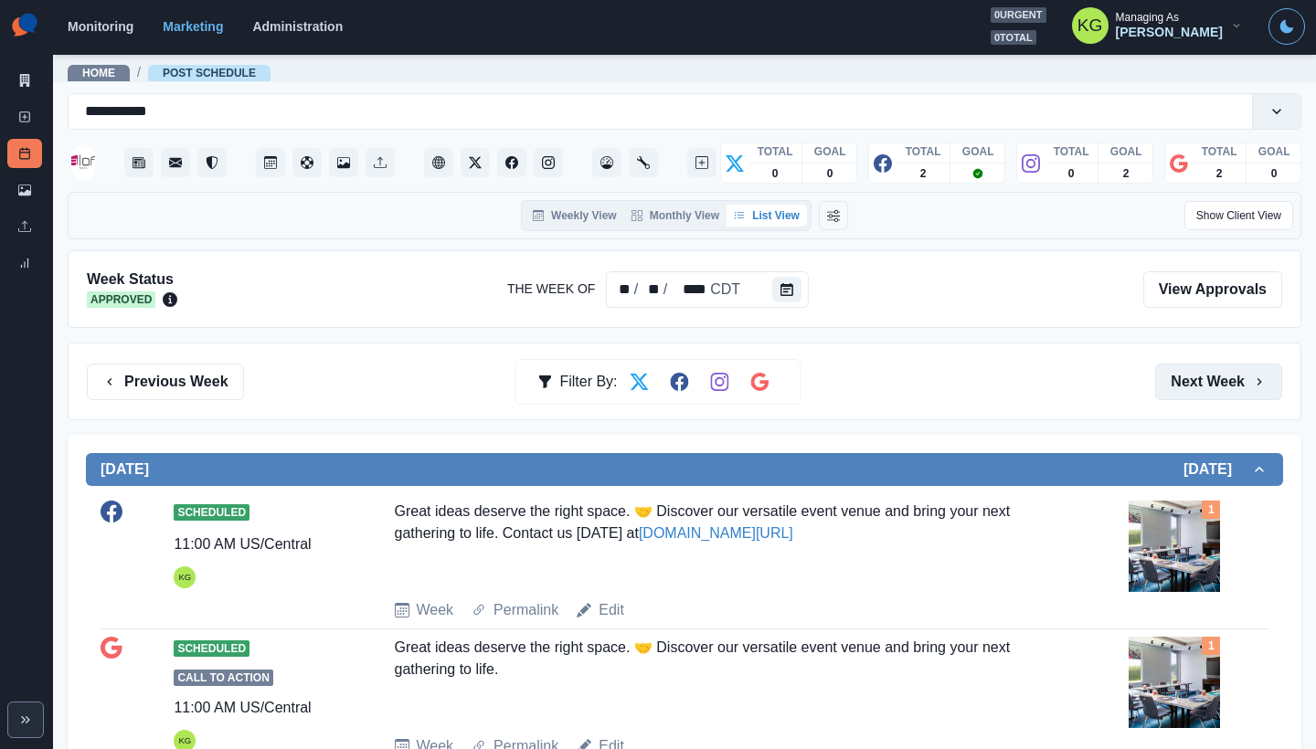
click at [1220, 383] on button "Next Week" at bounding box center [1218, 382] width 127 height 37
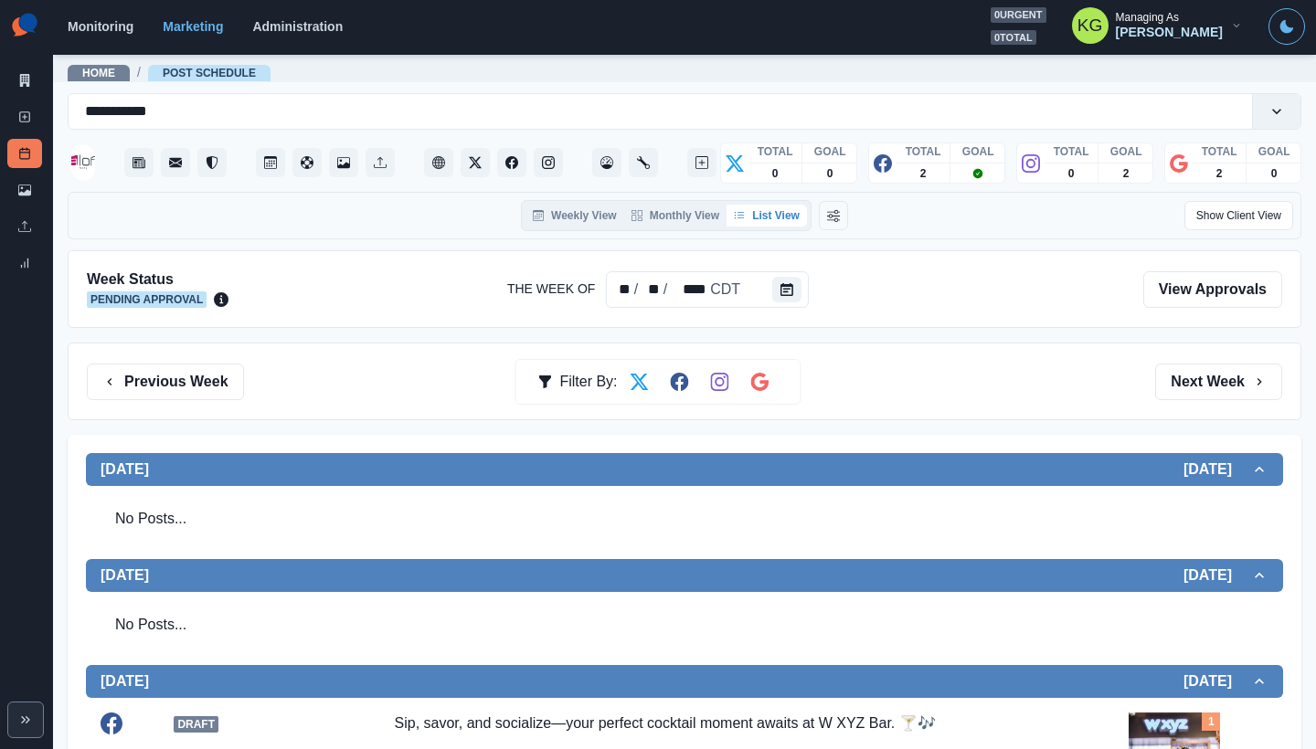
click at [1192, 387] on button "Next Week" at bounding box center [1218, 382] width 127 height 37
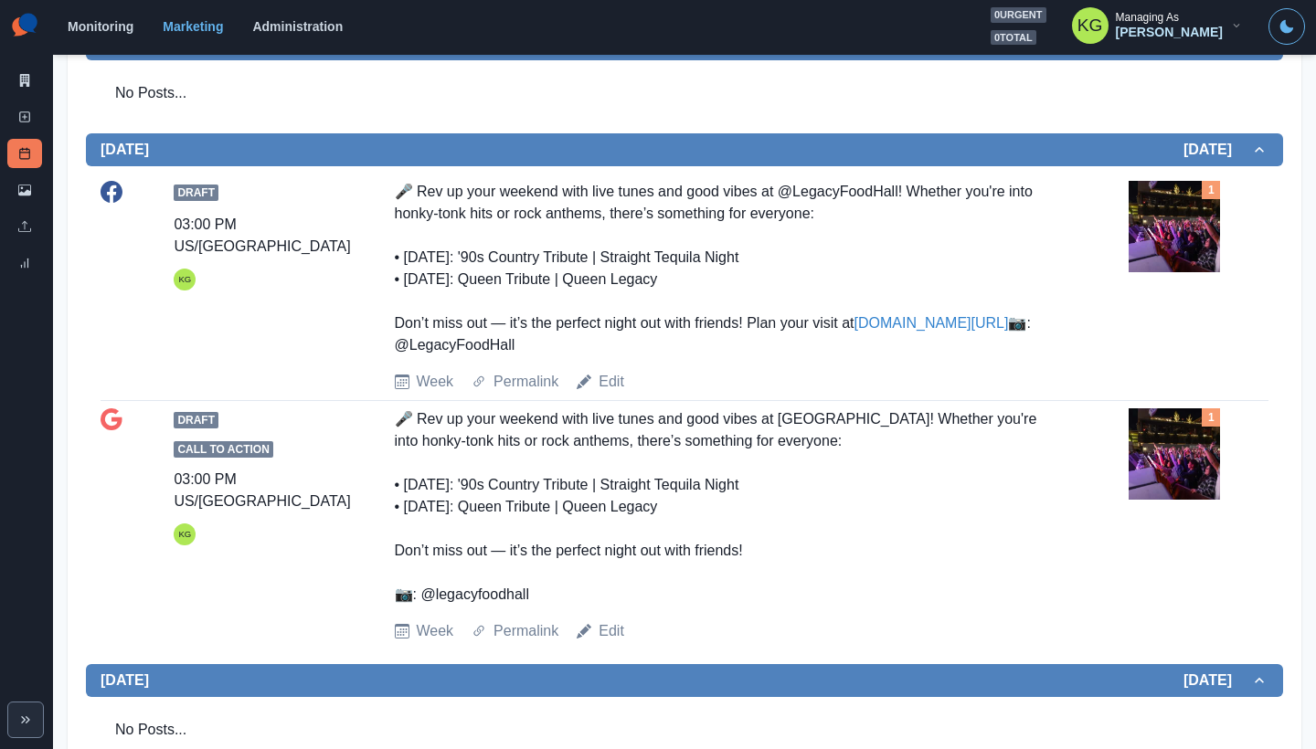
scroll to position [116, 0]
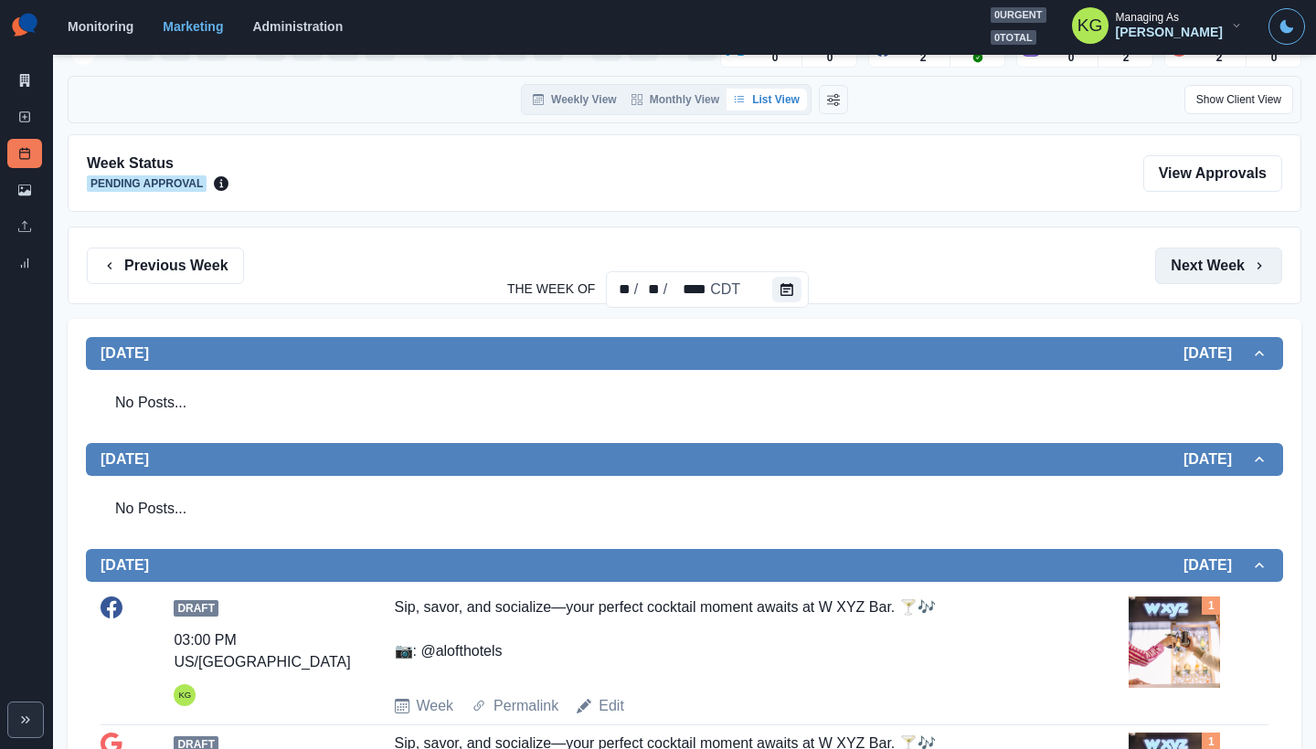
click at [1235, 262] on button "Next Week" at bounding box center [1218, 266] width 127 height 37
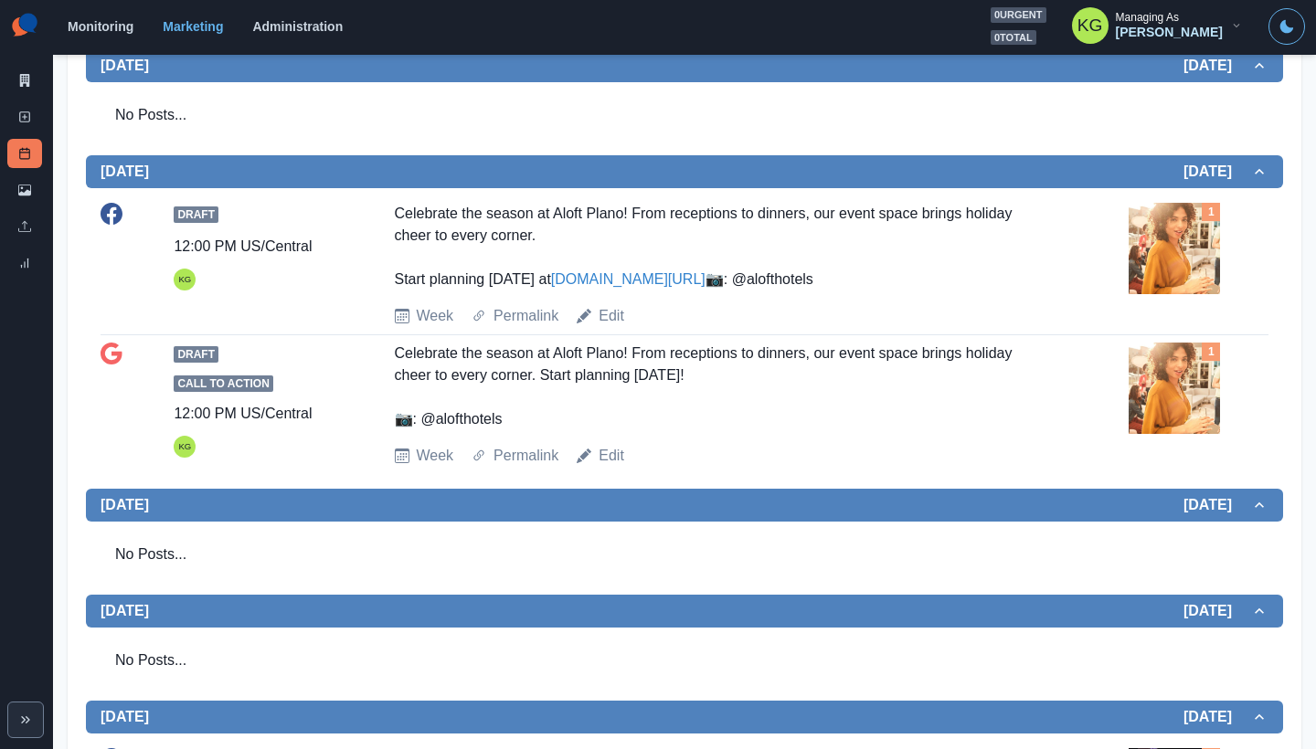
scroll to position [65, 0]
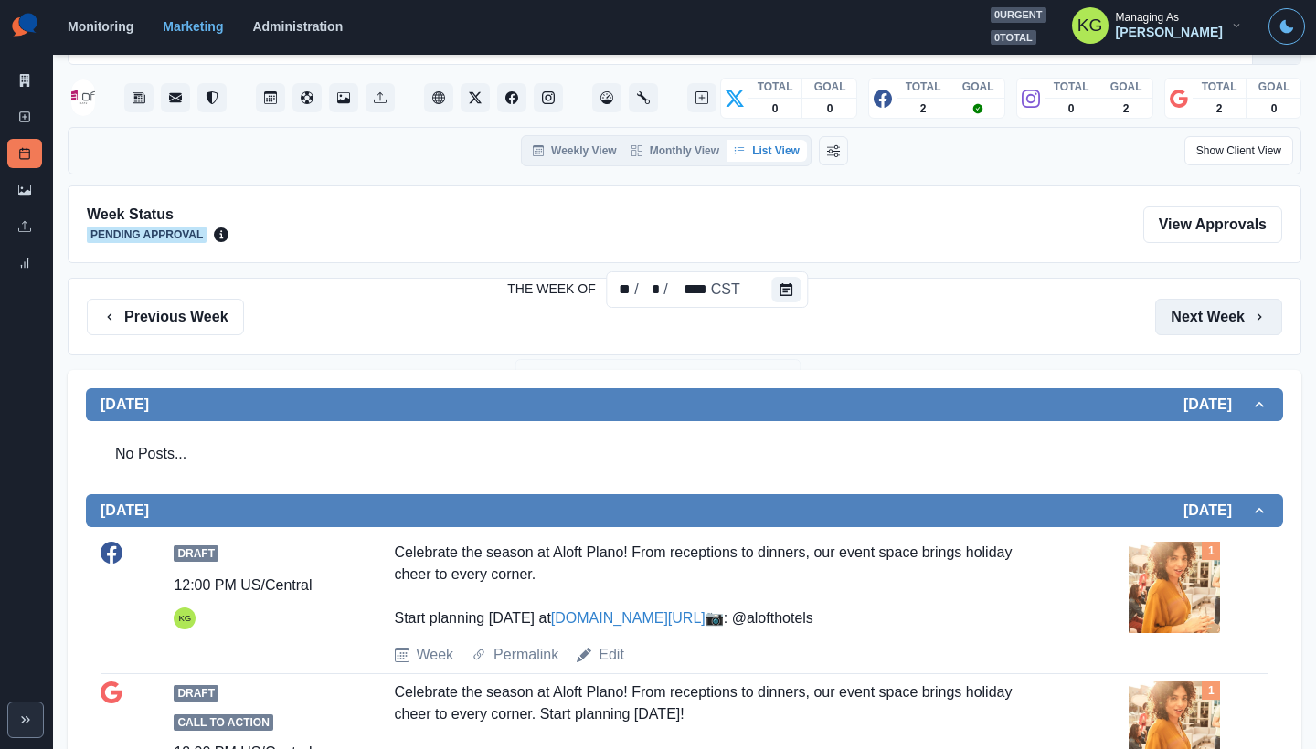
click at [1190, 319] on button "Next Week" at bounding box center [1218, 317] width 127 height 37
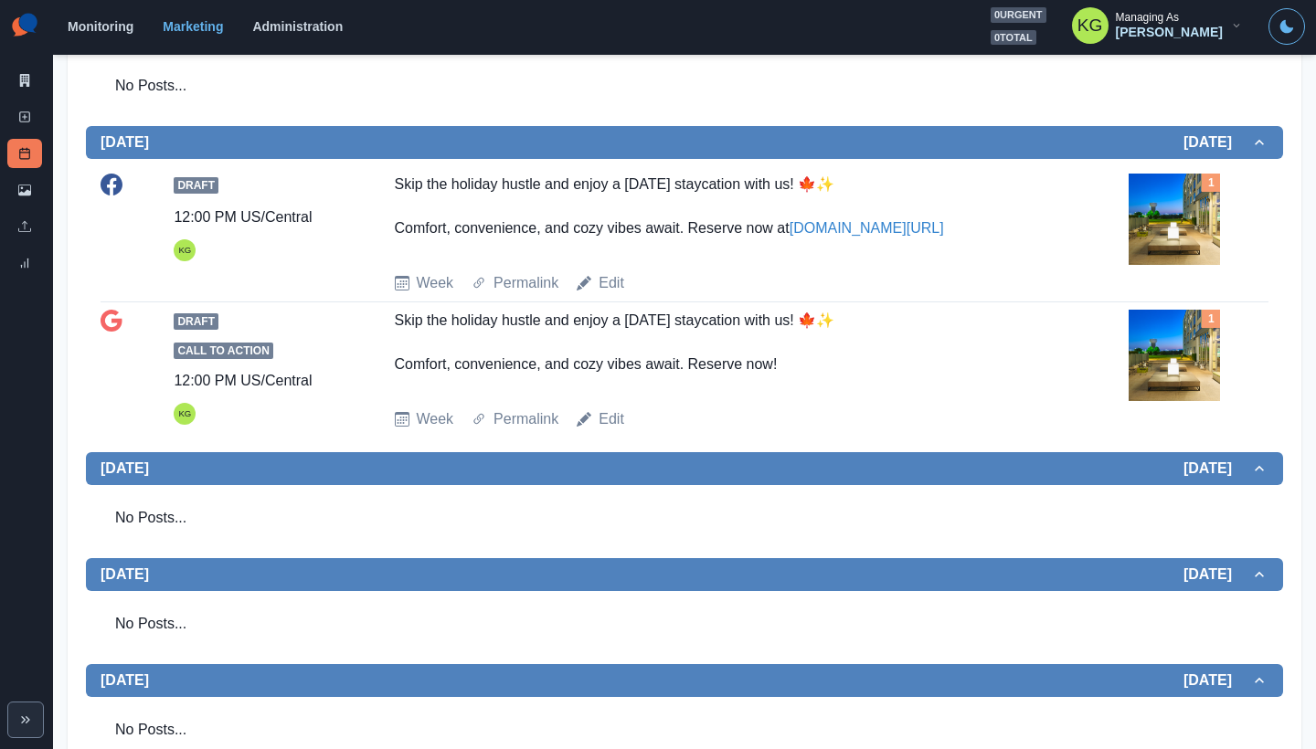
scroll to position [226, 0]
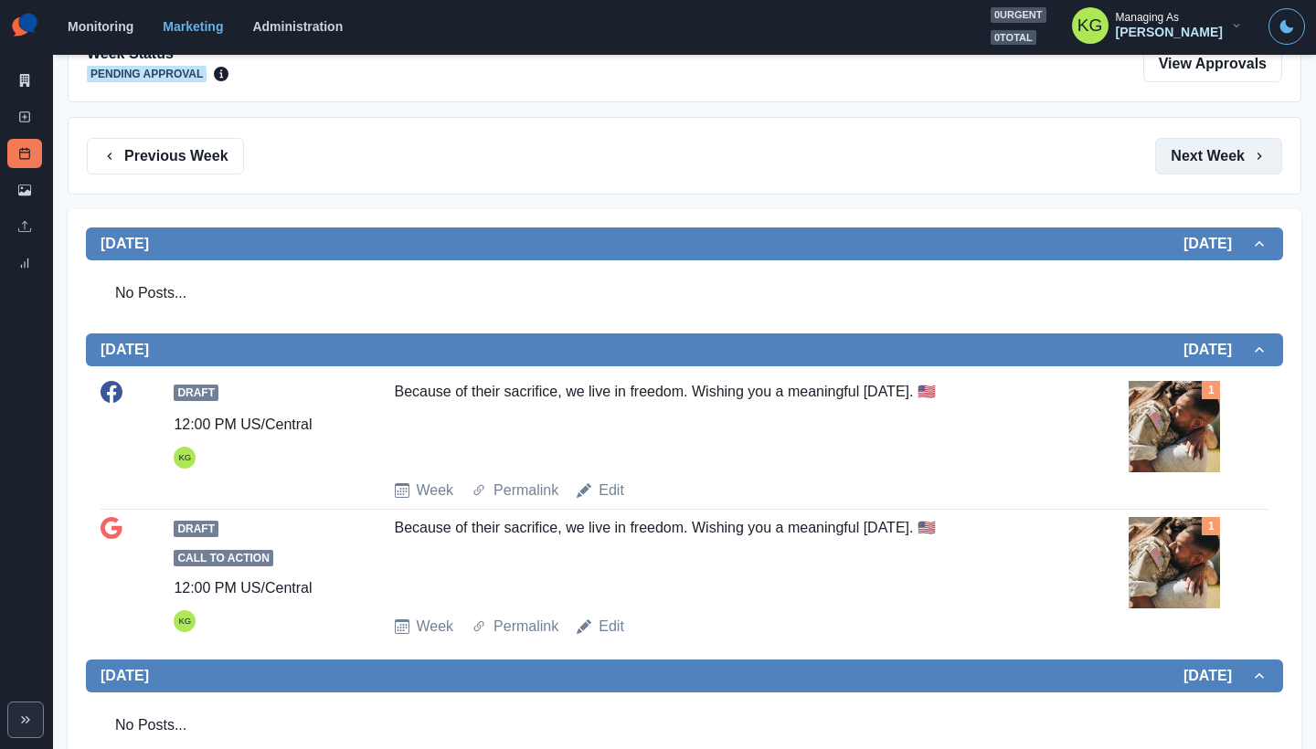
click at [1155, 154] on button "Next Week" at bounding box center [1218, 156] width 127 height 37
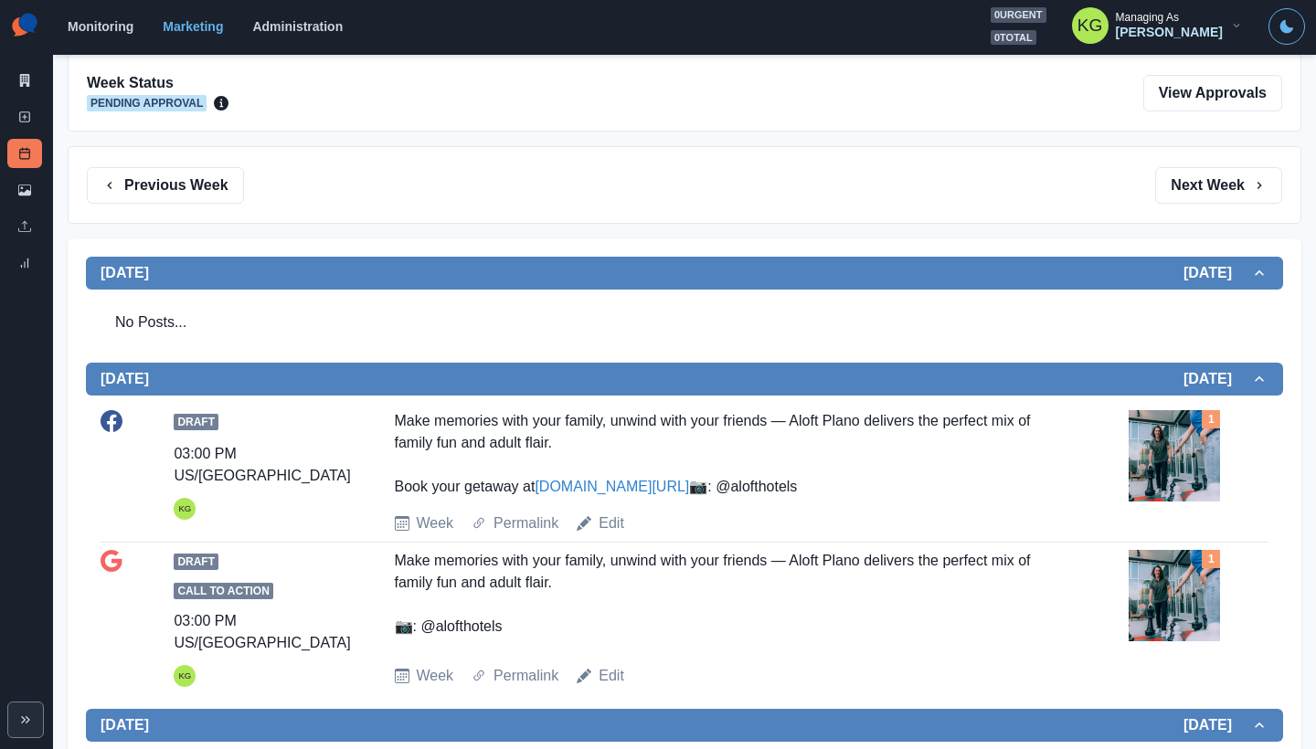
scroll to position [847, 0]
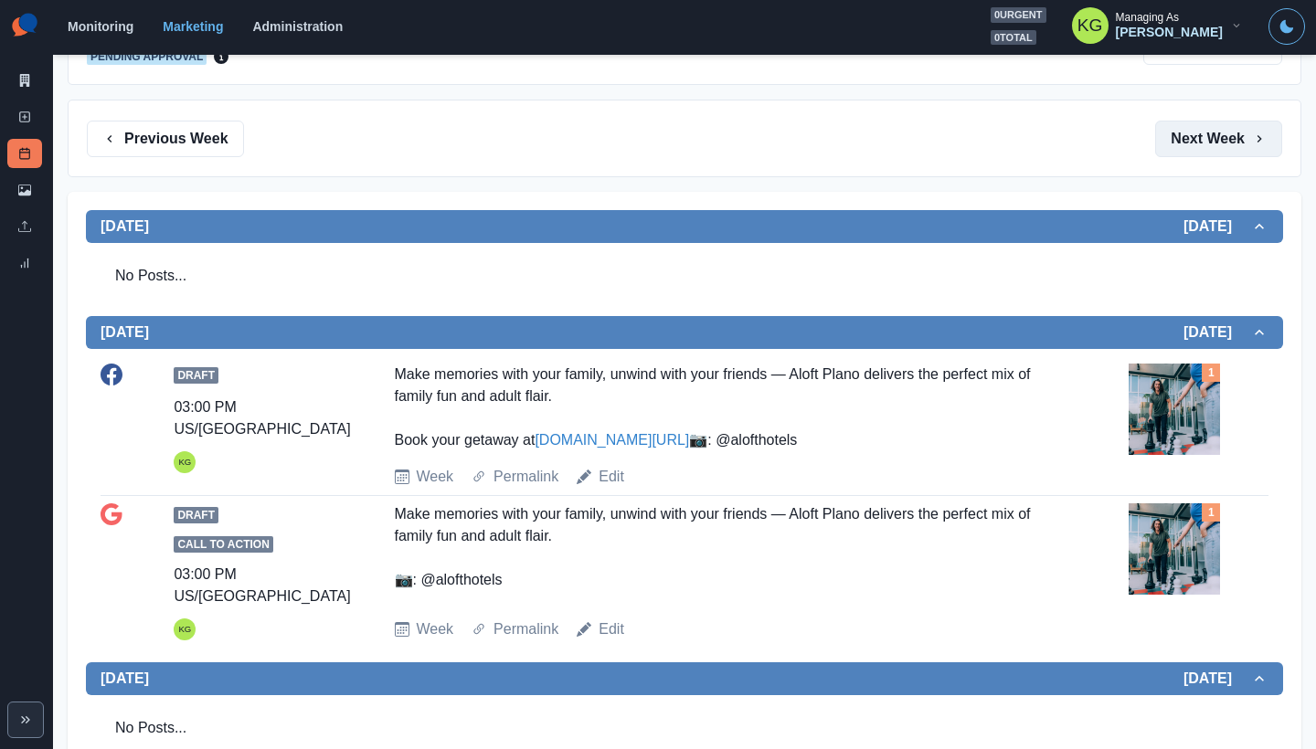
click at [1164, 142] on button "Next Week" at bounding box center [1218, 139] width 127 height 37
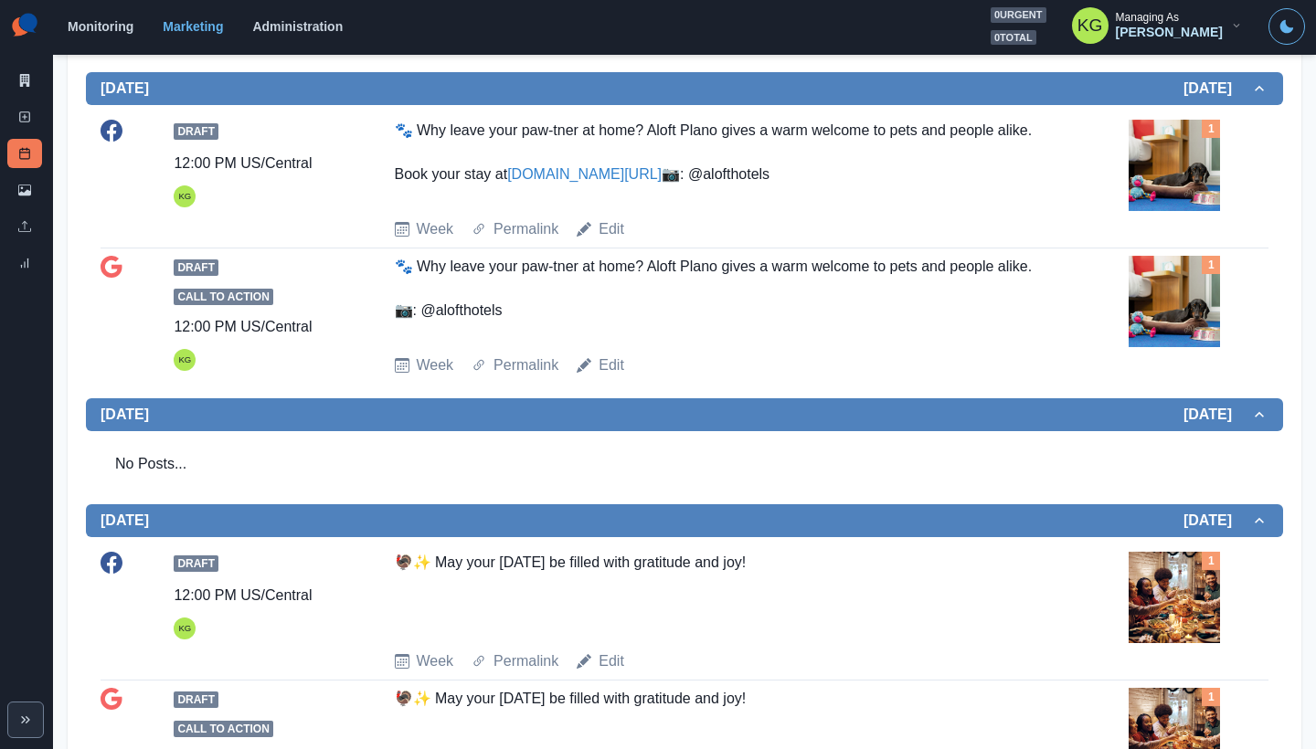
scroll to position [699, 0]
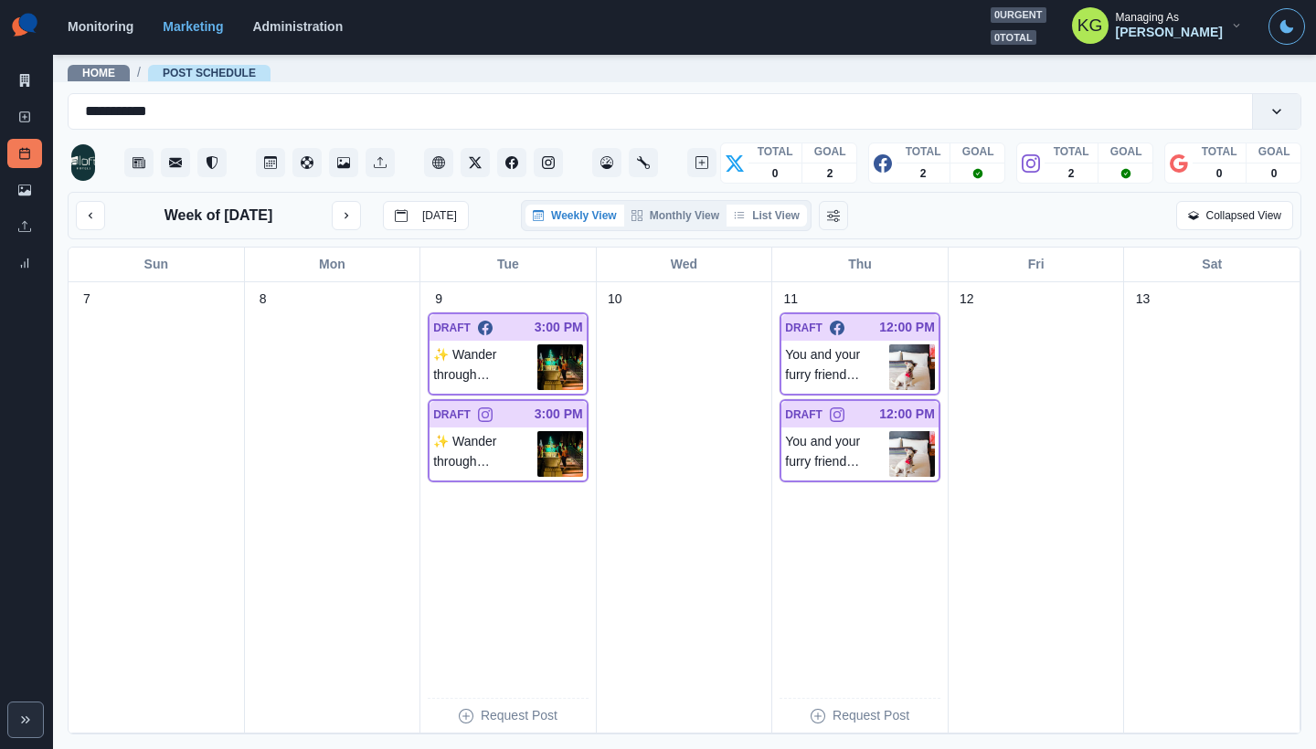
click at [802, 217] on button "List View" at bounding box center [766, 216] width 80 height 22
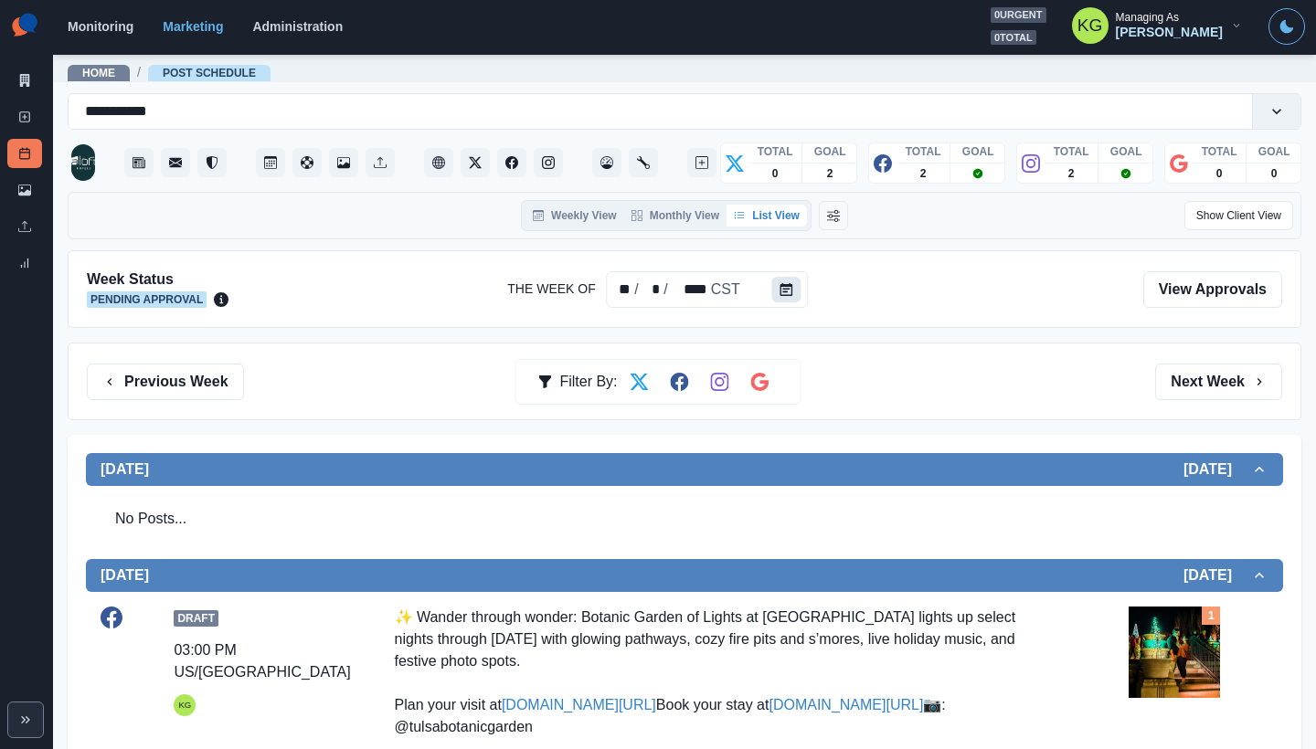
click at [790, 298] on button "Calendar" at bounding box center [786, 290] width 29 height 26
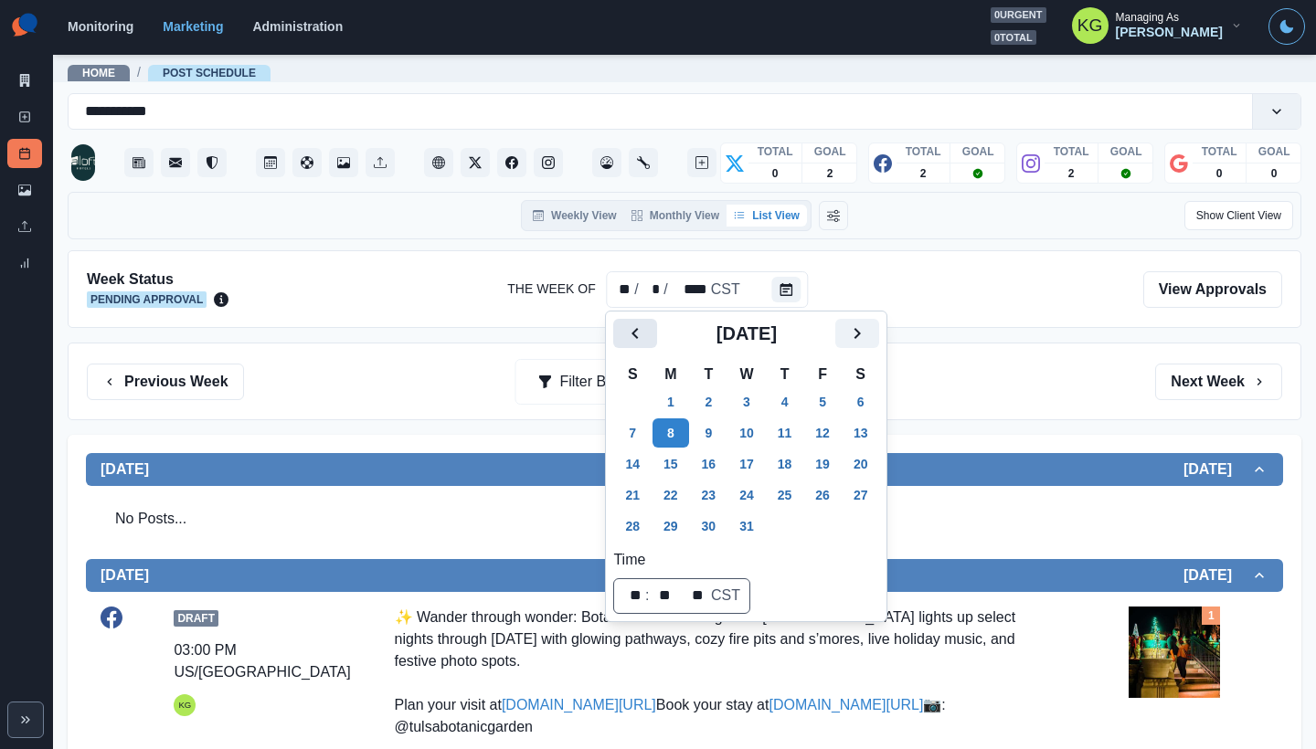
click at [631, 345] on button "Previous" at bounding box center [635, 333] width 44 height 29
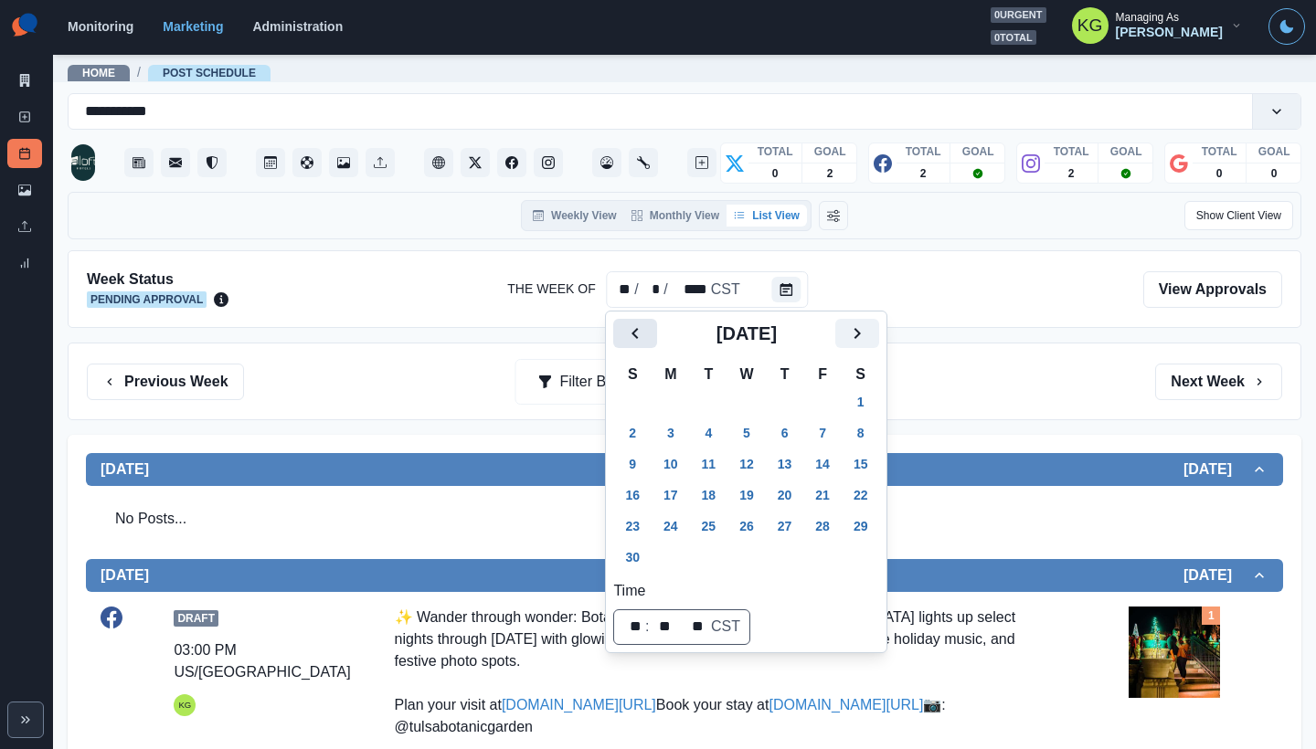
click at [631, 345] on button "Previous" at bounding box center [635, 333] width 44 height 29
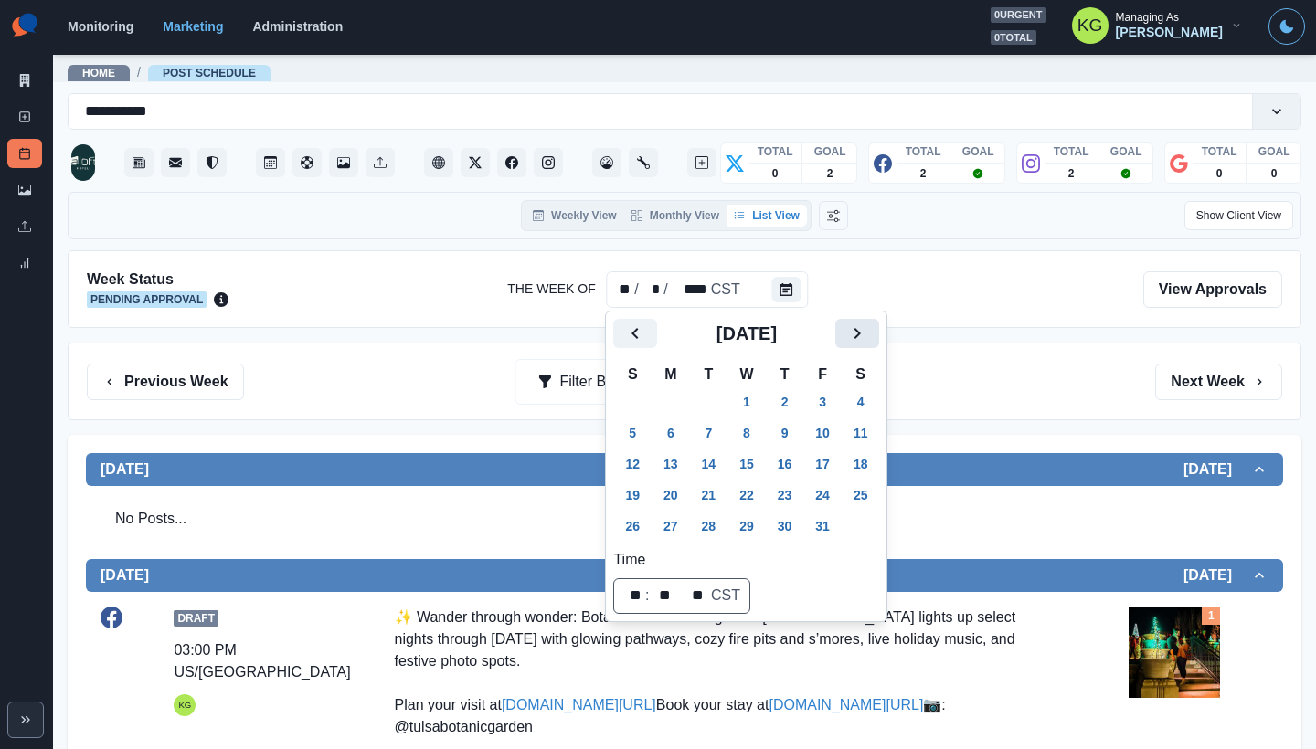
click at [867, 331] on icon "Next" at bounding box center [857, 334] width 22 height 22
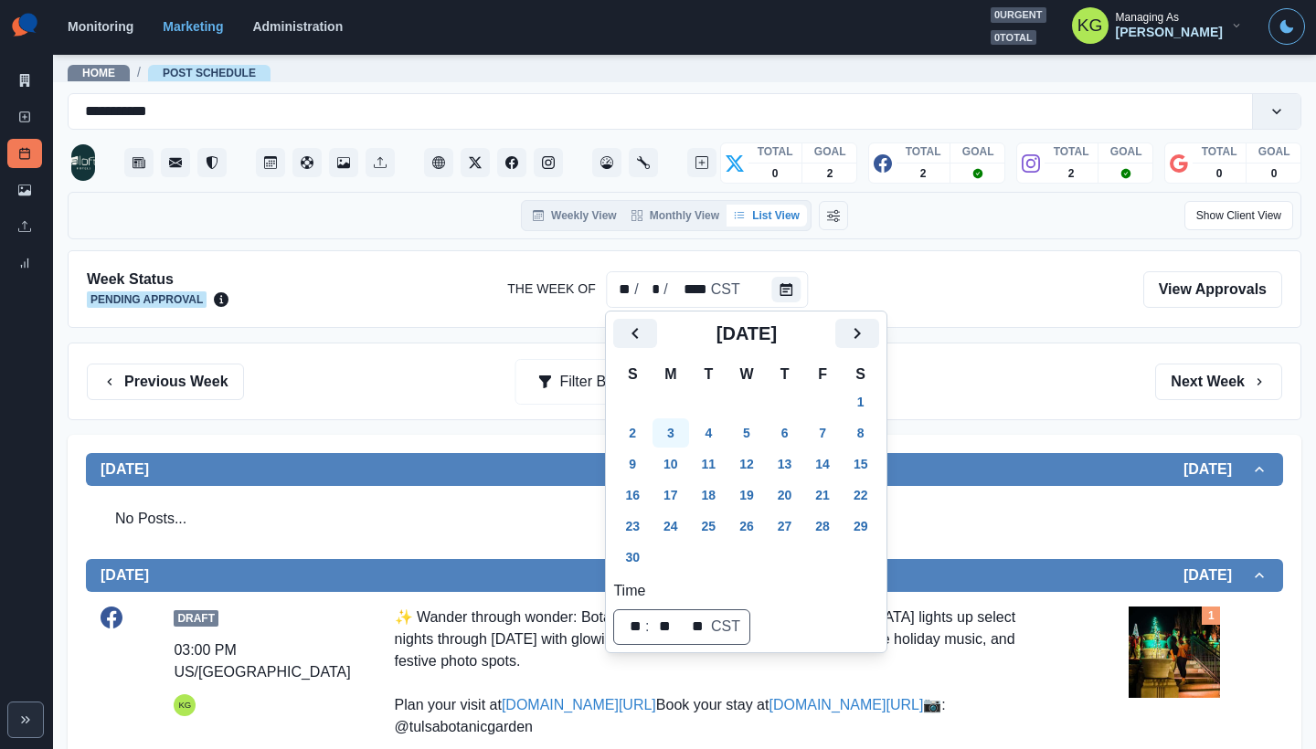
click at [677, 438] on button "3" at bounding box center [670, 433] width 37 height 29
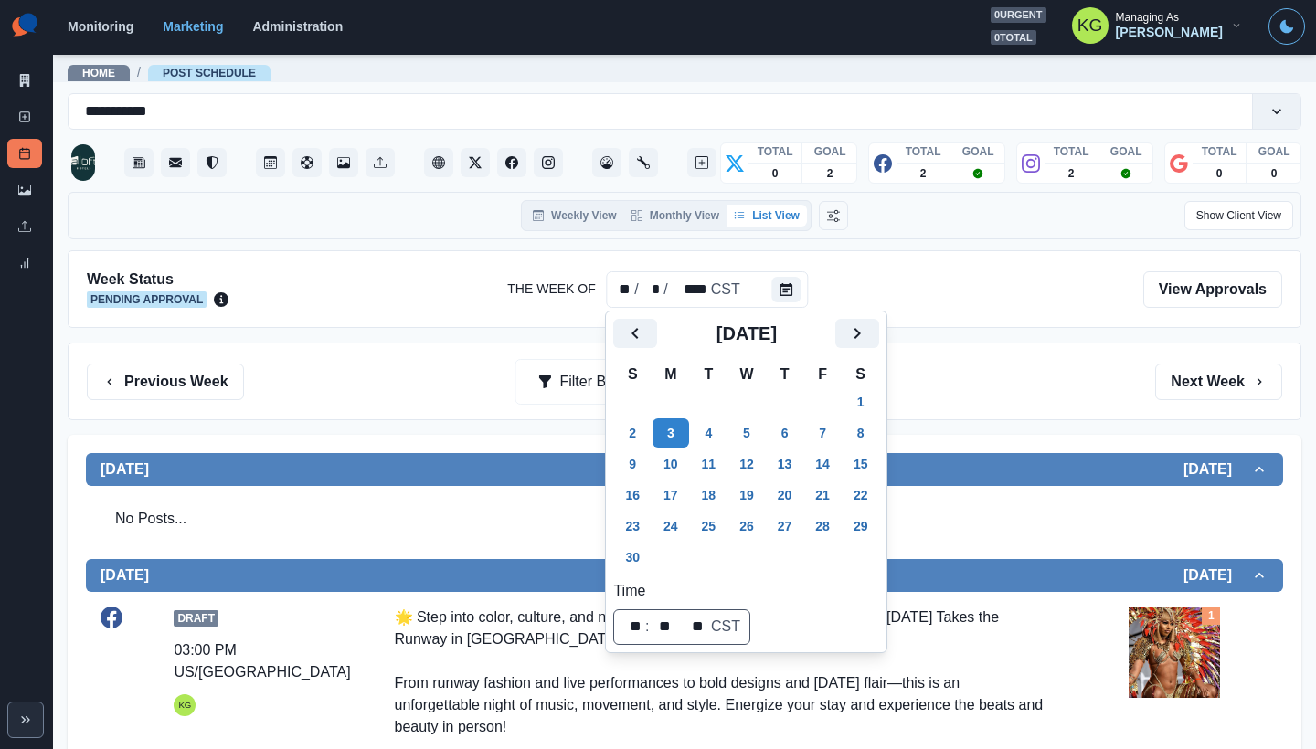
click at [1027, 351] on div "Previous Week Filter By: Next Week" at bounding box center [685, 382] width 1234 height 78
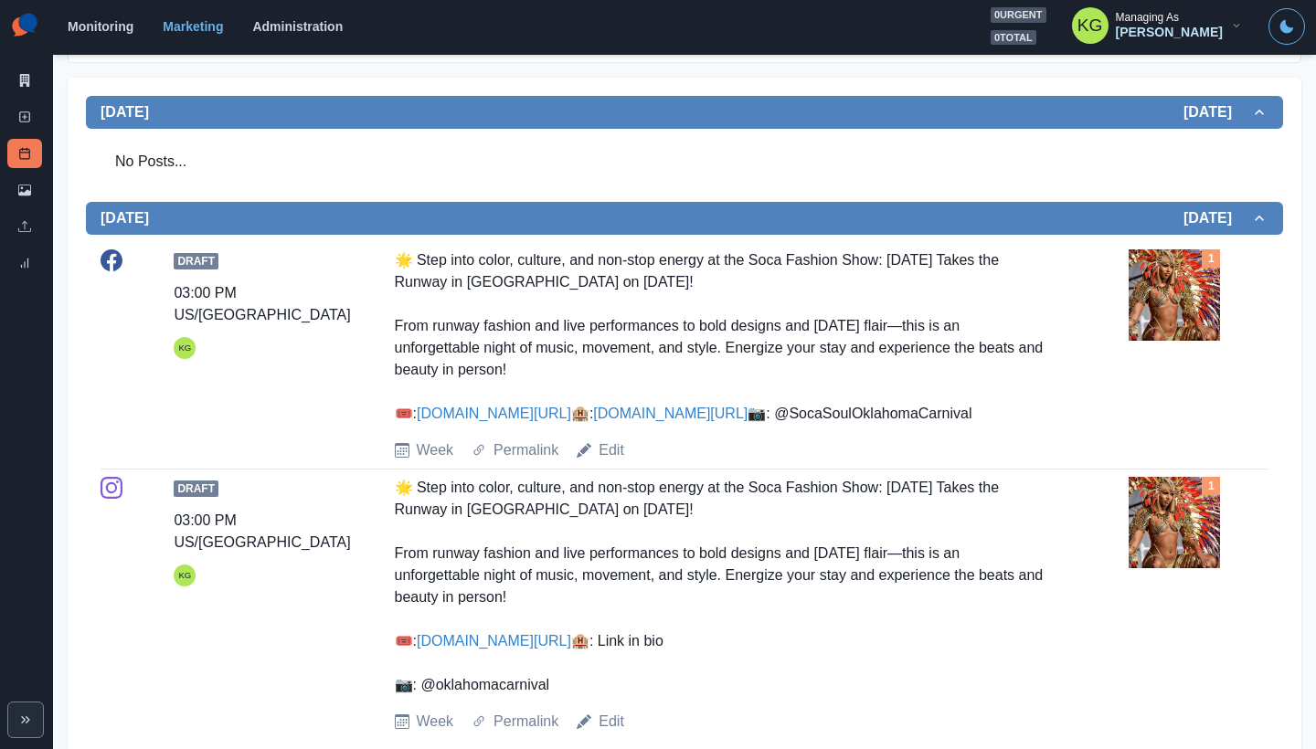
scroll to position [263, 0]
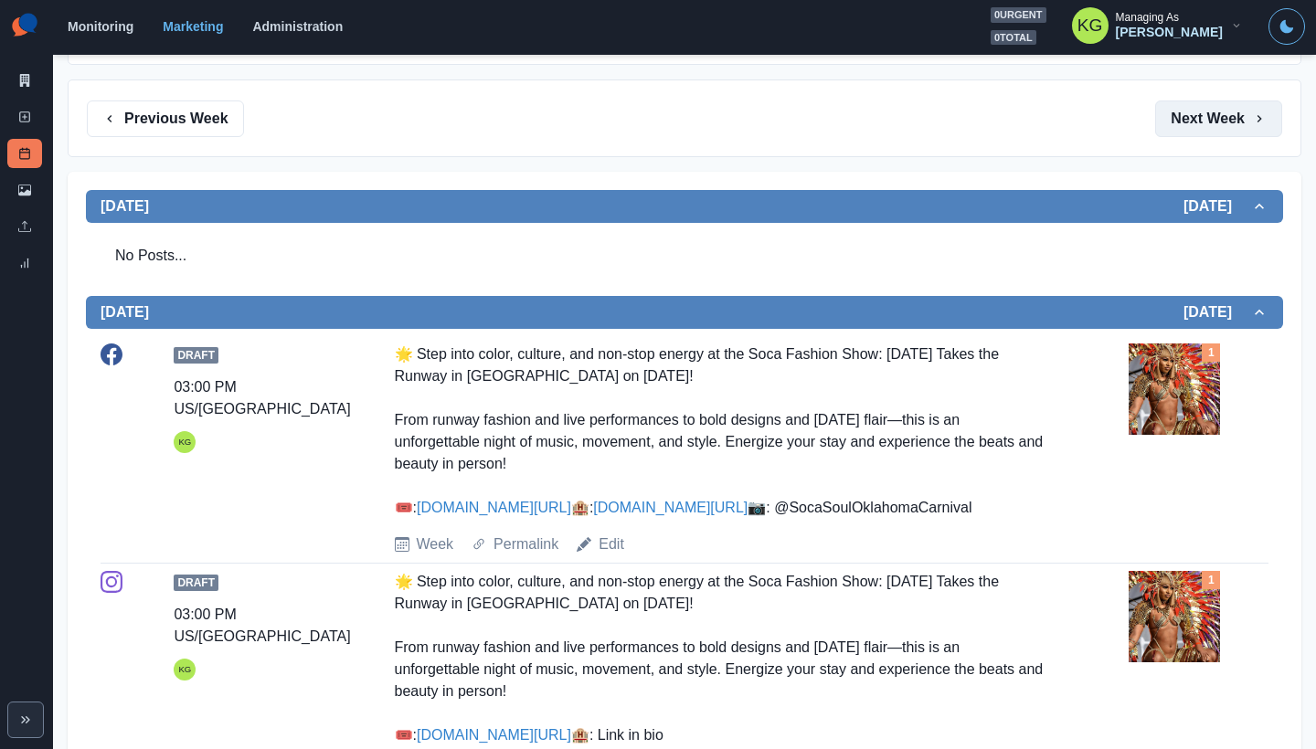
click at [1155, 122] on button "Next Week" at bounding box center [1218, 119] width 127 height 37
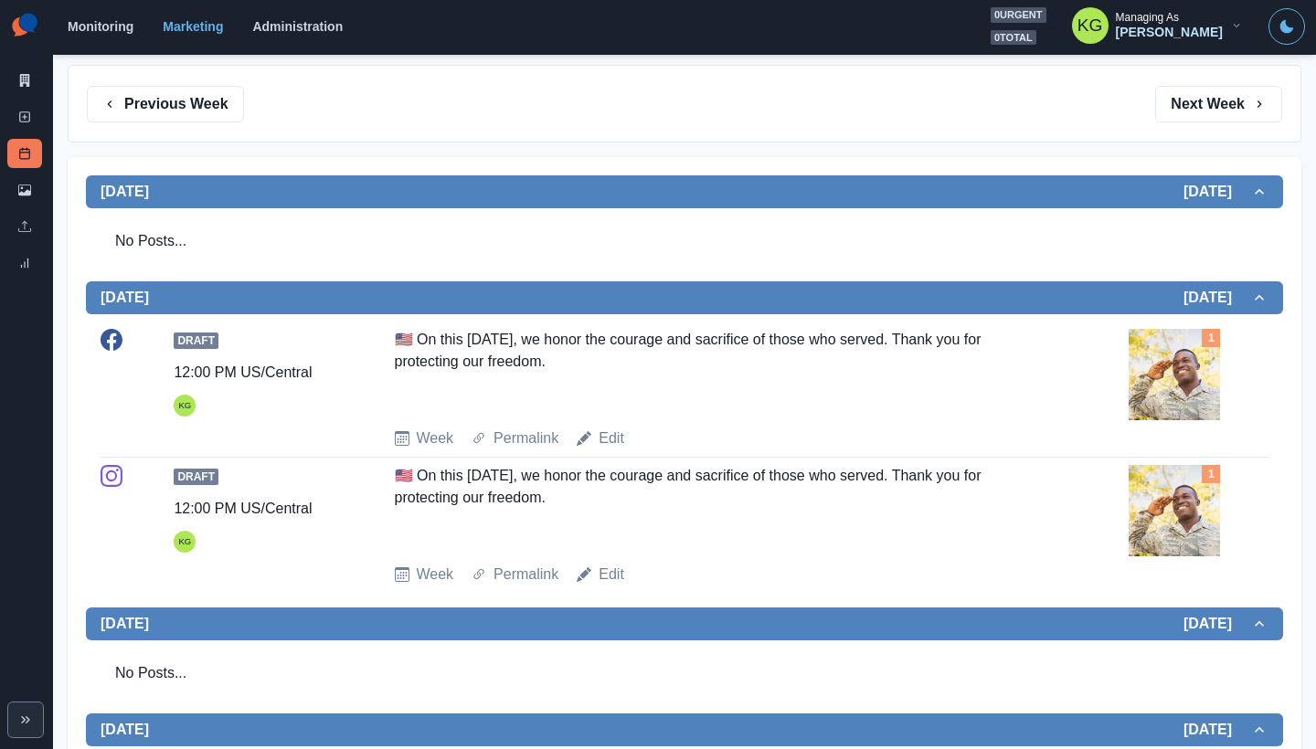
scroll to position [18, 0]
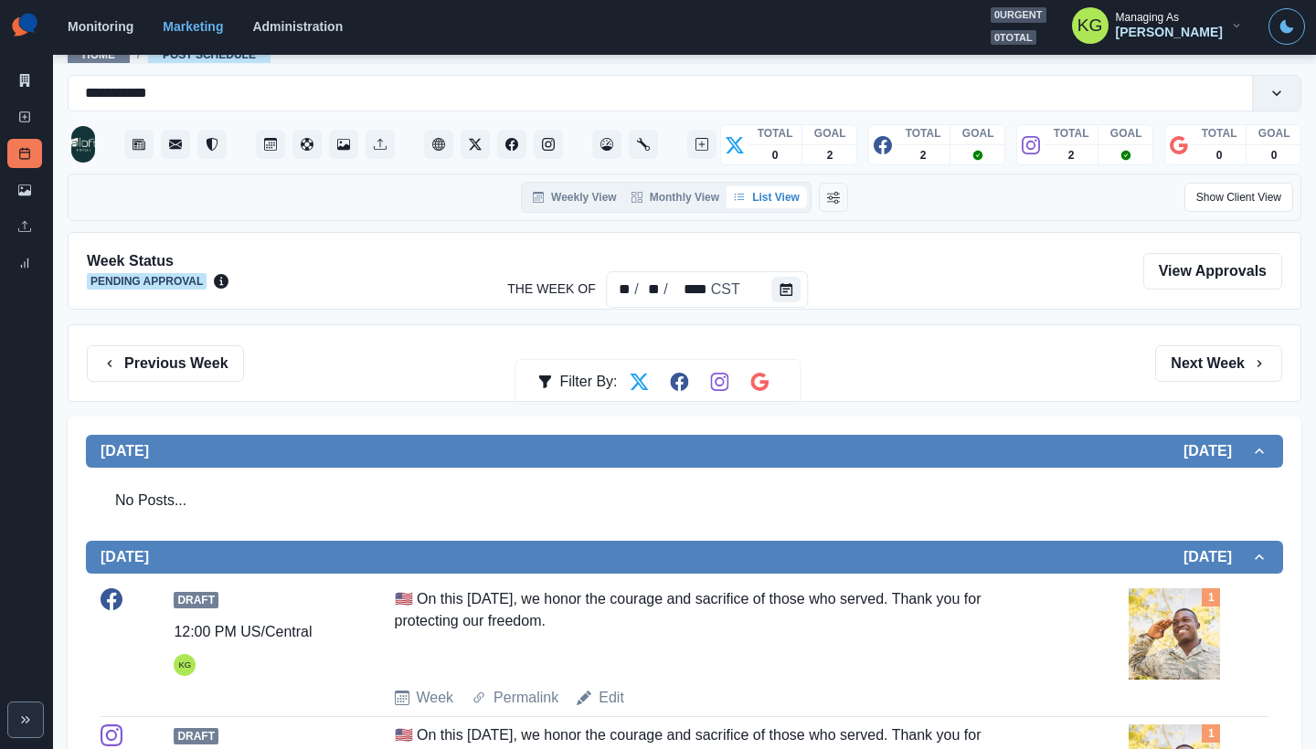
click at [1217, 340] on div "Previous Week Filter By: Next Week" at bounding box center [685, 363] width 1234 height 78
click at [1228, 369] on button "Next Week" at bounding box center [1218, 363] width 127 height 37
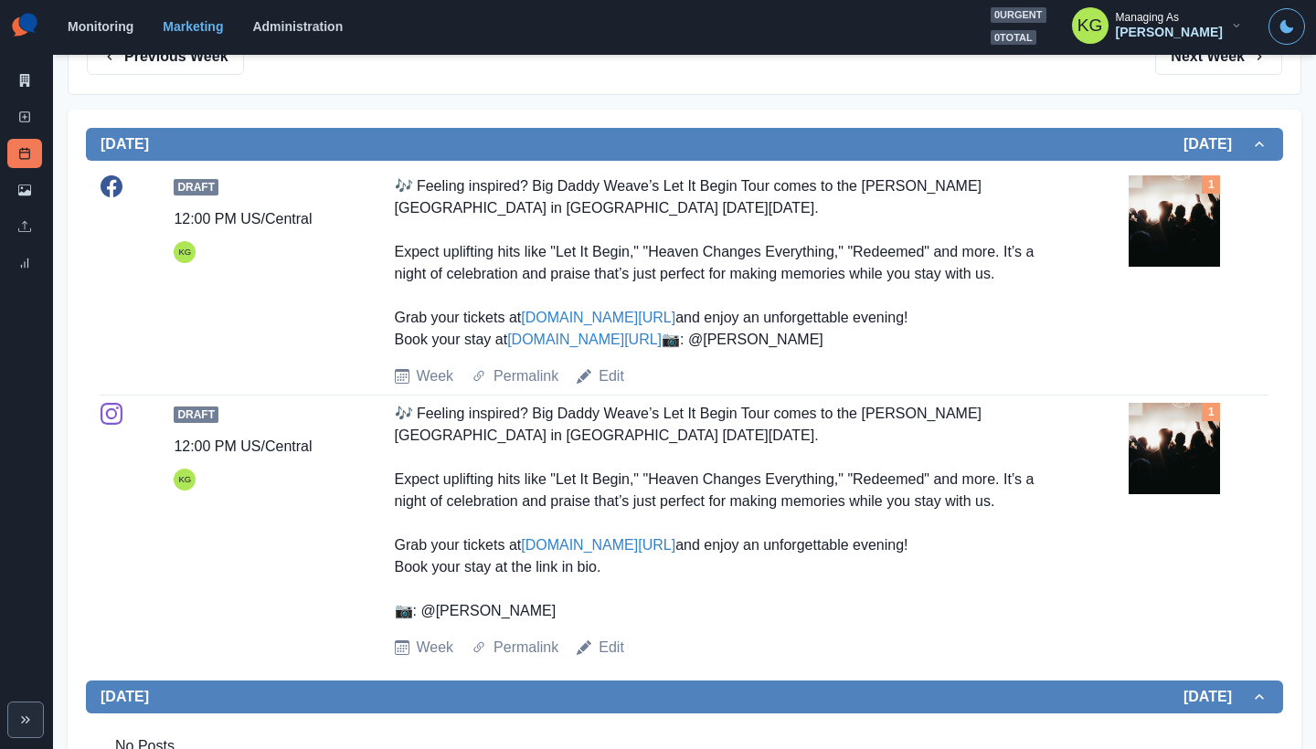
scroll to position [206, 0]
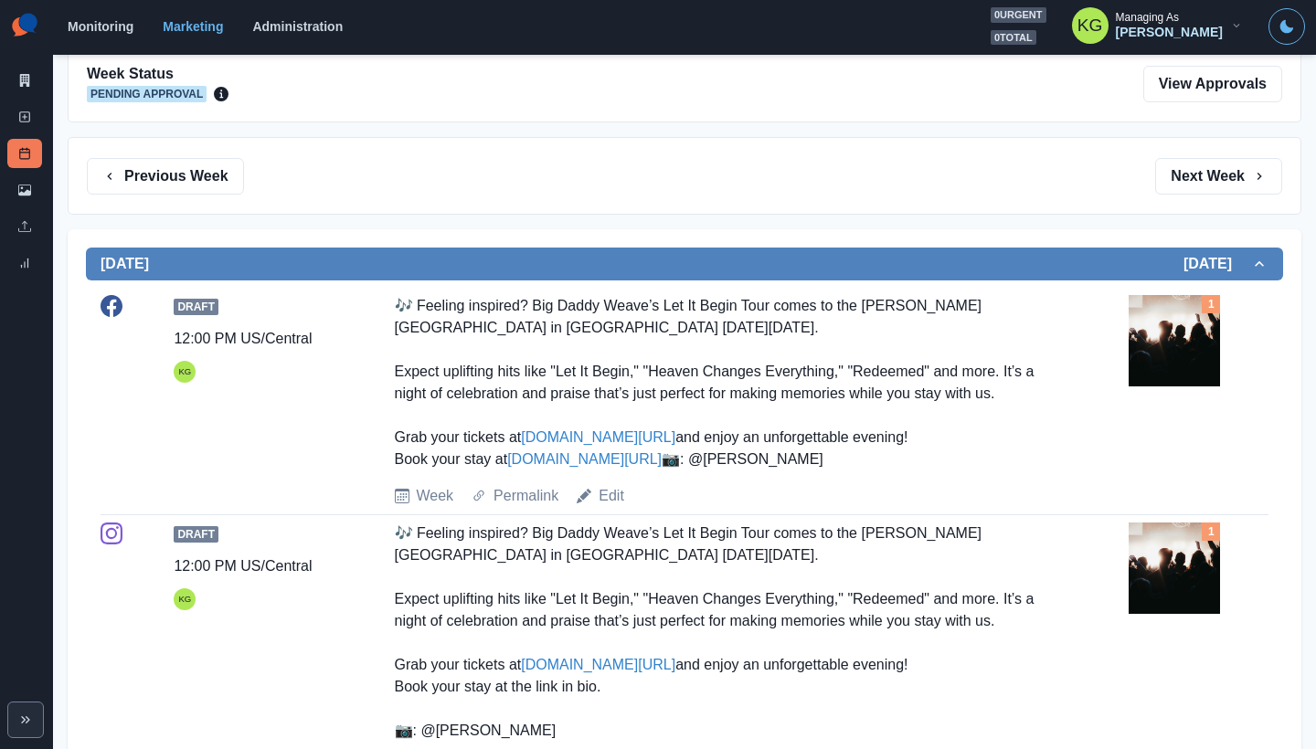
click at [1188, 198] on div "Previous Week Filter By: Next Week" at bounding box center [685, 176] width 1234 height 78
click at [1181, 180] on button "Next Week" at bounding box center [1218, 176] width 127 height 37
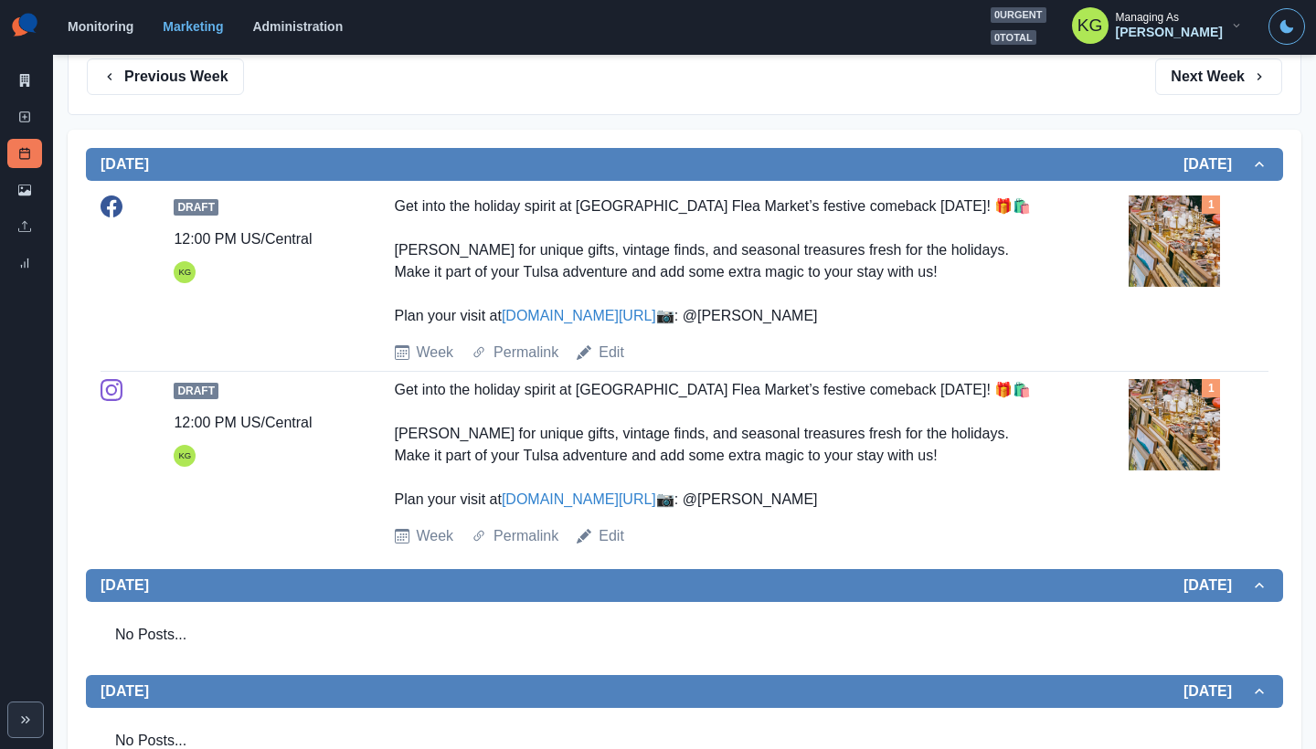
scroll to position [296, 0]
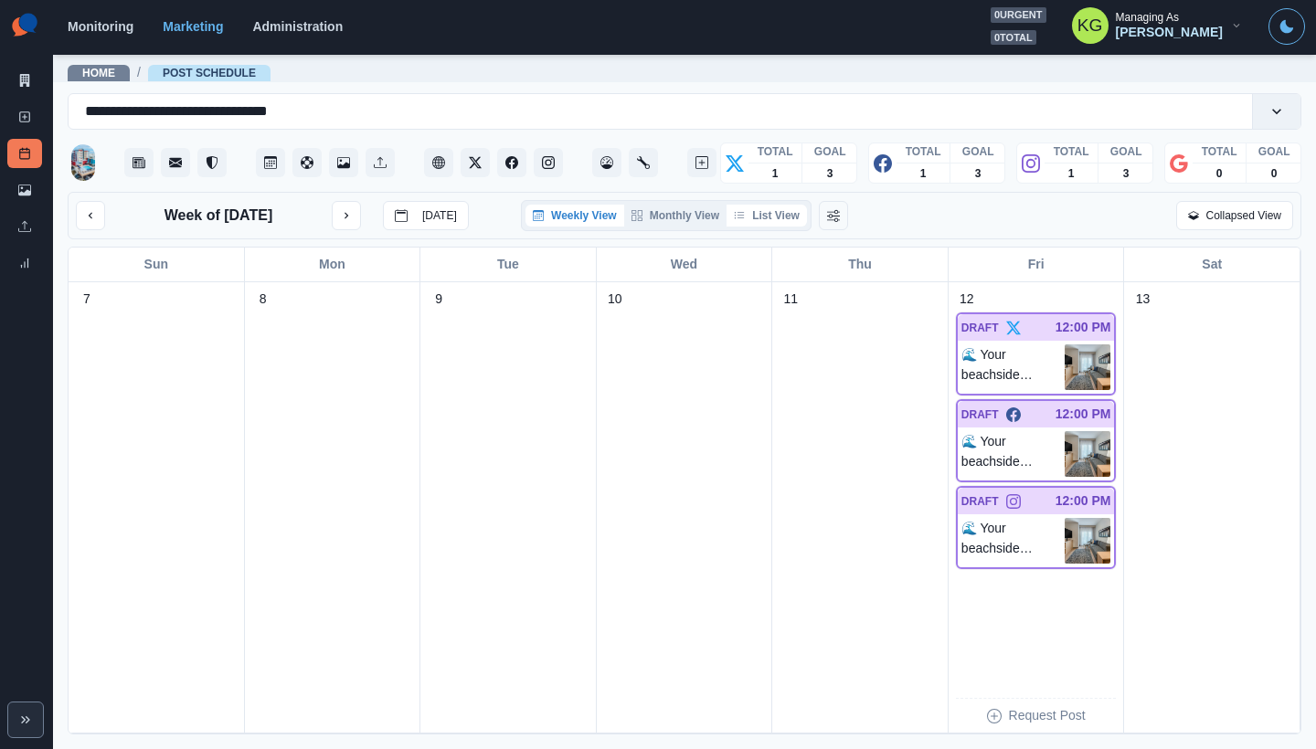
click at [798, 213] on button "List View" at bounding box center [766, 216] width 80 height 22
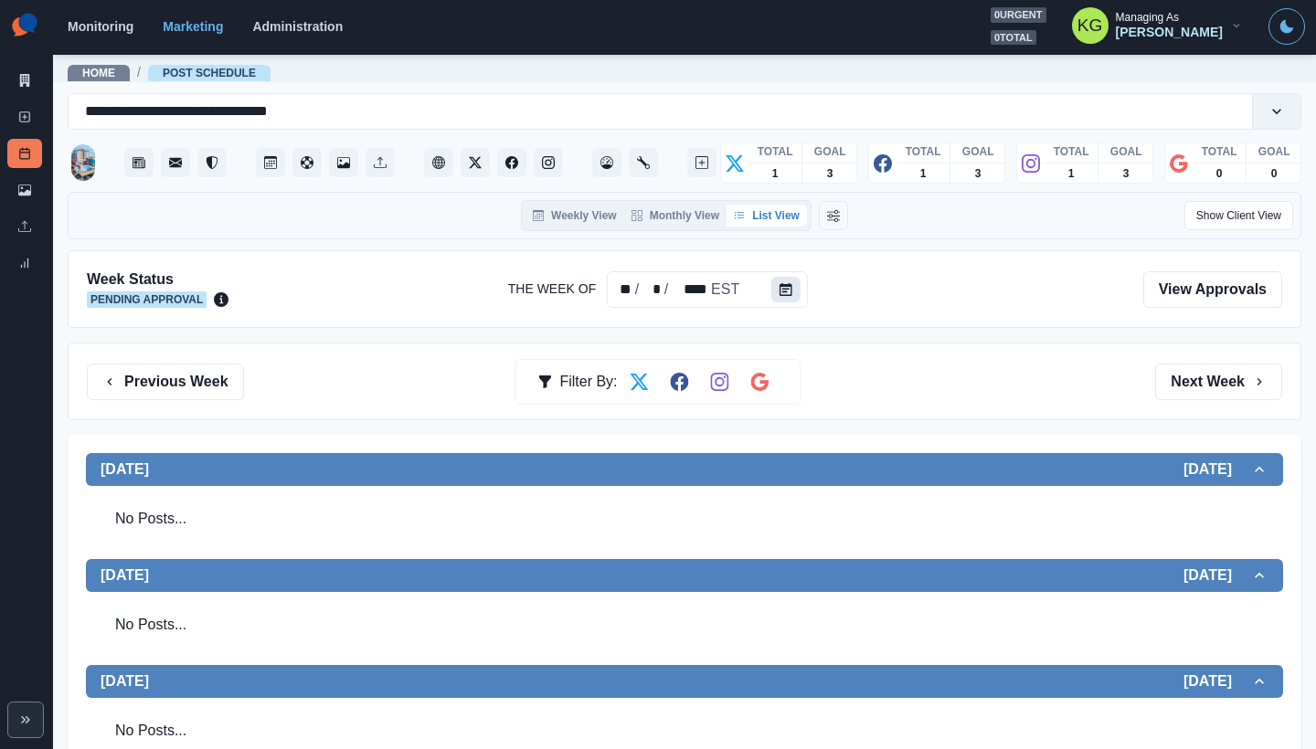
click at [778, 281] on button "Calendar" at bounding box center [785, 290] width 29 height 26
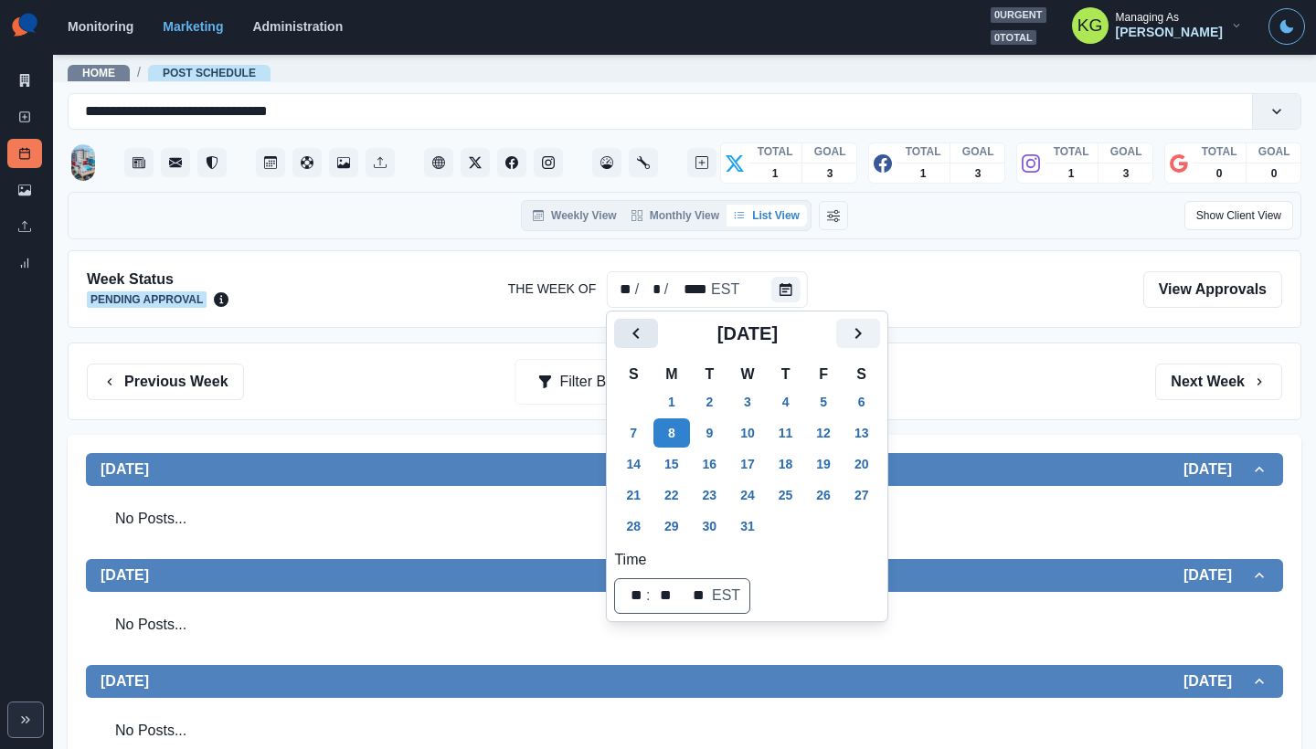
click at [629, 335] on icon "Previous" at bounding box center [636, 334] width 22 height 22
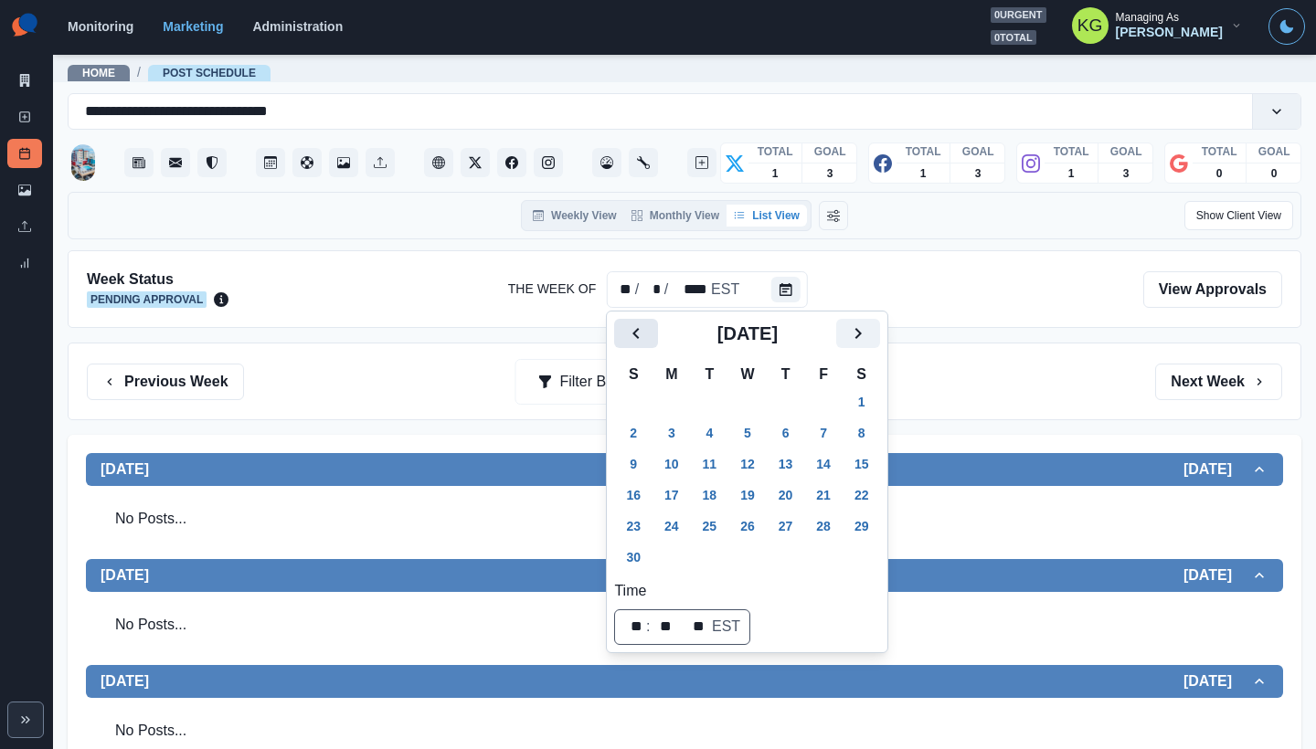
click at [629, 335] on icon "Previous" at bounding box center [636, 334] width 22 height 22
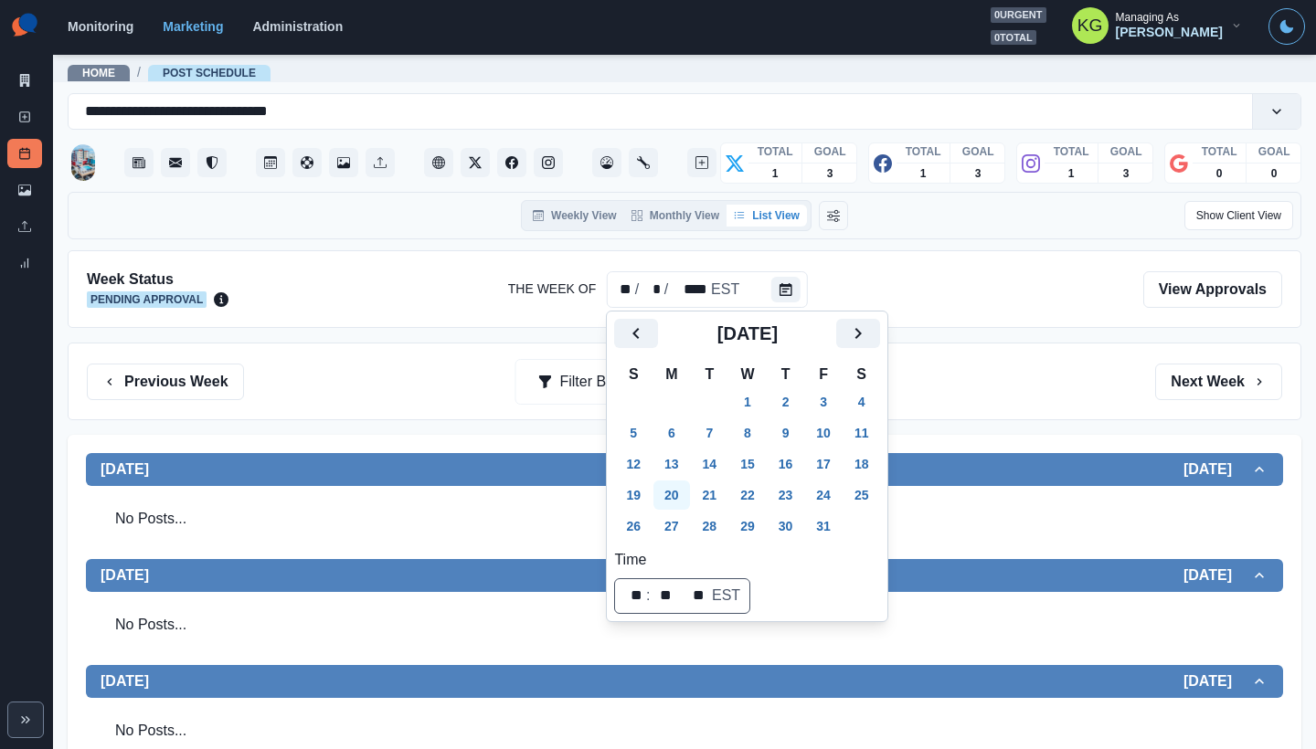
click at [681, 494] on button "20" at bounding box center [671, 495] width 37 height 29
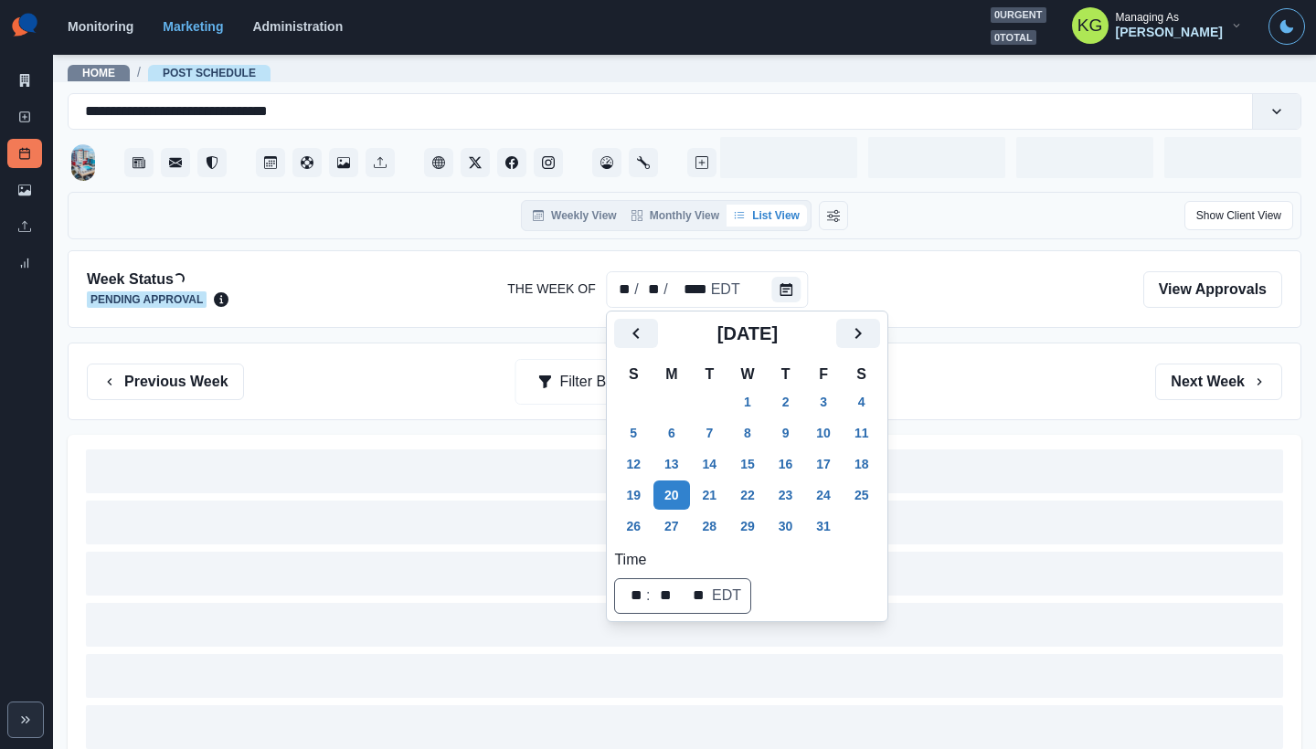
click at [1012, 473] on div at bounding box center [684, 629] width 1197 height 358
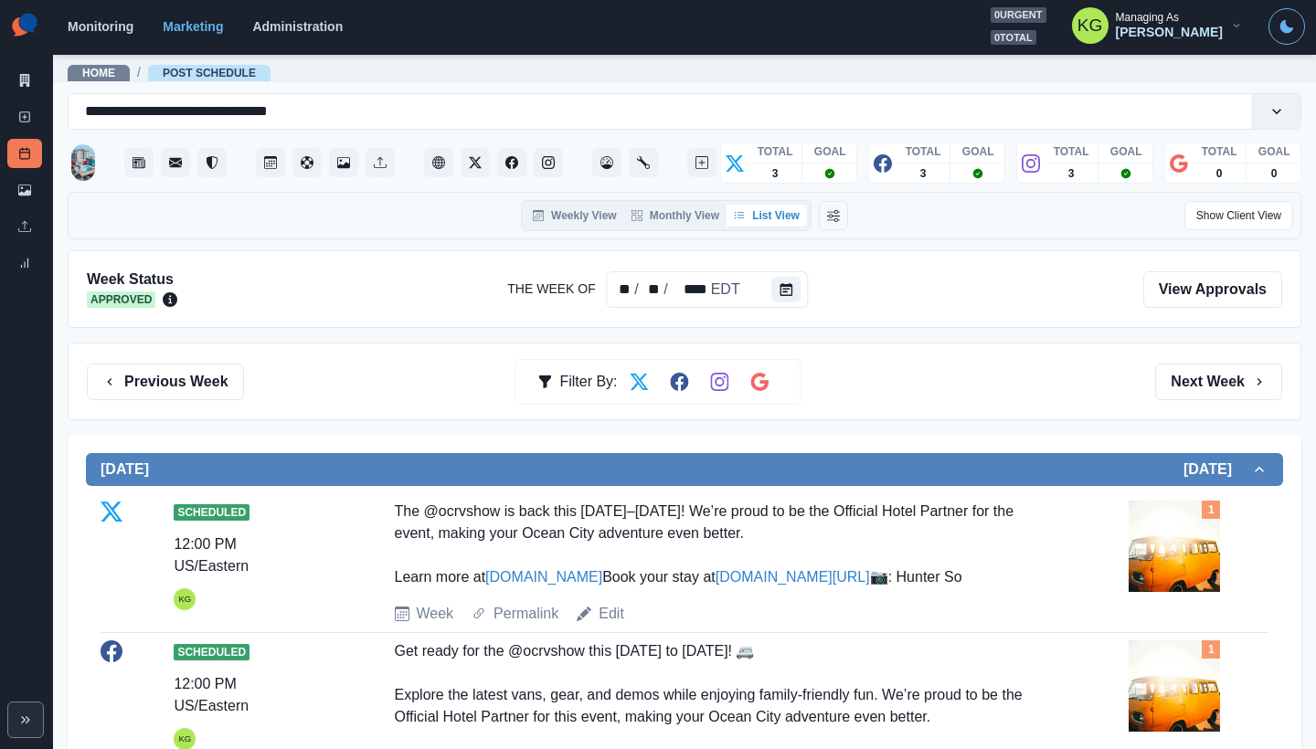
click at [1189, 347] on div "Previous Week Filter By: Next Week" at bounding box center [685, 382] width 1234 height 78
click at [1193, 384] on button "Next Week" at bounding box center [1218, 382] width 127 height 37
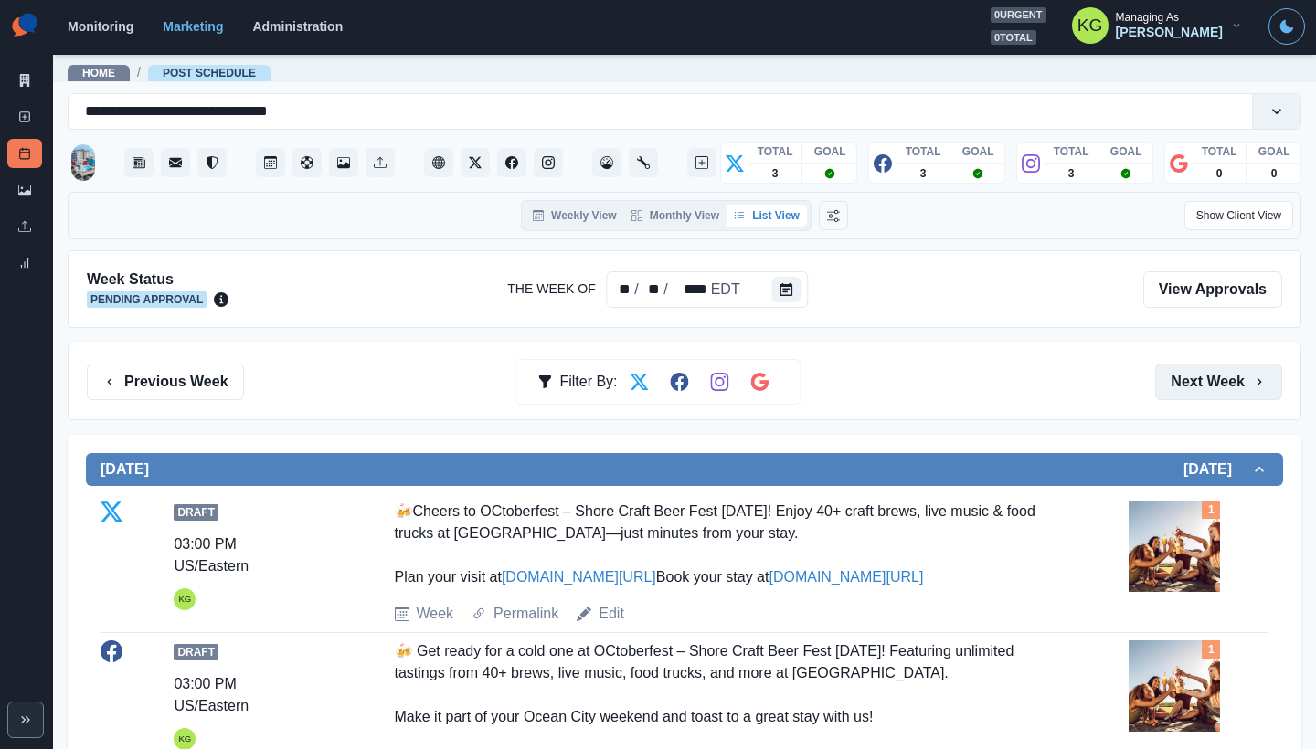
click at [1182, 388] on button "Next Week" at bounding box center [1218, 382] width 127 height 37
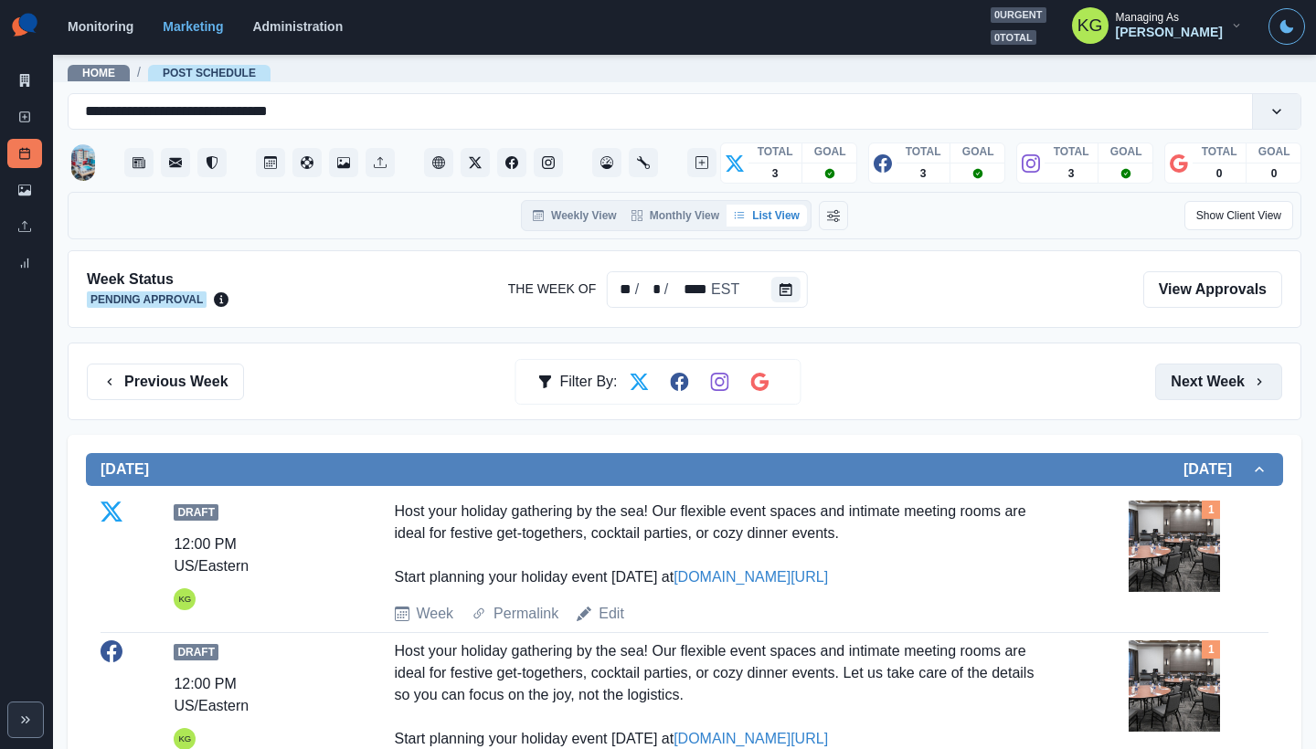
click at [1182, 388] on button "Next Week" at bounding box center [1218, 382] width 127 height 37
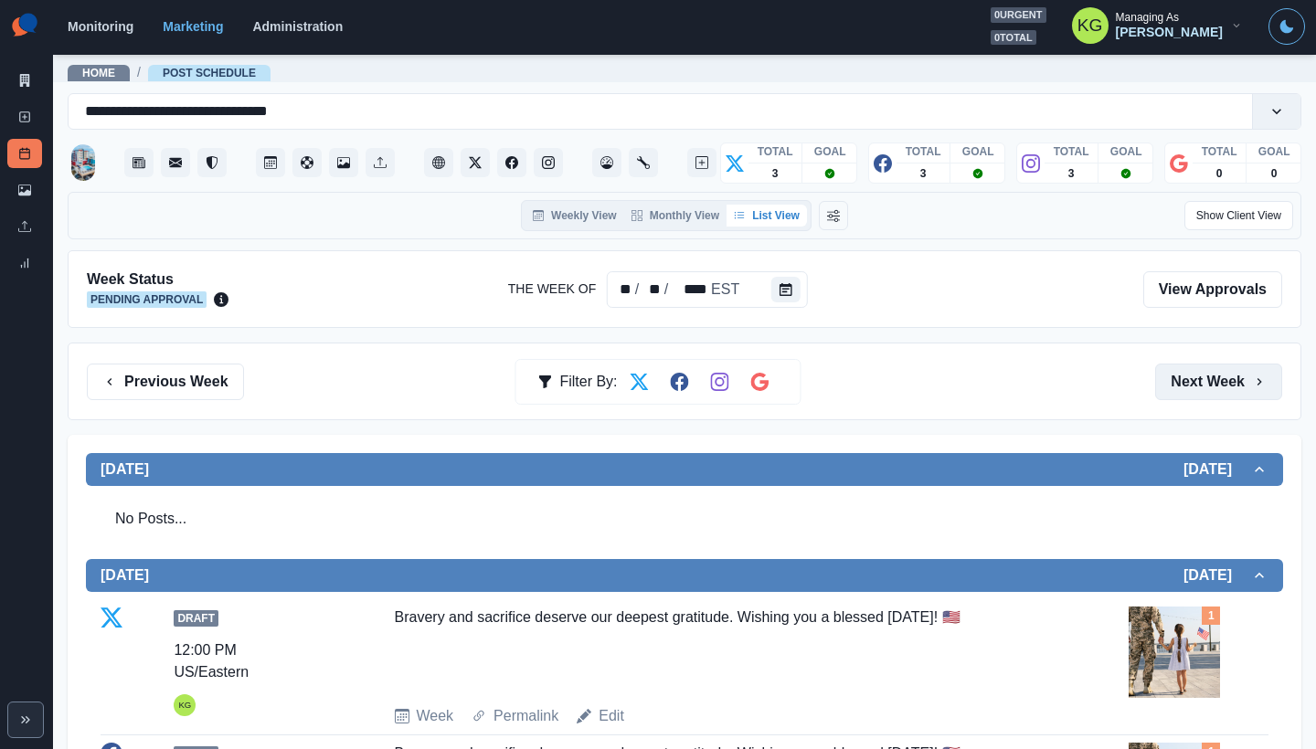
click at [1182, 388] on button "Next Week" at bounding box center [1218, 382] width 127 height 37
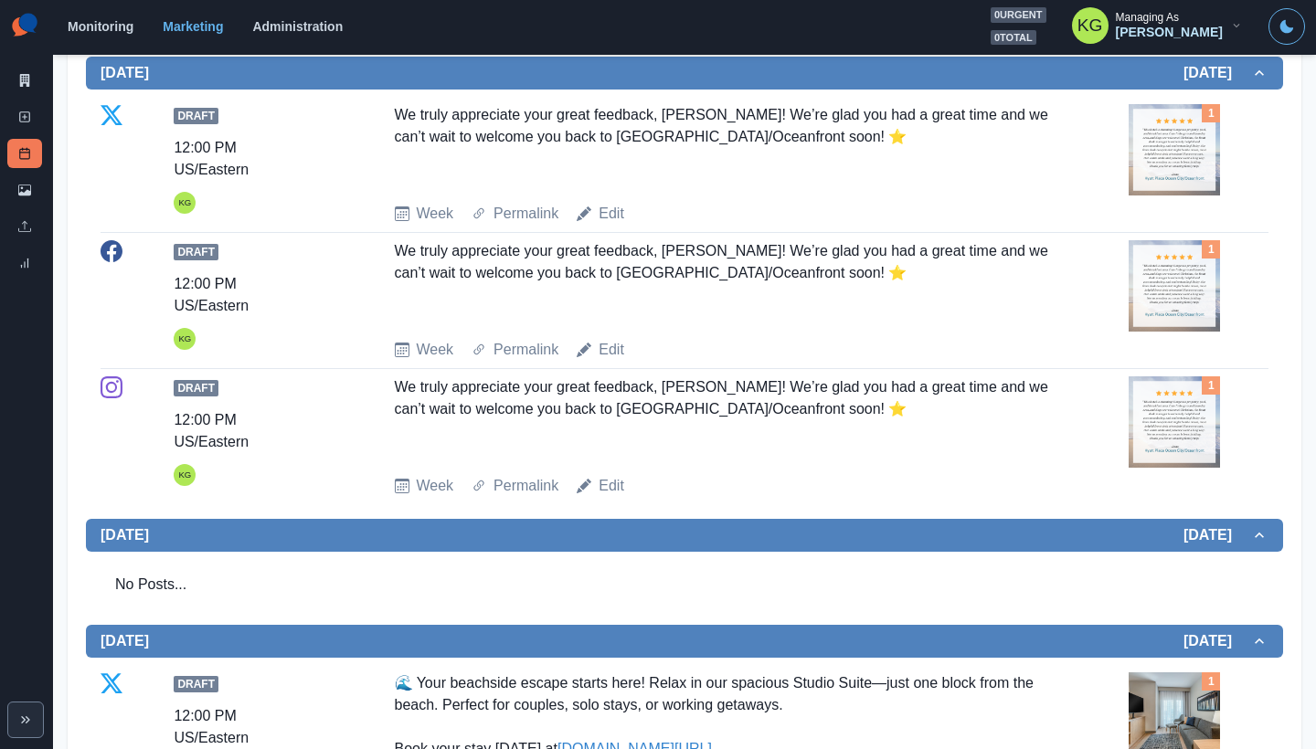
scroll to position [223, 0]
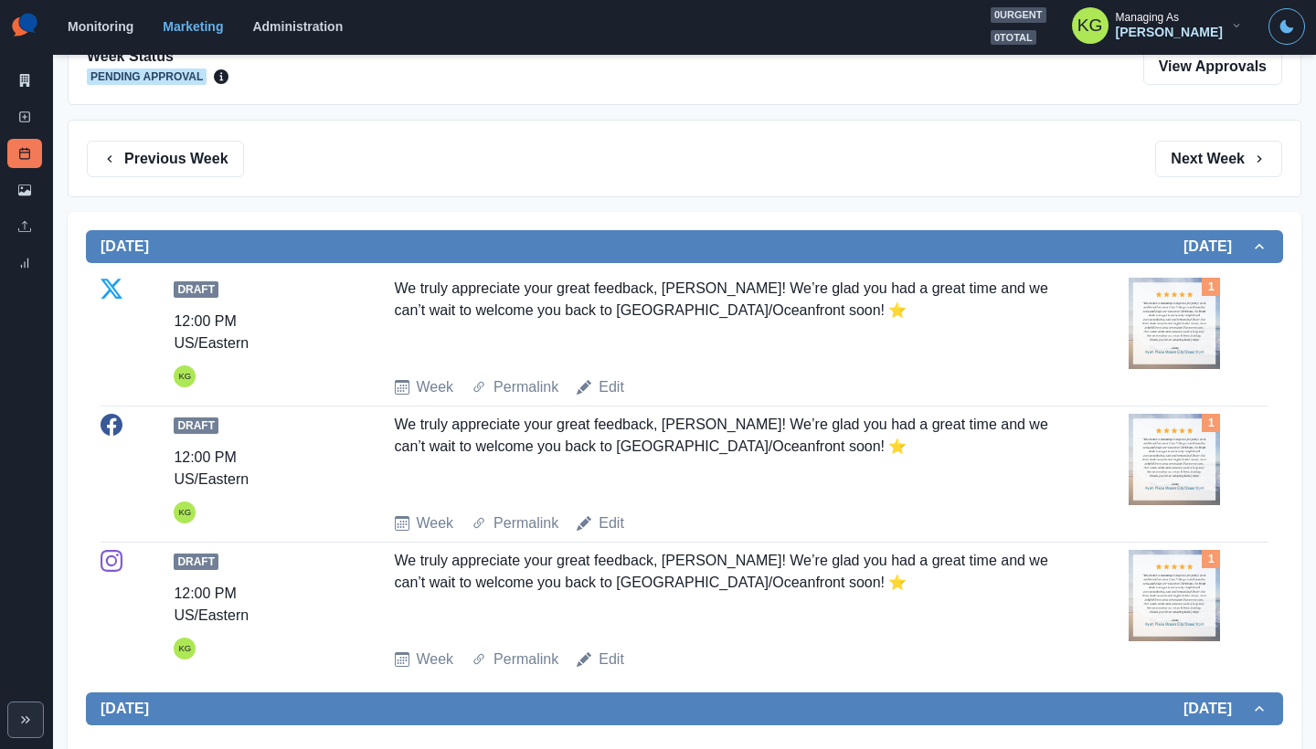
click at [1150, 327] on img at bounding box center [1174, 323] width 91 height 91
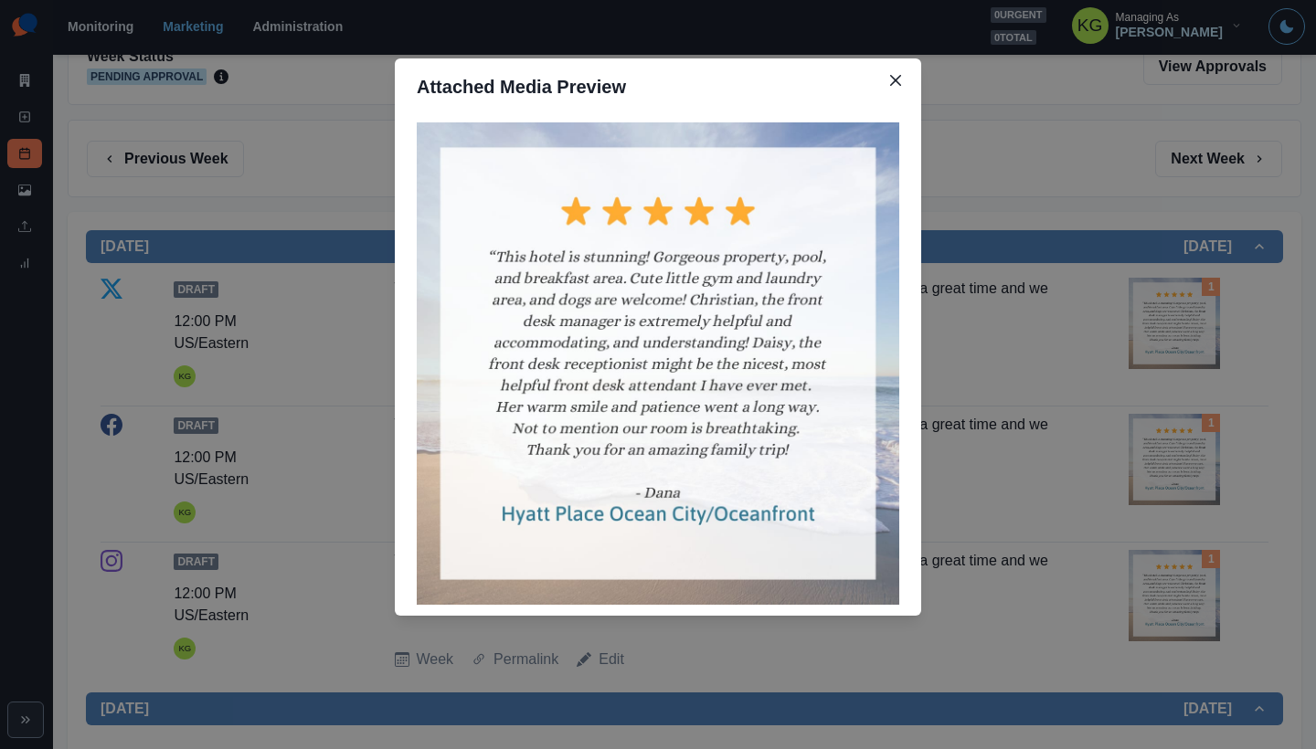
click at [1068, 338] on div "Attached Media Preview" at bounding box center [658, 374] width 1316 height 749
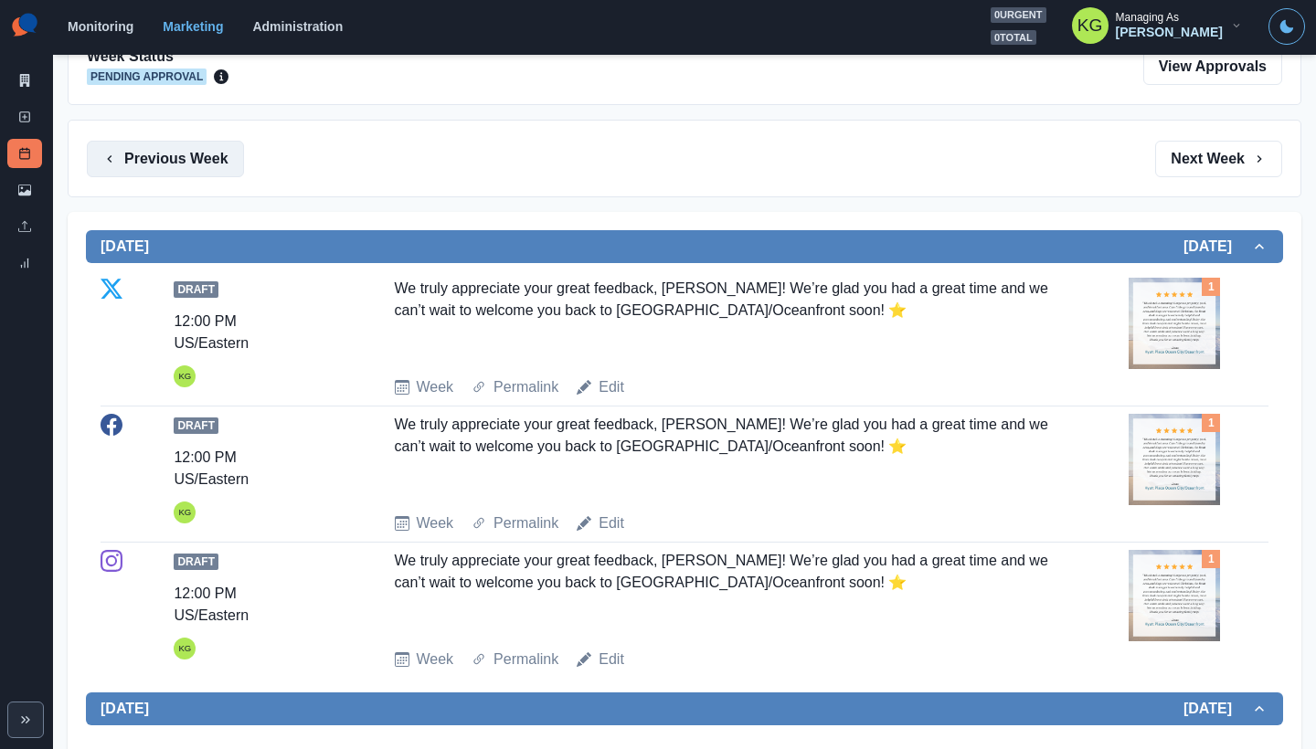
click at [156, 172] on button "Previous Week" at bounding box center [165, 159] width 157 height 37
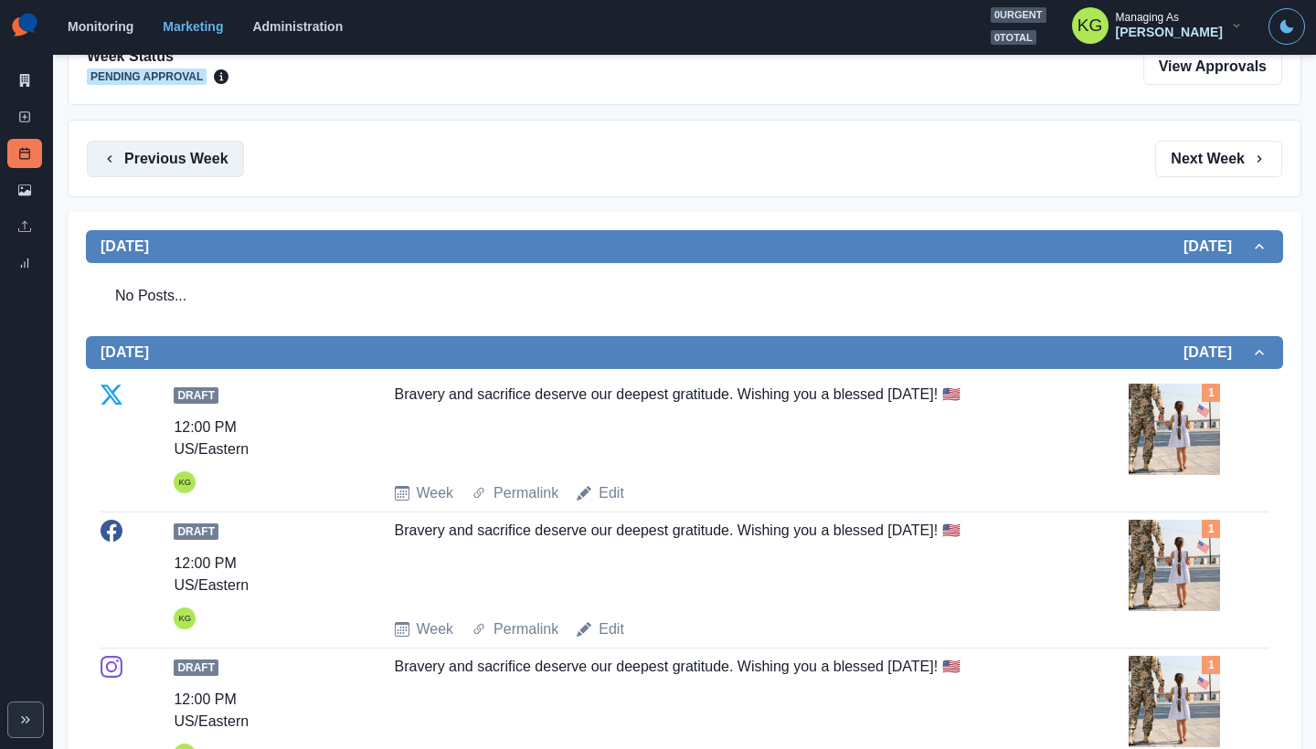
click at [156, 172] on button "Previous Week" at bounding box center [165, 159] width 157 height 37
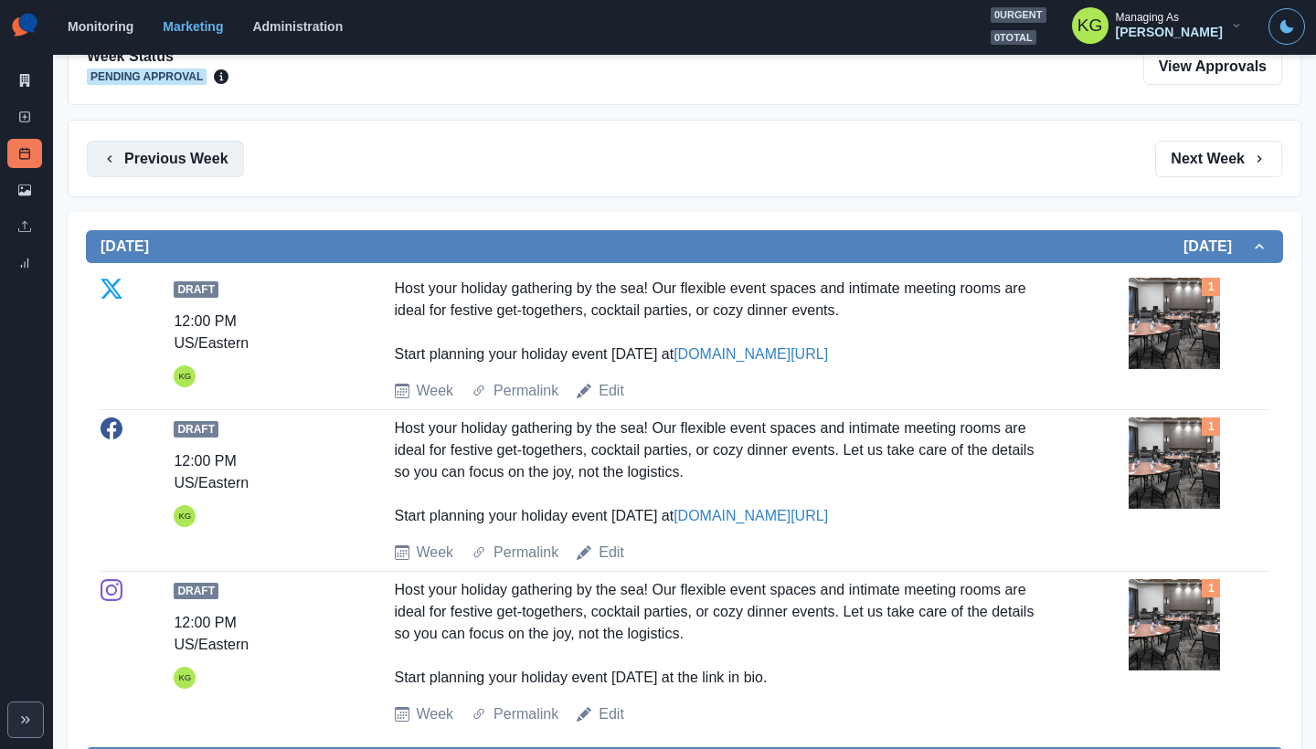
click at [156, 172] on button "Previous Week" at bounding box center [165, 159] width 157 height 37
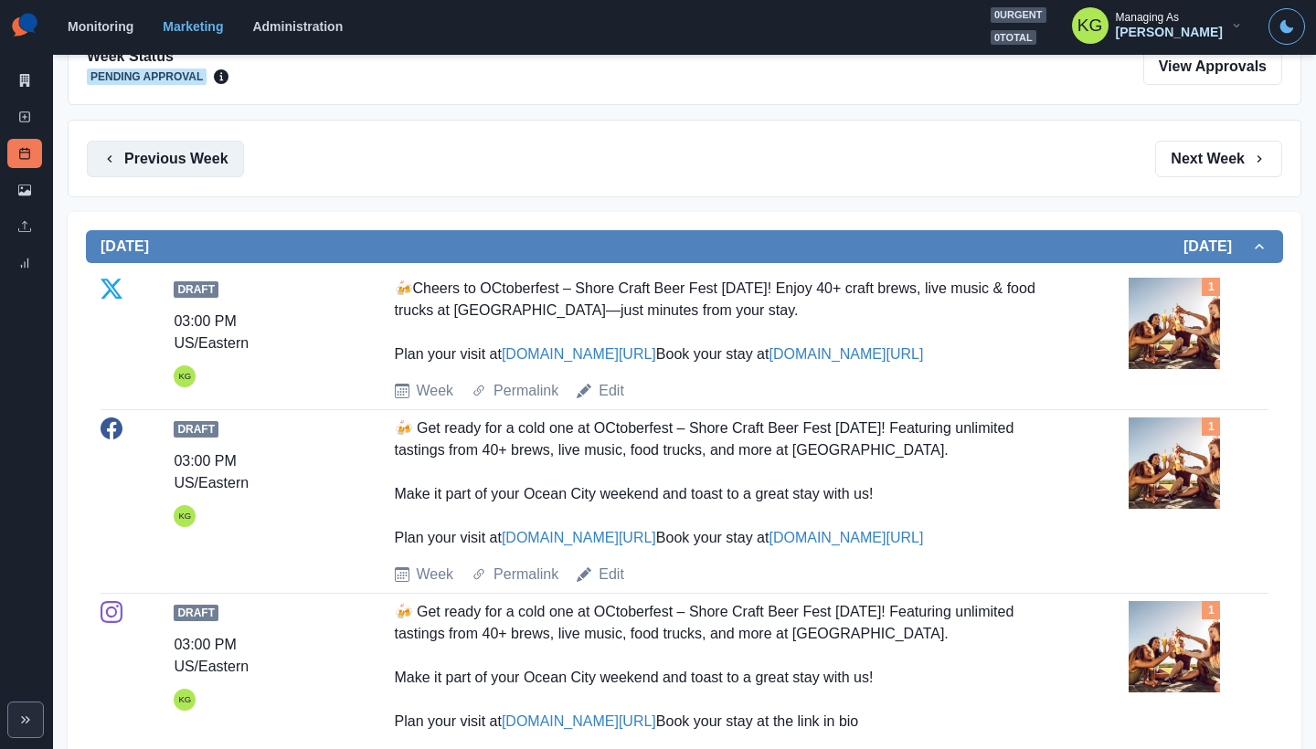
click at [156, 172] on button "Previous Week" at bounding box center [165, 159] width 157 height 37
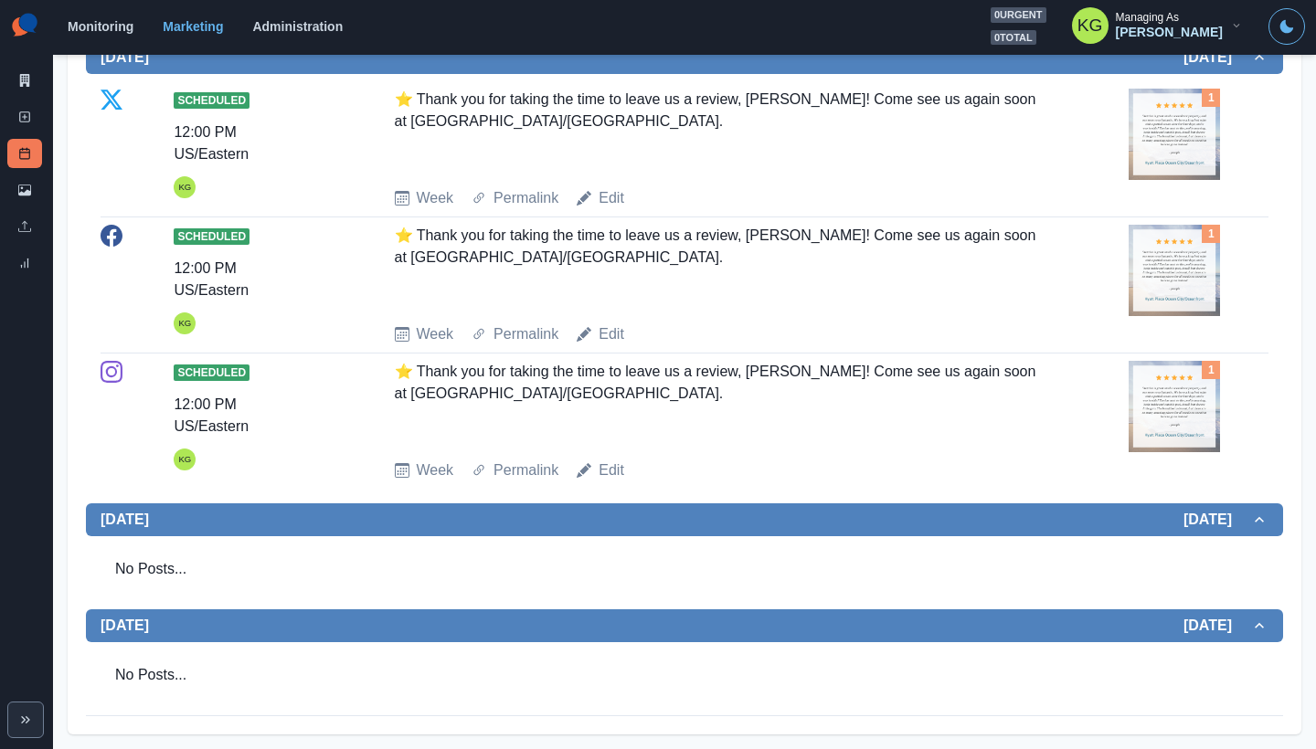
scroll to position [1636, 0]
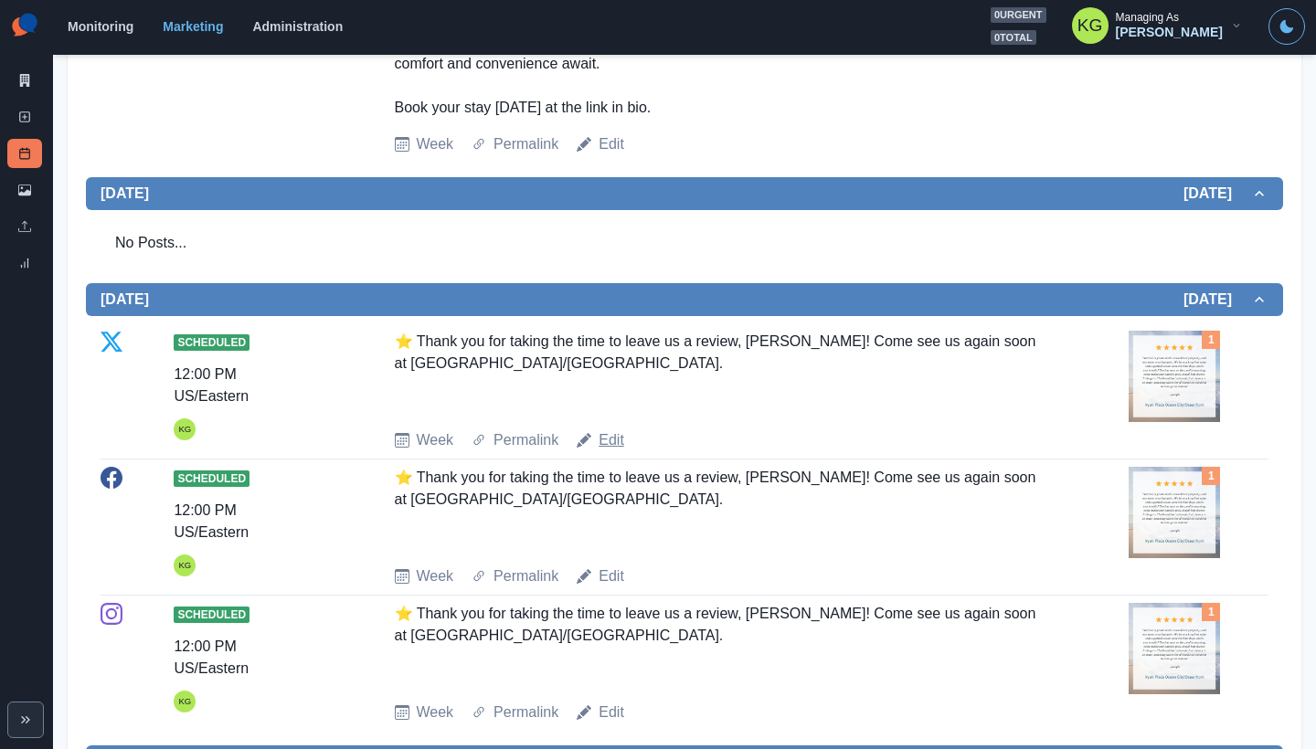
click at [604, 451] on link "Edit" at bounding box center [612, 440] width 26 height 22
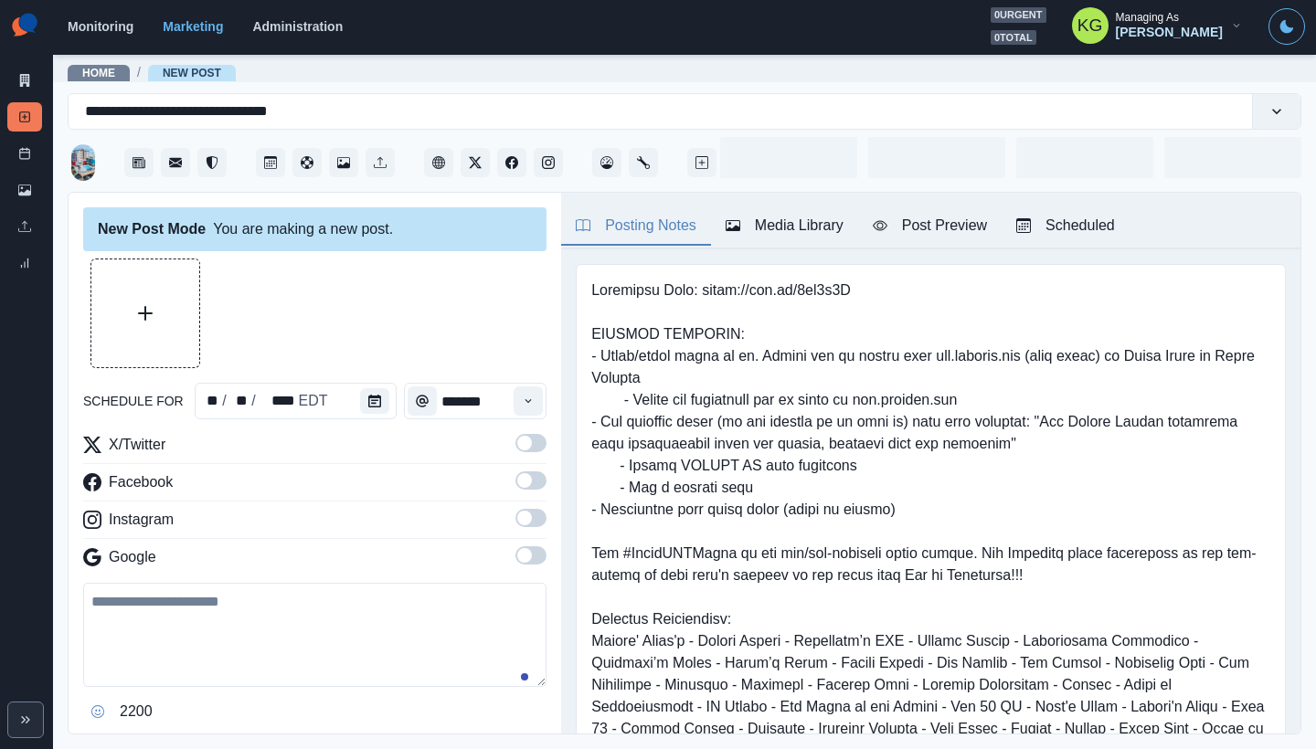
type input "********"
type textarea "**********"
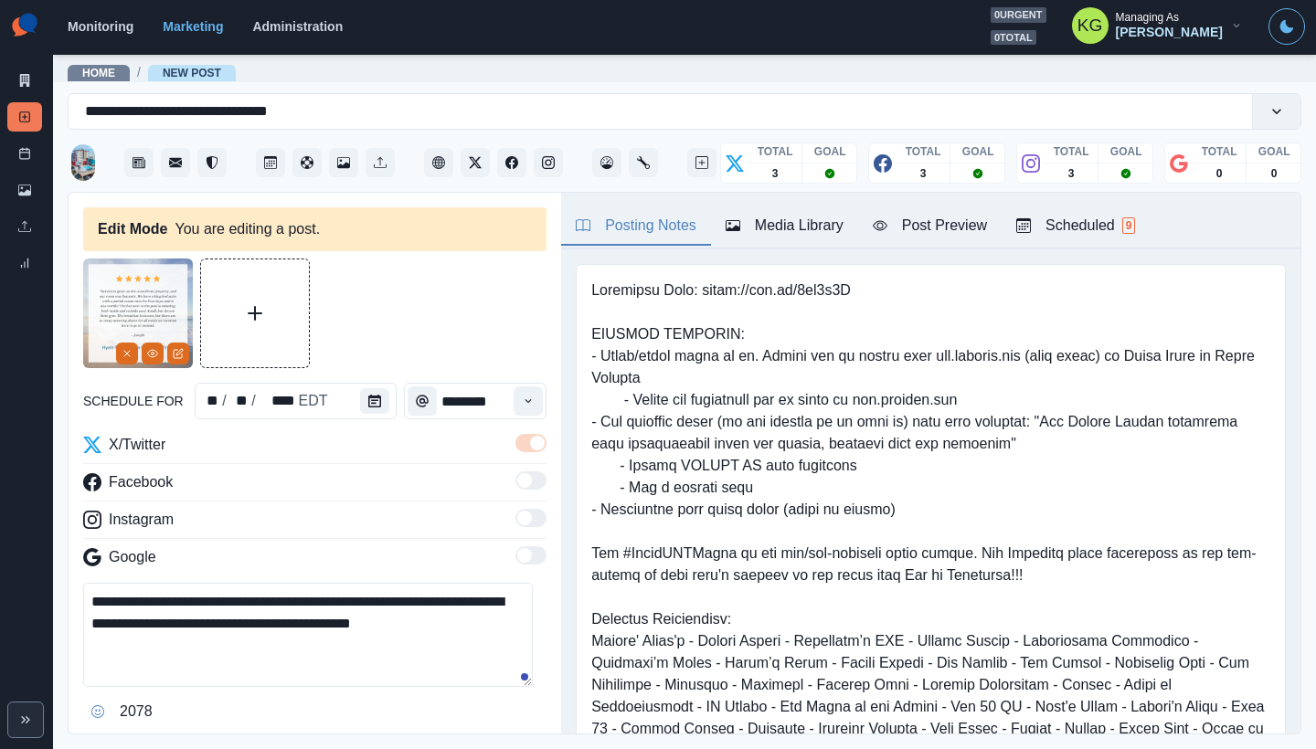
scroll to position [459, 0]
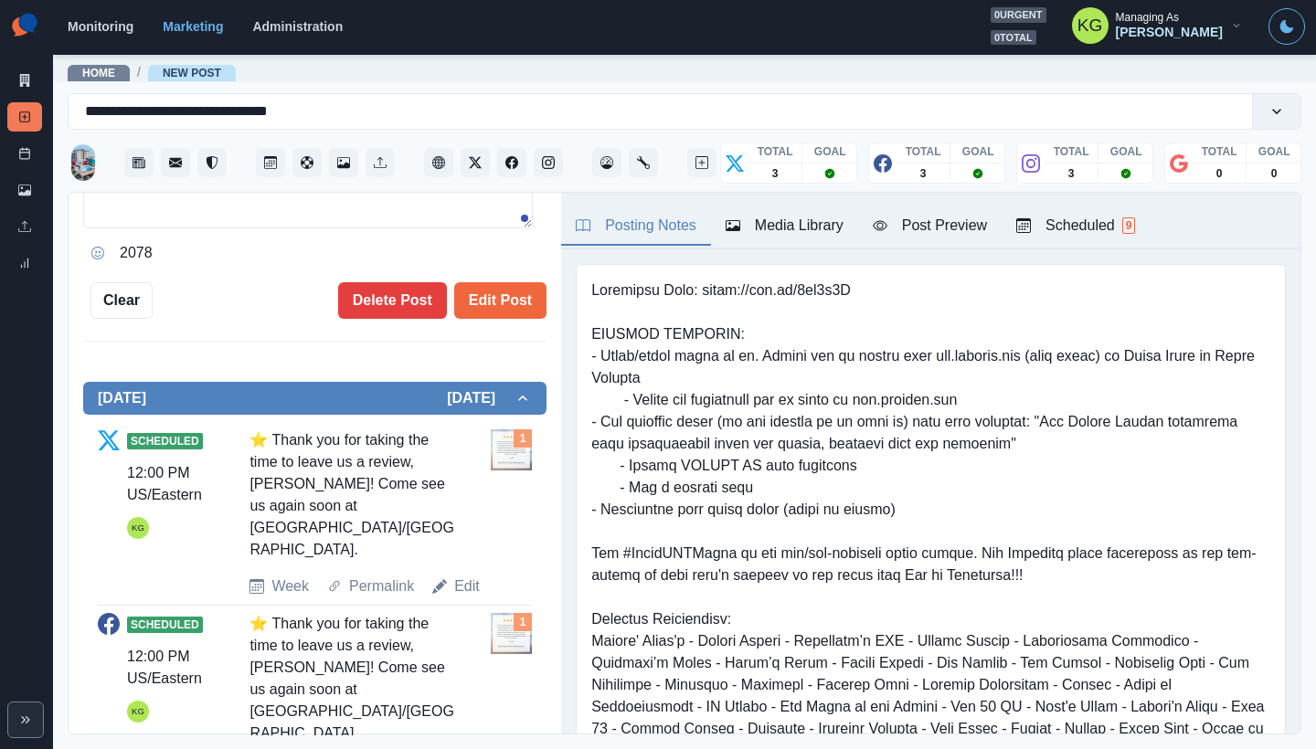
click at [338, 580] on div "Scheduled 12:00 PM US/Eastern KG ⭐ Thank you for taking the time to leave us a …" at bounding box center [315, 514] width 434 height 184
click at [365, 606] on div "Scheduled 12:00 PM US/Eastern KG ⭐ Thank you for taking the time to leave us a …" at bounding box center [315, 698] width 434 height 184
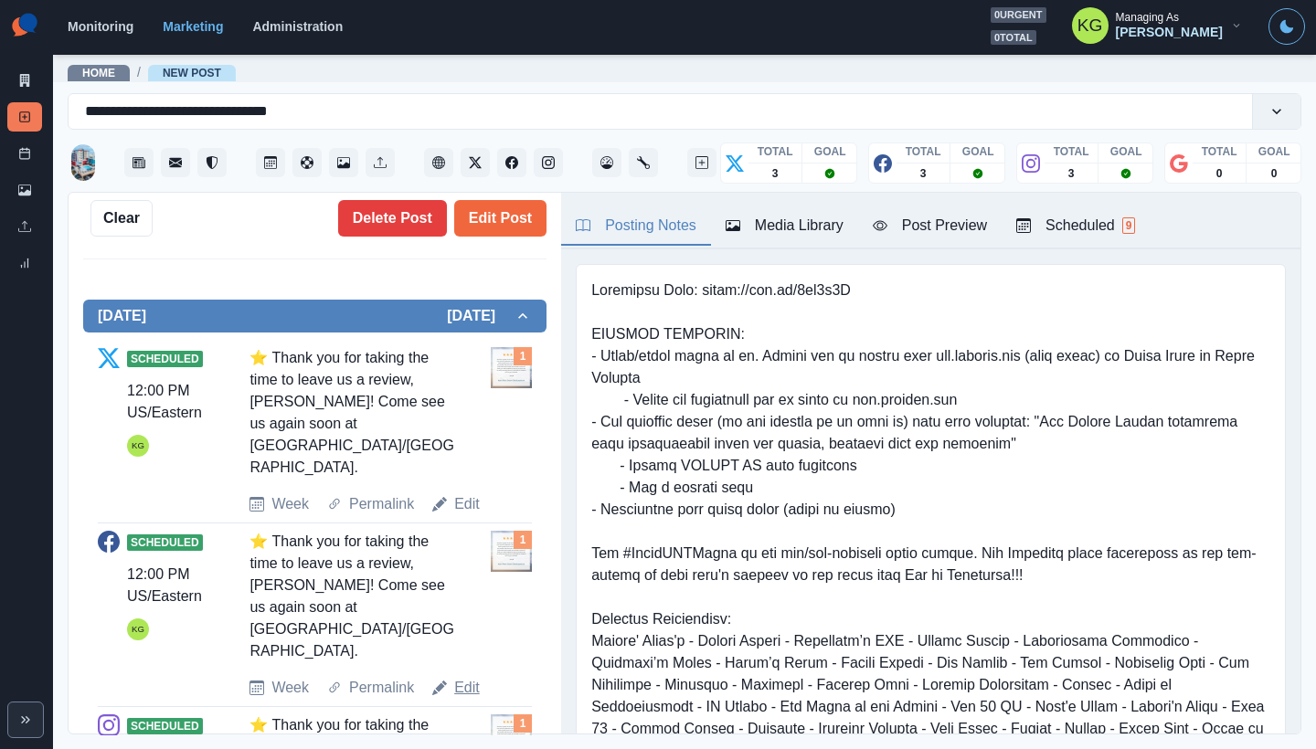
click at [457, 677] on link "Edit" at bounding box center [467, 688] width 26 height 22
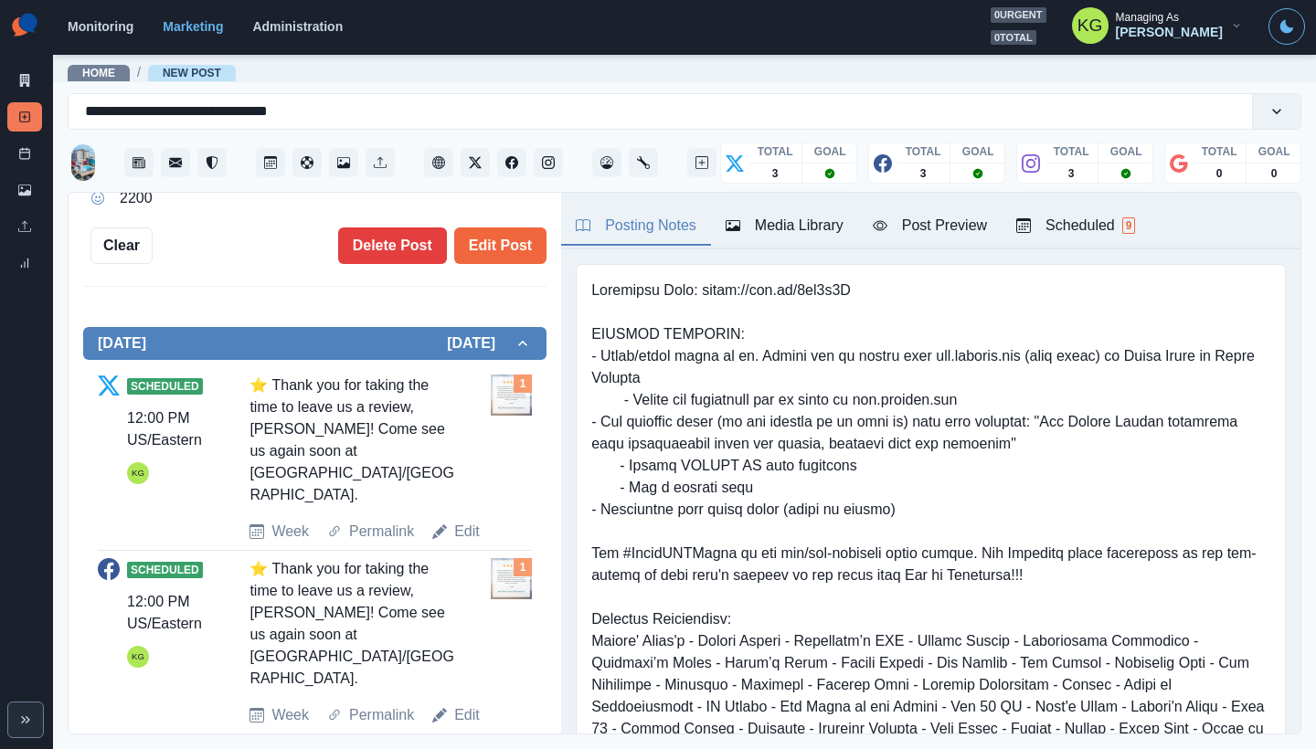
type textarea "**********"
click at [367, 245] on button "Delete Post" at bounding box center [392, 246] width 109 height 37
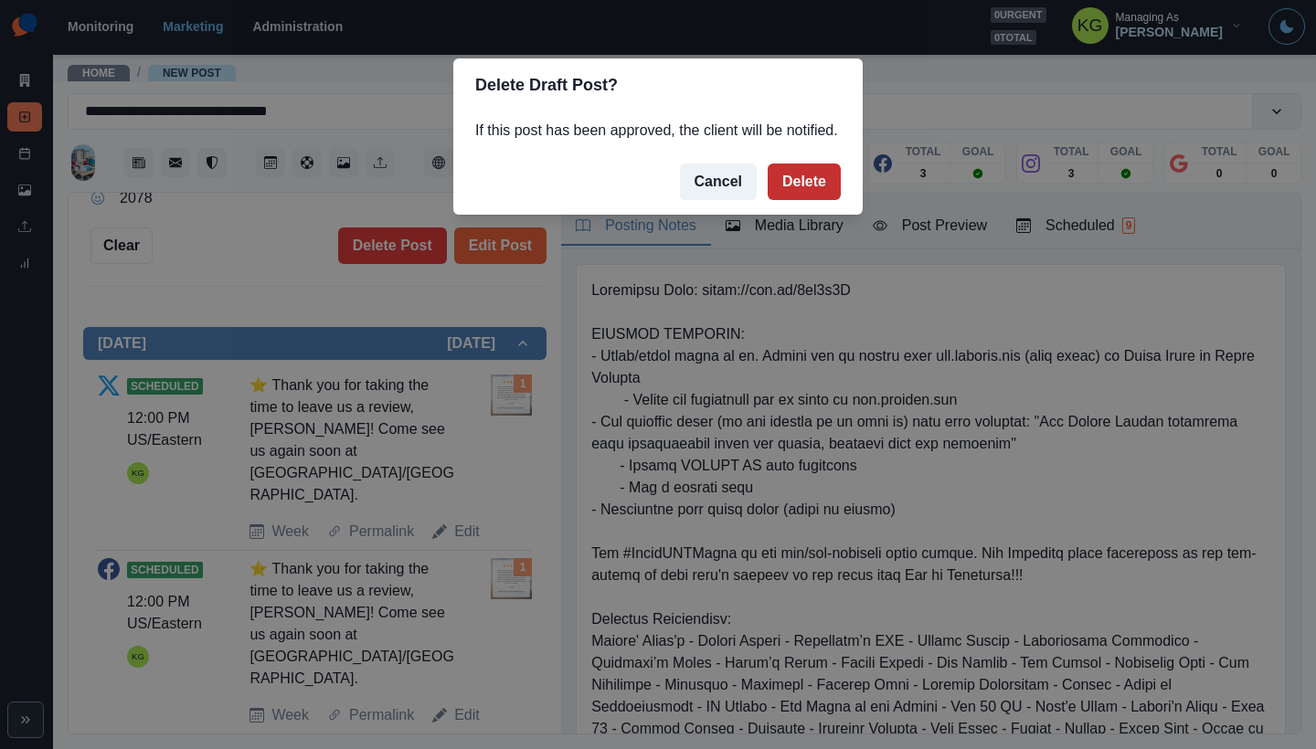
click at [833, 200] on button "Delete" at bounding box center [804, 182] width 73 height 37
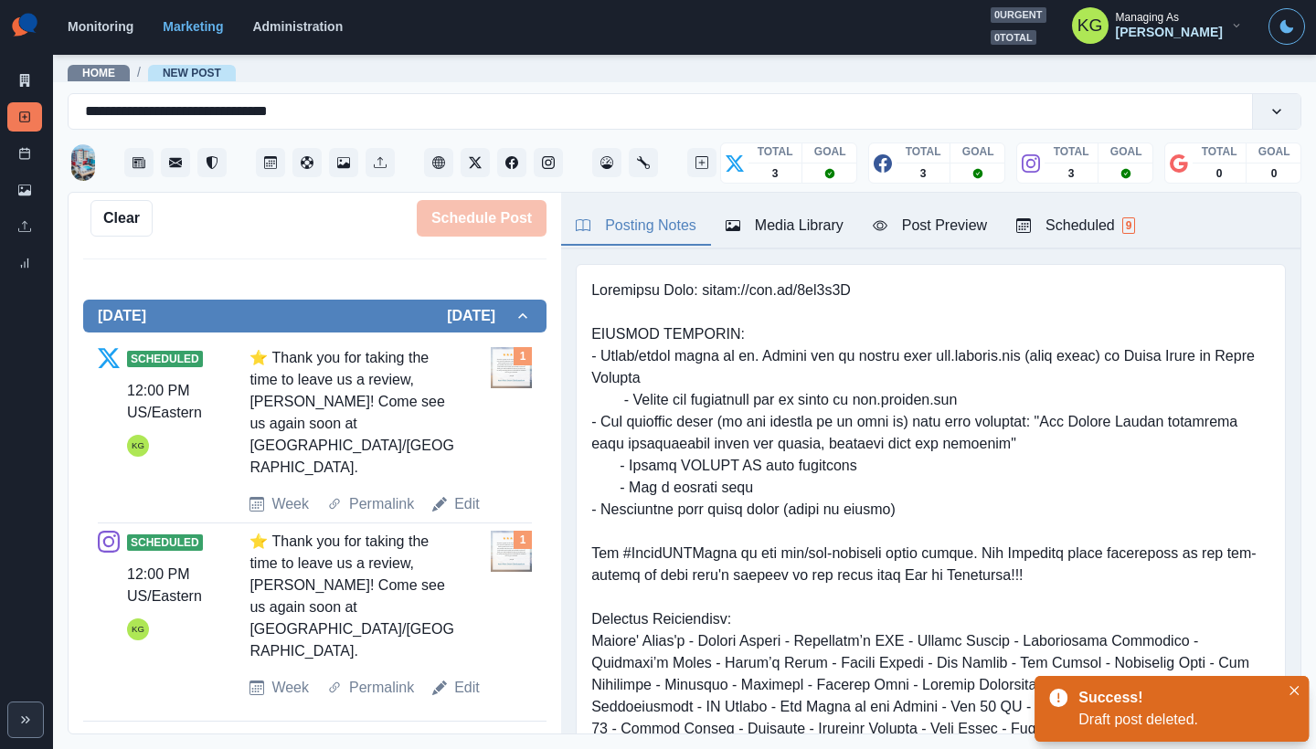
scroll to position [515, 0]
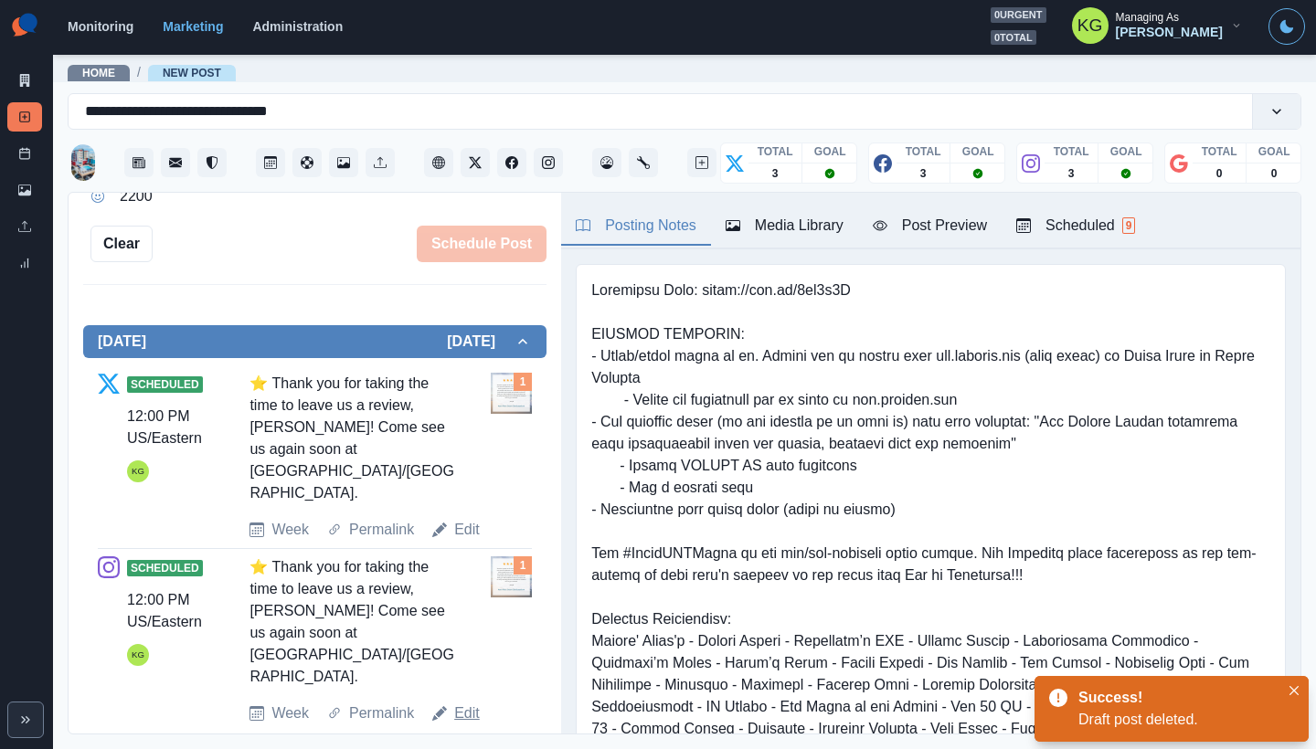
click at [462, 703] on link "Edit" at bounding box center [467, 714] width 26 height 22
type textarea "**********"
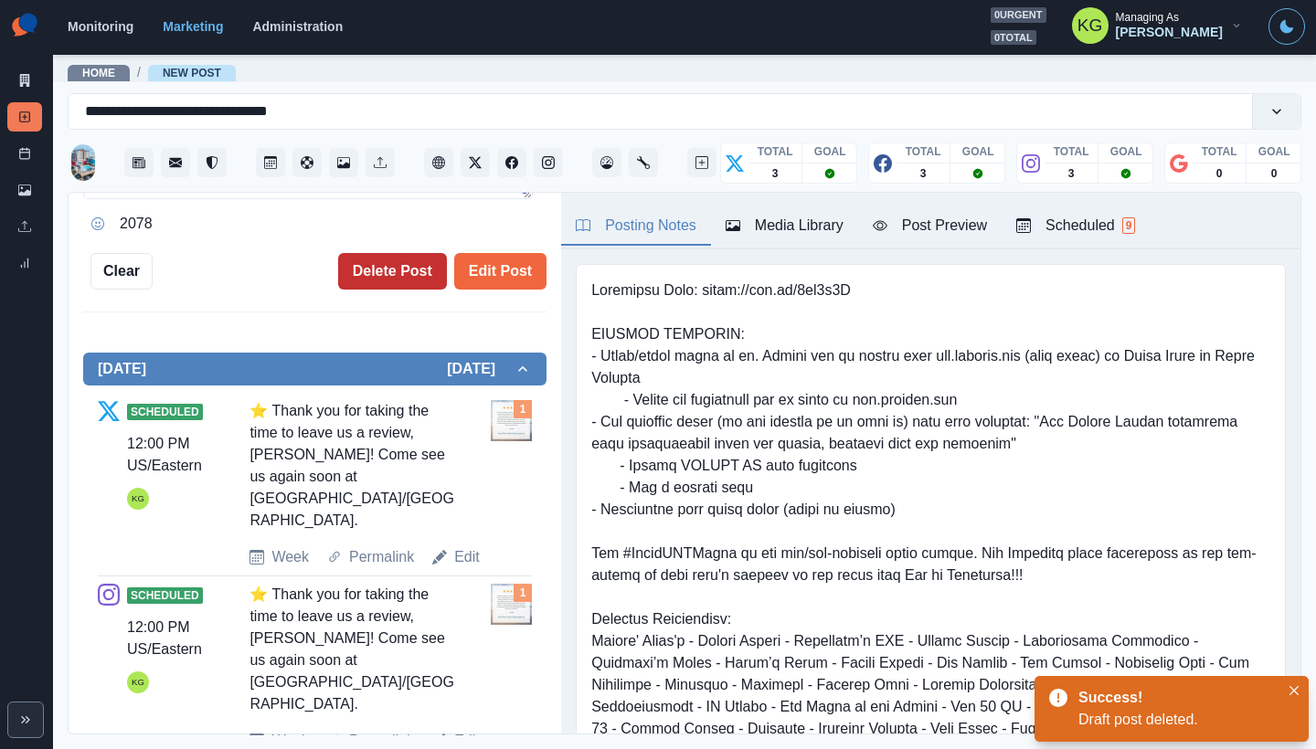
click at [414, 264] on button "Delete Post" at bounding box center [392, 271] width 109 height 37
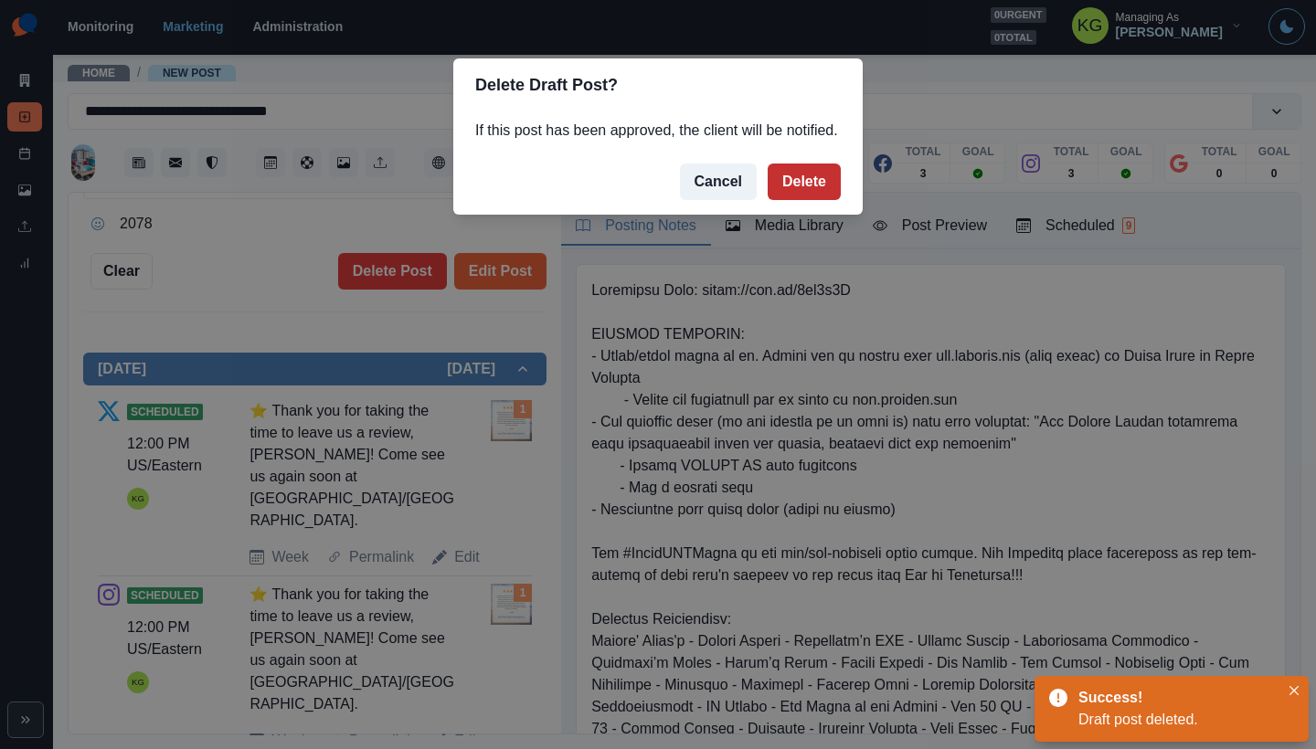
click at [798, 187] on button "Delete" at bounding box center [804, 182] width 73 height 37
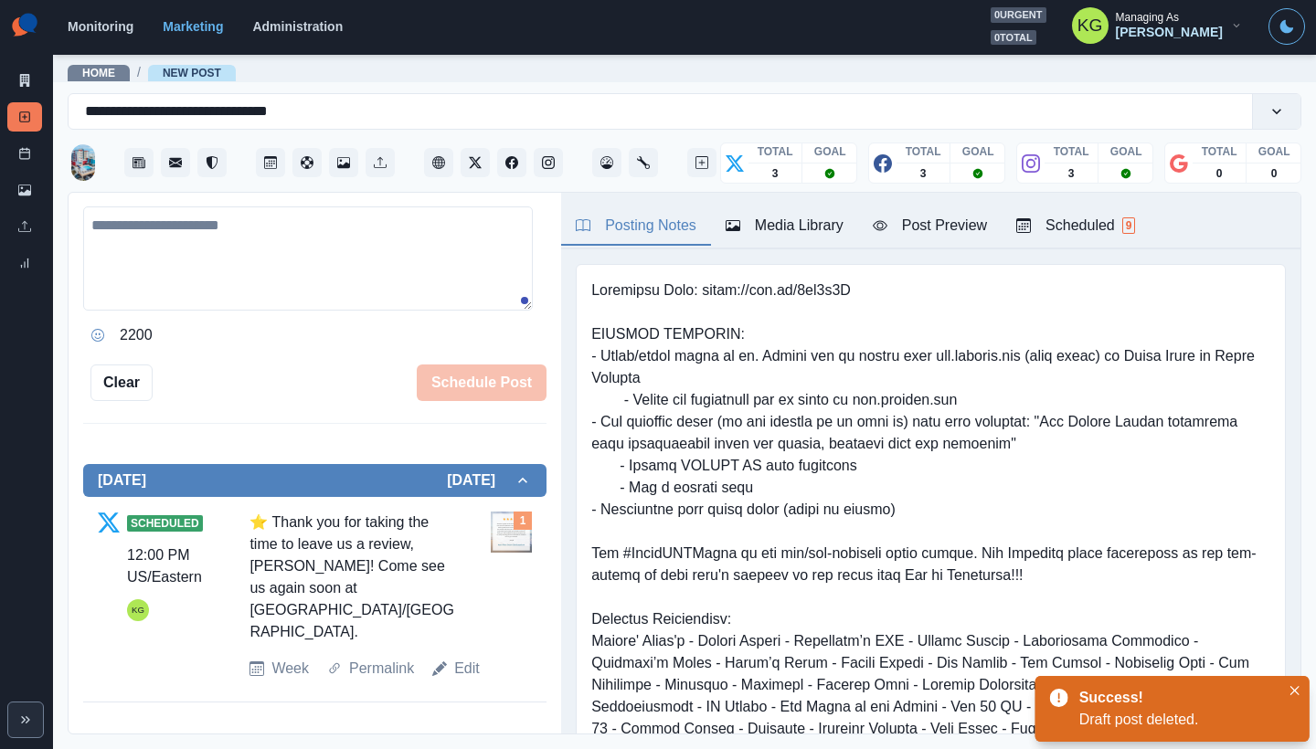
scroll to position [354, 0]
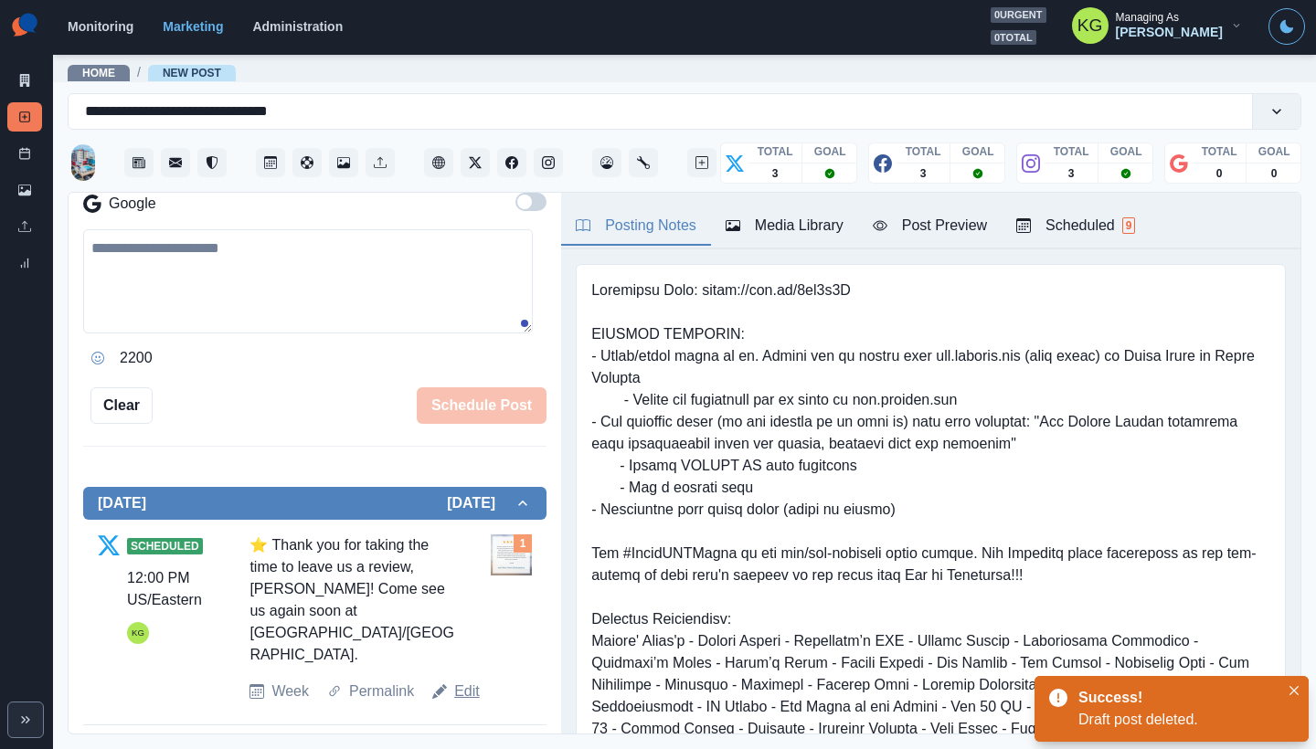
click at [464, 681] on link "Edit" at bounding box center [467, 692] width 26 height 22
type textarea "**********"
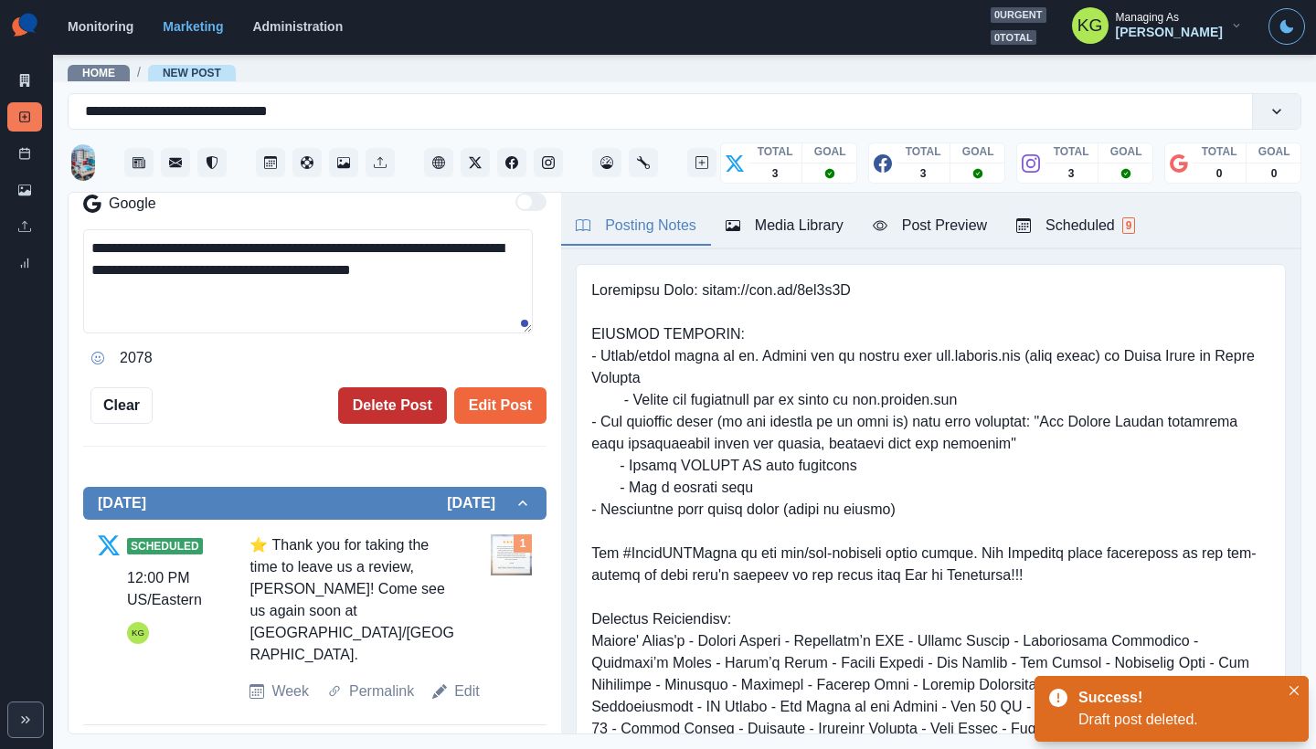
click at [376, 403] on button "Delete Post" at bounding box center [392, 405] width 109 height 37
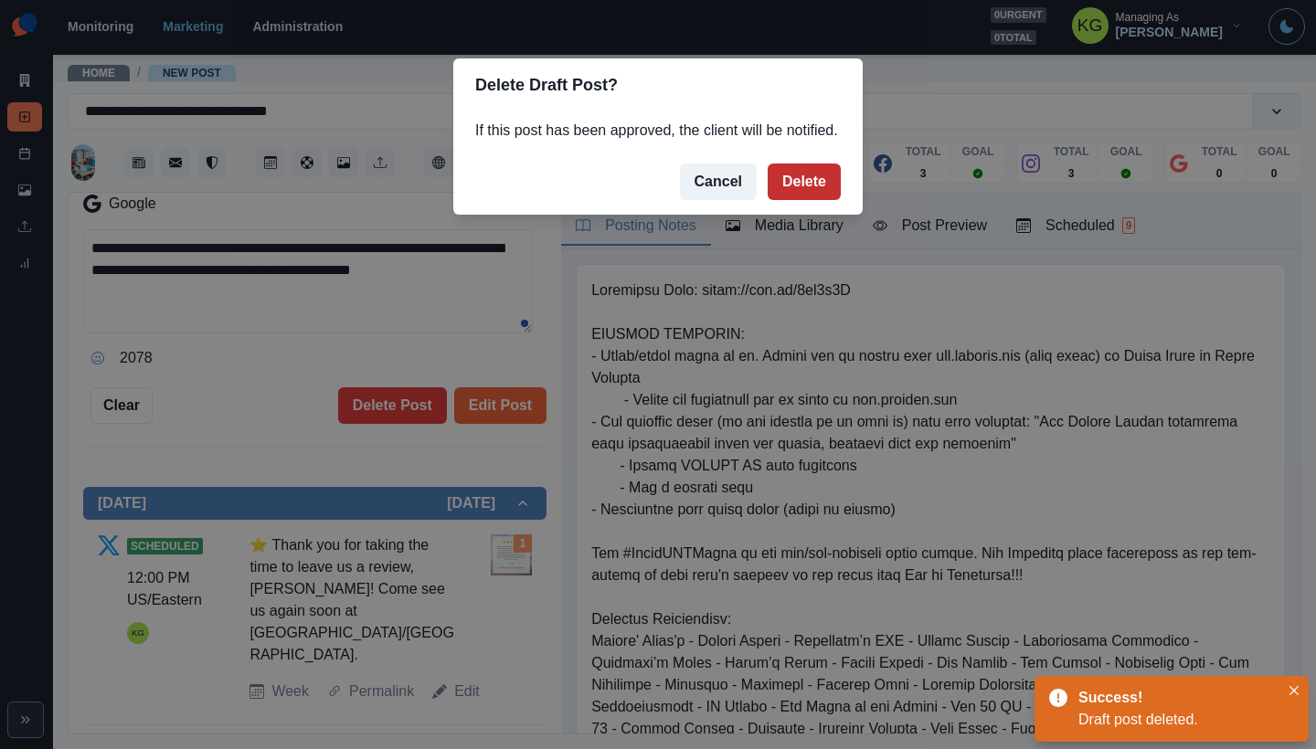
click at [811, 200] on button "Delete" at bounding box center [804, 182] width 73 height 37
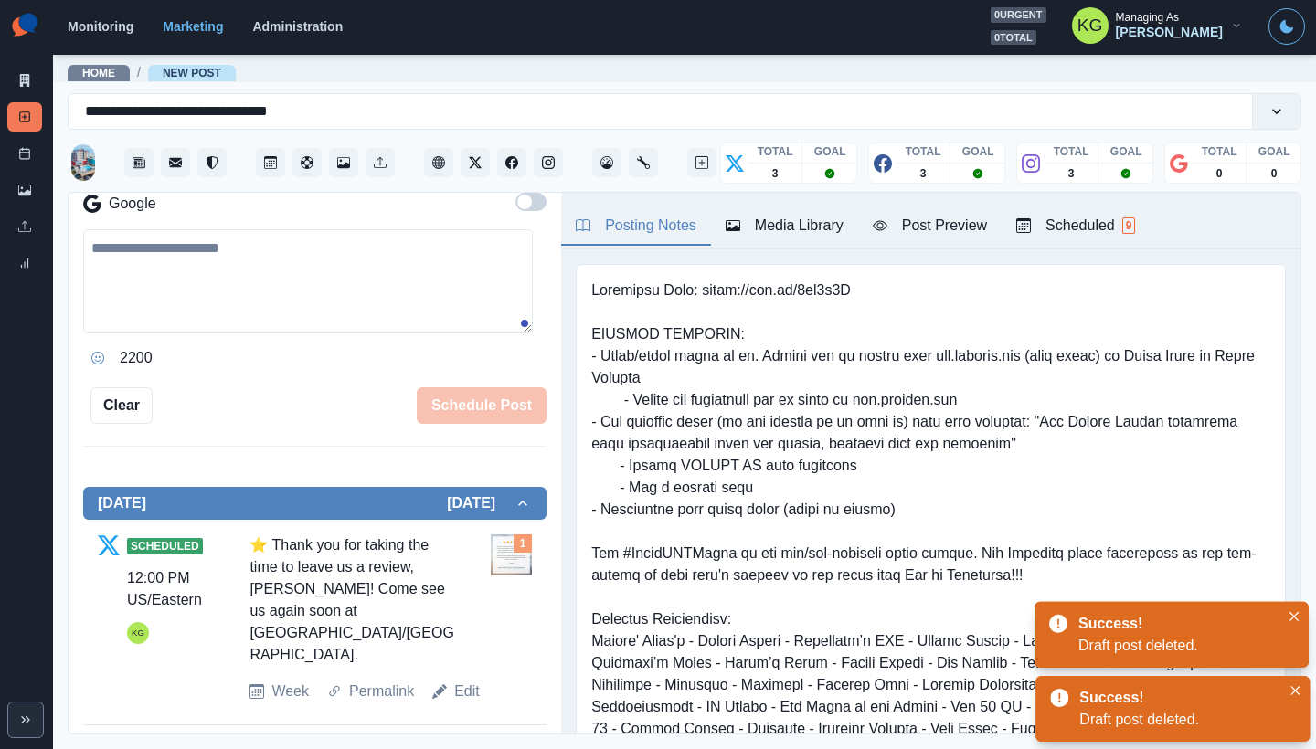
scroll to position [166, 0]
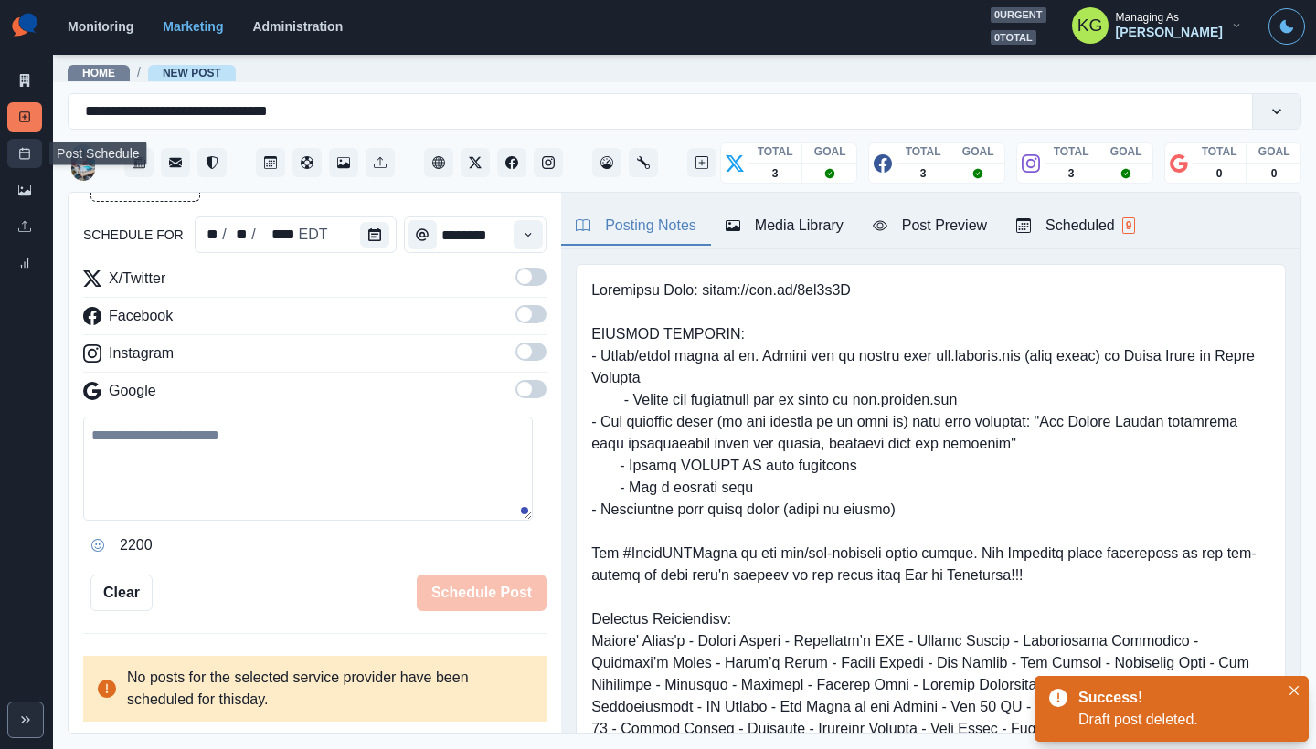
click at [32, 163] on link "Post Schedule" at bounding box center [24, 153] width 35 height 29
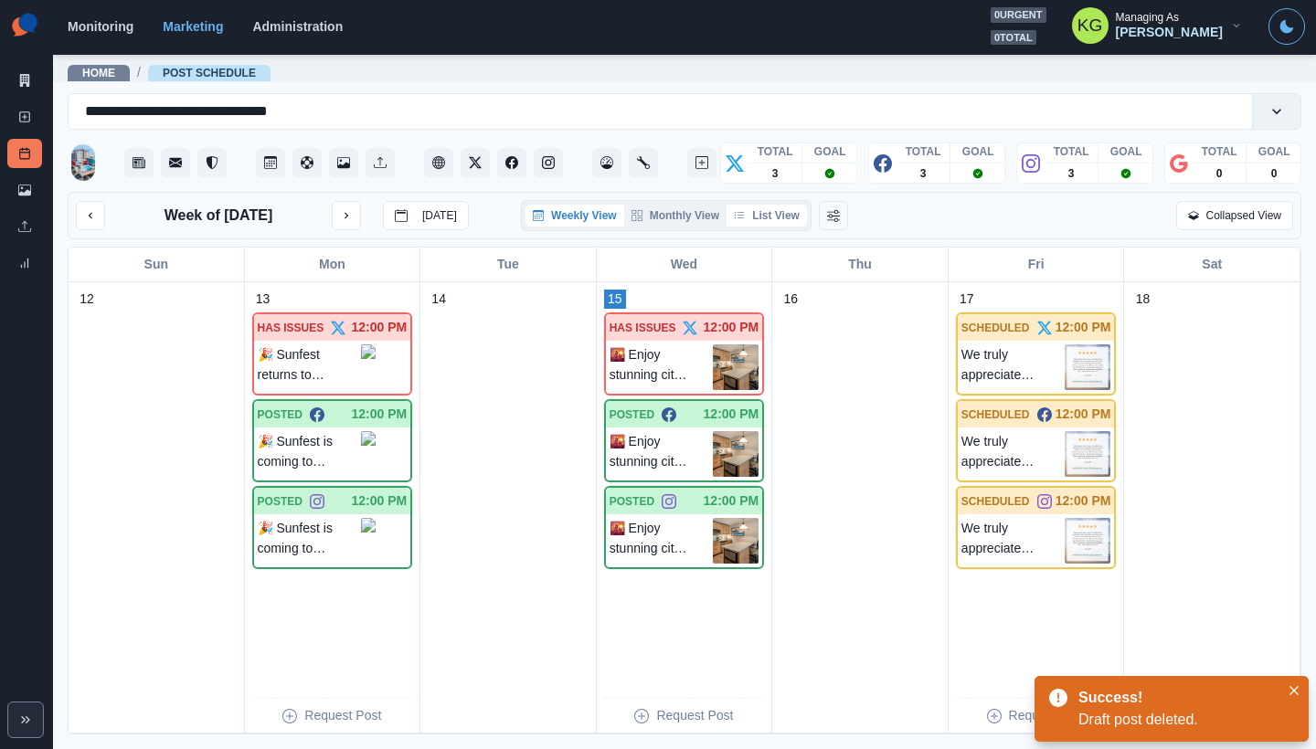
click at [779, 217] on button "List View" at bounding box center [766, 216] width 80 height 22
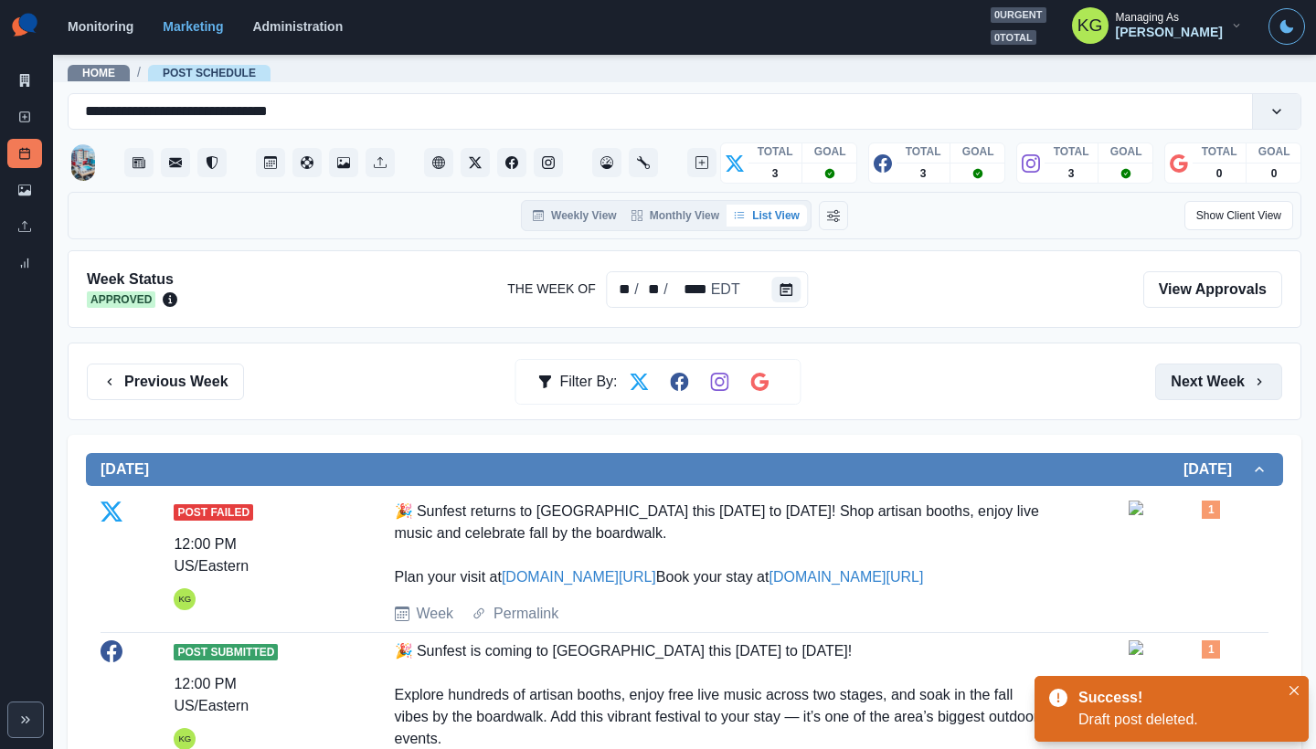
click at [1200, 391] on button "Next Week" at bounding box center [1218, 382] width 127 height 37
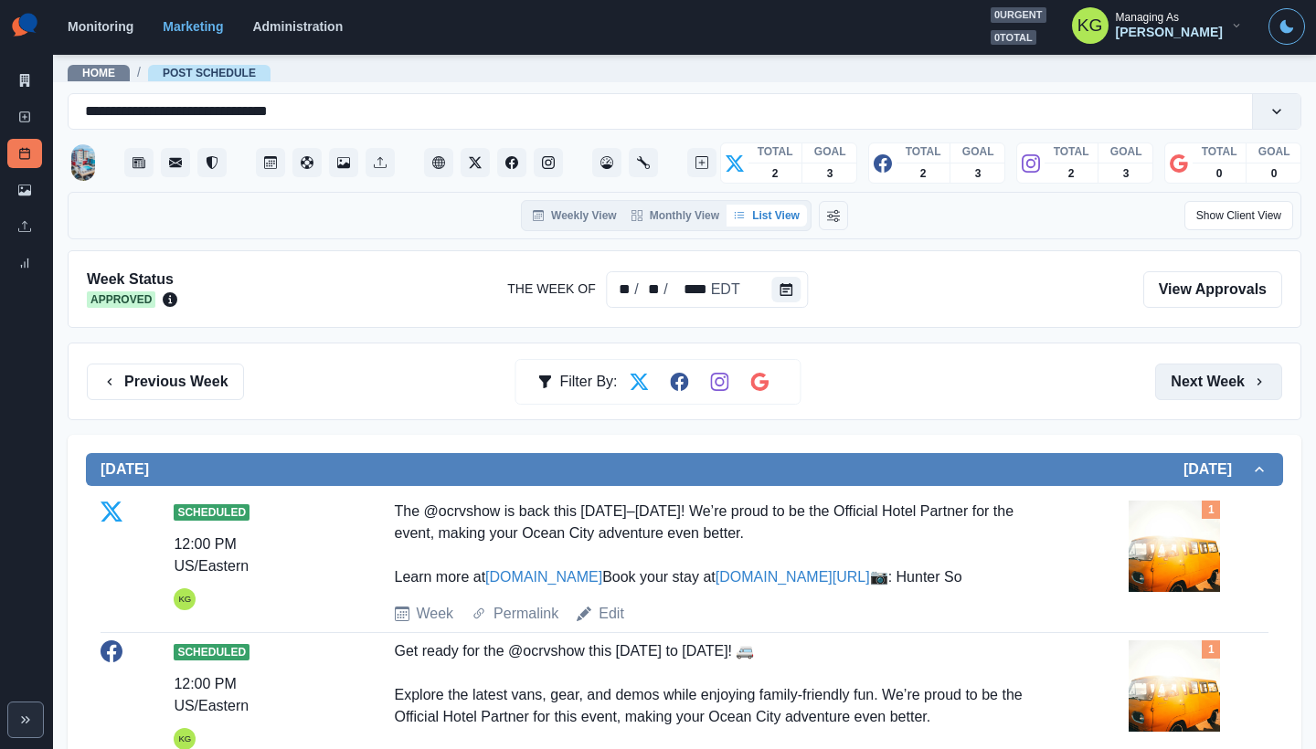
click at [1192, 376] on button "Next Week" at bounding box center [1218, 382] width 127 height 37
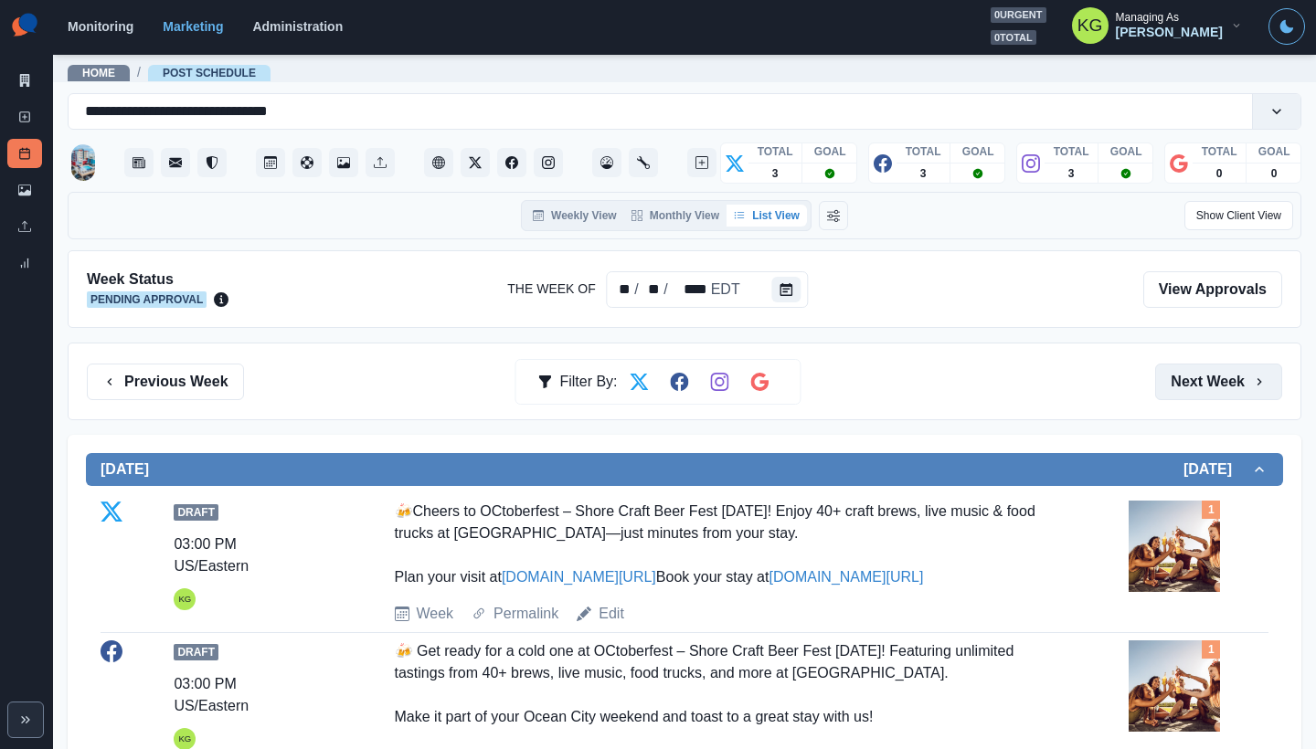
click at [1192, 376] on button "Next Week" at bounding box center [1218, 382] width 127 height 37
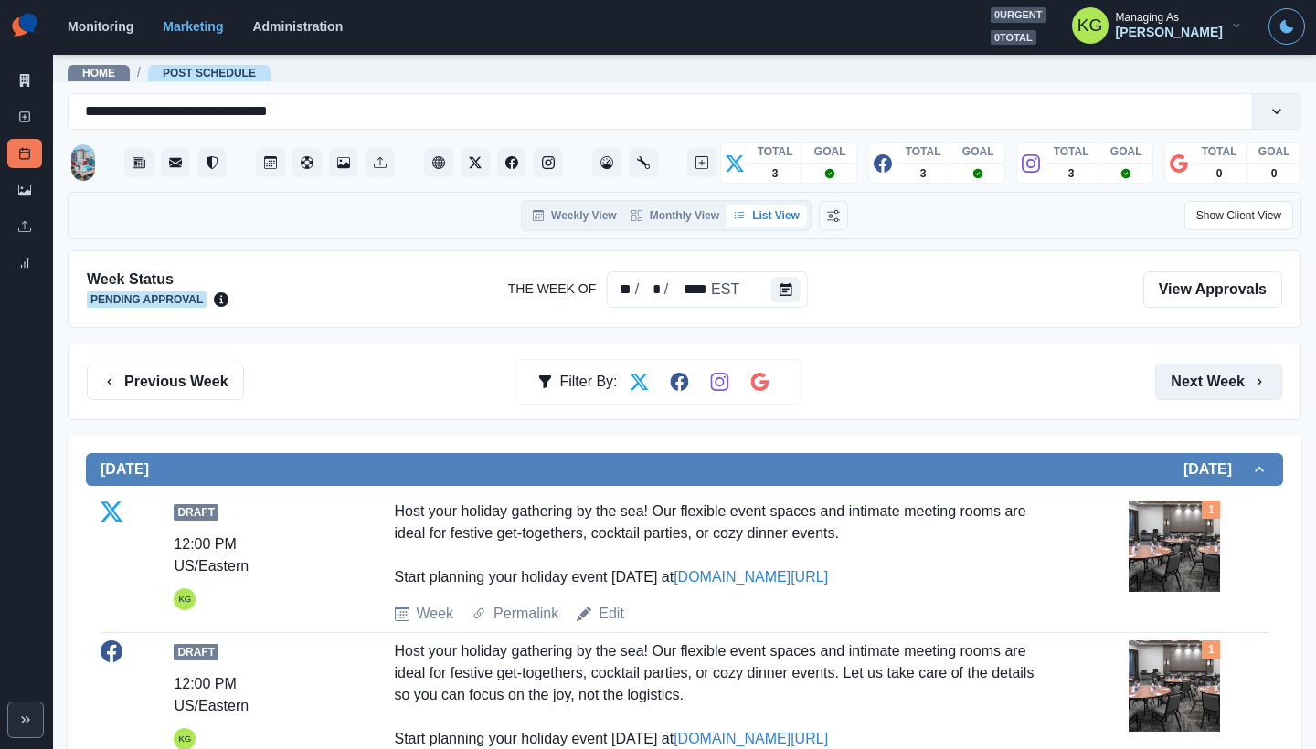
click at [1192, 376] on button "Next Week" at bounding box center [1218, 382] width 127 height 37
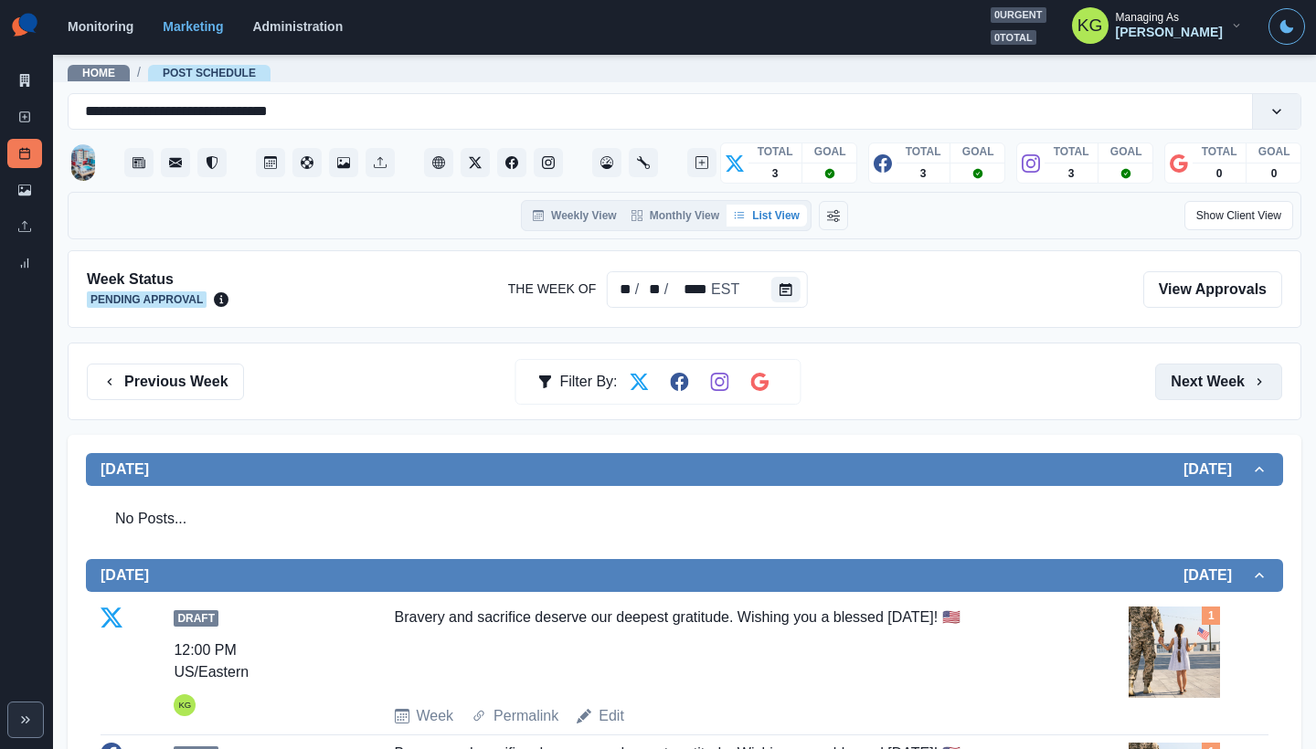
click at [1192, 376] on button "Next Week" at bounding box center [1218, 382] width 127 height 37
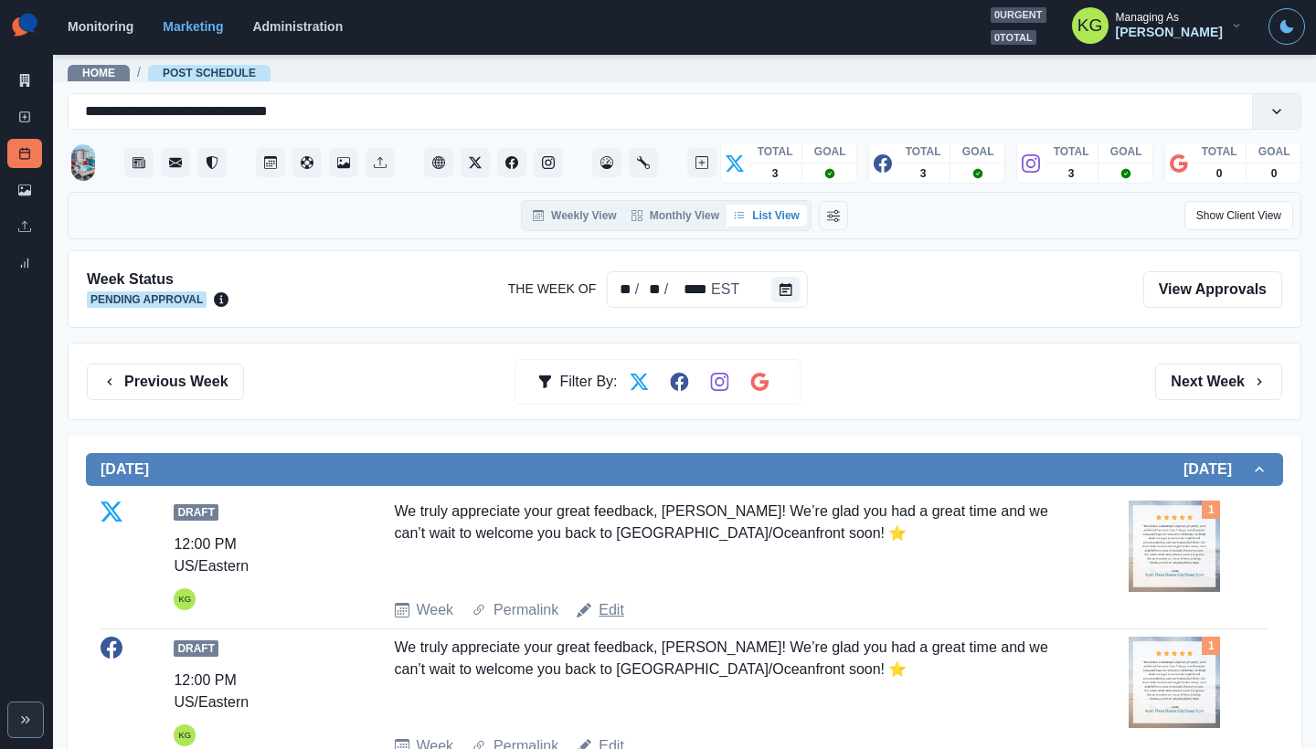
click at [603, 610] on link "Edit" at bounding box center [612, 610] width 26 height 22
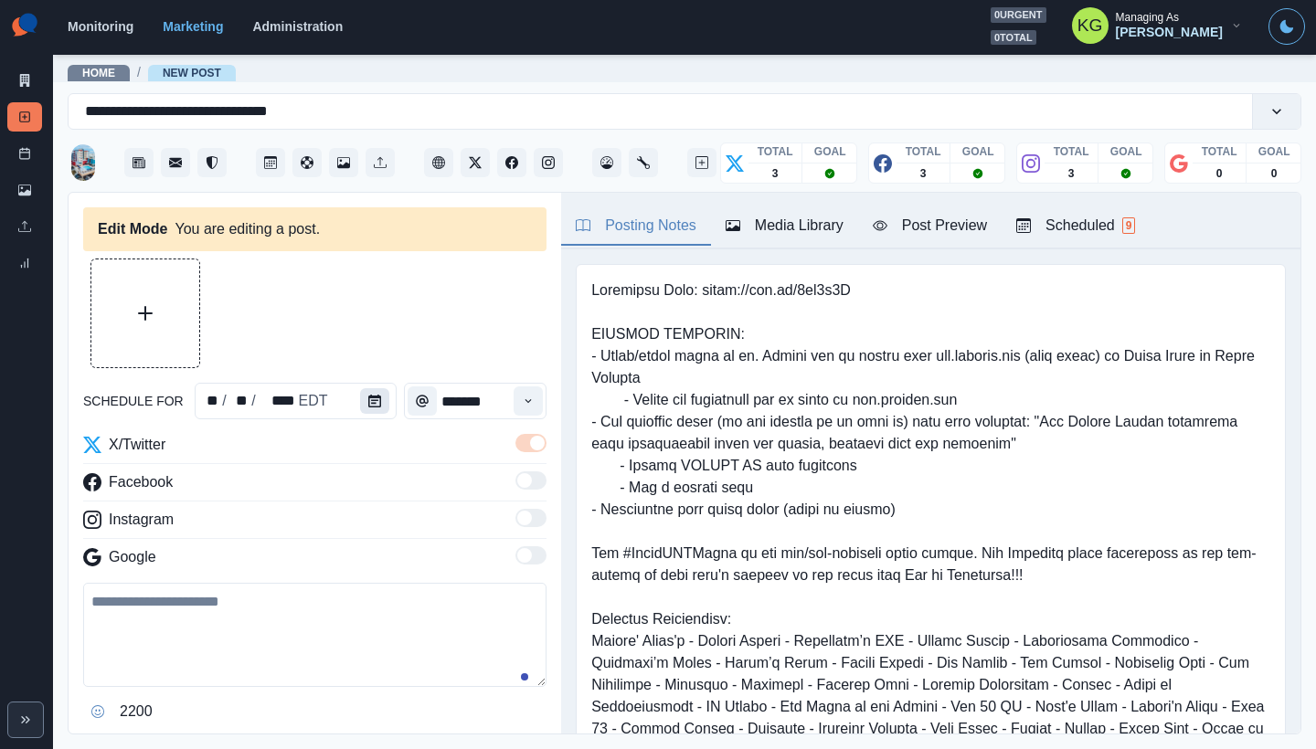
type input "********"
type textarea "**********"
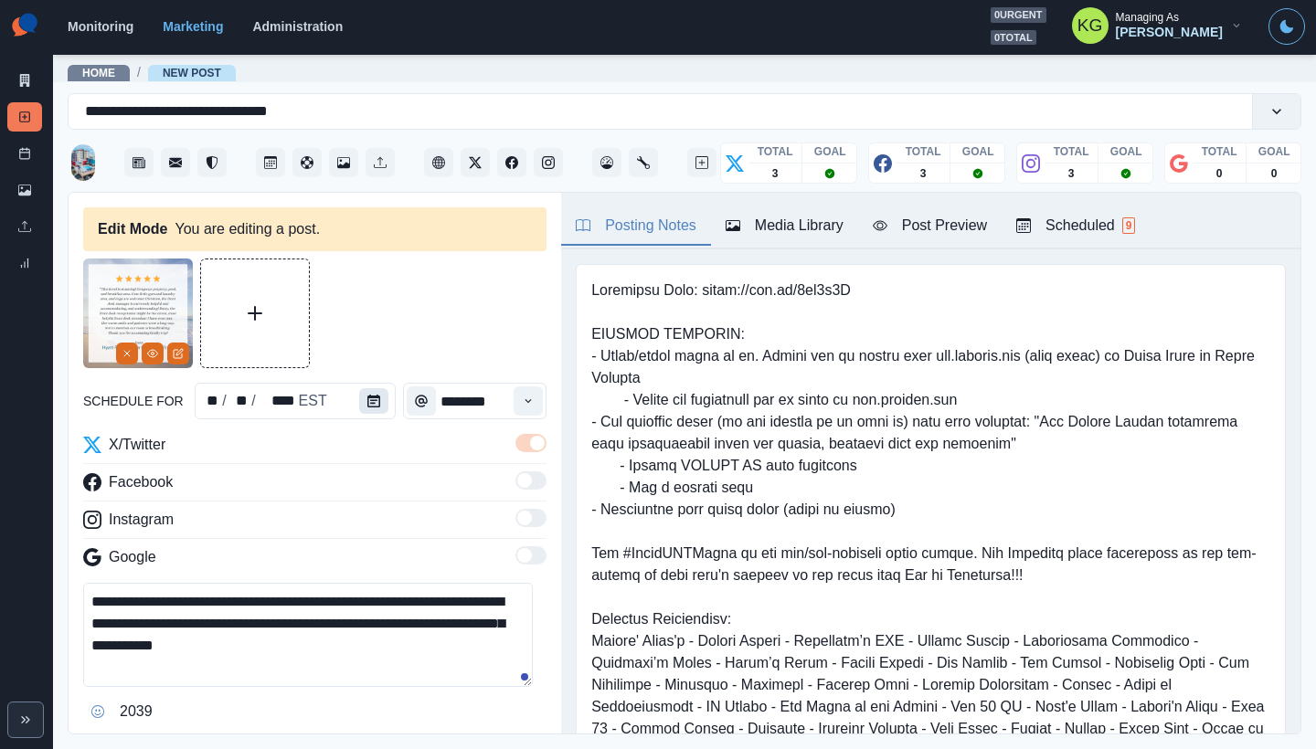
click at [367, 407] on icon "Calendar" at bounding box center [373, 401] width 13 height 13
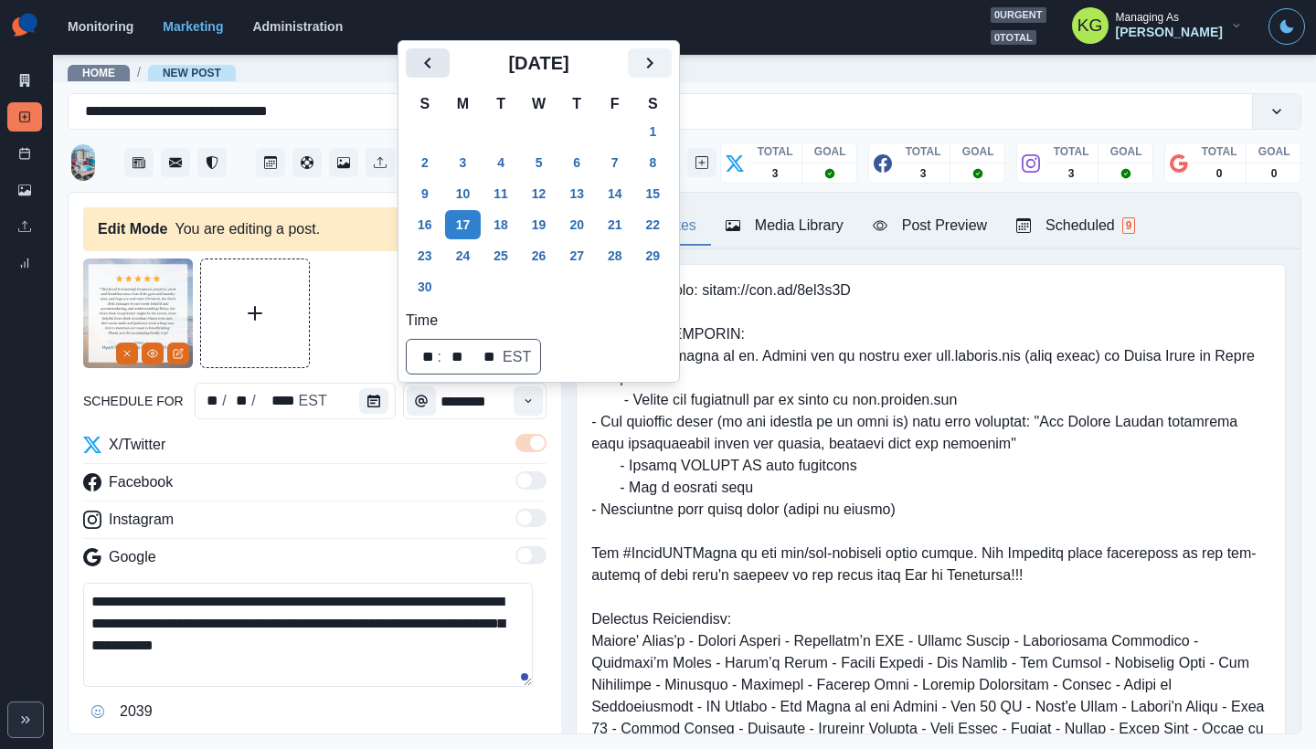
click at [438, 66] on icon "Previous" at bounding box center [428, 63] width 22 height 22
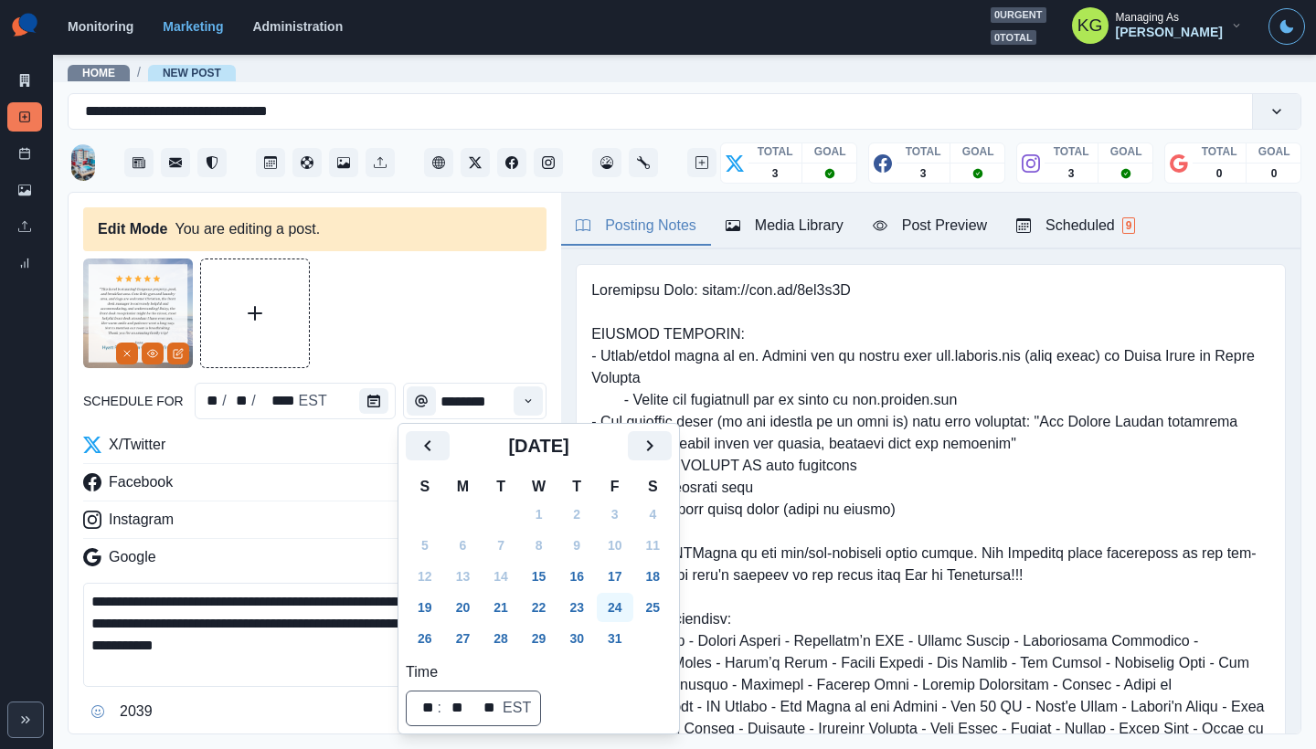
click at [627, 607] on button "24" at bounding box center [615, 607] width 37 height 29
click at [477, 355] on div at bounding box center [314, 314] width 463 height 110
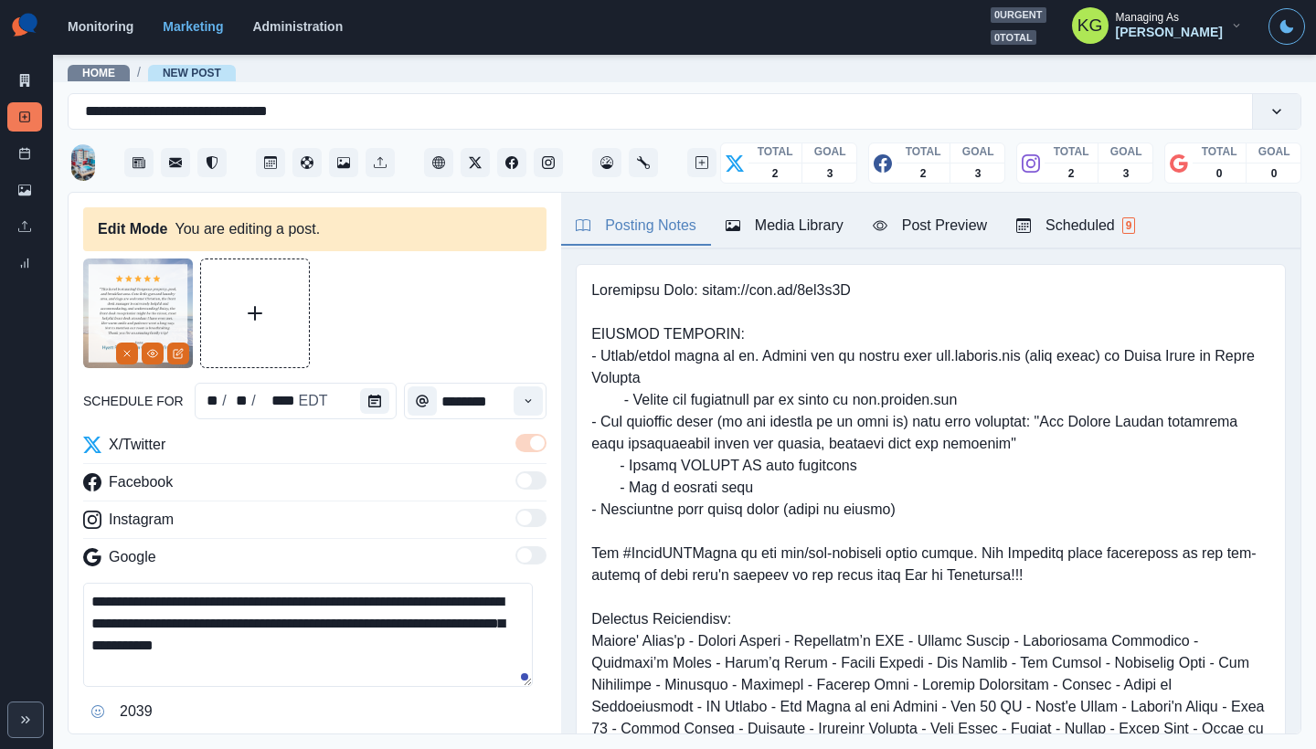
scroll to position [166, 0]
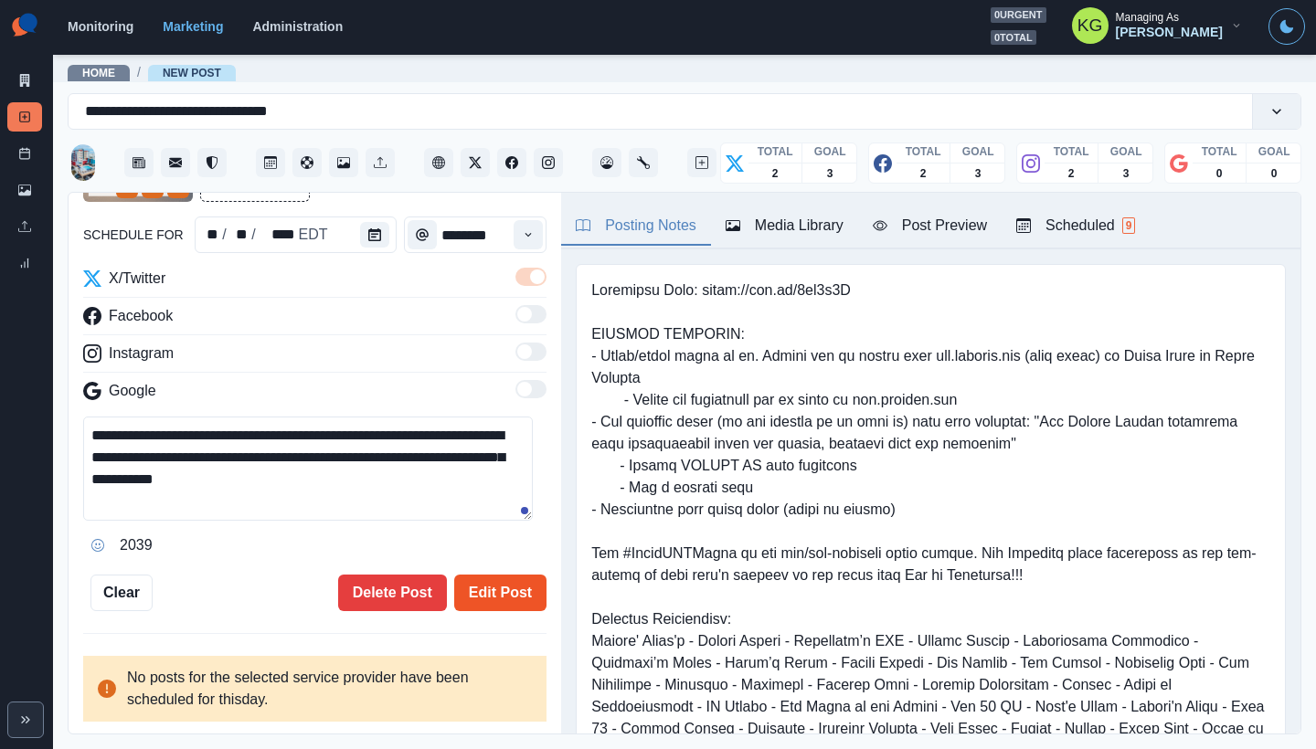
click at [514, 603] on button "Edit Post" at bounding box center [500, 593] width 92 height 37
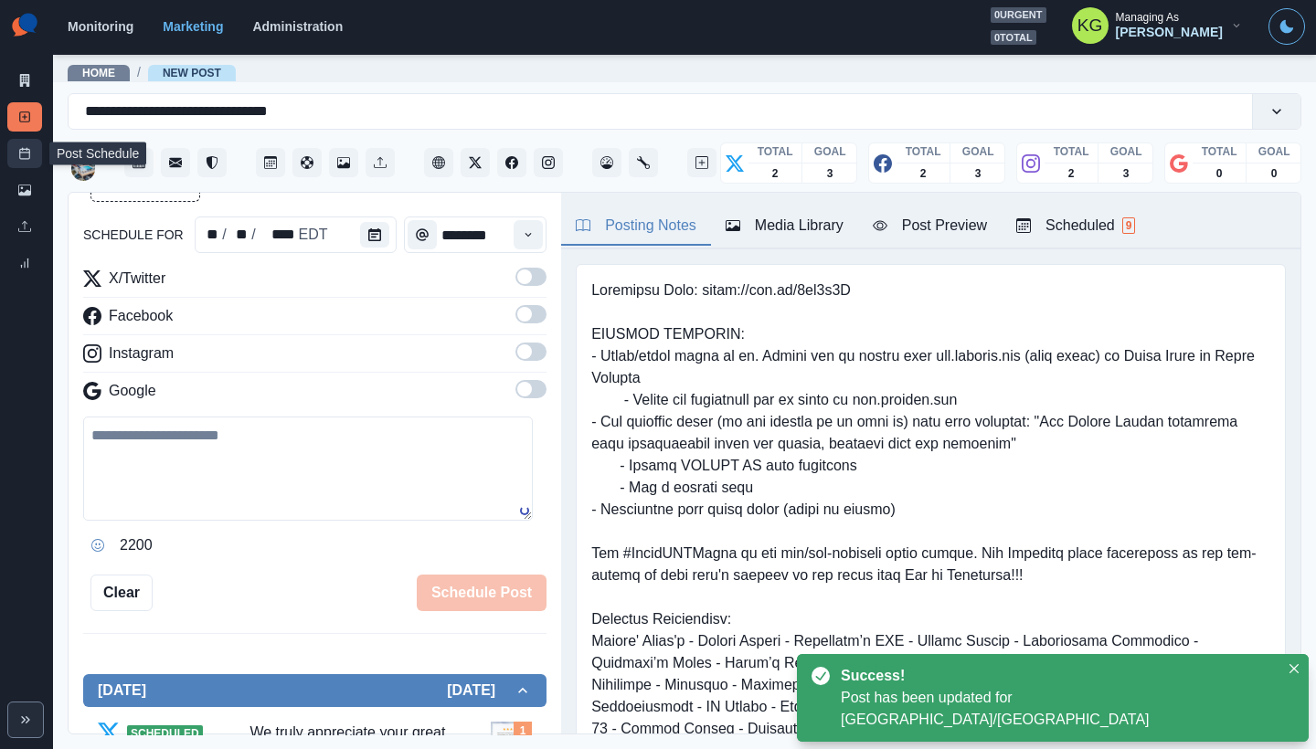
click at [27, 156] on icon at bounding box center [24, 153] width 13 height 13
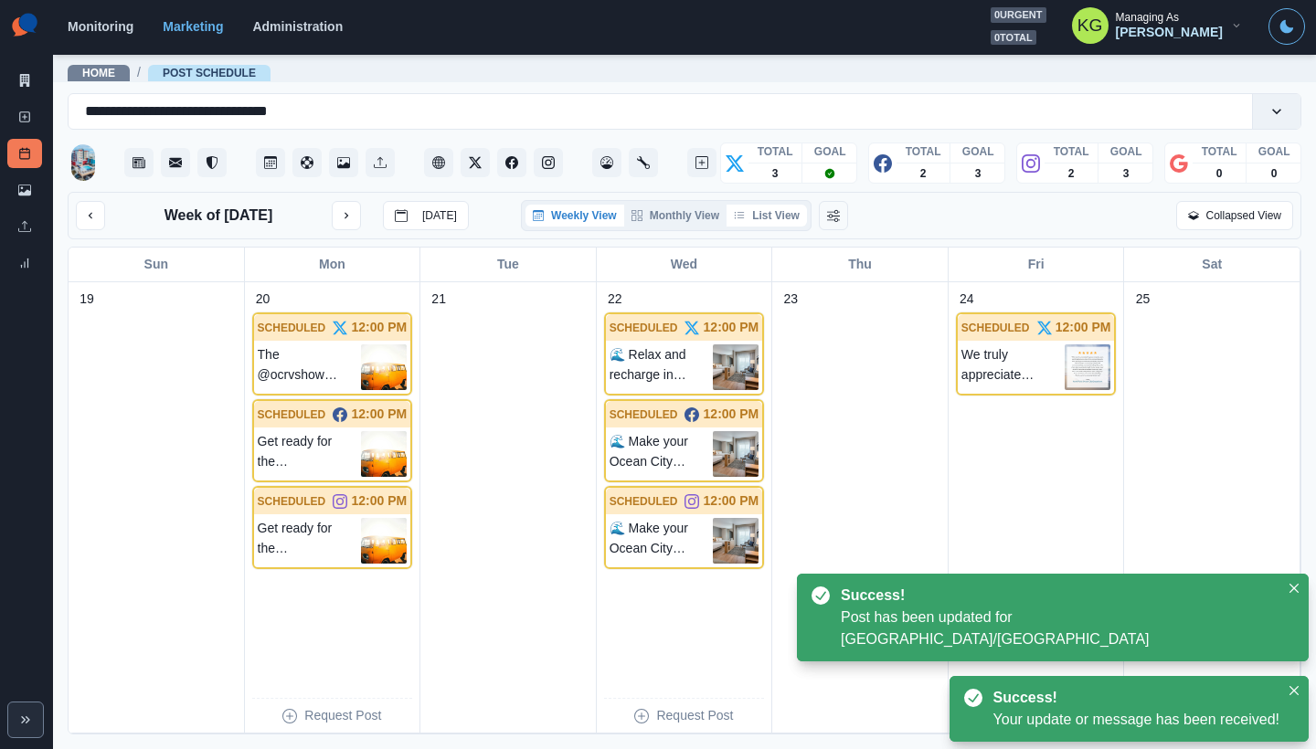
click at [775, 222] on button "List View" at bounding box center [766, 216] width 80 height 22
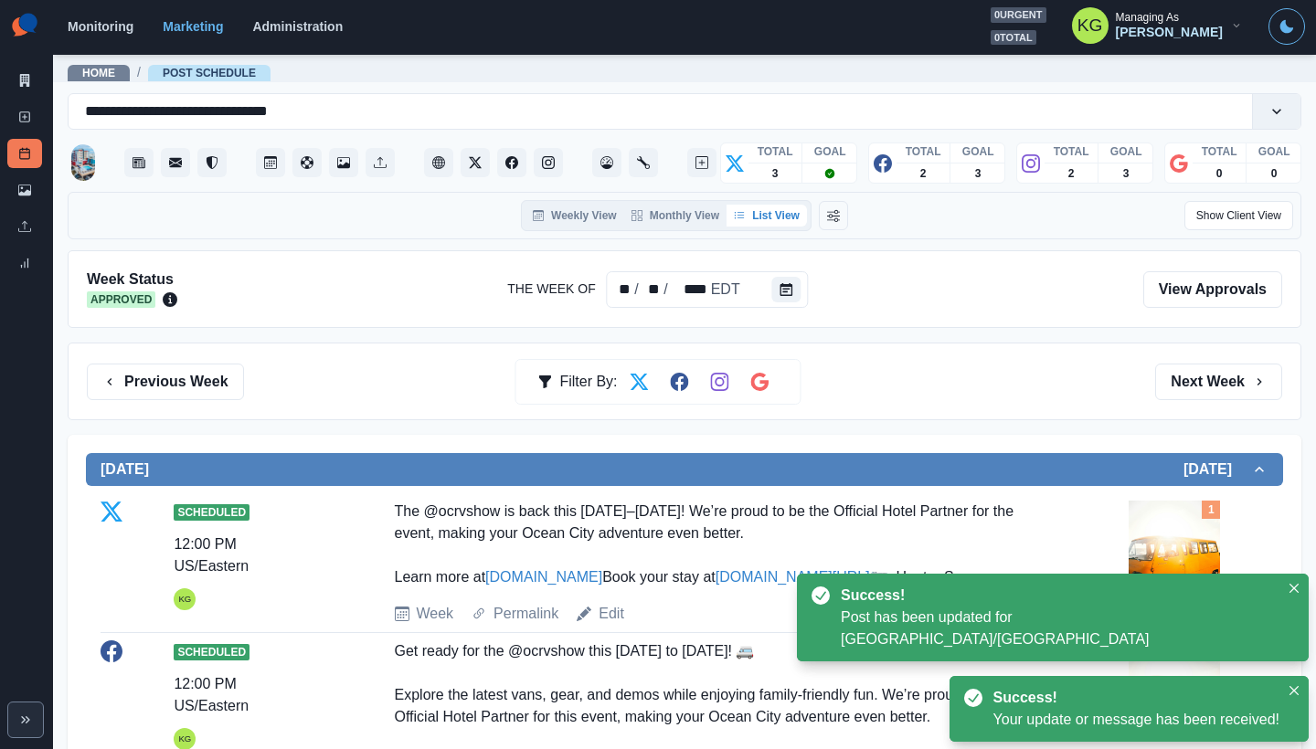
click at [1228, 402] on div "Previous Week Filter By: Next Week" at bounding box center [685, 382] width 1234 height 78
click at [1196, 381] on button "Next Week" at bounding box center [1218, 382] width 127 height 37
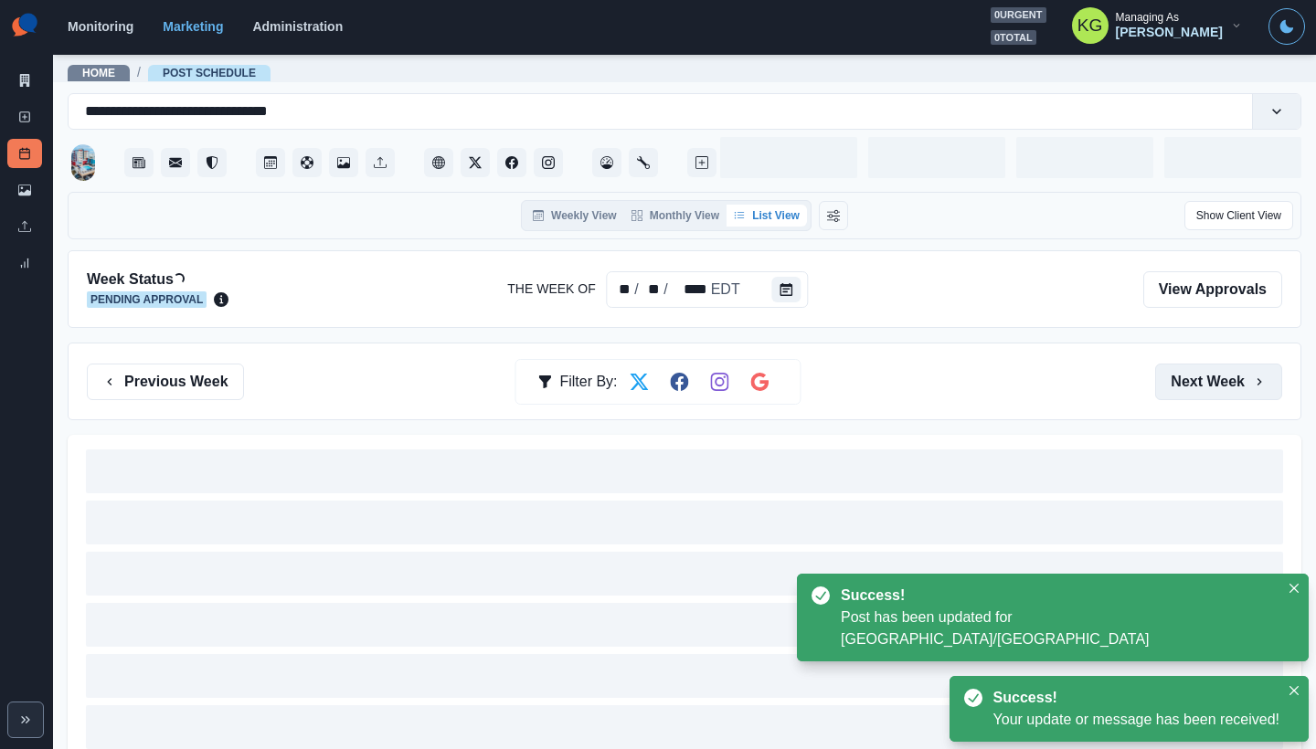
click at [1196, 381] on button "Next Week" at bounding box center [1218, 382] width 127 height 37
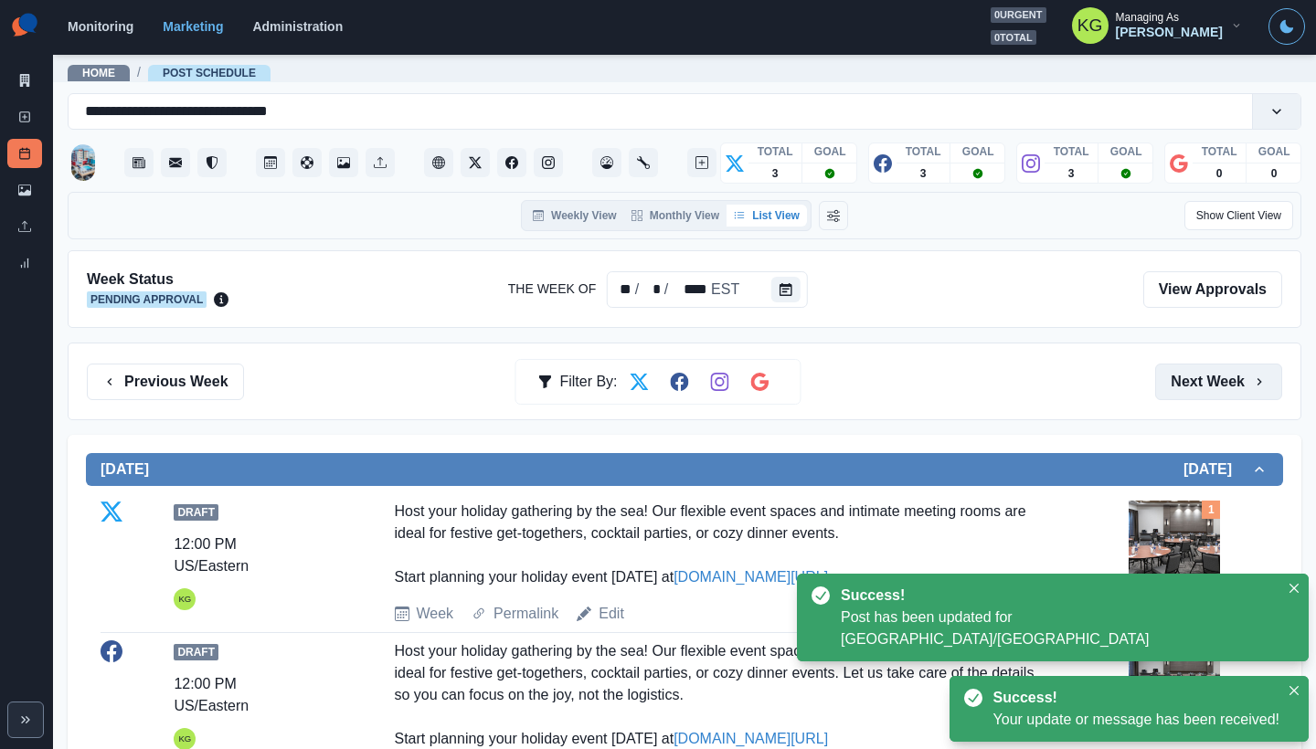
click at [1194, 382] on button "Next Week" at bounding box center [1218, 382] width 127 height 37
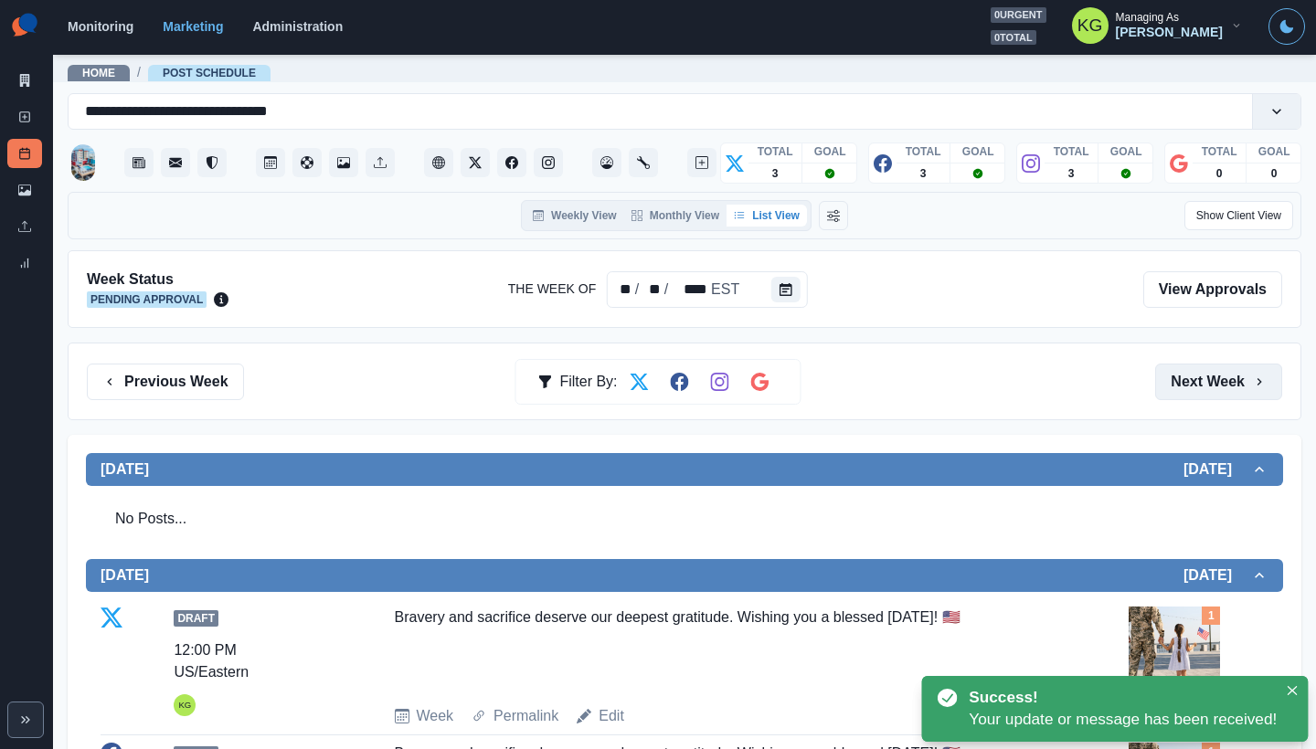
click at [1194, 382] on button "Next Week" at bounding box center [1218, 382] width 127 height 37
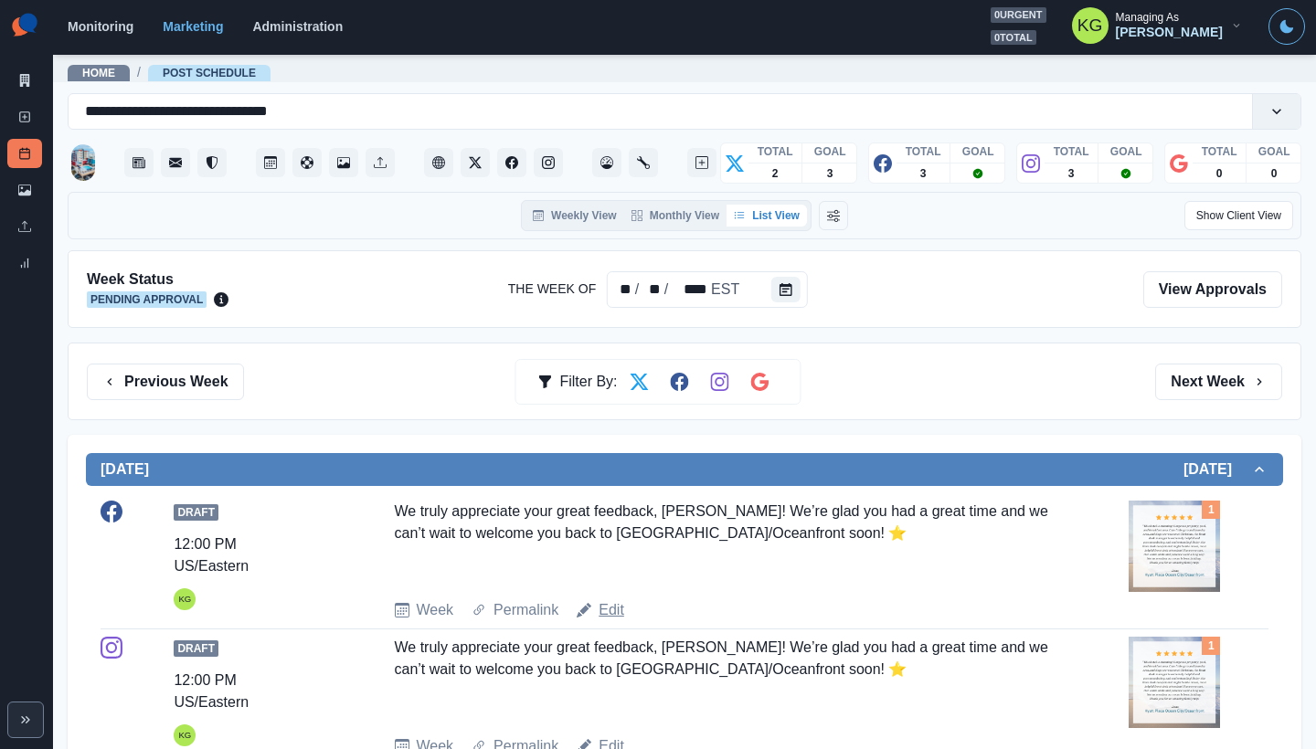
click at [616, 612] on link "Edit" at bounding box center [612, 610] width 26 height 22
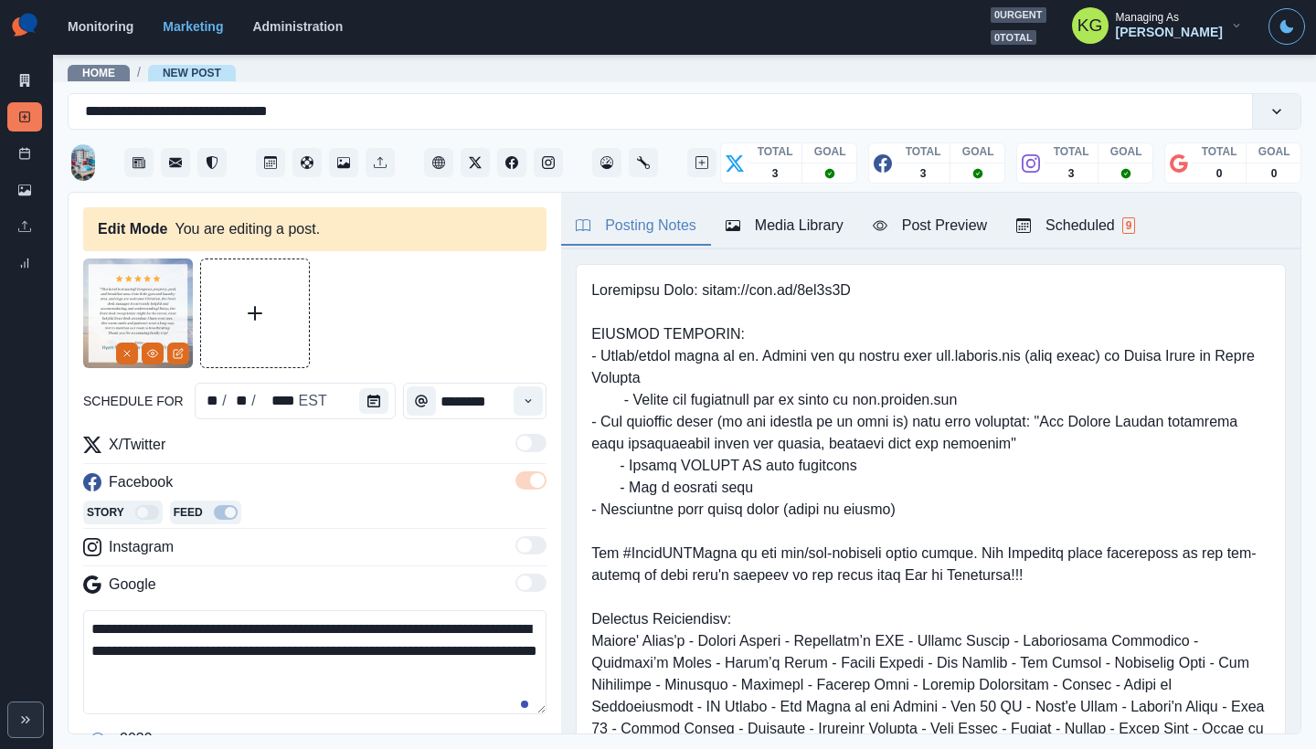
type input "********"
type textarea "**********"
click at [373, 397] on icon "Calendar" at bounding box center [373, 401] width 13 height 13
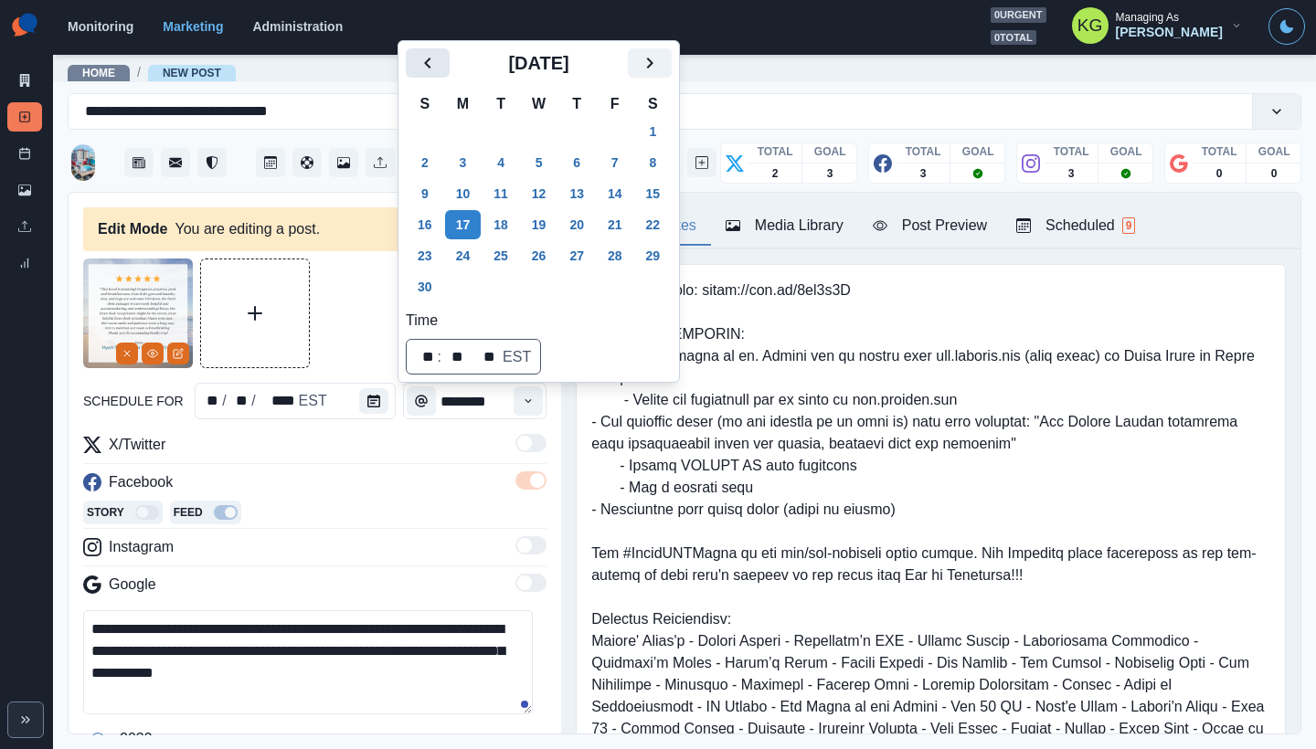
click at [429, 66] on icon "Previous" at bounding box center [427, 63] width 6 height 11
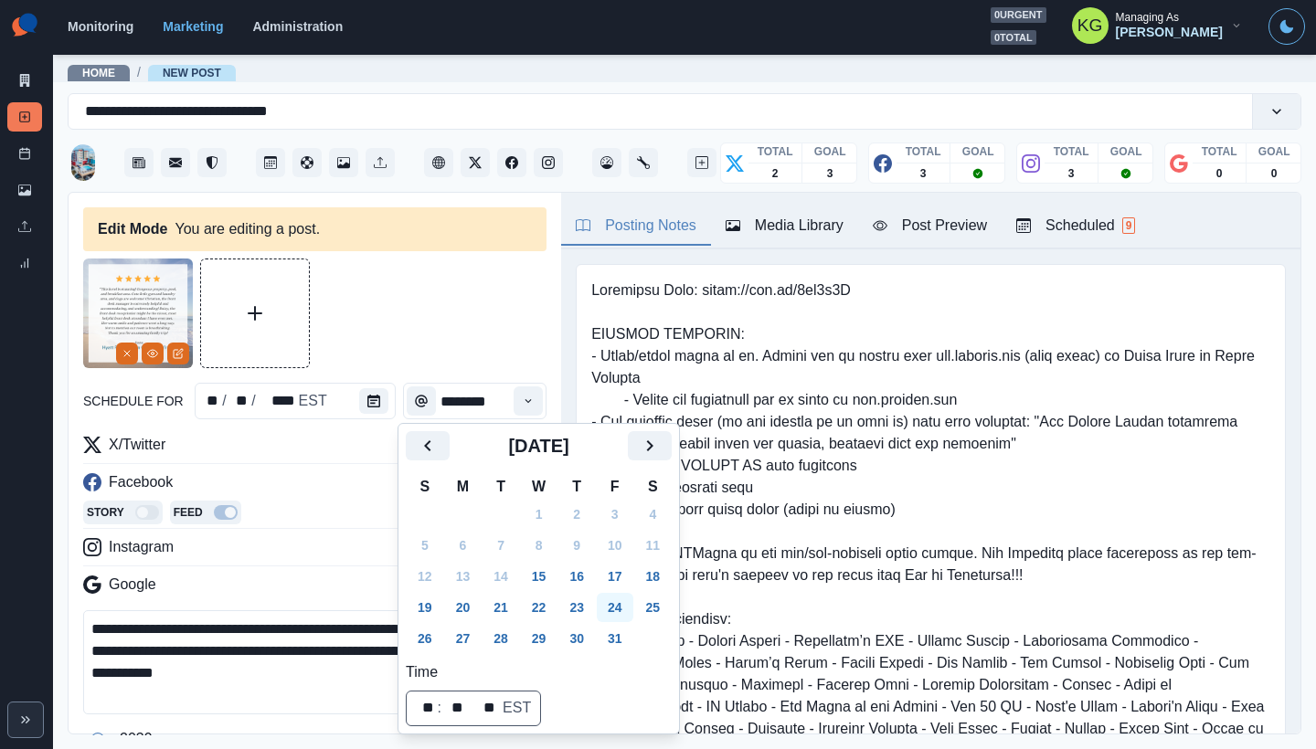
click at [626, 601] on button "24" at bounding box center [615, 607] width 37 height 29
click at [434, 327] on div at bounding box center [314, 314] width 463 height 110
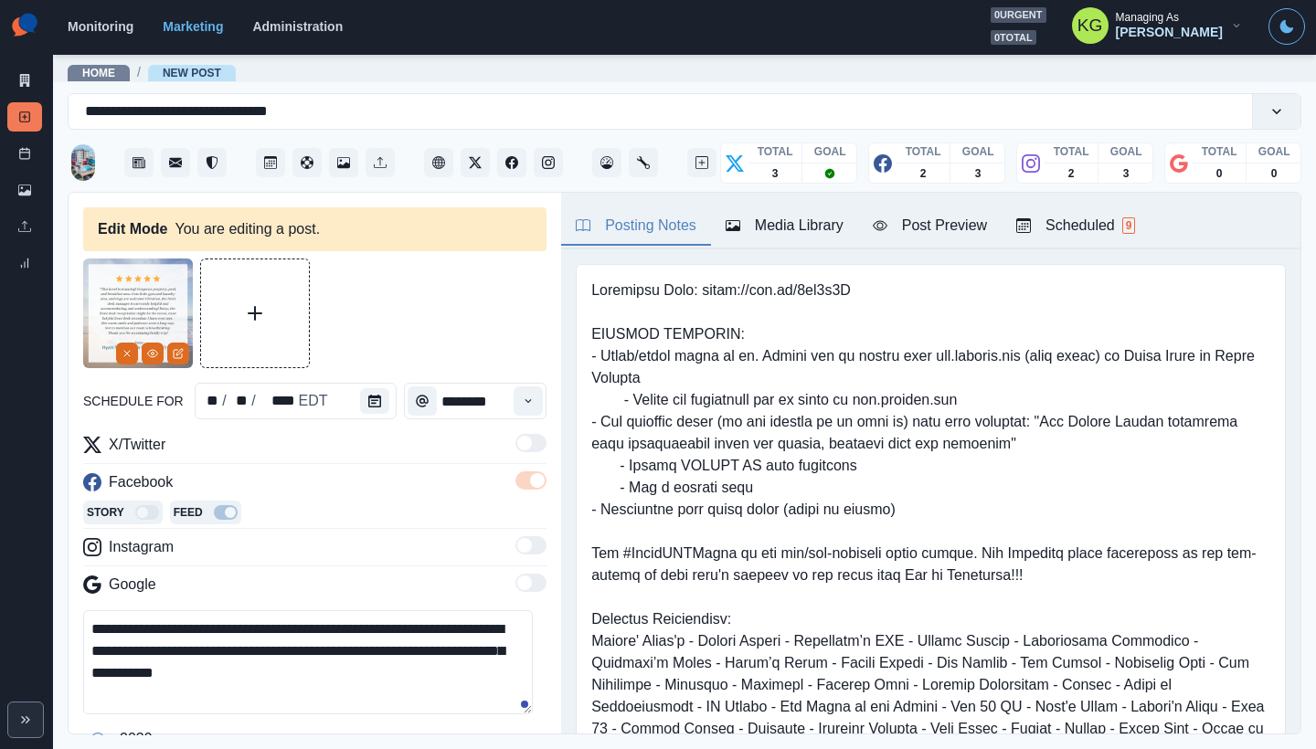
scroll to position [392, 0]
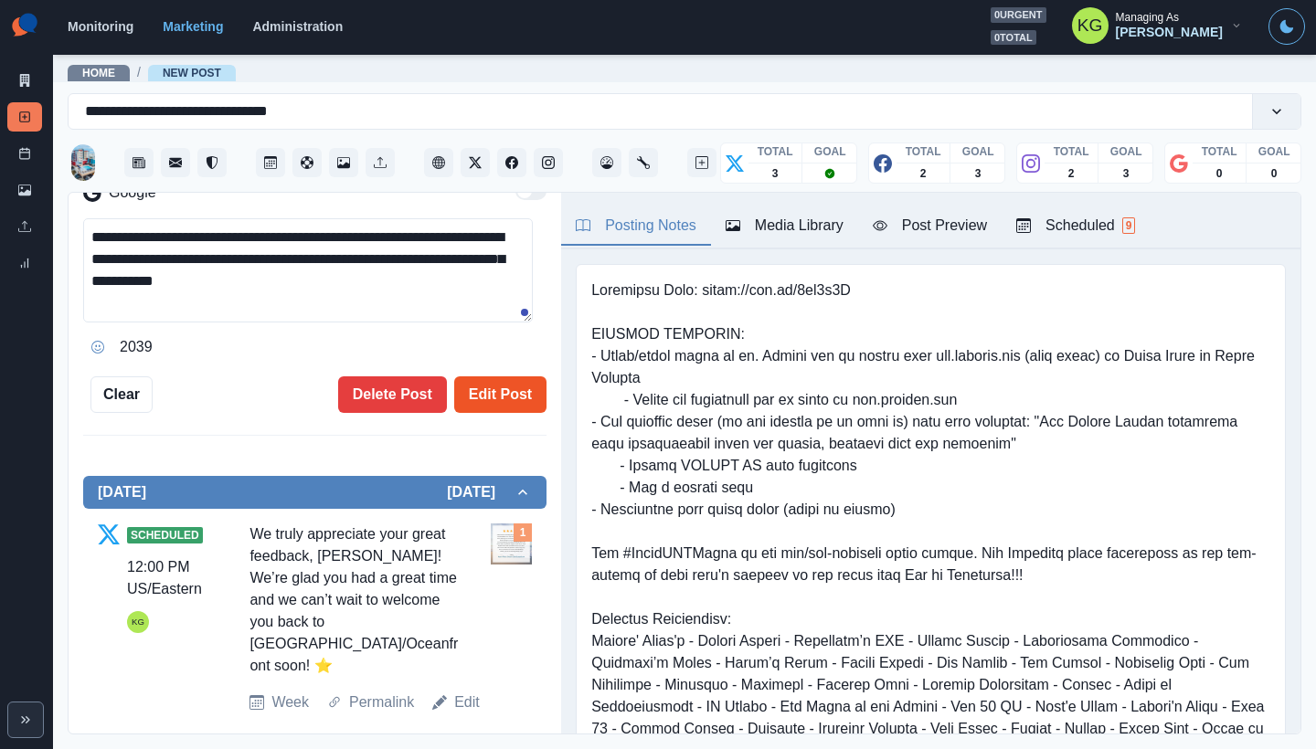
click at [518, 403] on button "Edit Post" at bounding box center [500, 394] width 92 height 37
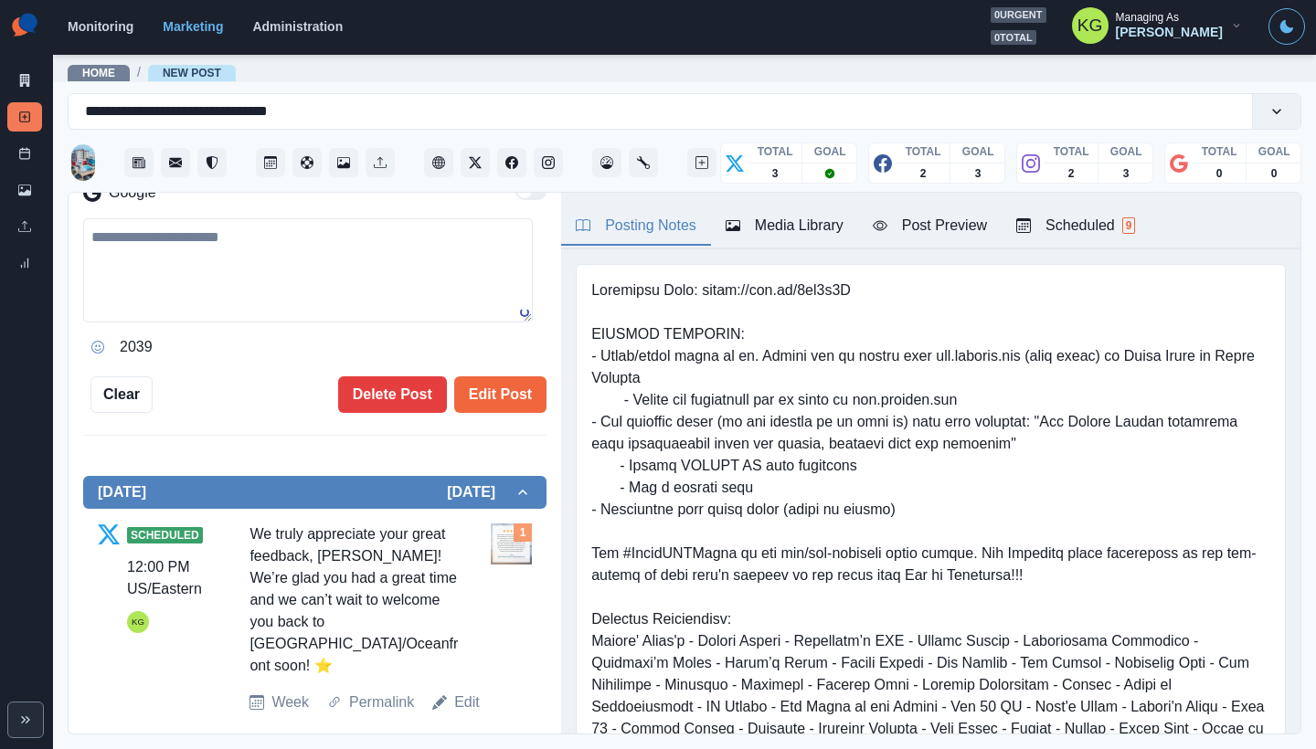
scroll to position [376, 0]
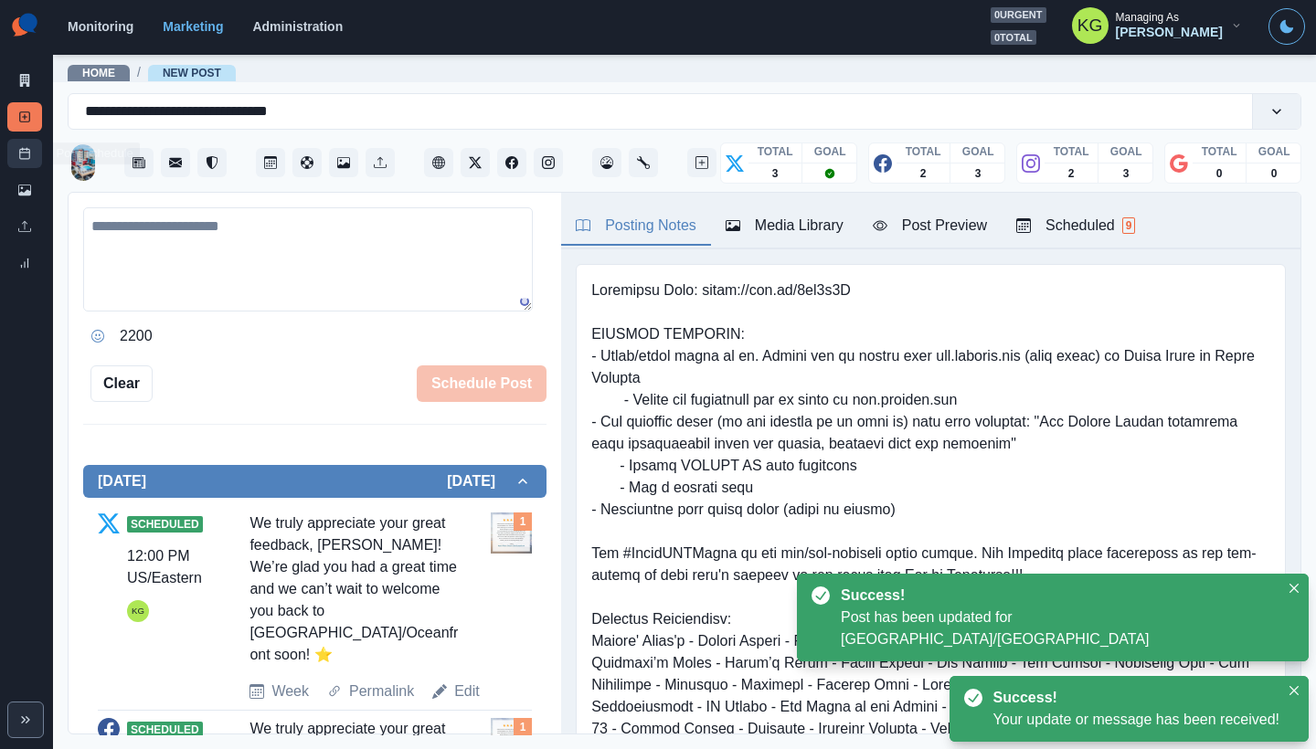
click at [21, 152] on icon at bounding box center [24, 153] width 13 height 13
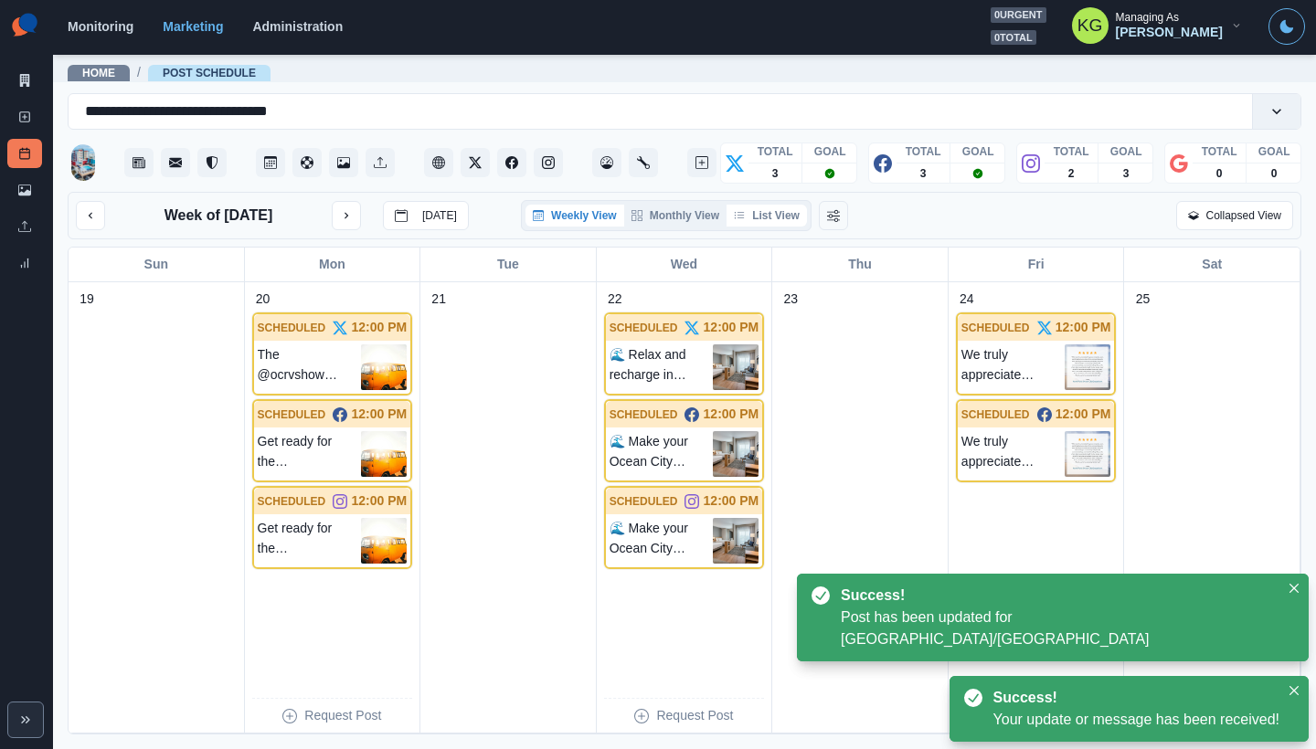
click at [779, 217] on button "List View" at bounding box center [766, 216] width 80 height 22
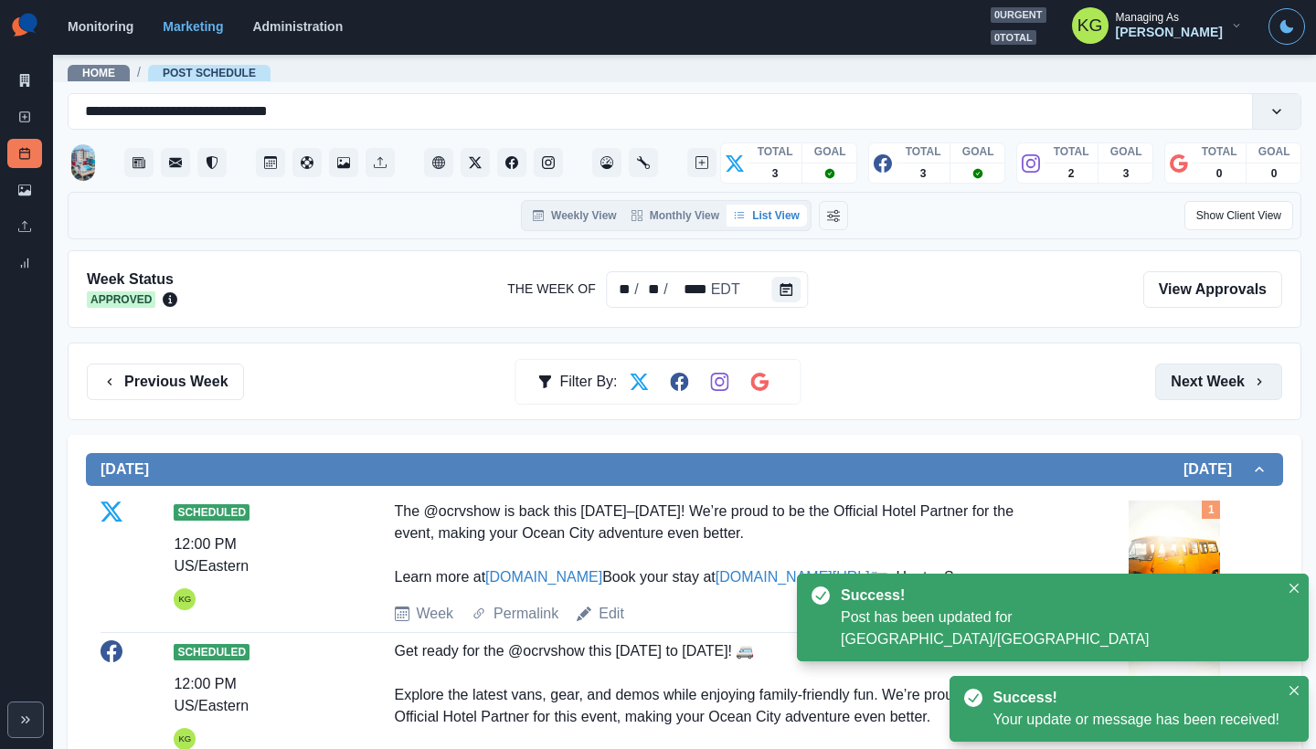
click at [1209, 384] on button "Next Week" at bounding box center [1218, 382] width 127 height 37
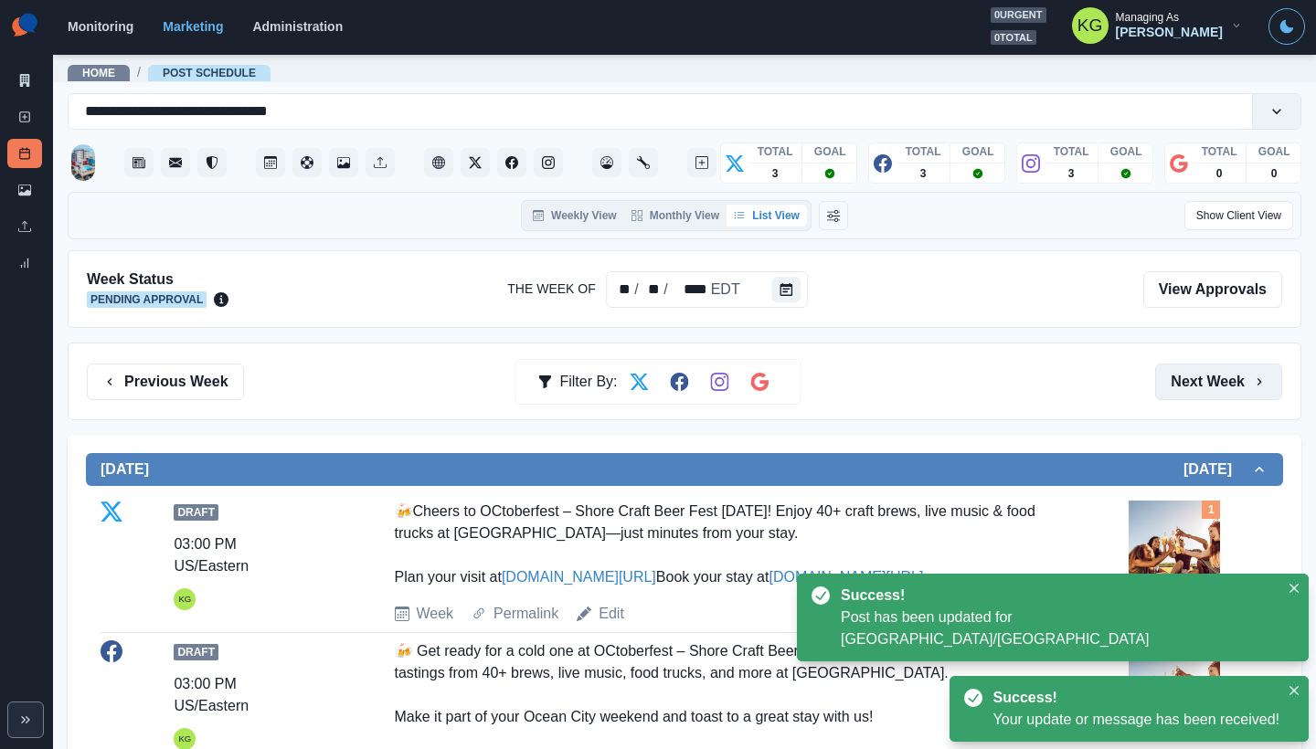
click at [1188, 375] on button "Next Week" at bounding box center [1218, 382] width 127 height 37
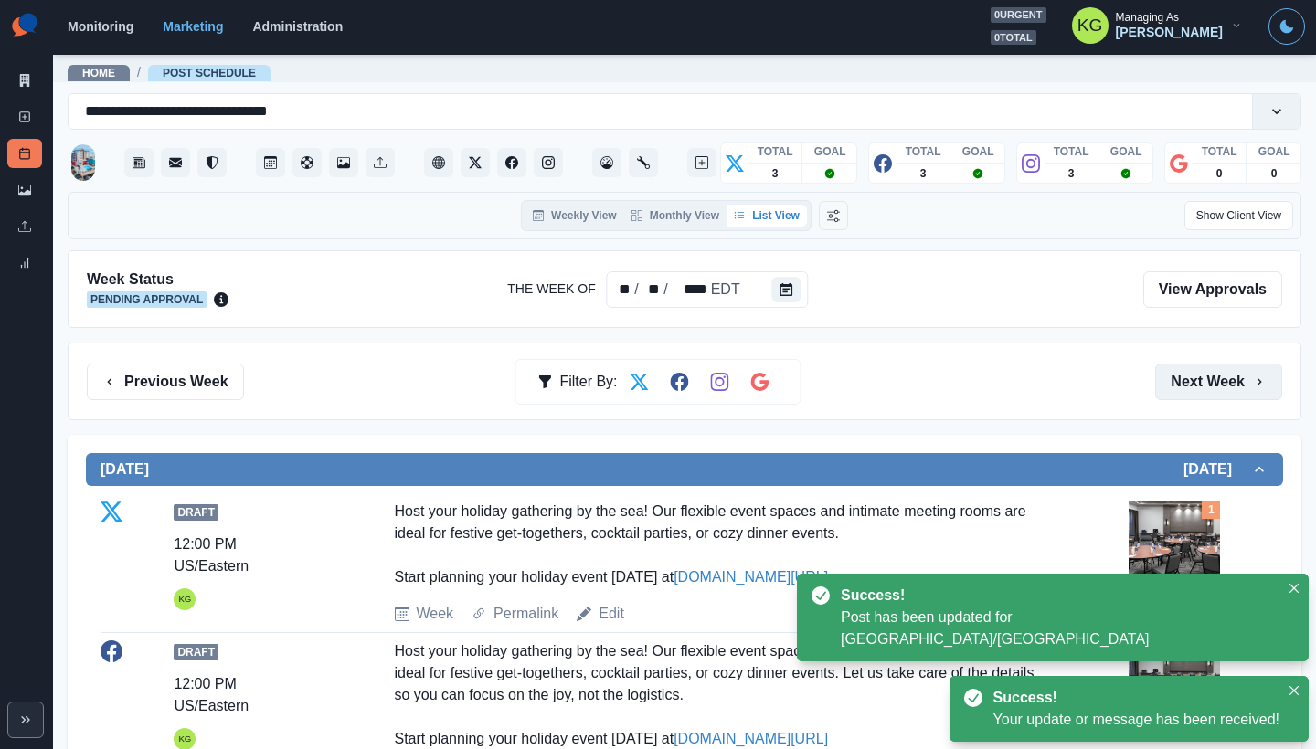
click at [1188, 375] on button "Next Week" at bounding box center [1218, 382] width 127 height 37
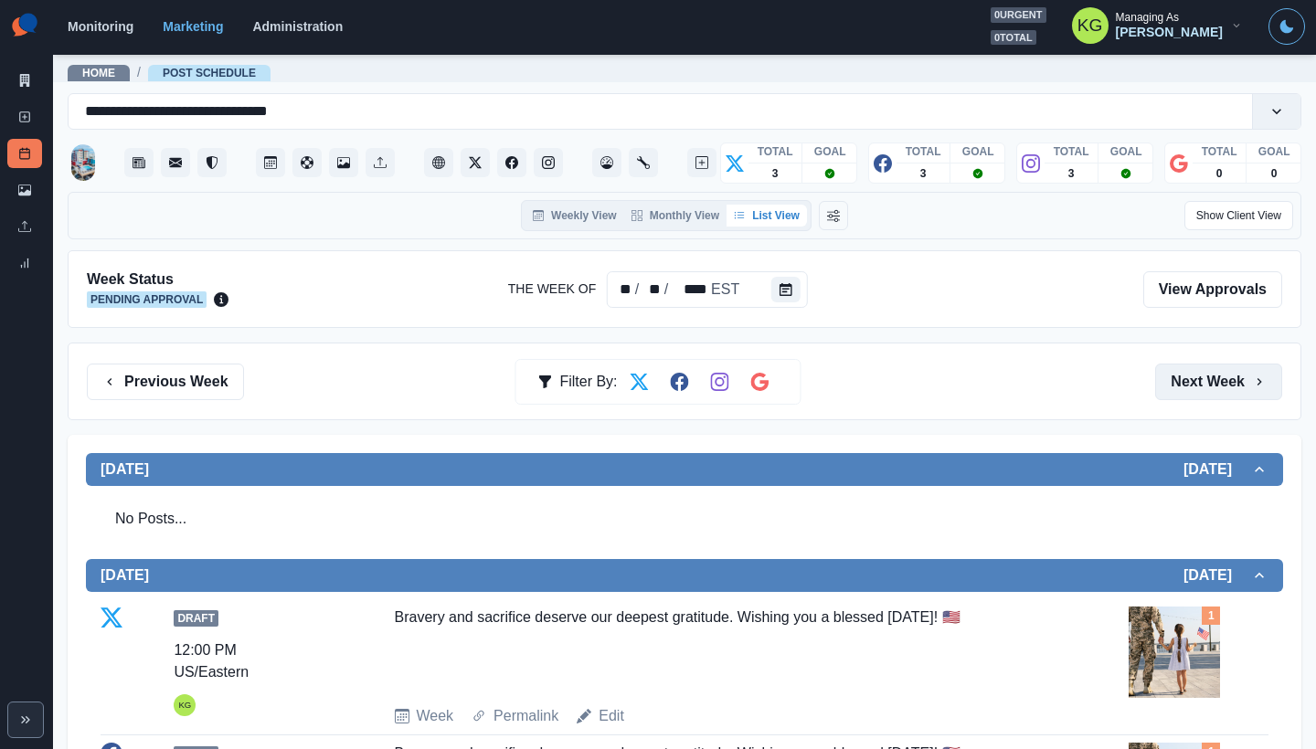
click at [1188, 375] on button "Next Week" at bounding box center [1218, 382] width 127 height 37
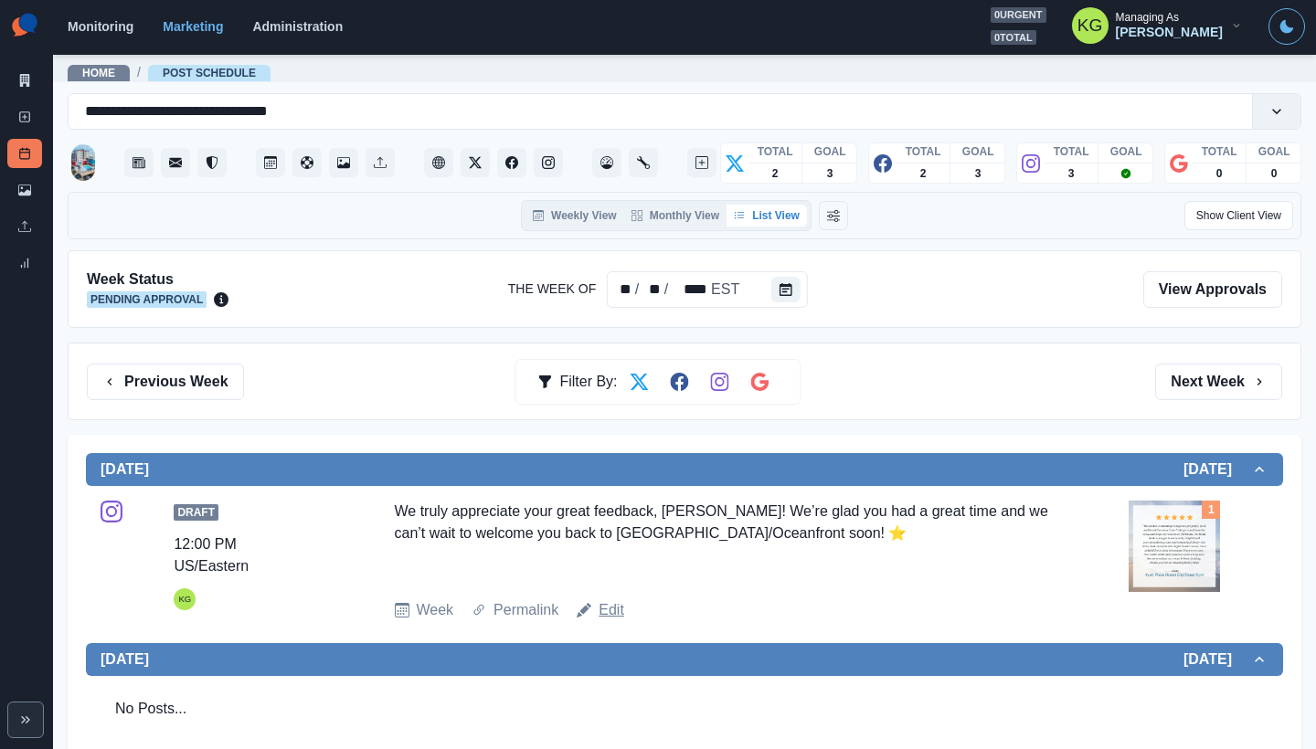
click at [609, 607] on link "Edit" at bounding box center [612, 610] width 26 height 22
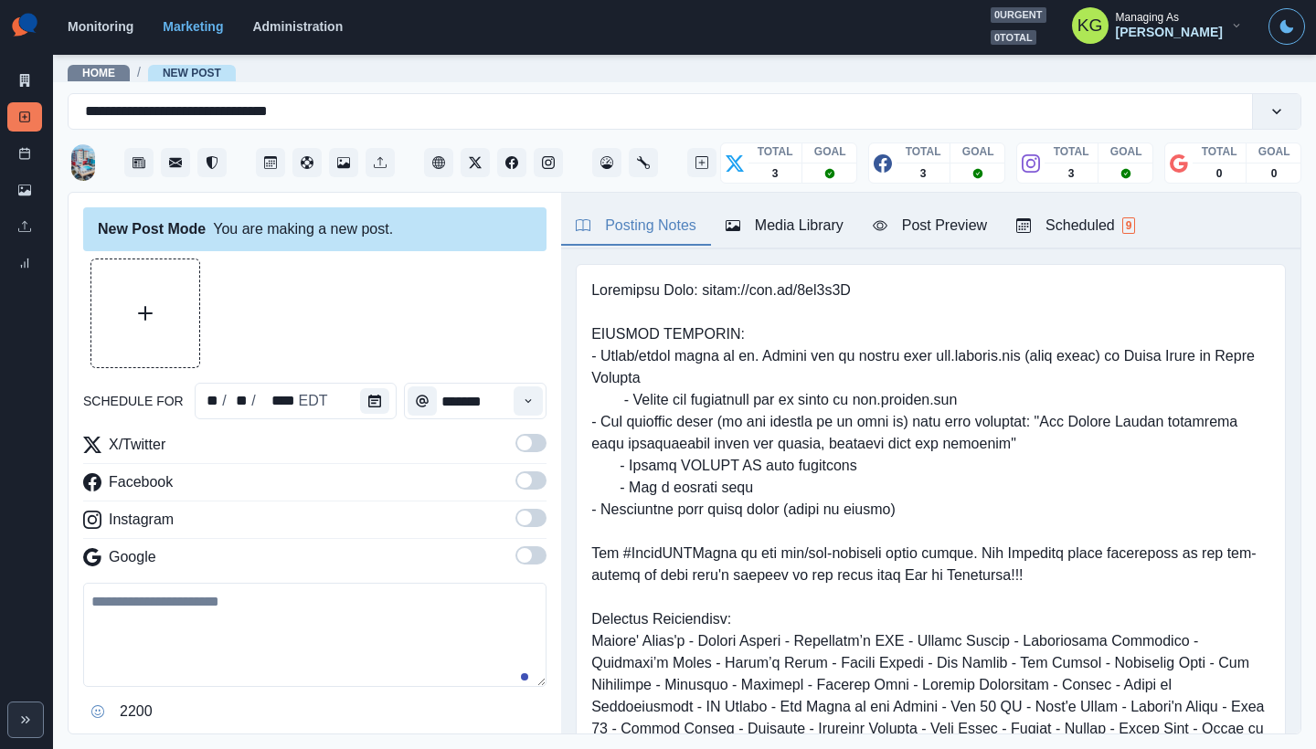
type input "********"
type textarea "**********"
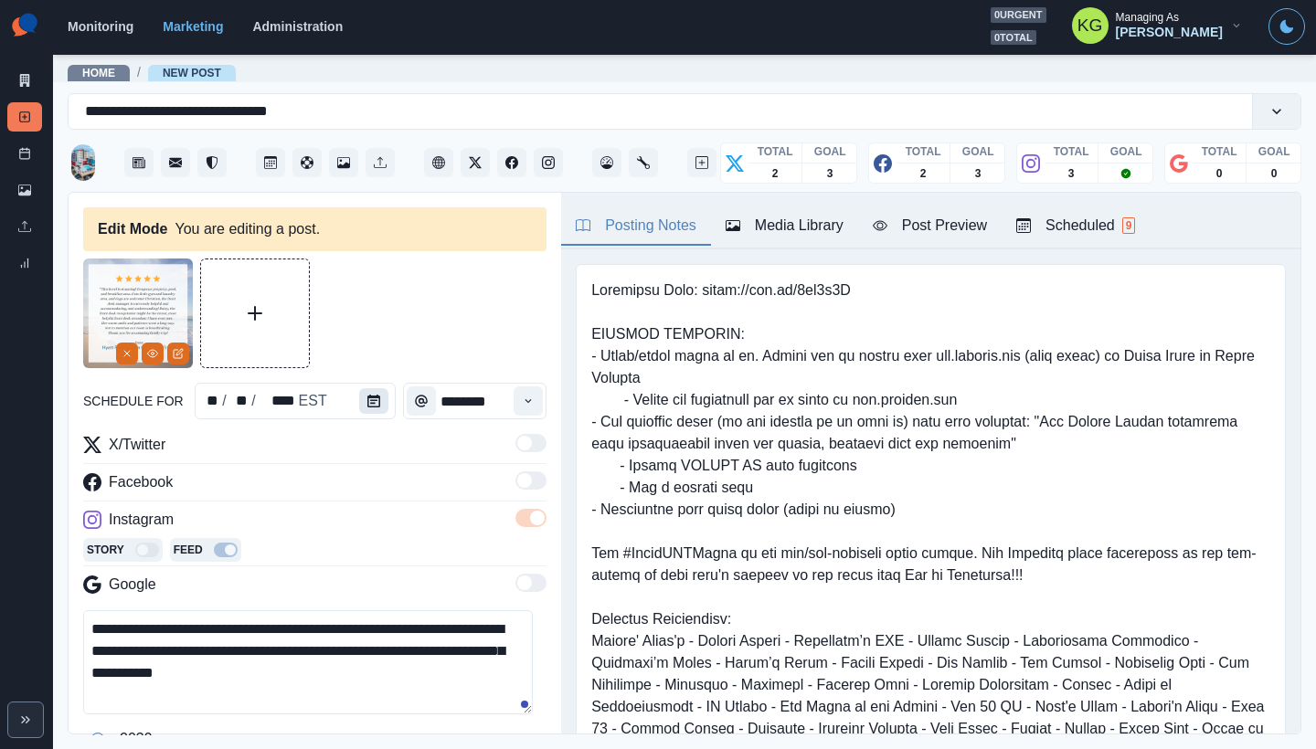
click at [359, 408] on button "Calendar" at bounding box center [373, 401] width 29 height 26
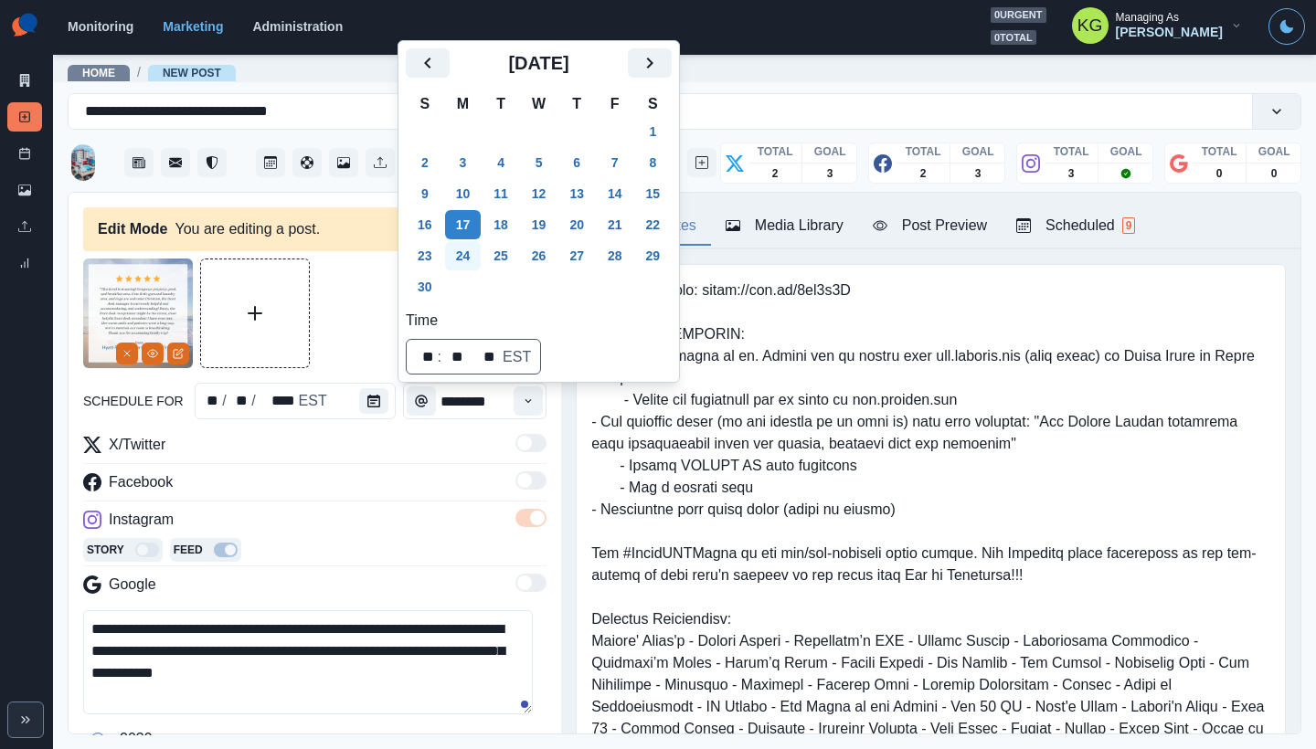
click at [471, 261] on button "24" at bounding box center [463, 255] width 37 height 29
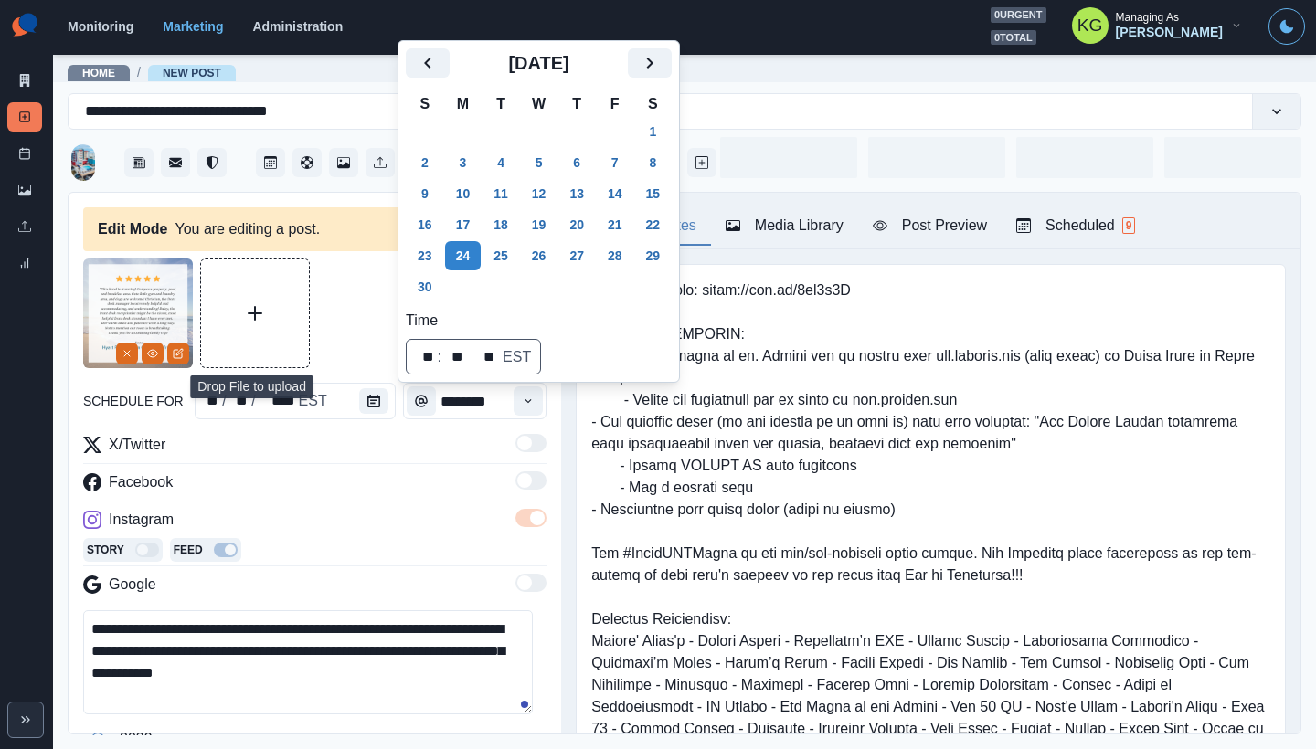
click at [297, 334] on button "Upload Media" at bounding box center [255, 314] width 108 height 108
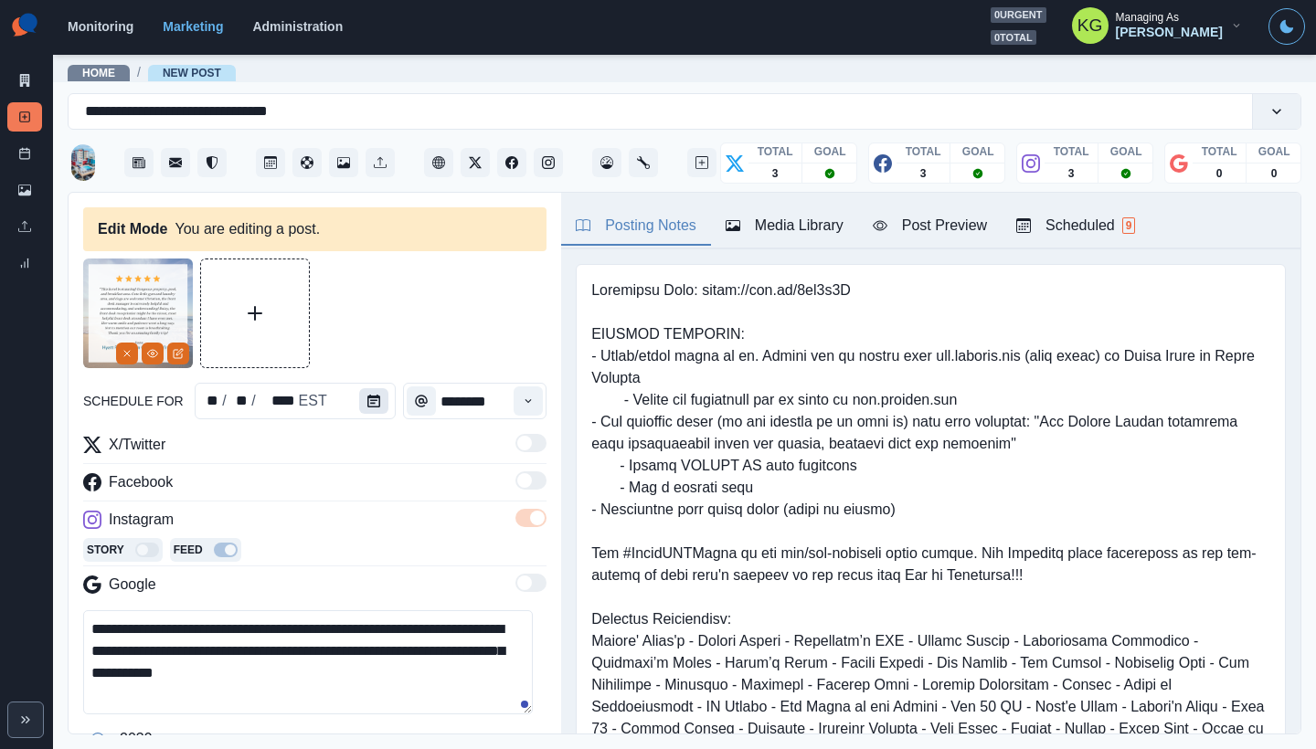
click at [360, 395] on button "Calendar" at bounding box center [373, 401] width 29 height 26
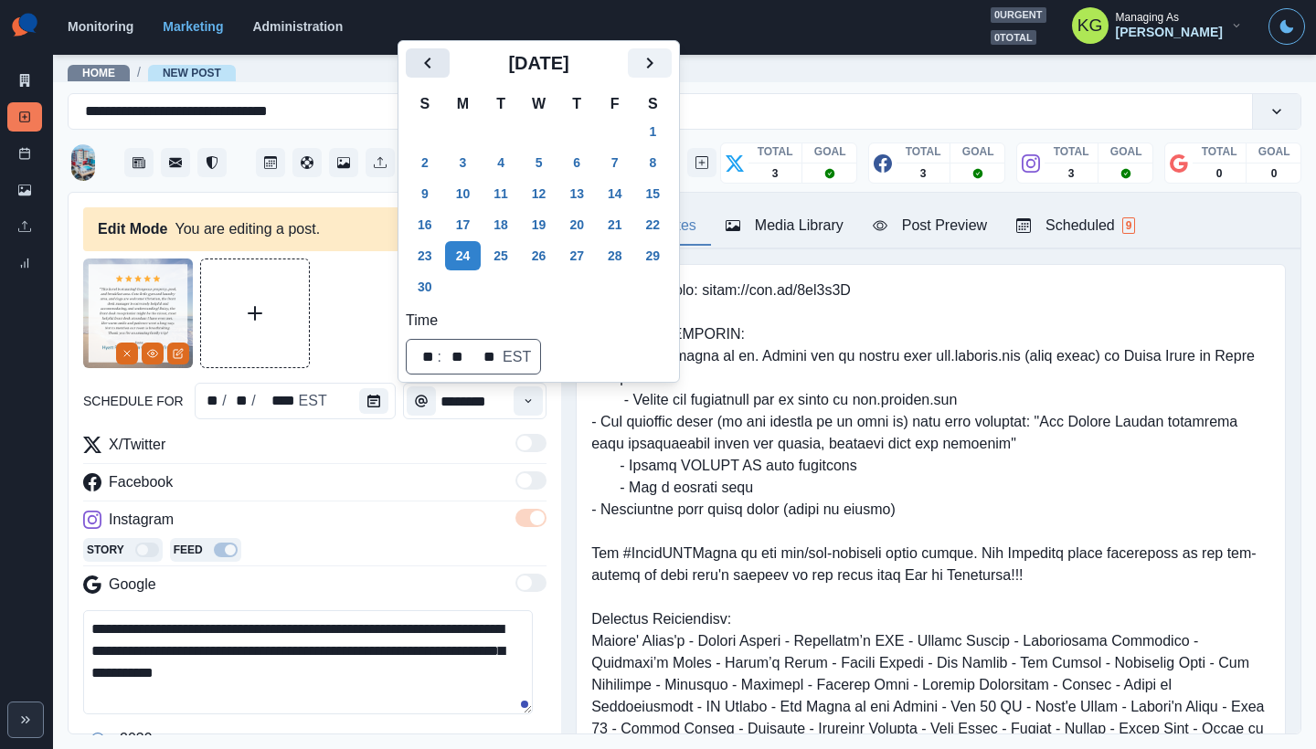
click at [429, 68] on icon "Previous" at bounding box center [427, 63] width 6 height 11
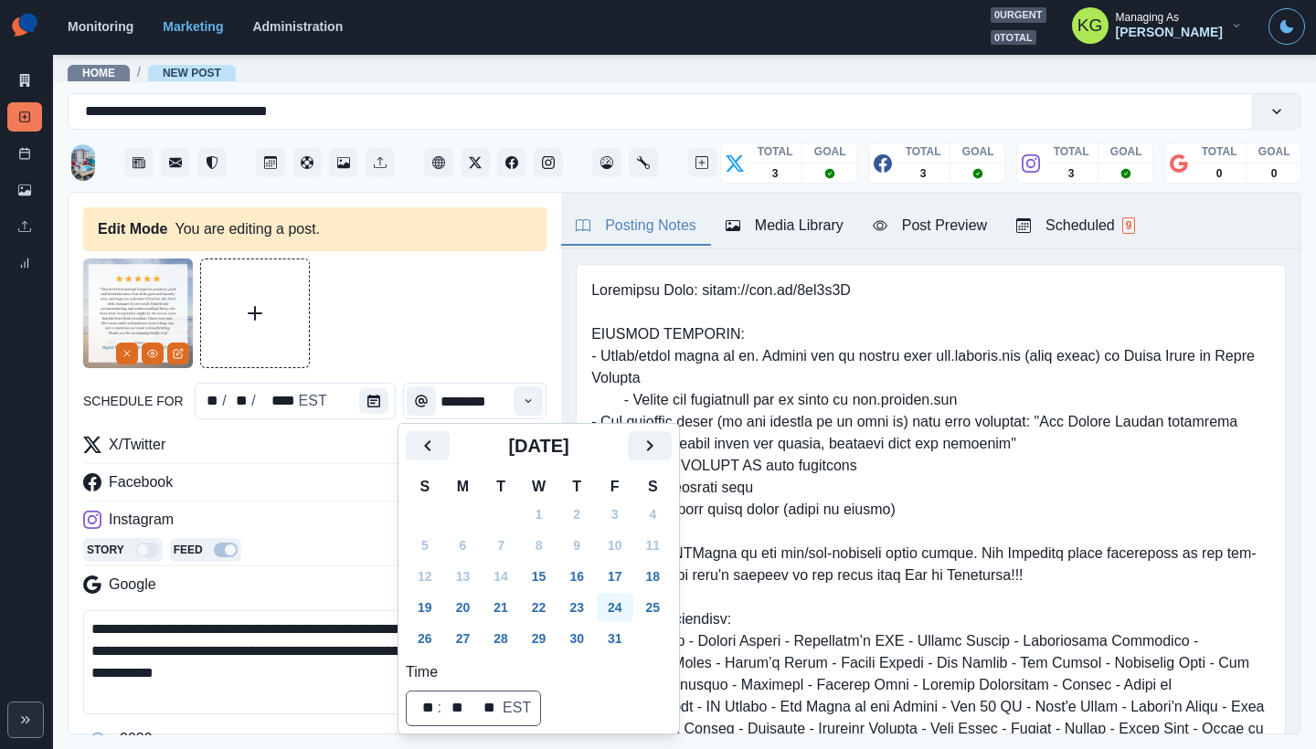
click at [629, 604] on button "24" at bounding box center [615, 607] width 37 height 29
click at [396, 298] on div at bounding box center [314, 314] width 463 height 110
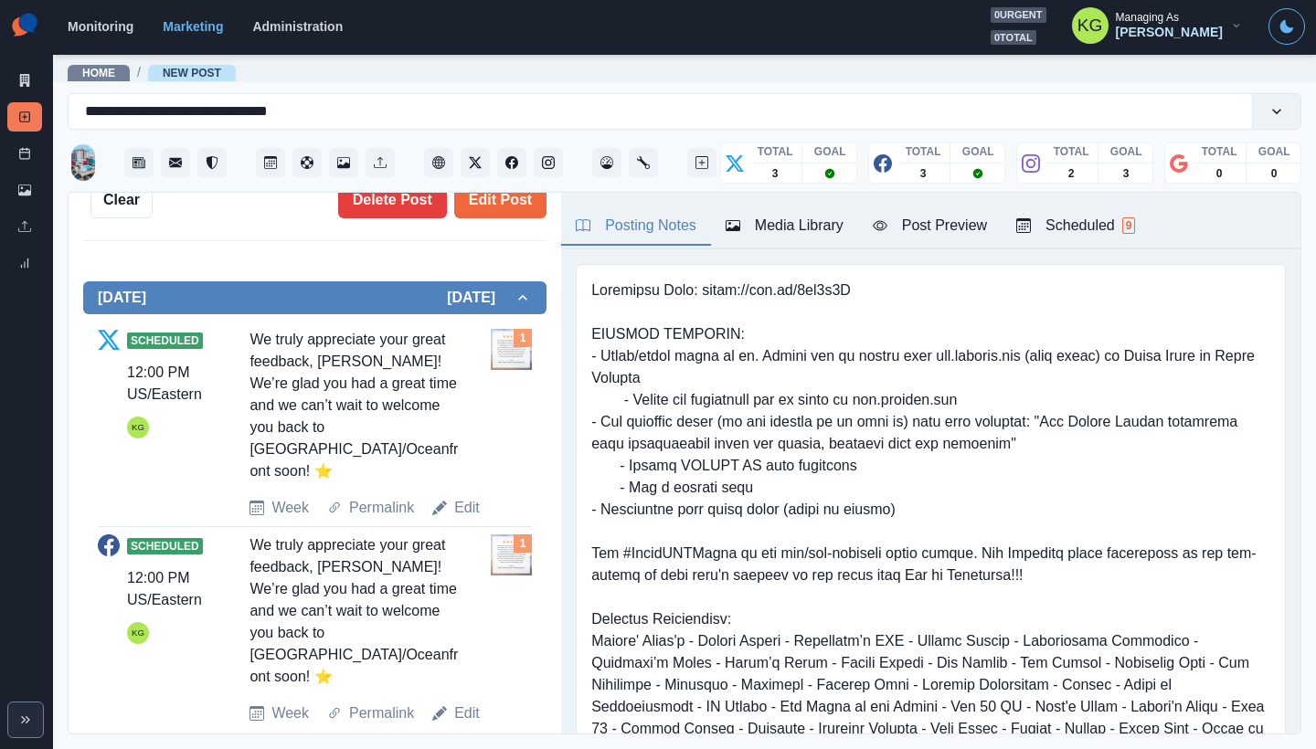
scroll to position [198, 0]
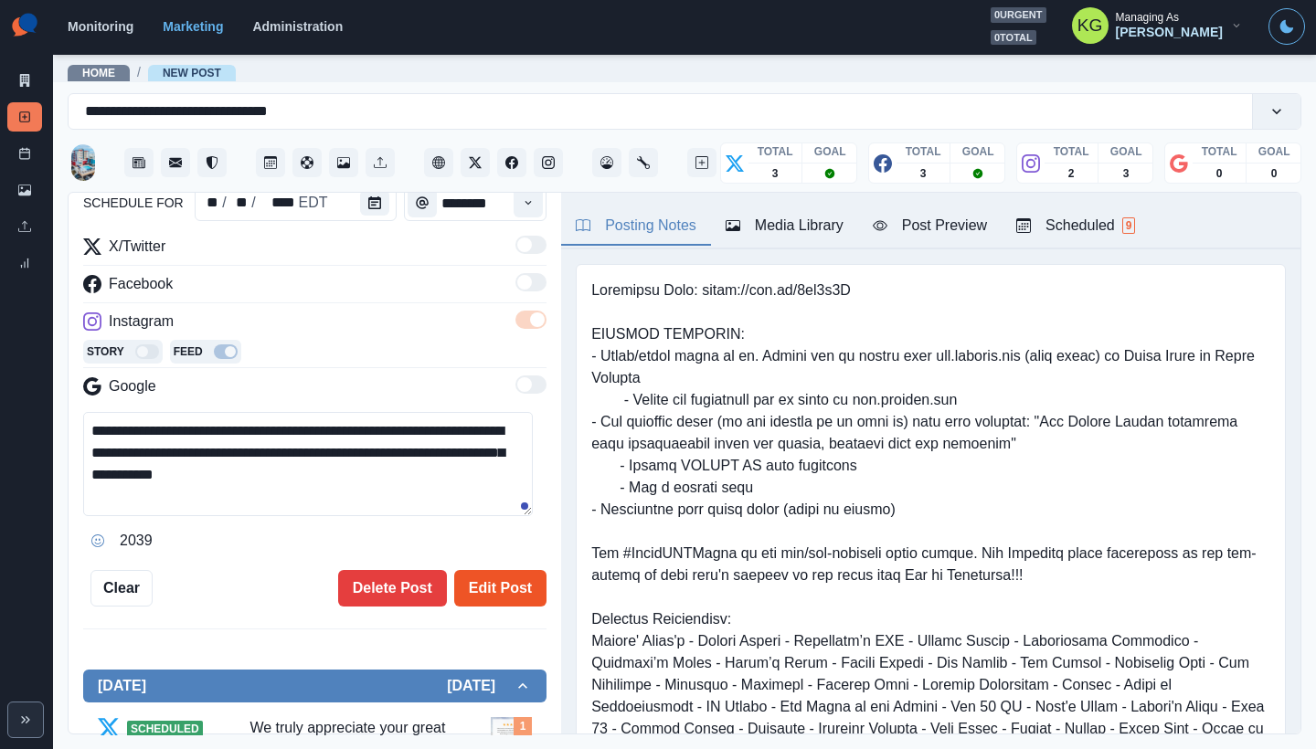
click at [469, 590] on button "Edit Post" at bounding box center [500, 588] width 92 height 37
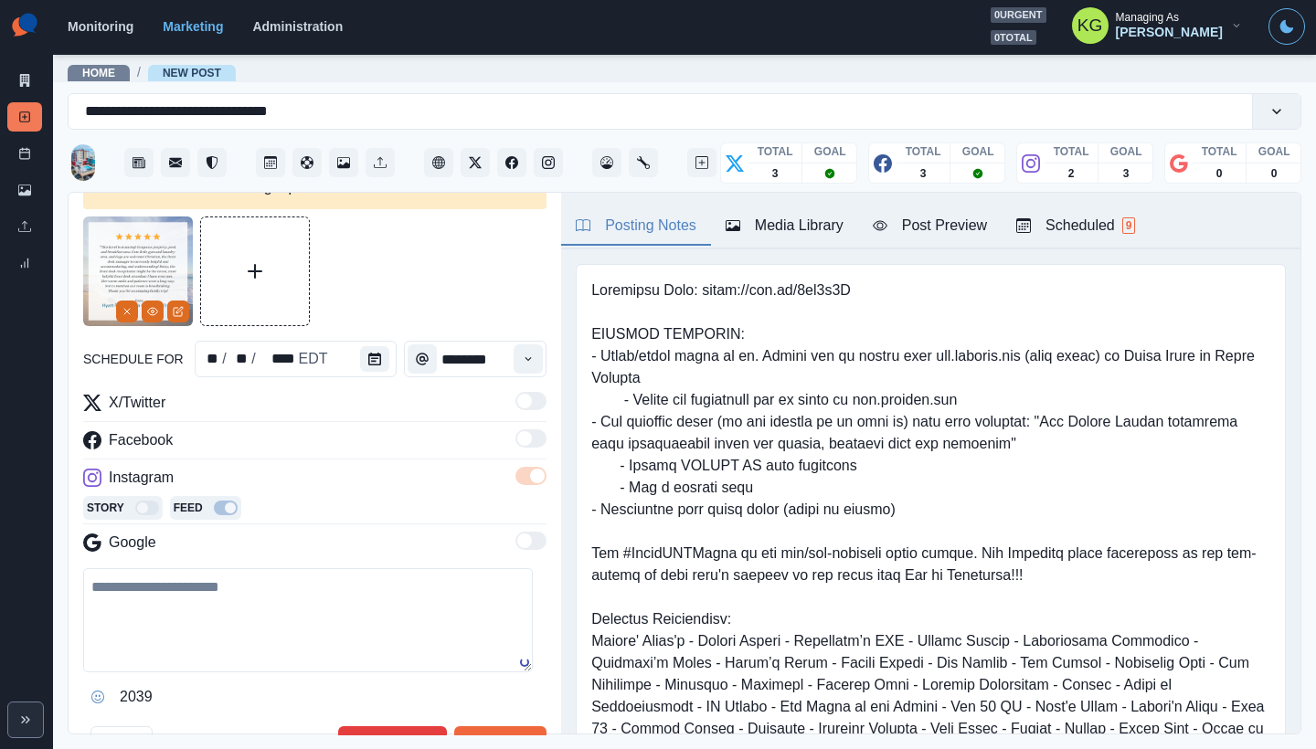
scroll to position [12, 0]
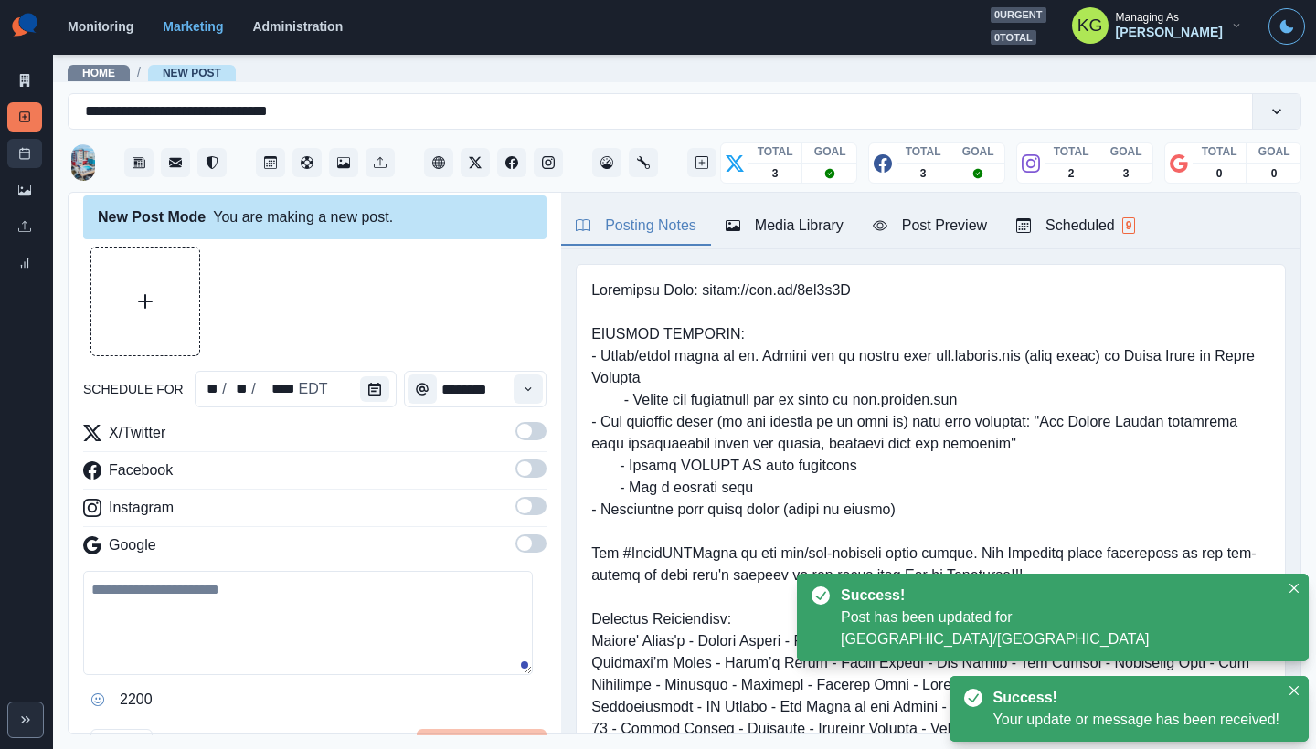
click at [8, 149] on link "Post Schedule" at bounding box center [24, 153] width 35 height 29
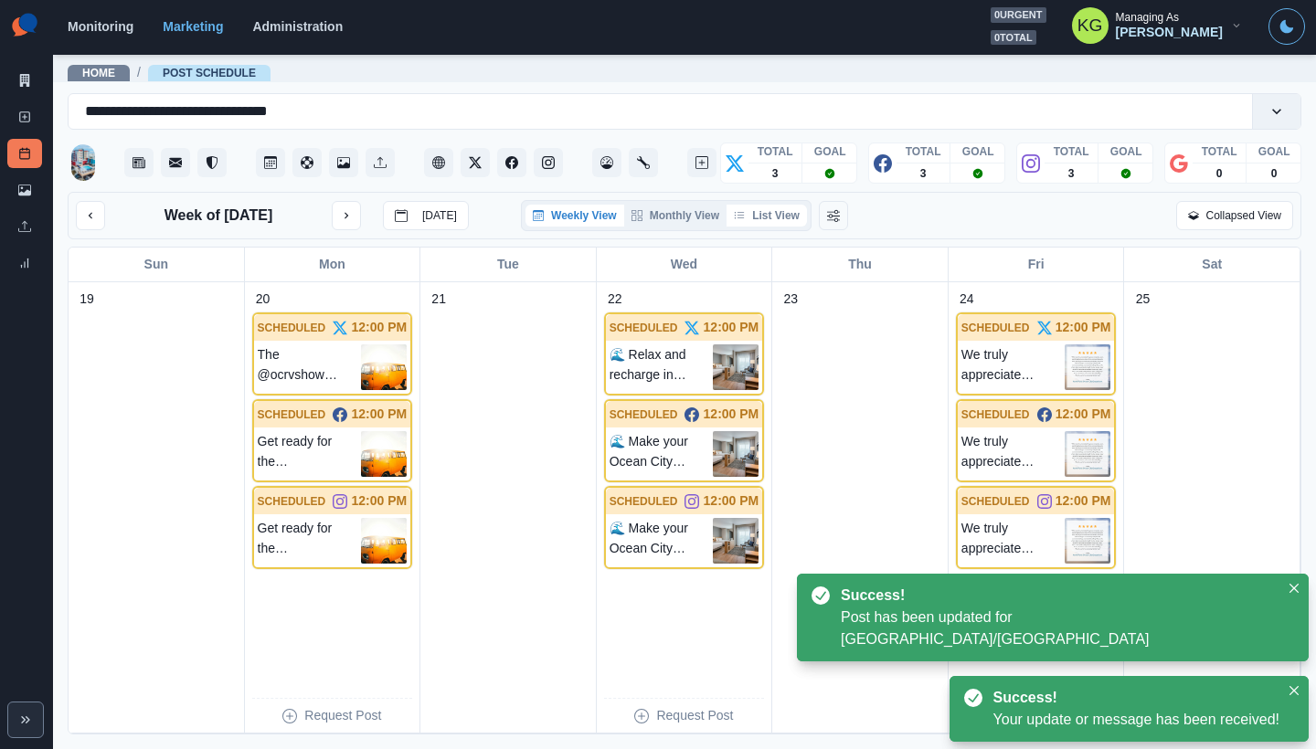
click at [772, 217] on button "List View" at bounding box center [766, 216] width 80 height 22
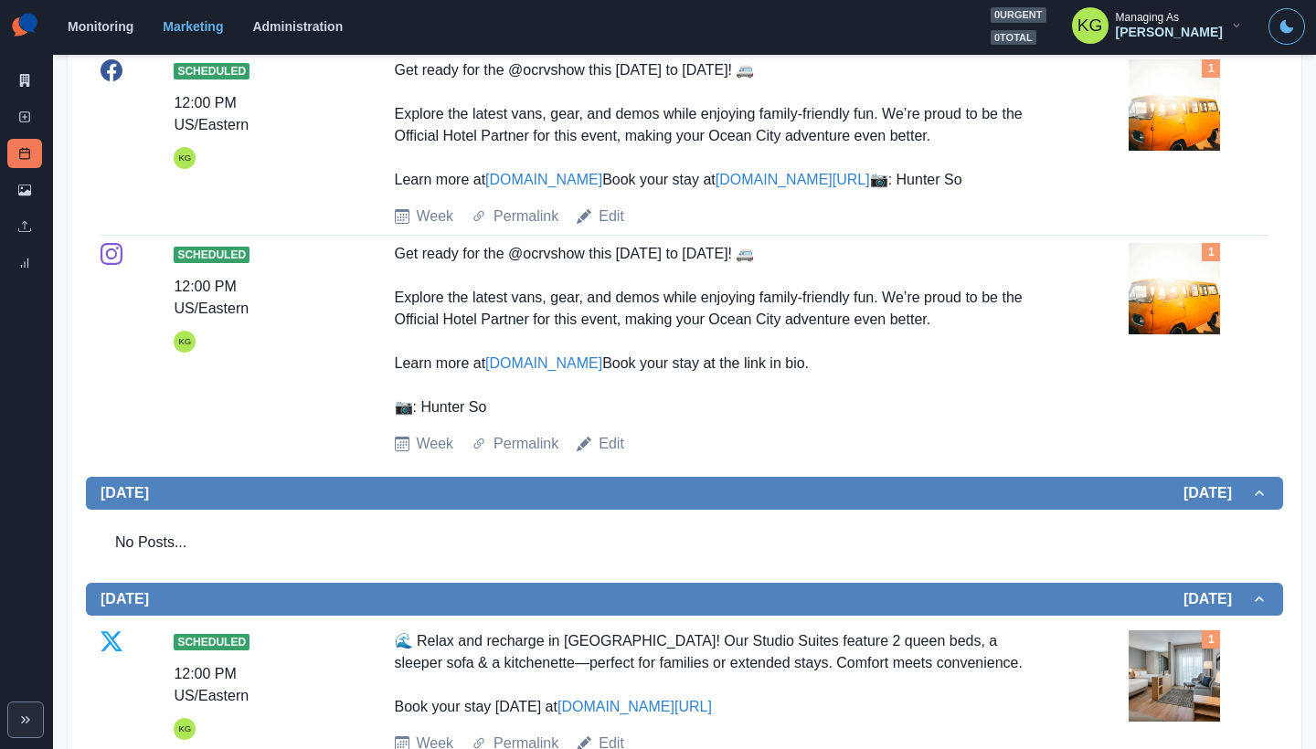
scroll to position [89, 0]
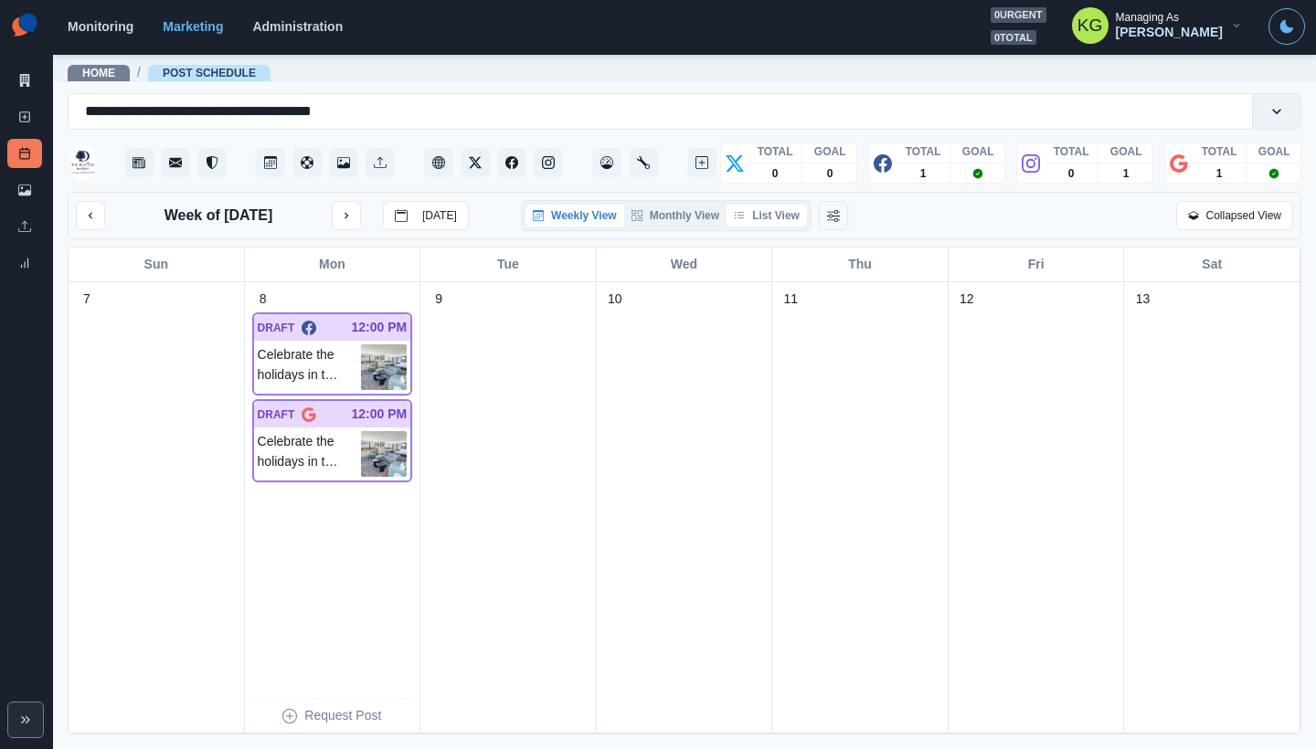
click at [766, 221] on button "List View" at bounding box center [766, 216] width 80 height 22
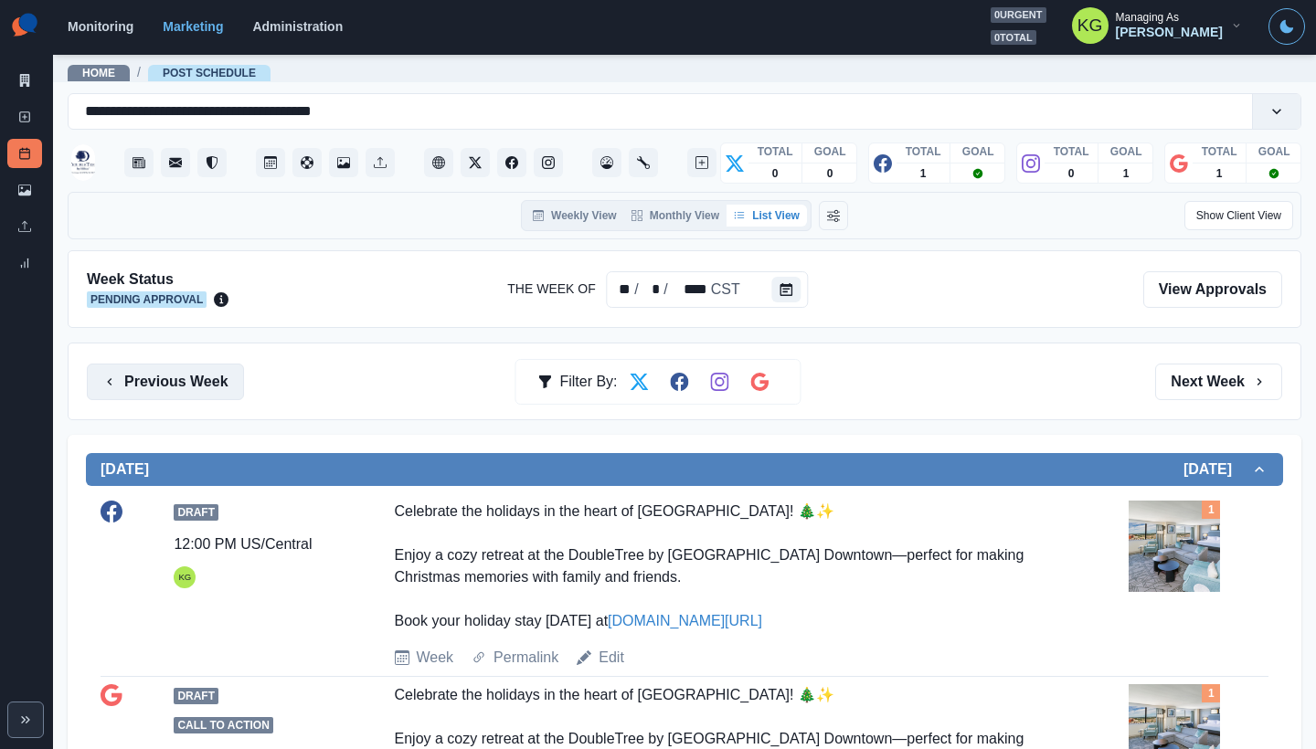
click at [154, 396] on button "Previous Week" at bounding box center [165, 382] width 157 height 37
